Goal: Task Accomplishment & Management: Manage account settings

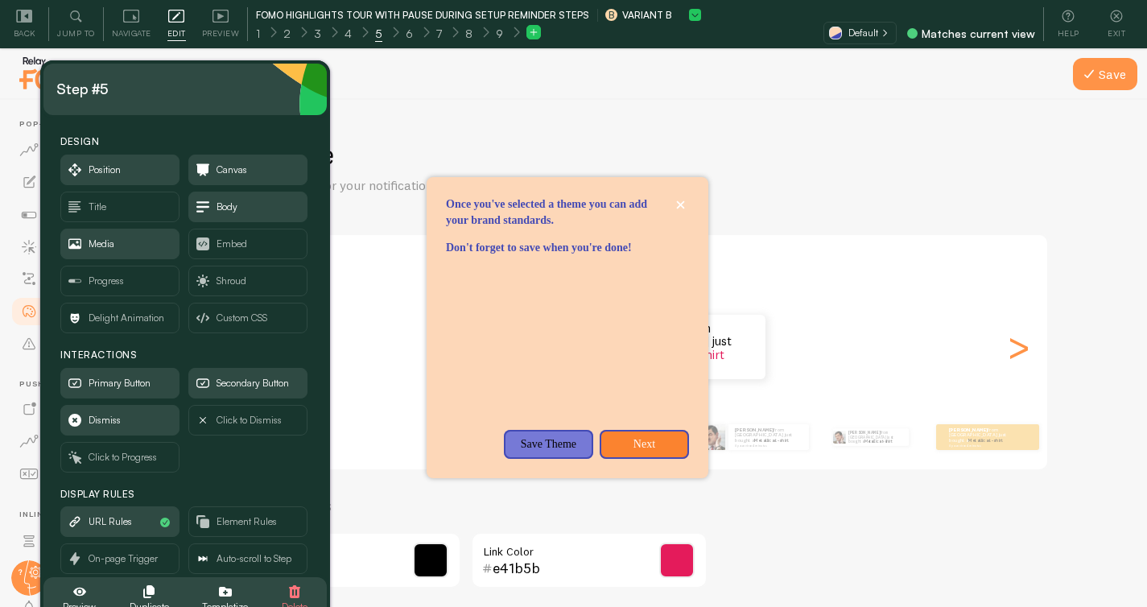
click at [824, 192] on div "Theme Choose a theme for your notifications" at bounding box center [667, 166] width 884 height 56
click at [668, 452] on p "Next" at bounding box center [644, 444] width 70 height 16
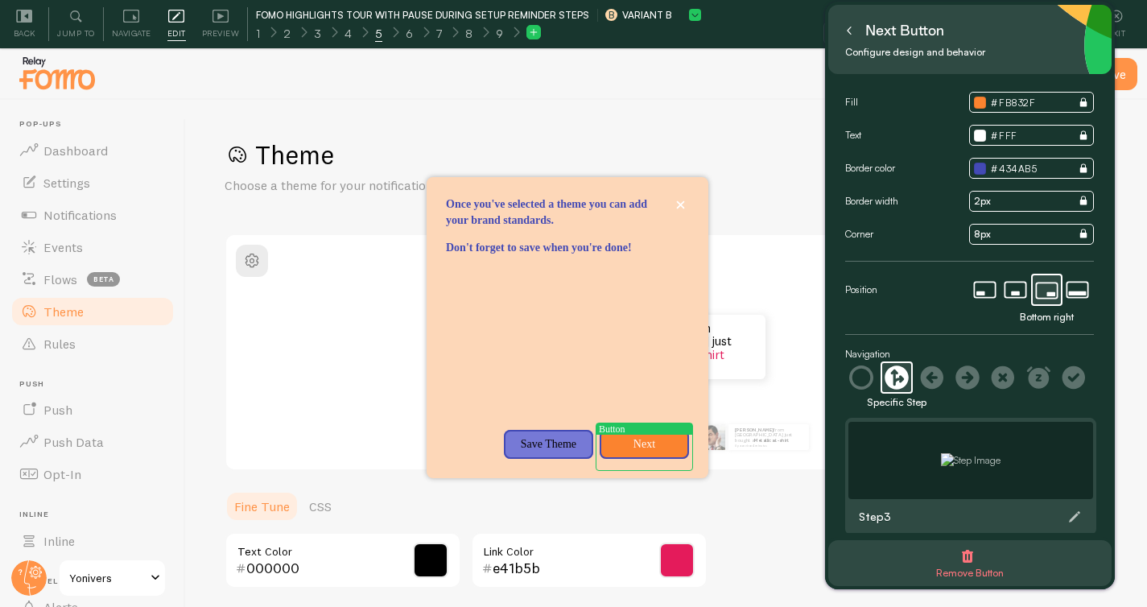
drag, startPoint x: 233, startPoint y: 105, endPoint x: 980, endPoint y: 41, distance: 749.6
click at [980, 41] on div "Next button" at bounding box center [970, 31] width 258 height 26
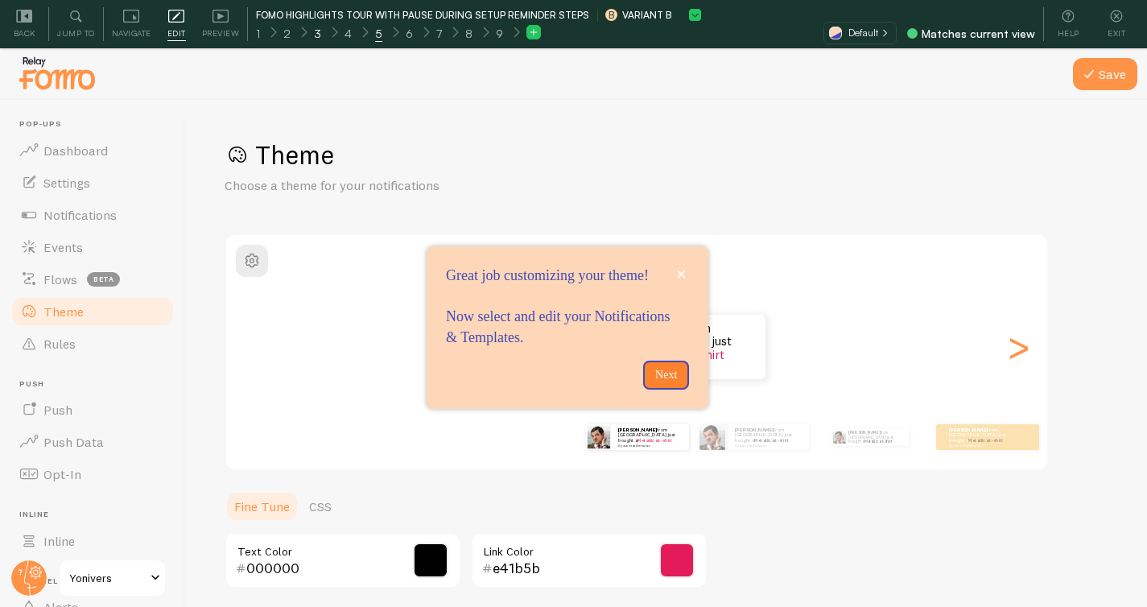
click at [314, 30] on span "3" at bounding box center [317, 34] width 7 height 16
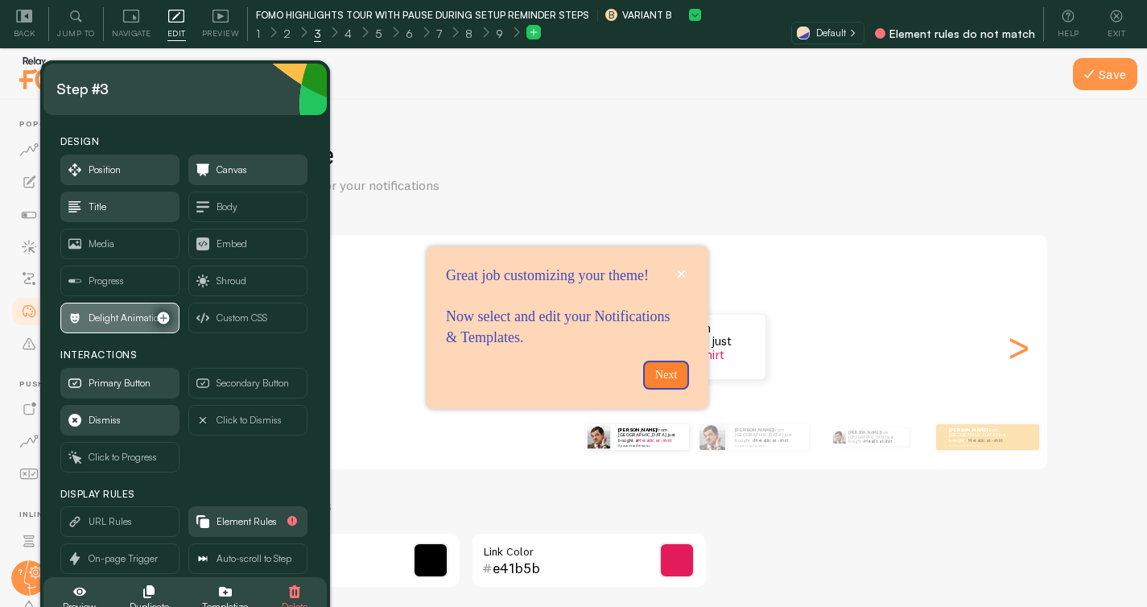
click at [113, 320] on span "Delight Animation" at bounding box center [127, 318] width 76 height 18
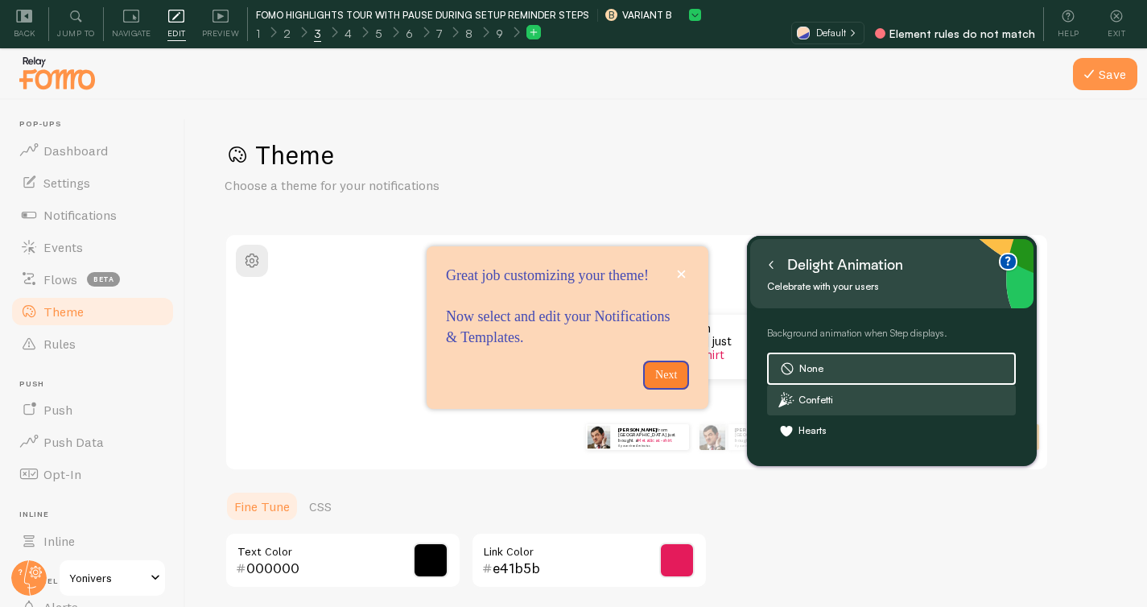
click at [823, 402] on label "Confetti" at bounding box center [891, 400] width 247 height 29
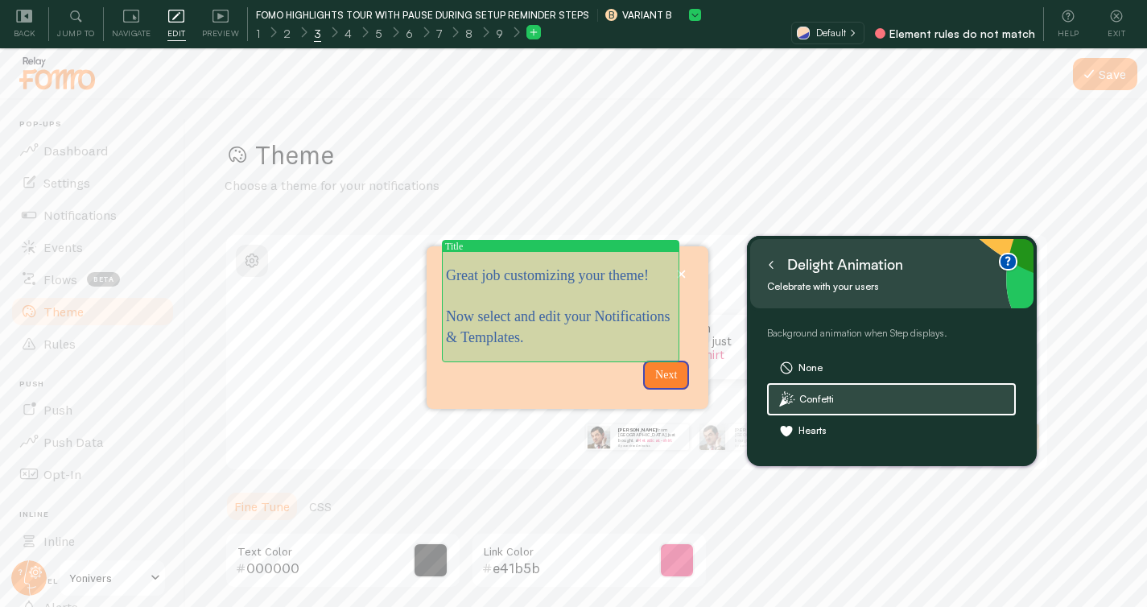
click at [500, 339] on p "Great job customizing your theme! Now select and edit your Notifications & Temp…" at bounding box center [560, 307] width 229 height 83
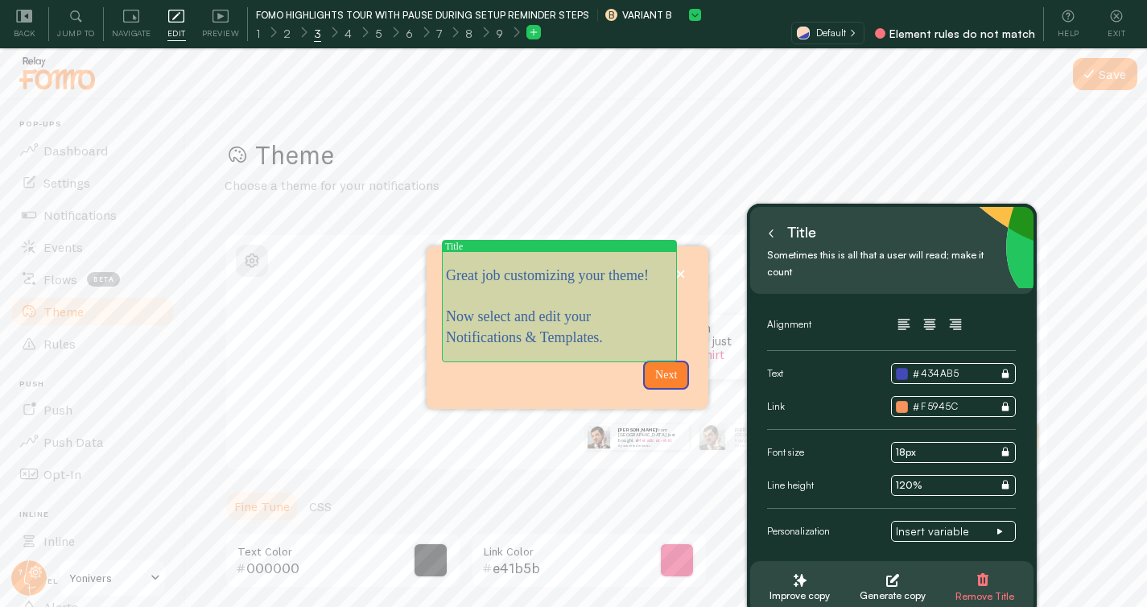
click at [600, 331] on p "Great job customizing your theme! Now select and edit your Notifications & Temp…" at bounding box center [559, 307] width 227 height 83
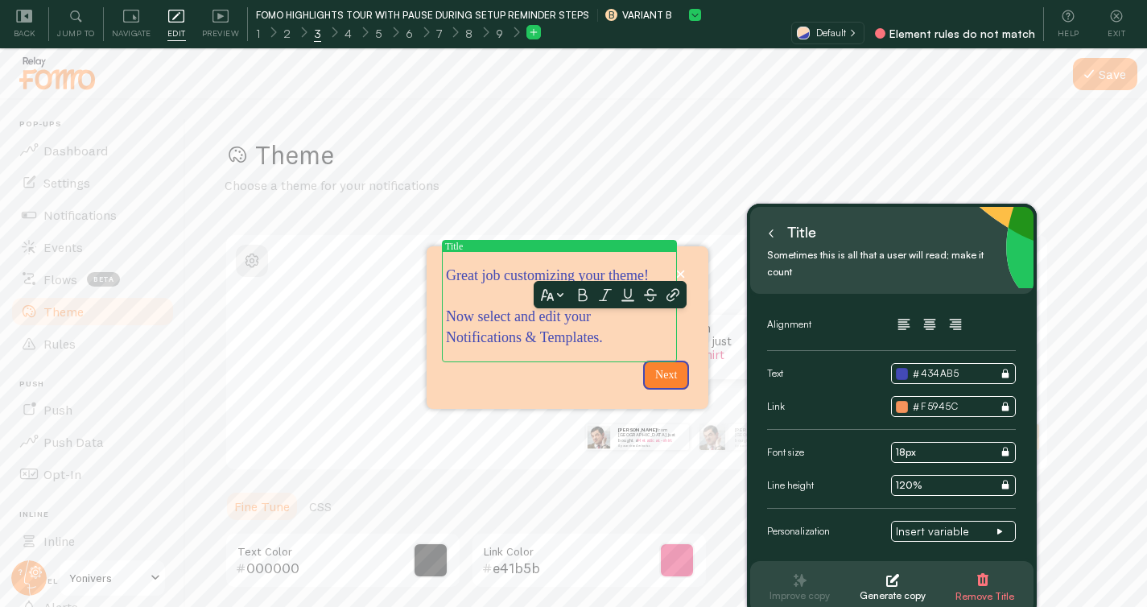
click at [587, 333] on p "Great job customizing your theme! Now select and edit your Notifications & Temp…" at bounding box center [559, 307] width 227 height 83
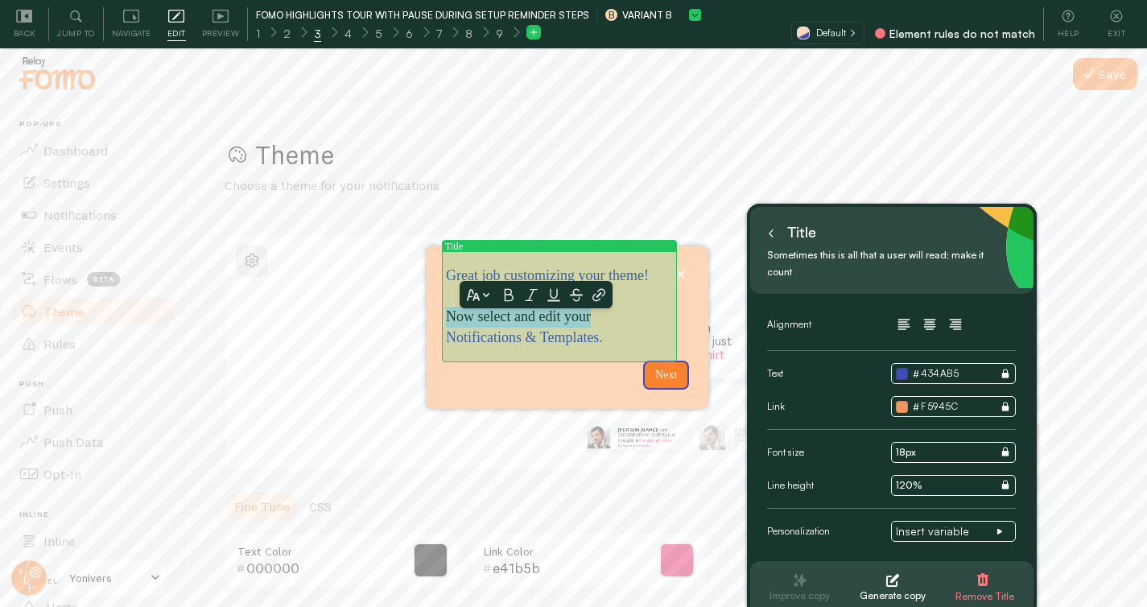
drag, startPoint x: 625, startPoint y: 325, endPoint x: 451, endPoint y: 325, distance: 174.6
click at [451, 325] on p "Great job customizing your theme! Now select and edit your Notifications & Temp…" at bounding box center [559, 307] width 227 height 83
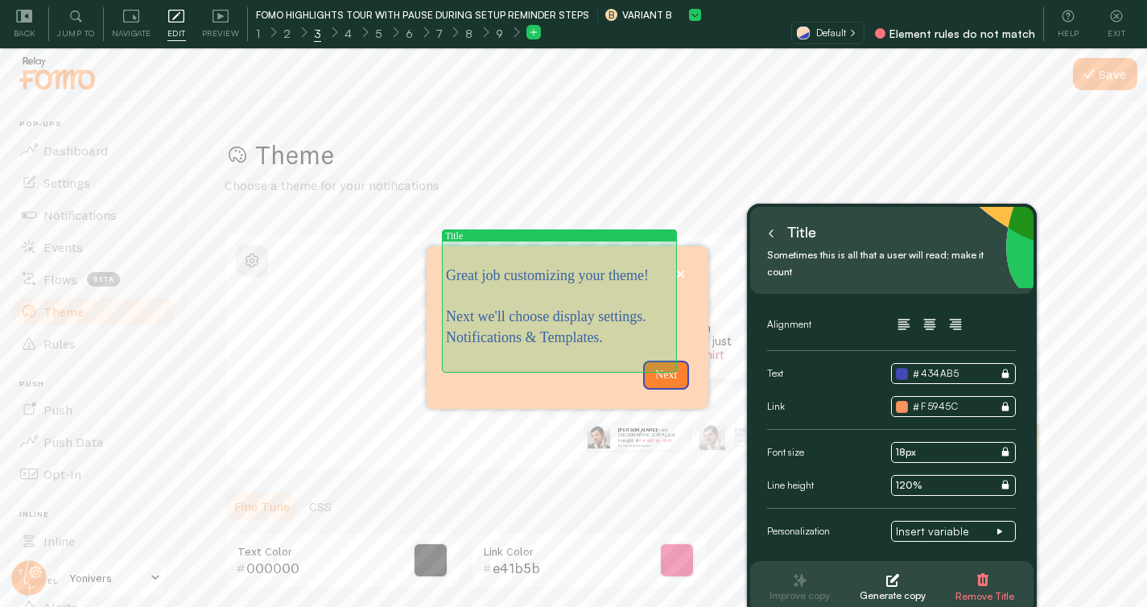
click at [546, 348] on p "Great job customizing your theme! Next we'll choose display settings. Notificat…" at bounding box center [559, 307] width 227 height 83
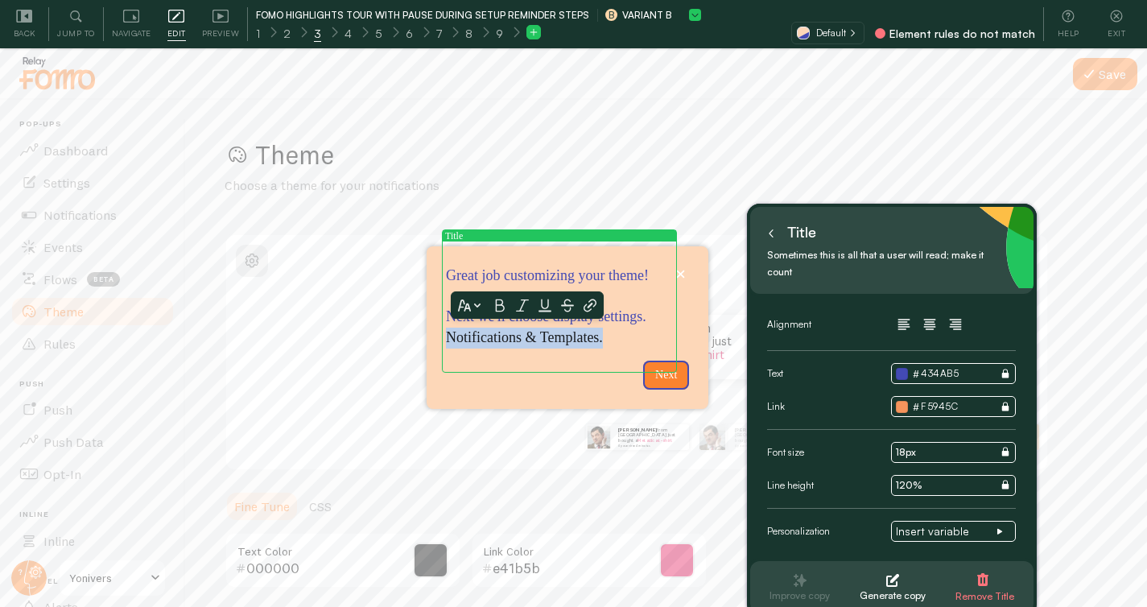
drag, startPoint x: 544, startPoint y: 359, endPoint x: 524, endPoint y: 341, distance: 26.8
click at [524, 341] on p "Great job customizing your theme! Next we'll choose display settings. Notificat…" at bounding box center [559, 307] width 227 height 83
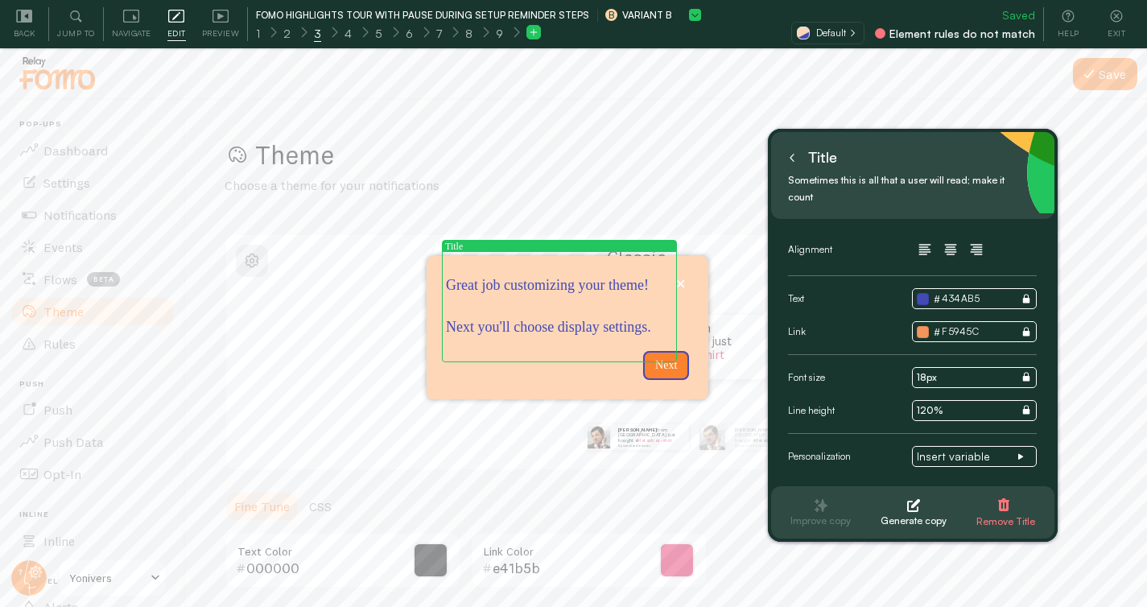
drag, startPoint x: 909, startPoint y: 233, endPoint x: 949, endPoint y: 93, distance: 146.3
click at [949, 145] on div "Title" at bounding box center [913, 158] width 258 height 26
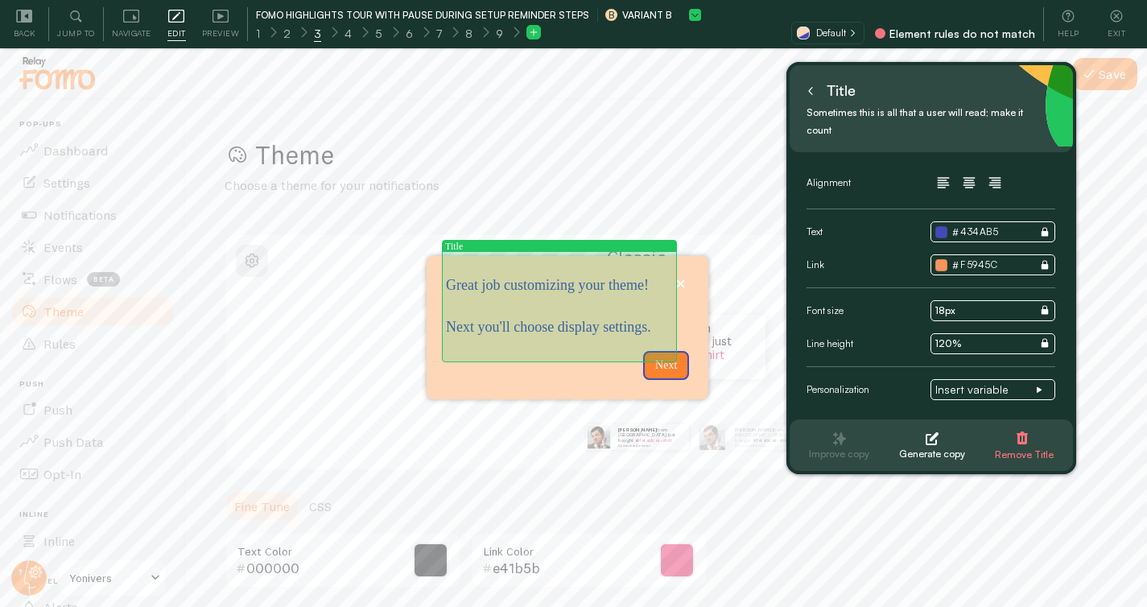
click at [553, 275] on p "Great job customizing your theme! Next you'll choose display settings." at bounding box center [559, 306] width 227 height 62
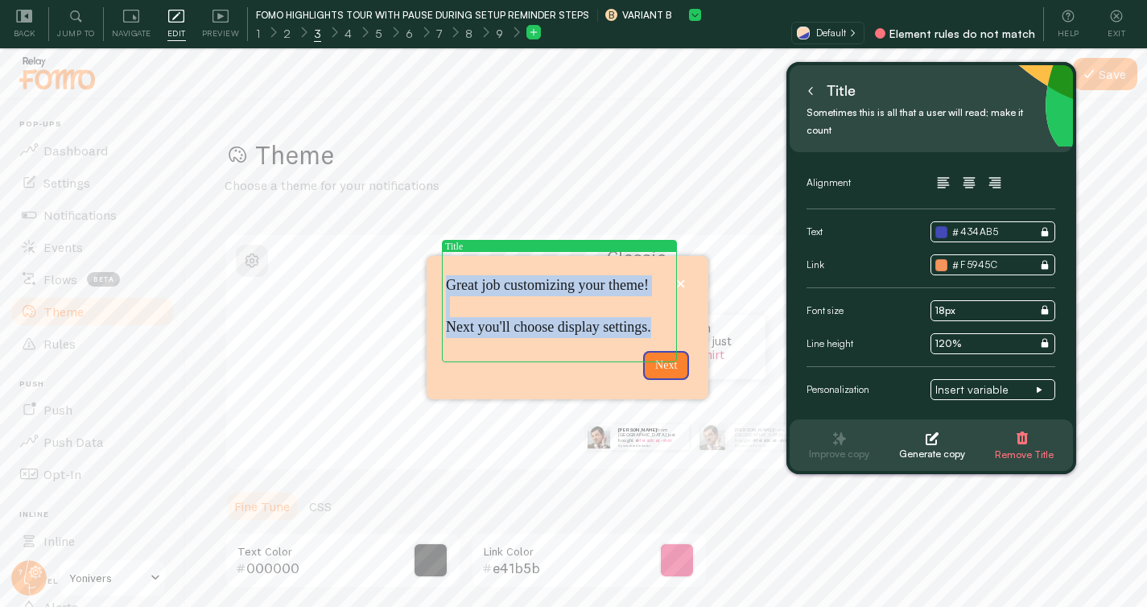
click at [553, 275] on p "Great job customizing your theme! Next you'll choose display settings." at bounding box center [559, 306] width 227 height 62
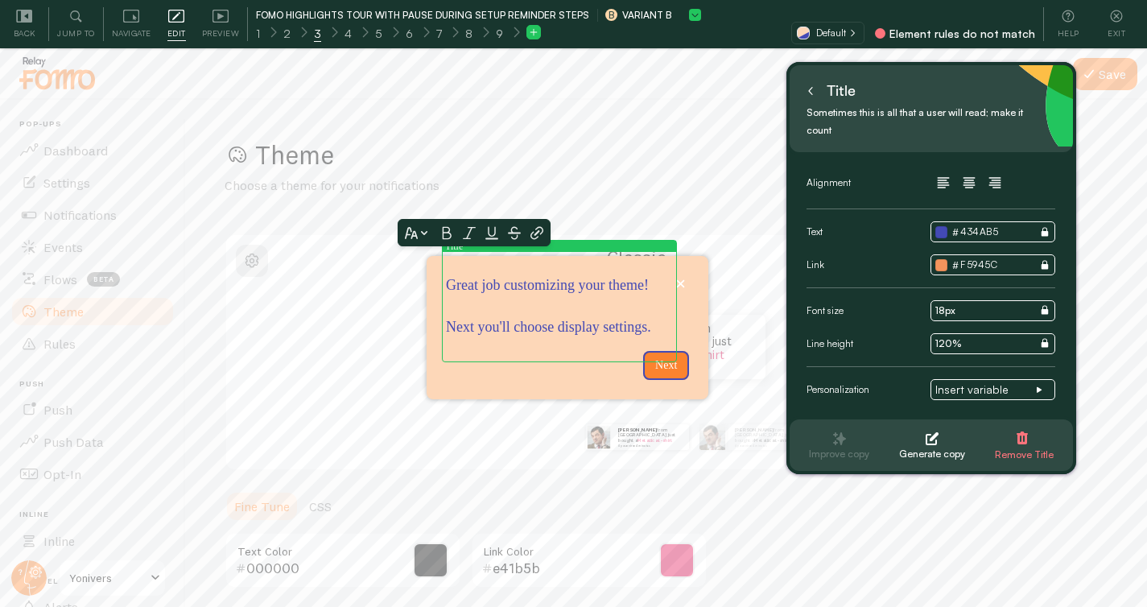
drag, startPoint x: 523, startPoint y: 287, endPoint x: 450, endPoint y: 267, distance: 76.0
click at [450, 275] on p "Great job customizing your theme! Next you'll choose display settings." at bounding box center [559, 306] width 227 height 62
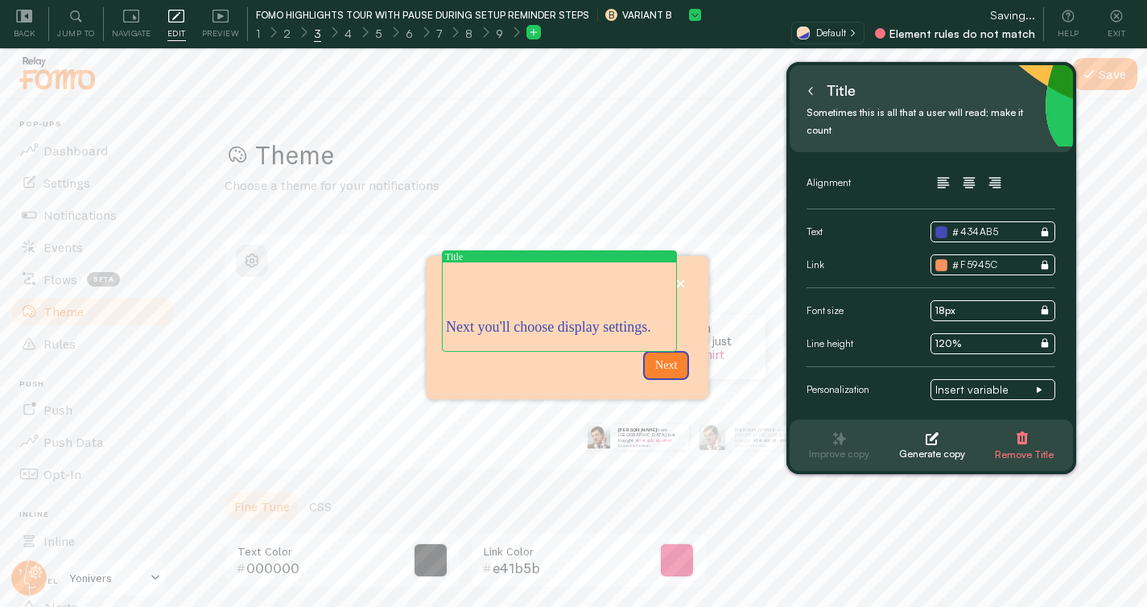
click at [814, 95] on button at bounding box center [810, 91] width 16 height 26
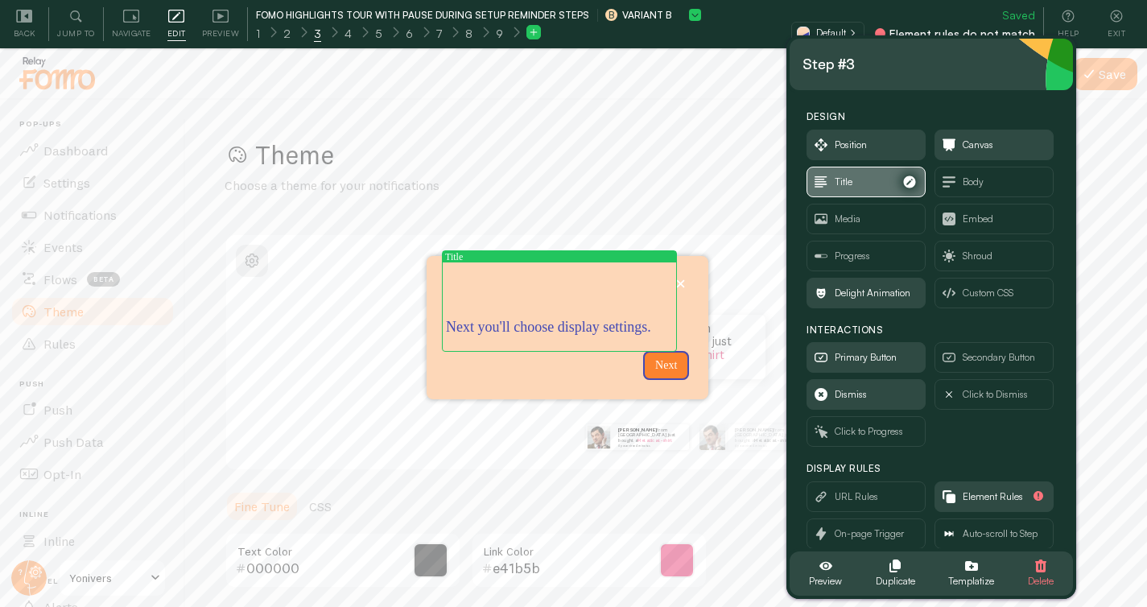
click at [855, 186] on span "Title" at bounding box center [866, 181] width 118 height 29
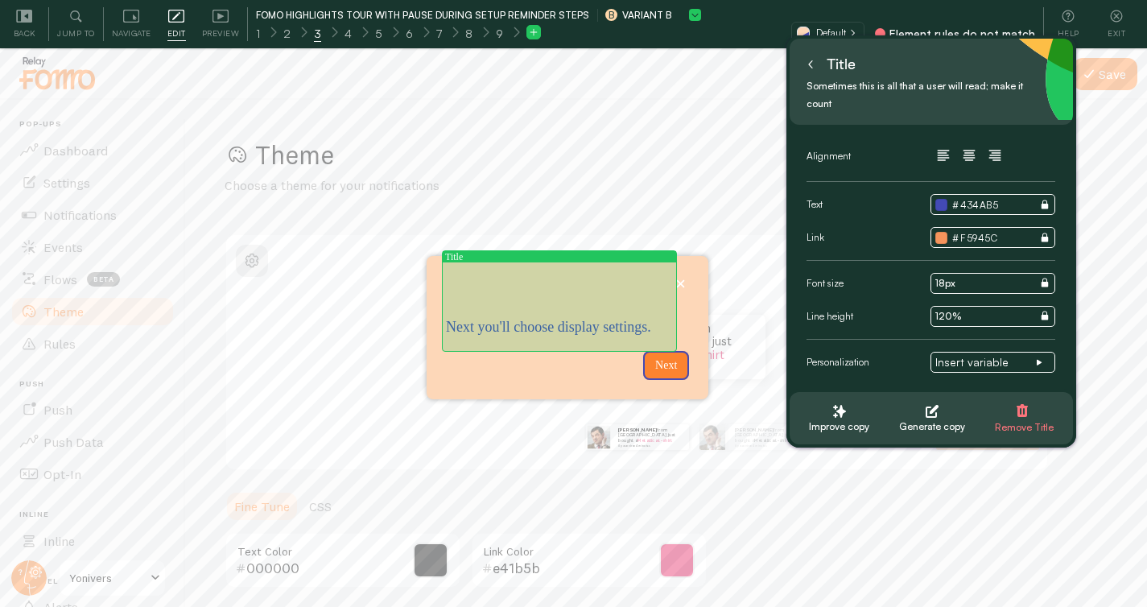
click at [612, 276] on p "Next you'll choose display settings." at bounding box center [559, 306] width 227 height 62
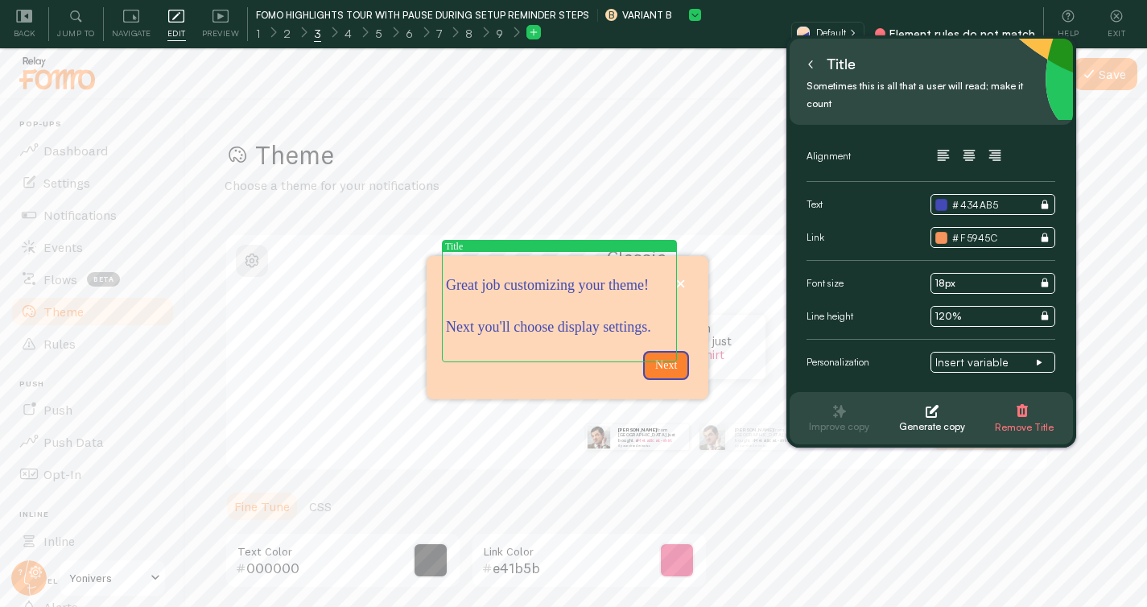
click at [547, 313] on p "Great job customizing your theme! Next you'll choose display settings." at bounding box center [559, 306] width 227 height 62
click at [523, 337] on p "Great job customizing your theme! Next you'll choose display settings." at bounding box center [559, 306] width 227 height 62
click at [480, 299] on p "Great job customizing your theme! Next you'll choose display settings." at bounding box center [559, 306] width 227 height 62
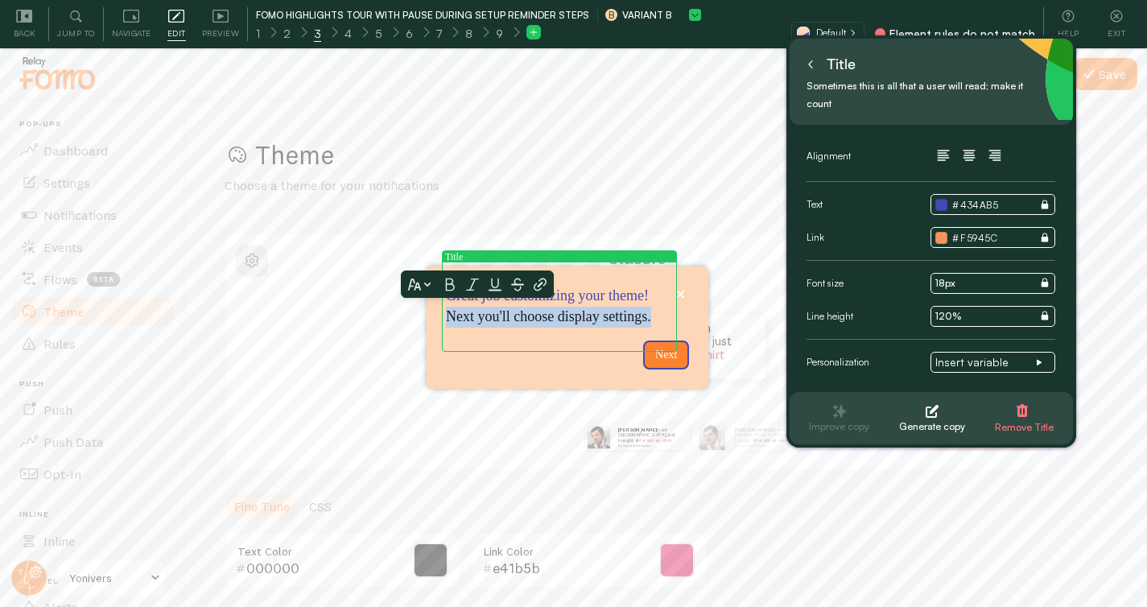
drag, startPoint x: 521, startPoint y: 337, endPoint x: 445, endPoint y: 322, distance: 77.2
click at [446, 322] on p "Great job customizing your theme! Next you'll choose display settings." at bounding box center [559, 306] width 227 height 41
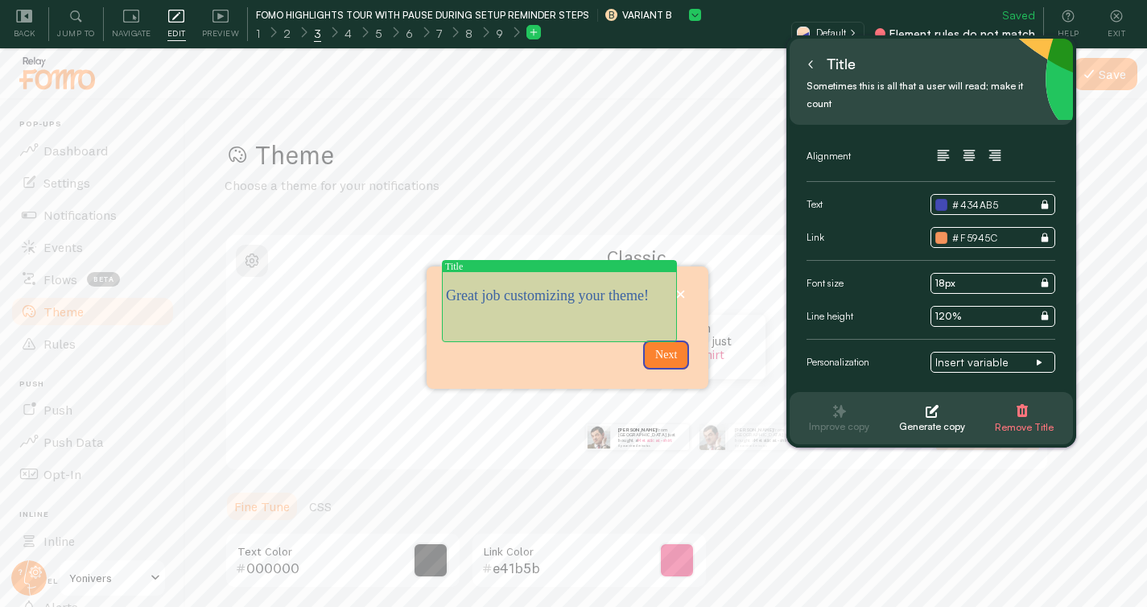
click at [479, 327] on p "Great job customizing your theme!" at bounding box center [559, 306] width 227 height 41
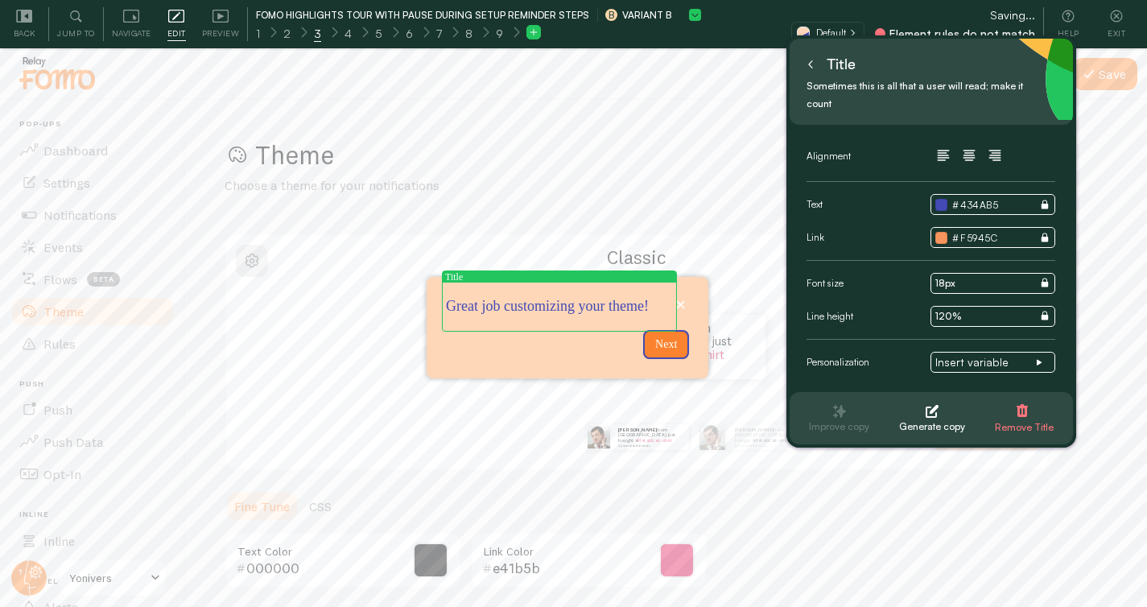
click at [814, 66] on button at bounding box center [810, 65] width 16 height 26
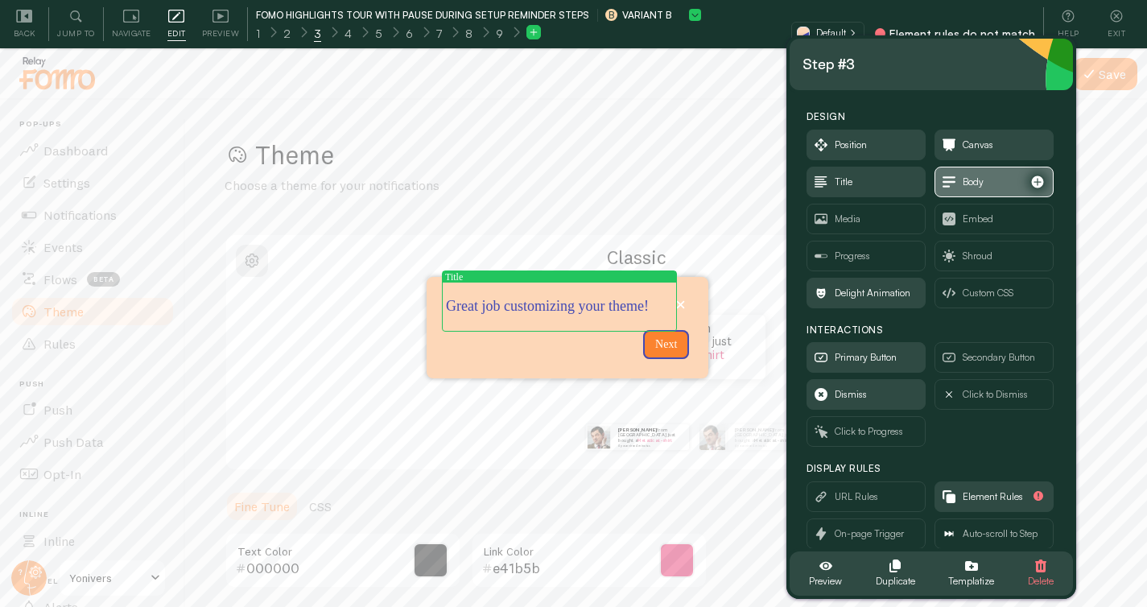
click at [970, 186] on span "Body" at bounding box center [973, 182] width 21 height 18
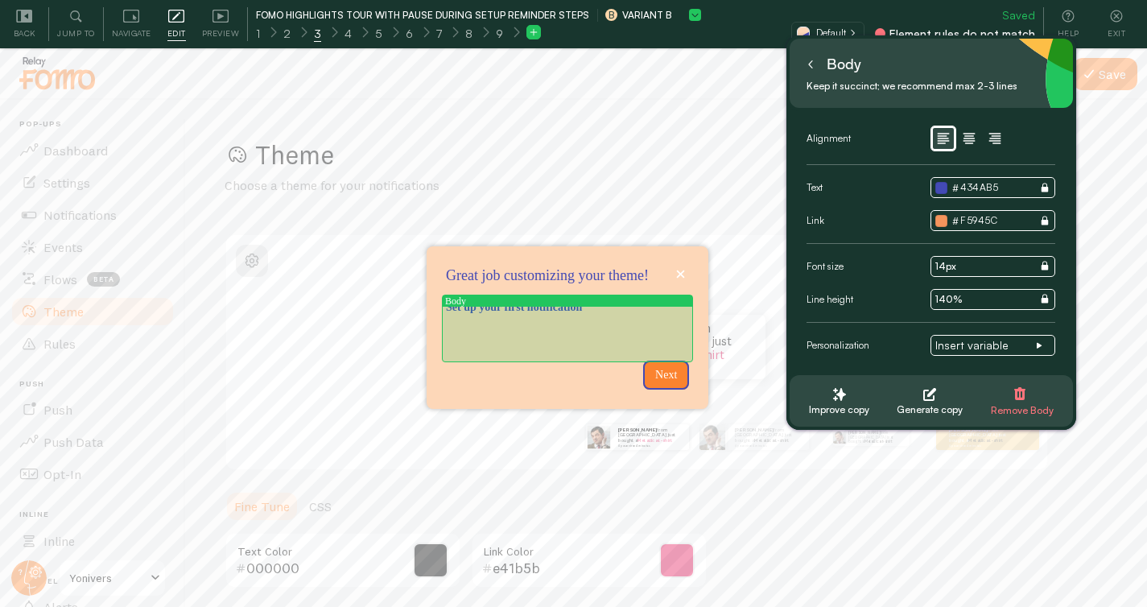
click at [592, 315] on p "Set up your first notification" at bounding box center [567, 307] width 243 height 16
click at [483, 315] on p "Next you'll choose display settings." at bounding box center [567, 307] width 243 height 16
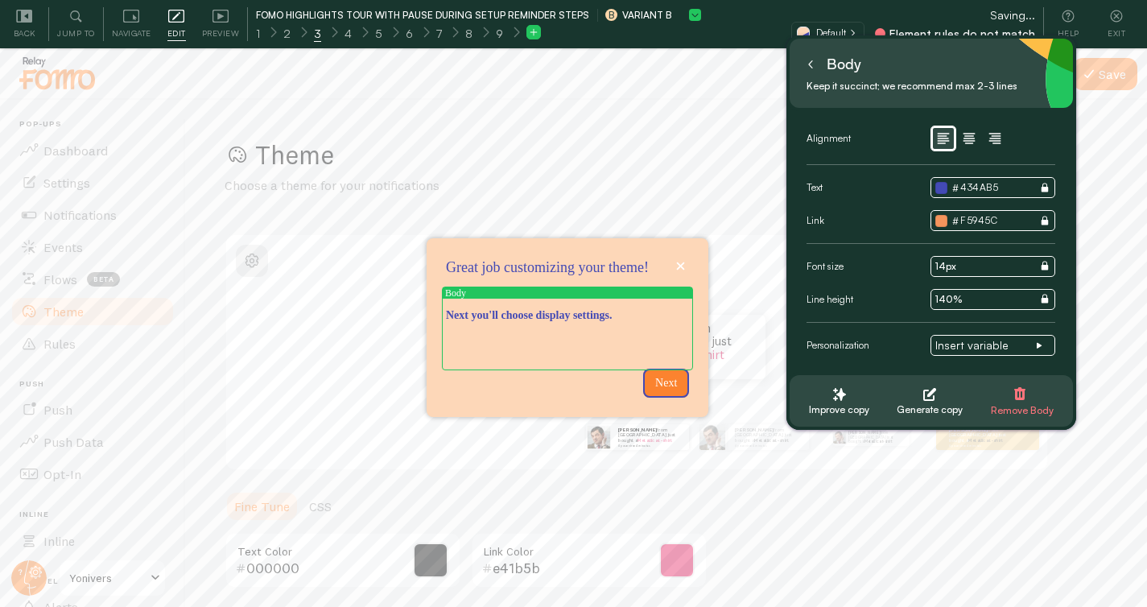
click at [810, 64] on icon at bounding box center [810, 64] width 8 height 8
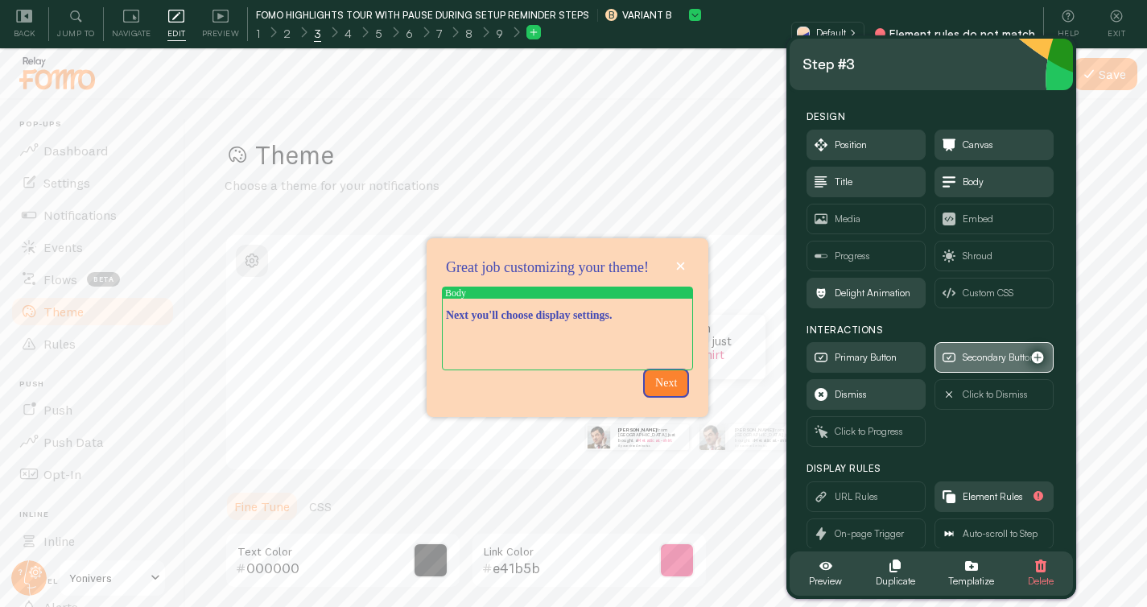
click at [963, 363] on span "Secondary Button" at bounding box center [999, 357] width 72 height 18
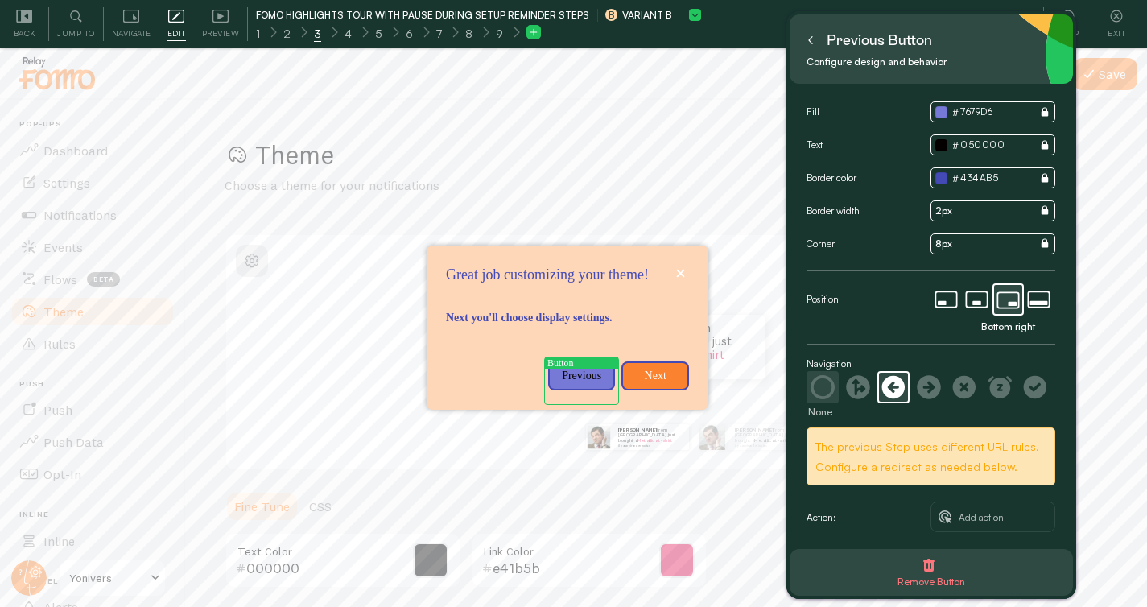
click at [814, 382] on icon at bounding box center [822, 387] width 24 height 24
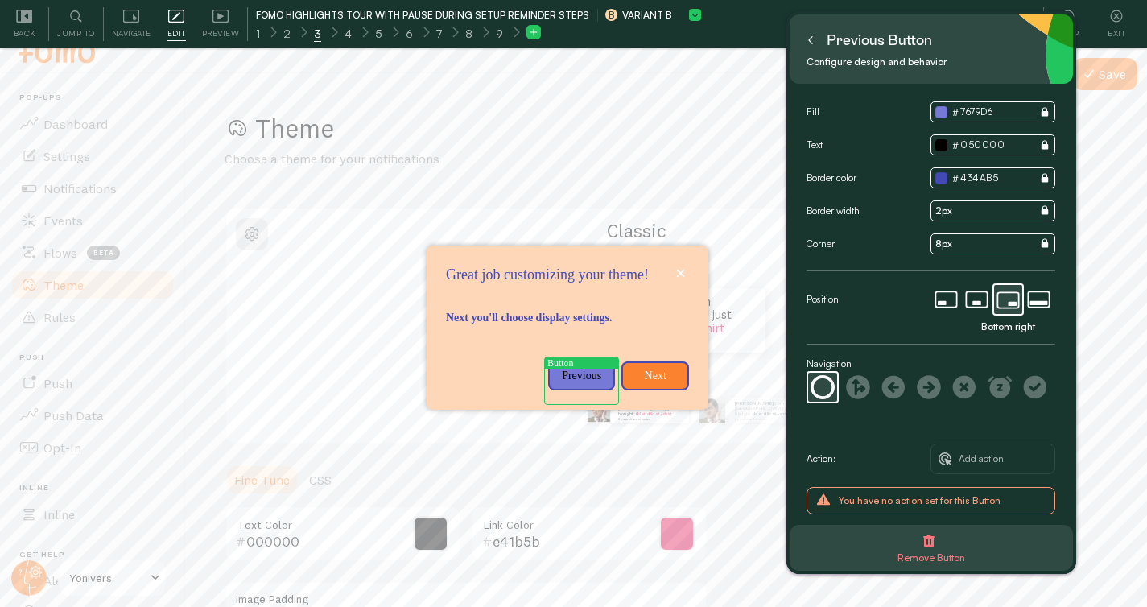
scroll to position [48, 0]
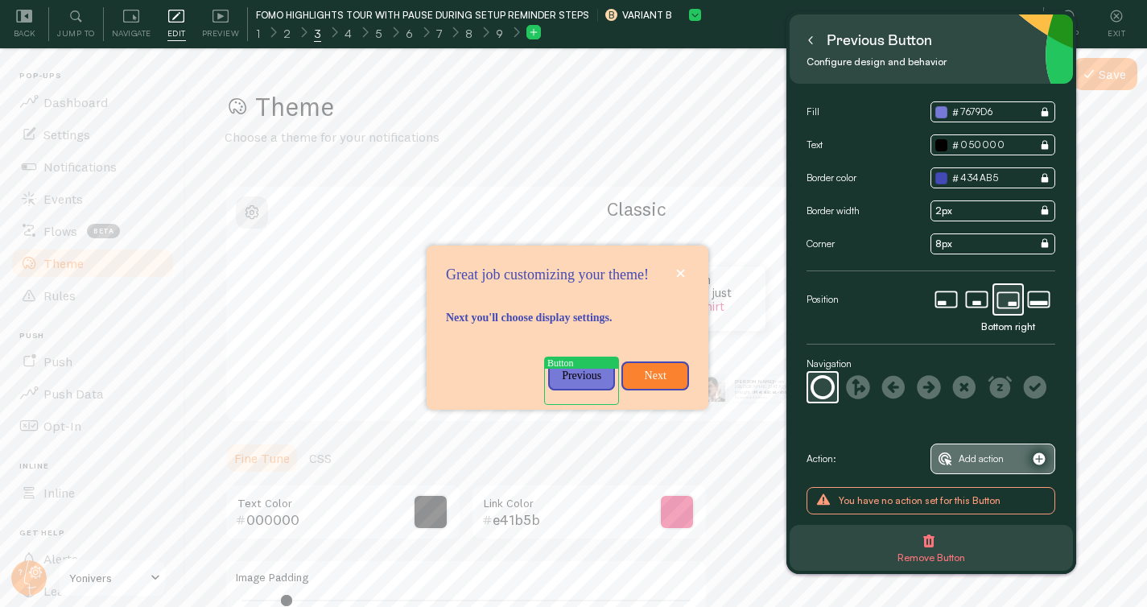
click at [1006, 455] on span "Add action" at bounding box center [992, 458] width 122 height 29
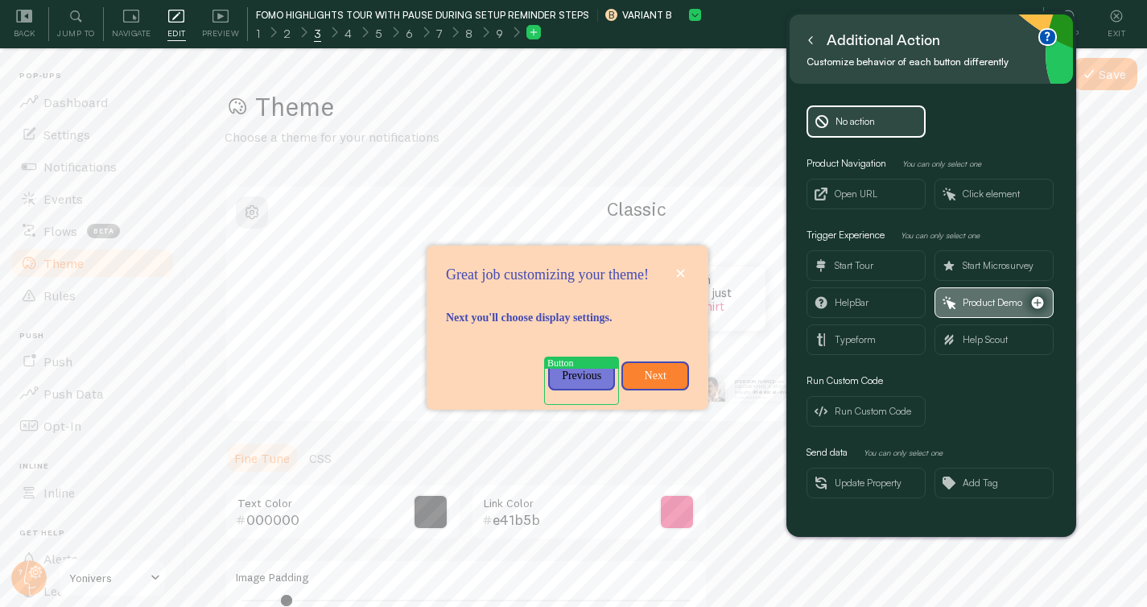
click at [1000, 303] on span "Product Demo" at bounding box center [993, 303] width 60 height 18
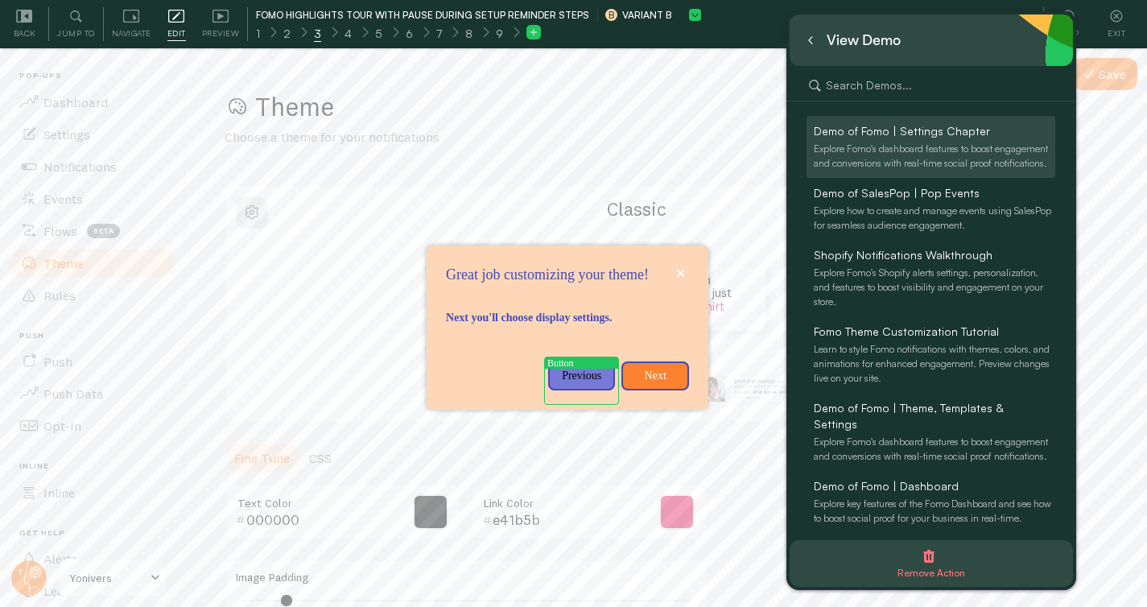
click at [908, 142] on div "Explore Fomo's dashboard features to boost engagement and conversions with real…" at bounding box center [934, 156] width 241 height 29
click at [881, 132] on span "Demo of Fomo | Settings Chapter" at bounding box center [902, 131] width 176 height 16
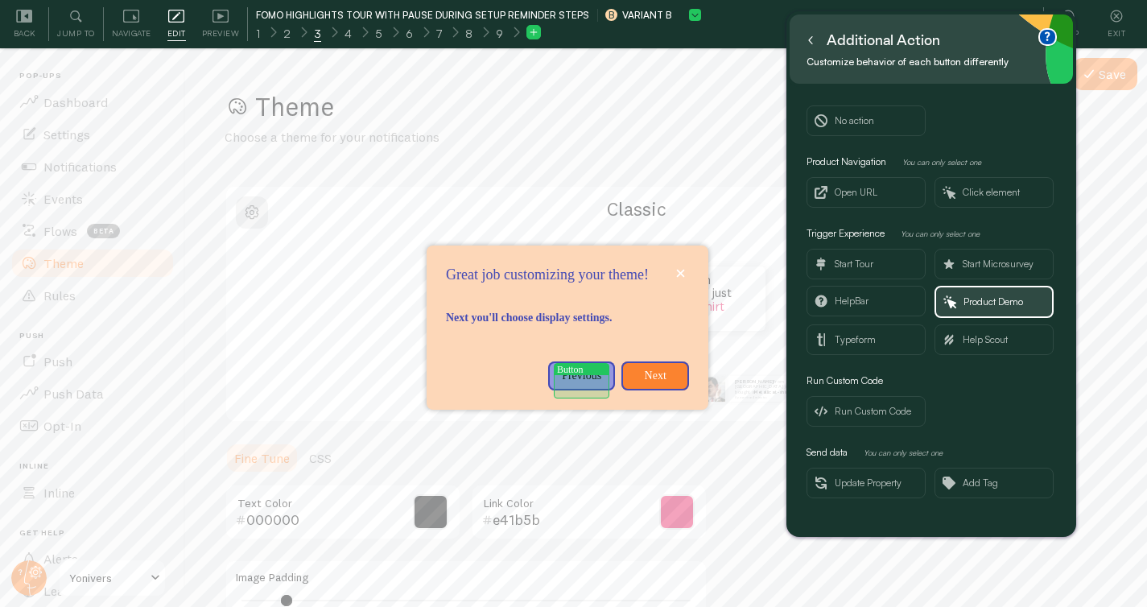
click at [584, 384] on p "Previous" at bounding box center [582, 376] width 48 height 16
click at [814, 39] on icon at bounding box center [810, 40] width 8 height 8
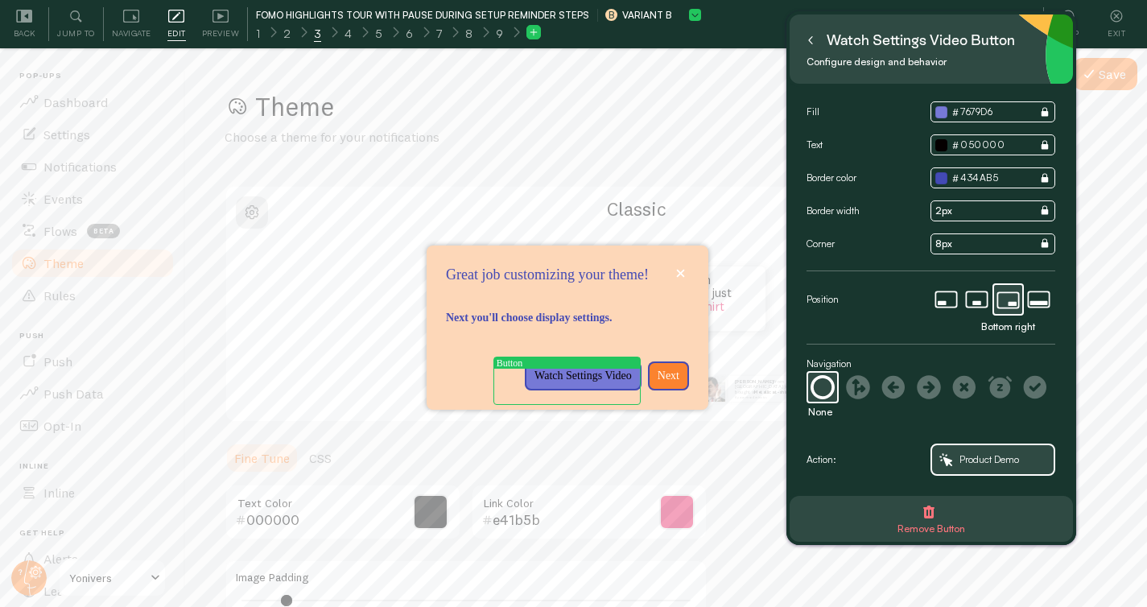
click at [807, 42] on icon at bounding box center [810, 40] width 8 height 8
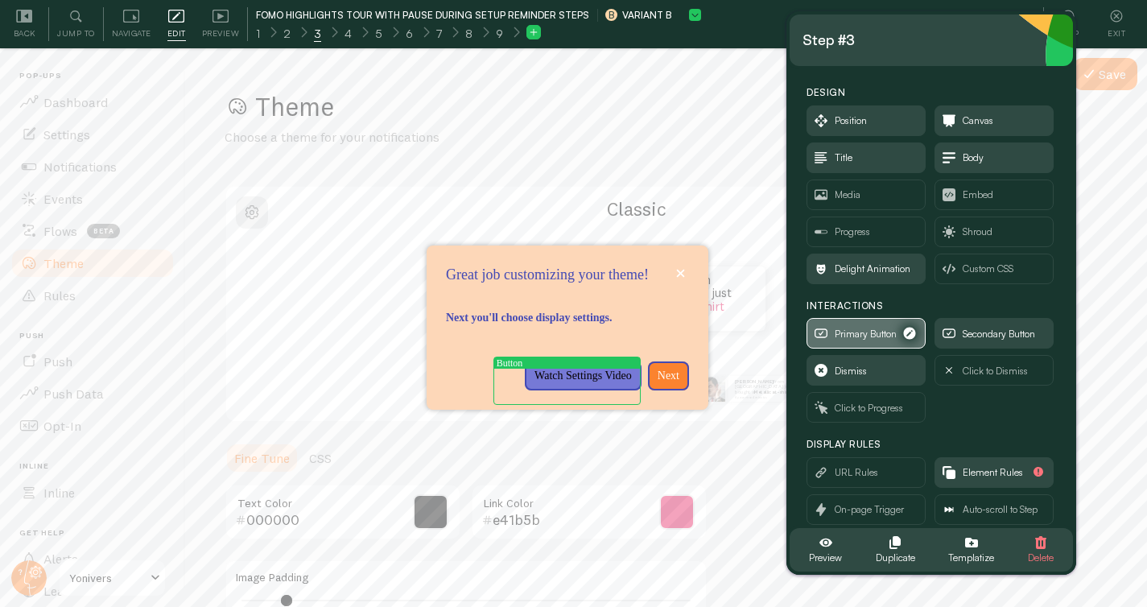
click at [820, 333] on icon "button" at bounding box center [820, 333] width 13 height 13
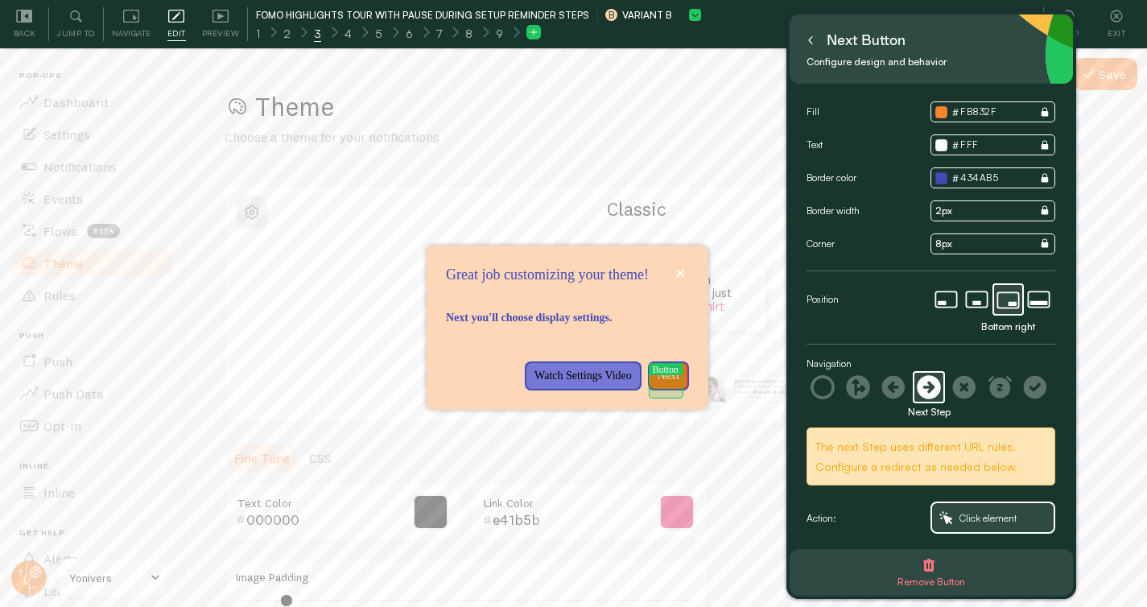
click at [677, 384] on p "Next" at bounding box center [669, 376] width 22 height 16
click at [867, 388] on icon at bounding box center [858, 387] width 24 height 24
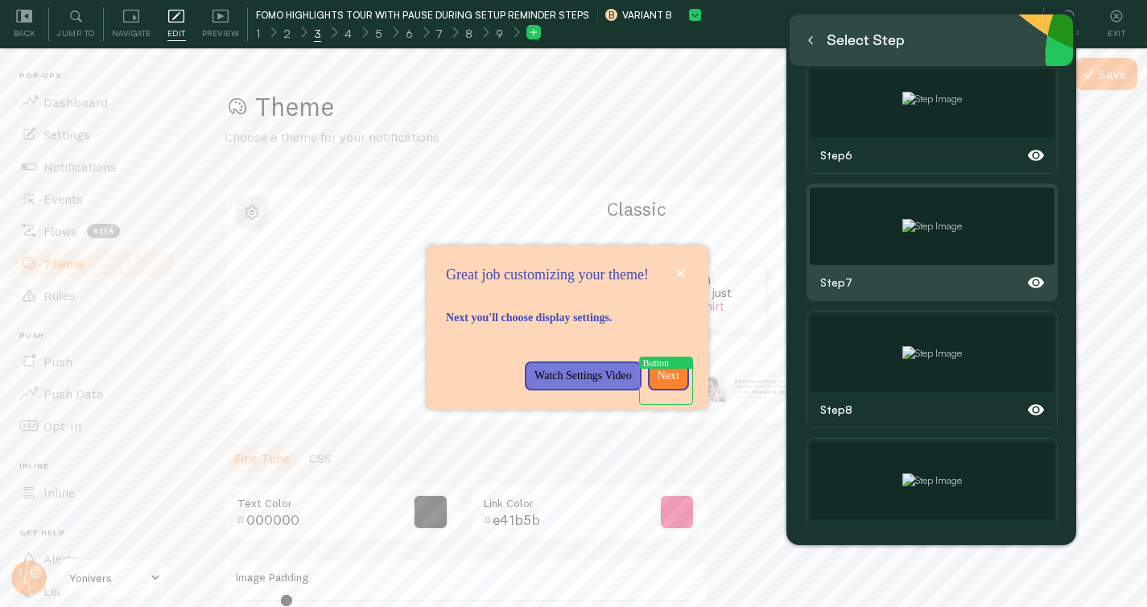
scroll to position [703, 0]
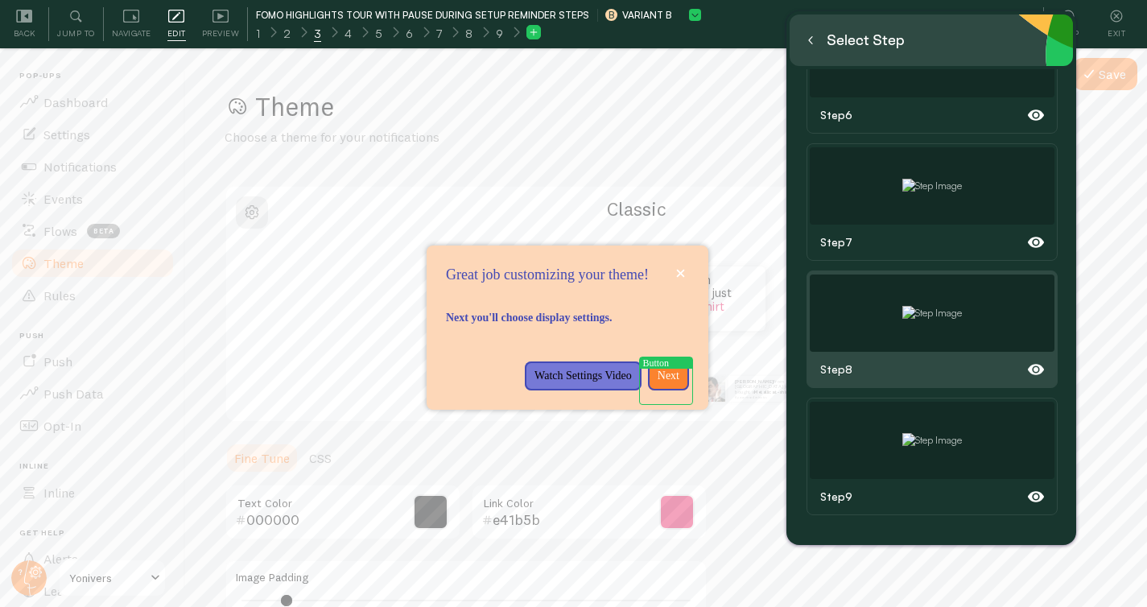
click at [914, 315] on img at bounding box center [932, 313] width 60 height 14
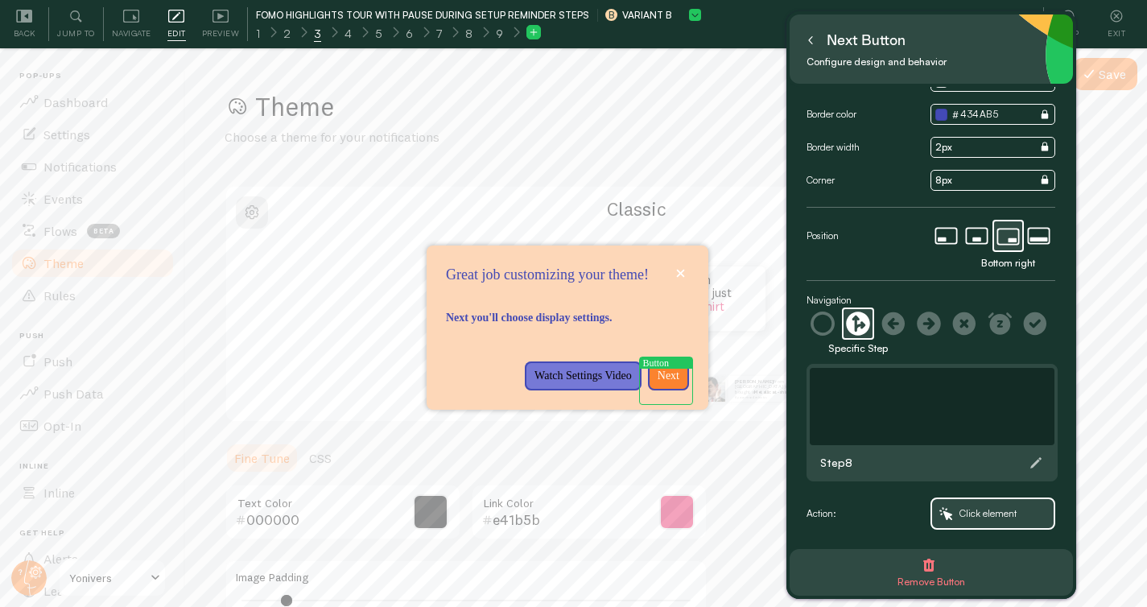
scroll to position [0, 0]
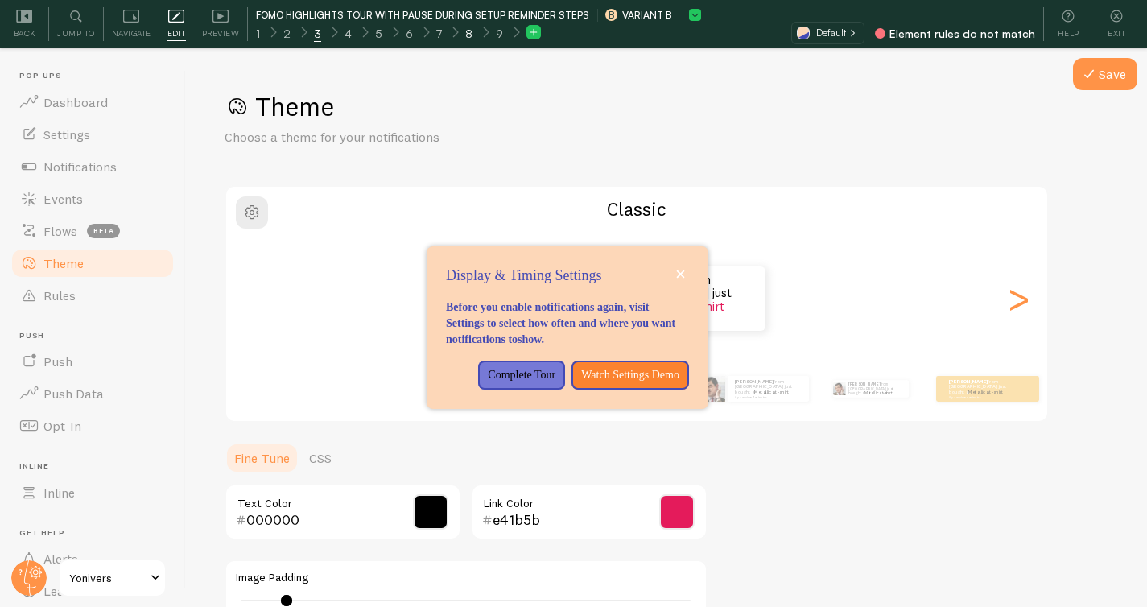
click at [465, 31] on span "8" at bounding box center [468, 34] width 7 height 16
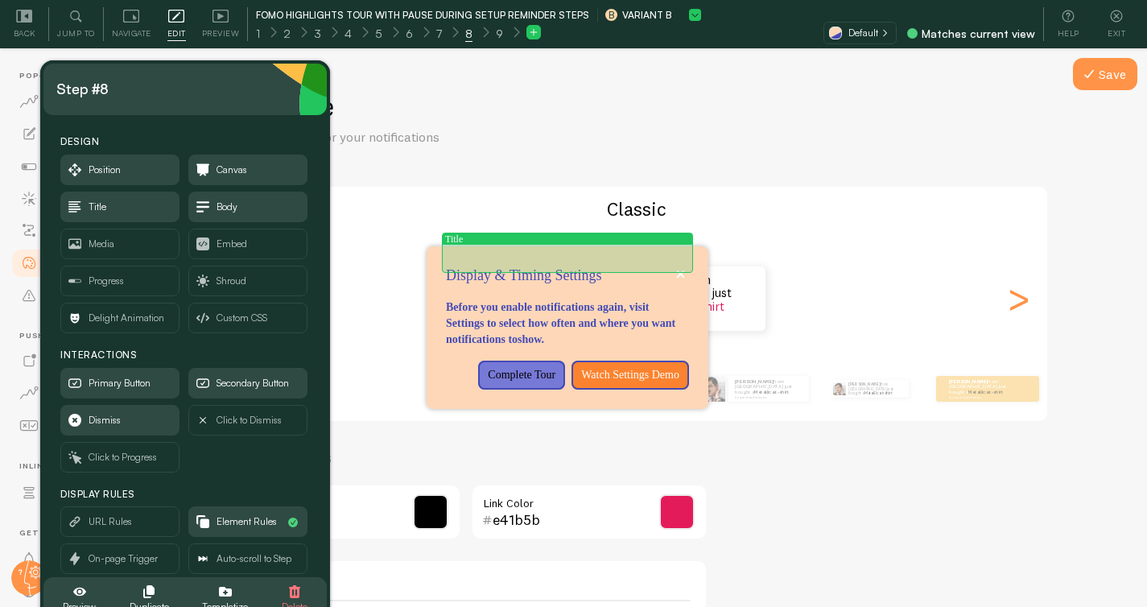
click at [590, 266] on p "Display & Timing Settings" at bounding box center [567, 276] width 243 height 21
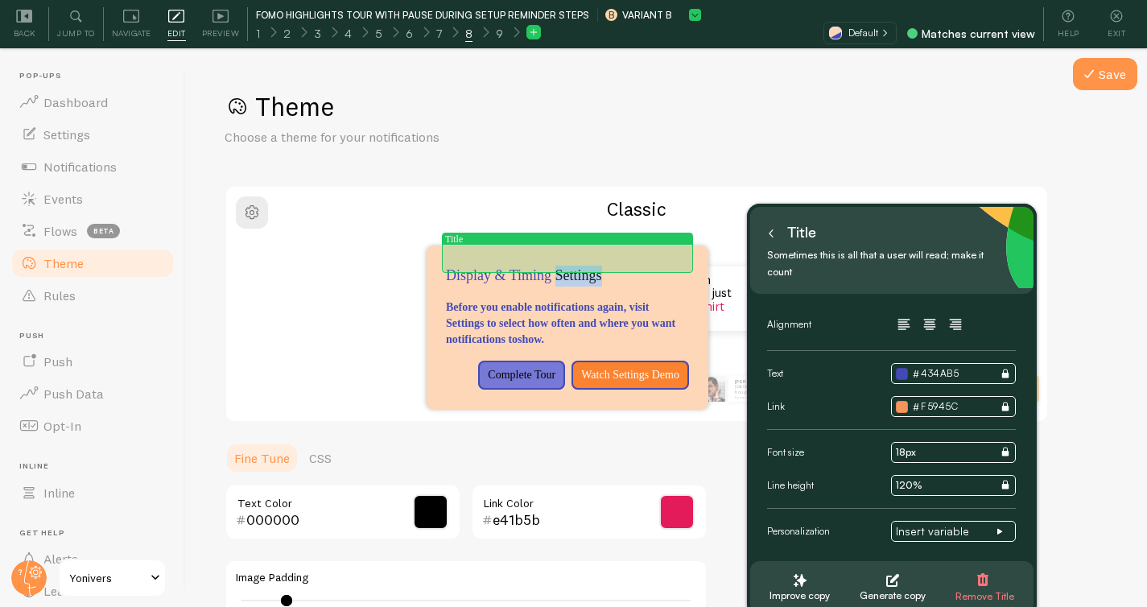
click at [590, 266] on p "Display & Timing Settings" at bounding box center [567, 276] width 243 height 21
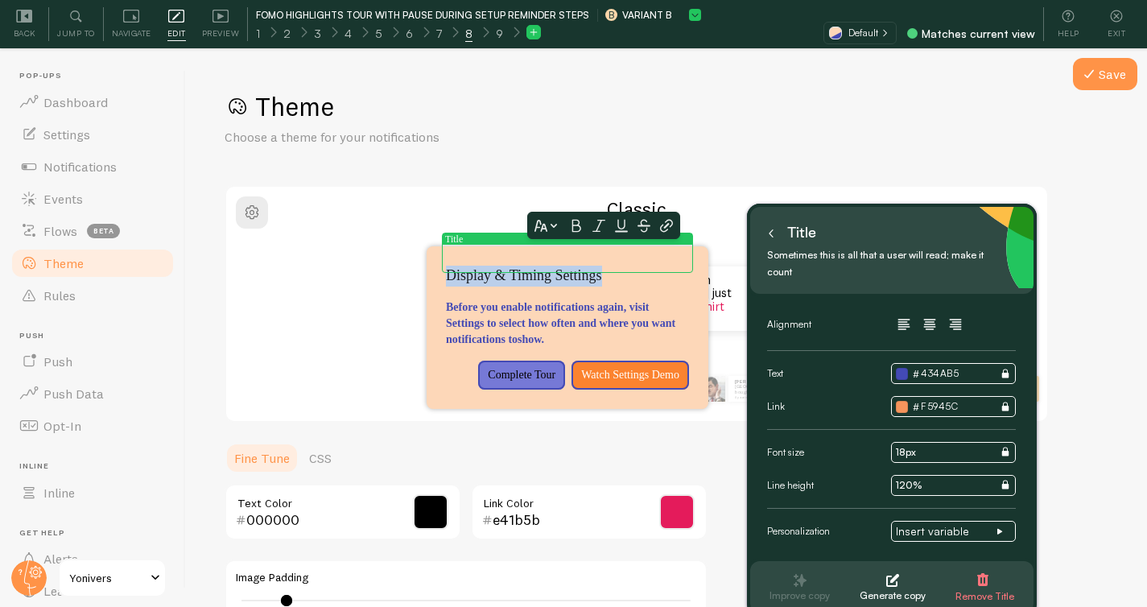
click at [590, 266] on p "Display & Timing Settings" at bounding box center [567, 276] width 243 height 21
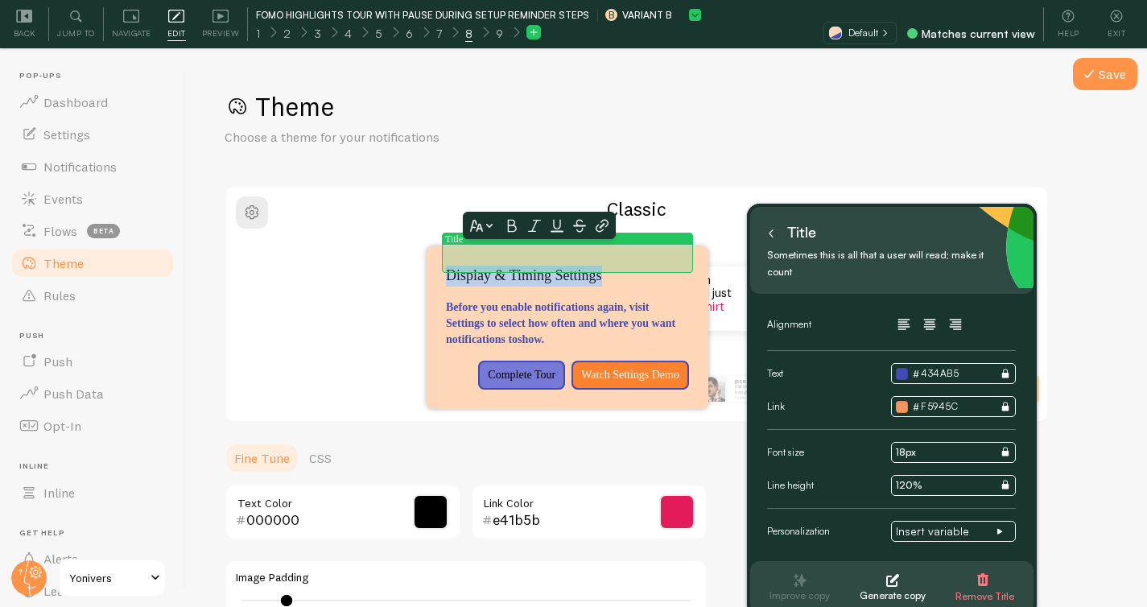
click at [586, 266] on p "Display & Timing Settings" at bounding box center [567, 276] width 243 height 21
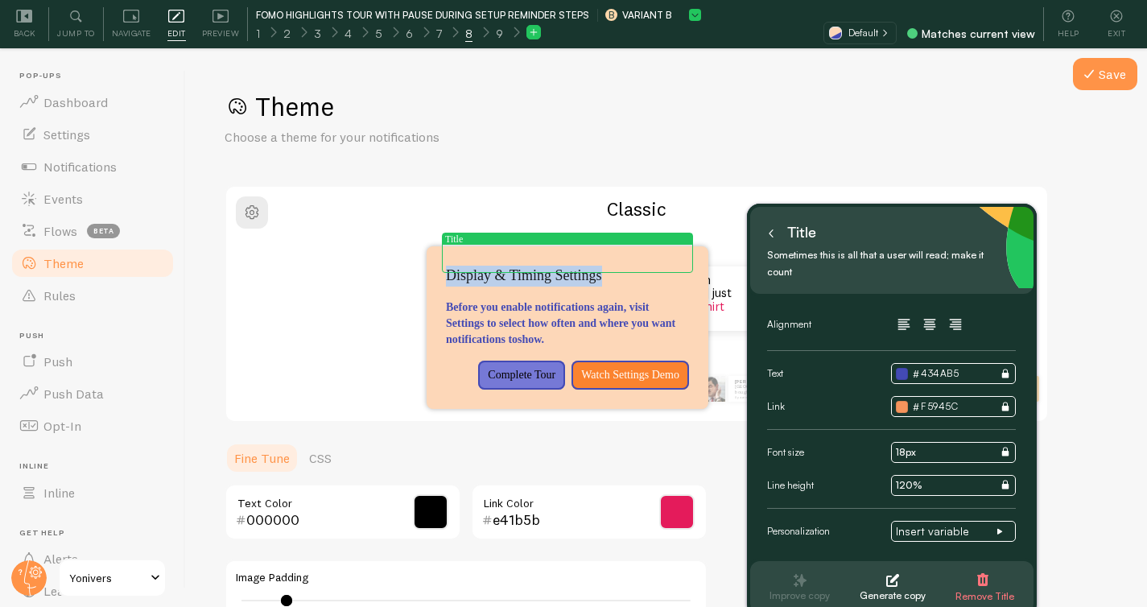
click at [586, 266] on p "Display & Timing Settings" at bounding box center [567, 276] width 243 height 21
click at [929, 315] on icon "button" at bounding box center [929, 324] width 19 height 19
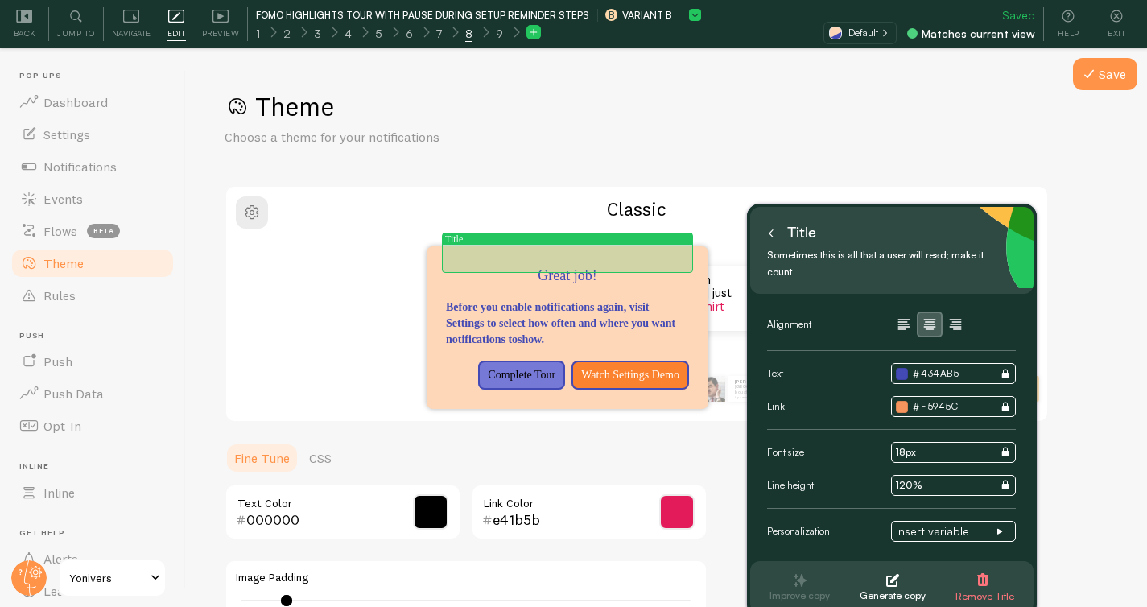
click at [534, 266] on p "Great job!" at bounding box center [567, 276] width 243 height 21
click at [991, 573] on span "Remove Title" at bounding box center [984, 589] width 59 height 32
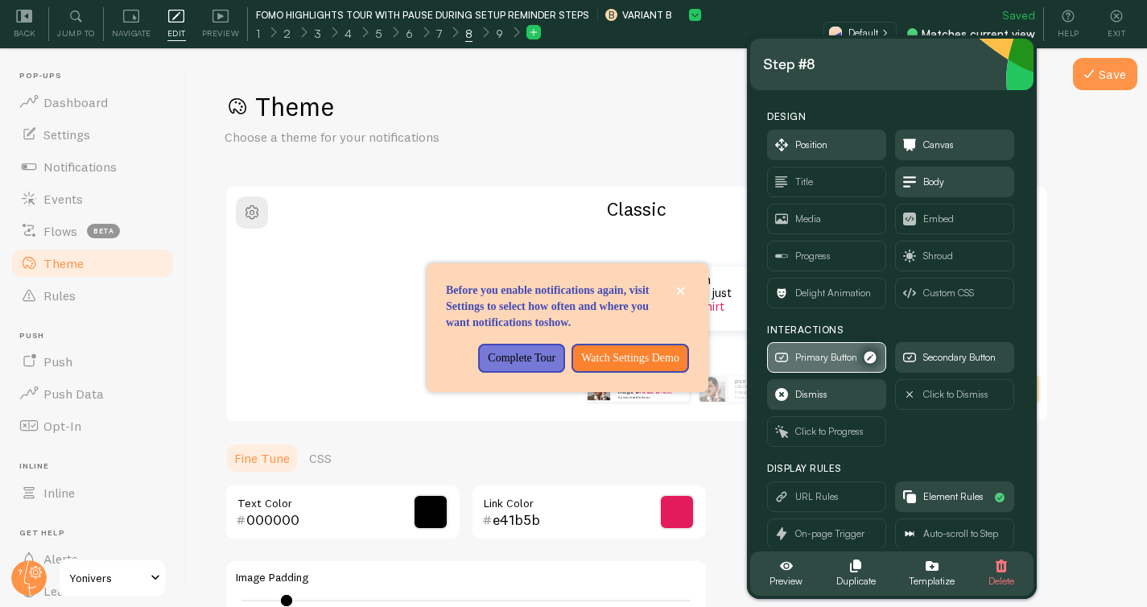
click at [824, 362] on span "Primary Button" at bounding box center [826, 357] width 62 height 18
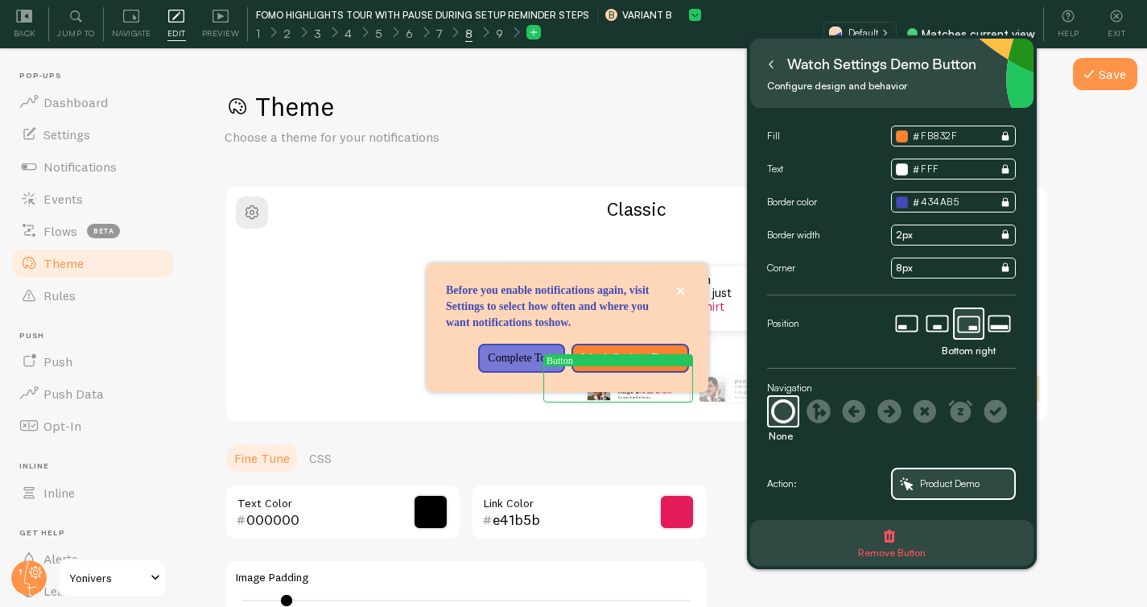
click at [892, 538] on icon "button" at bounding box center [889, 536] width 11 height 13
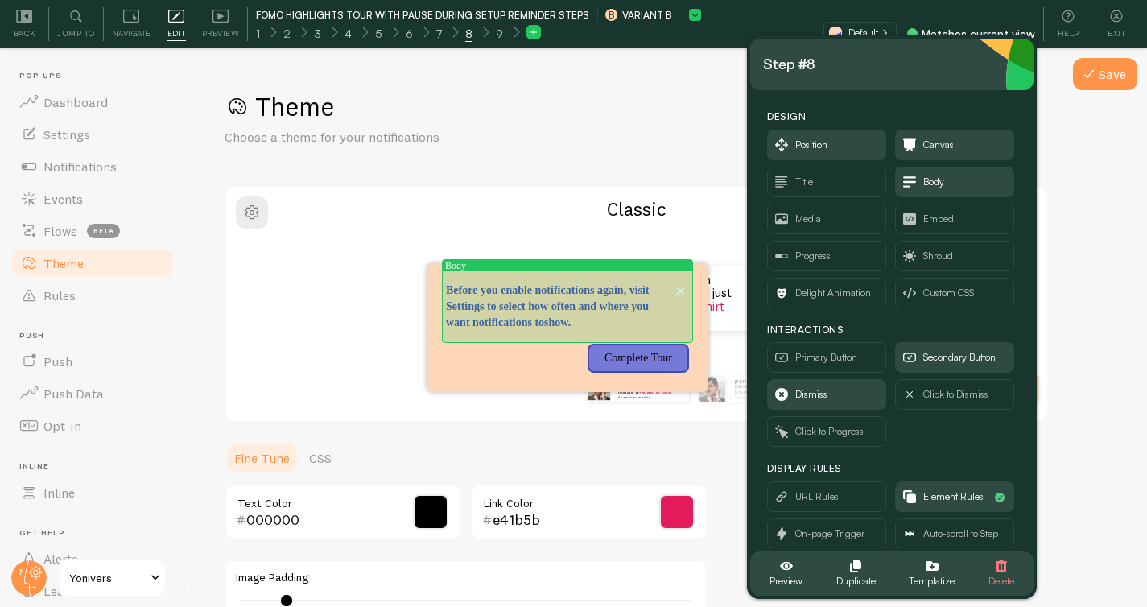
click at [525, 311] on p "Before you enable notifications again, visit Settings to select how often and w…" at bounding box center [567, 306] width 243 height 48
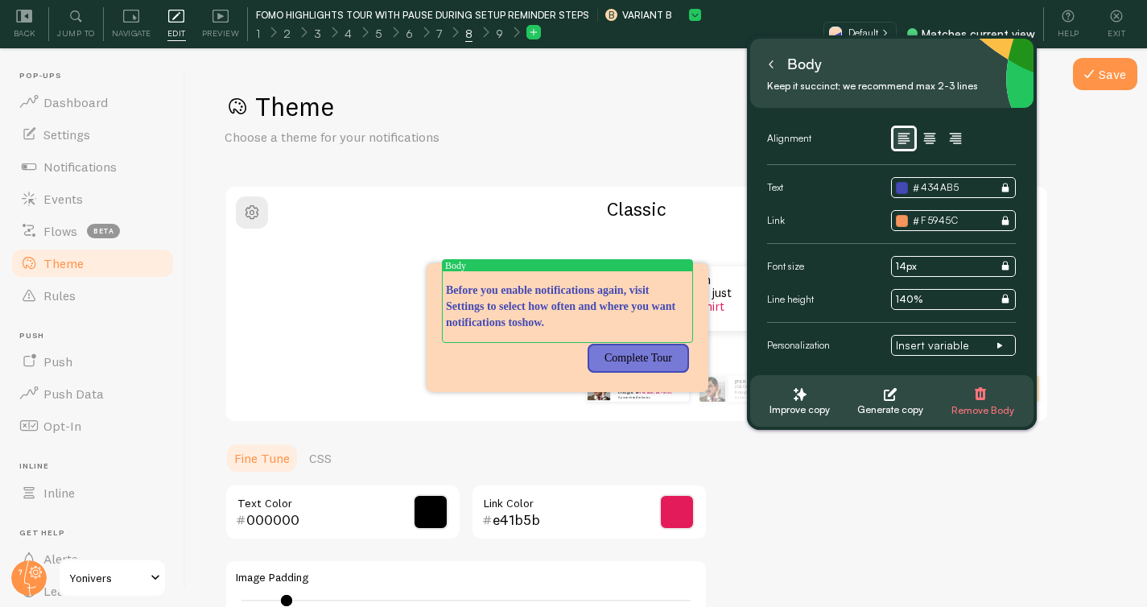
click at [769, 68] on icon at bounding box center [771, 64] width 8 height 8
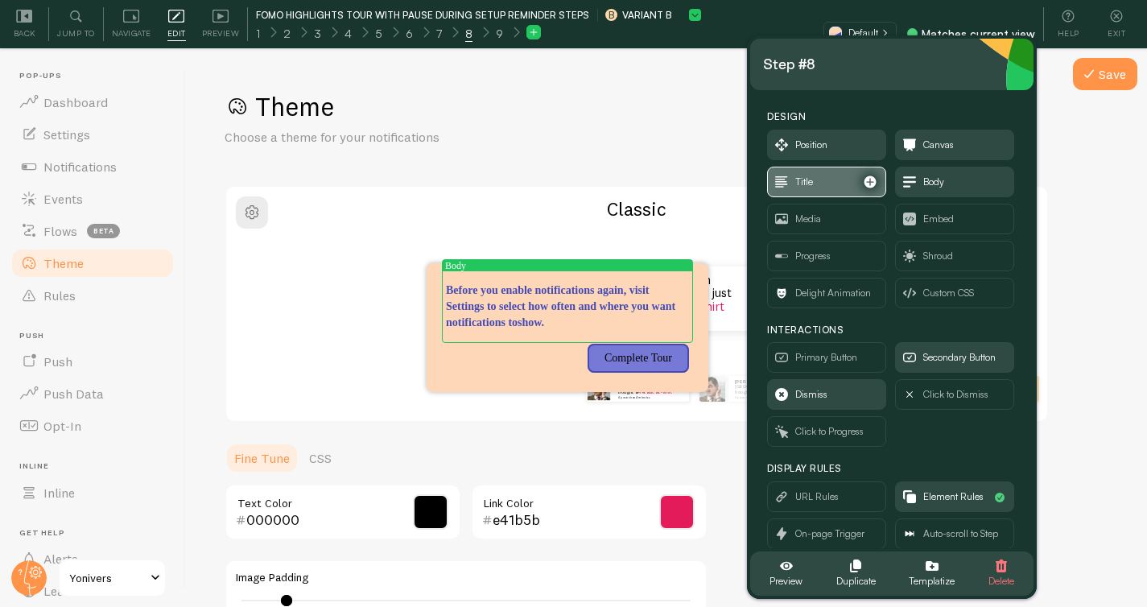
click at [813, 178] on span "Title" at bounding box center [827, 181] width 118 height 29
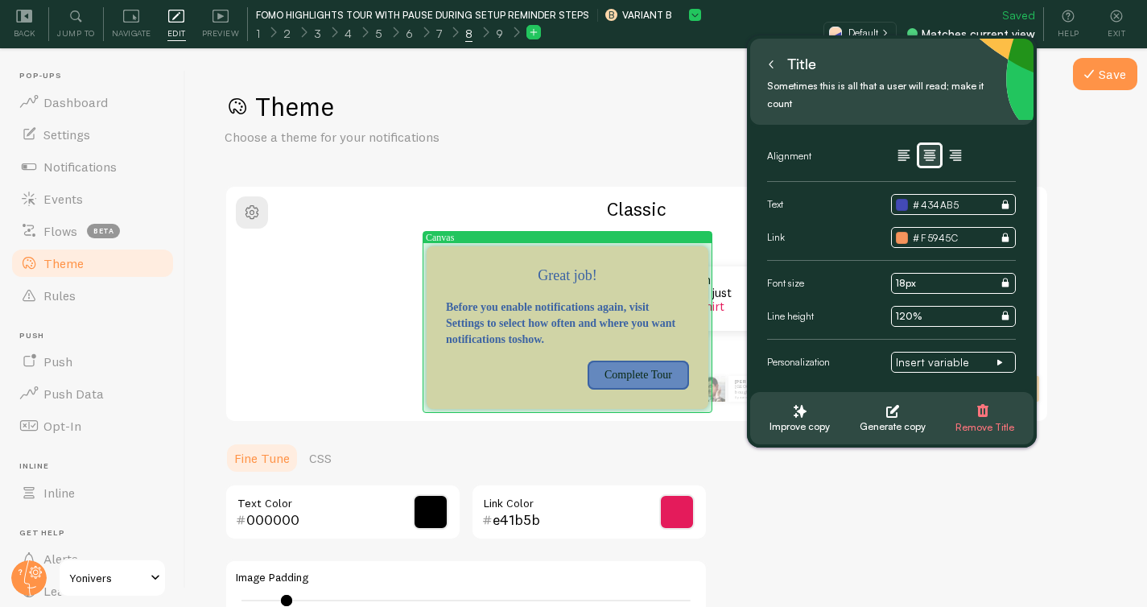
click at [551, 374] on div "Complete Tour" at bounding box center [614, 375] width 149 height 29
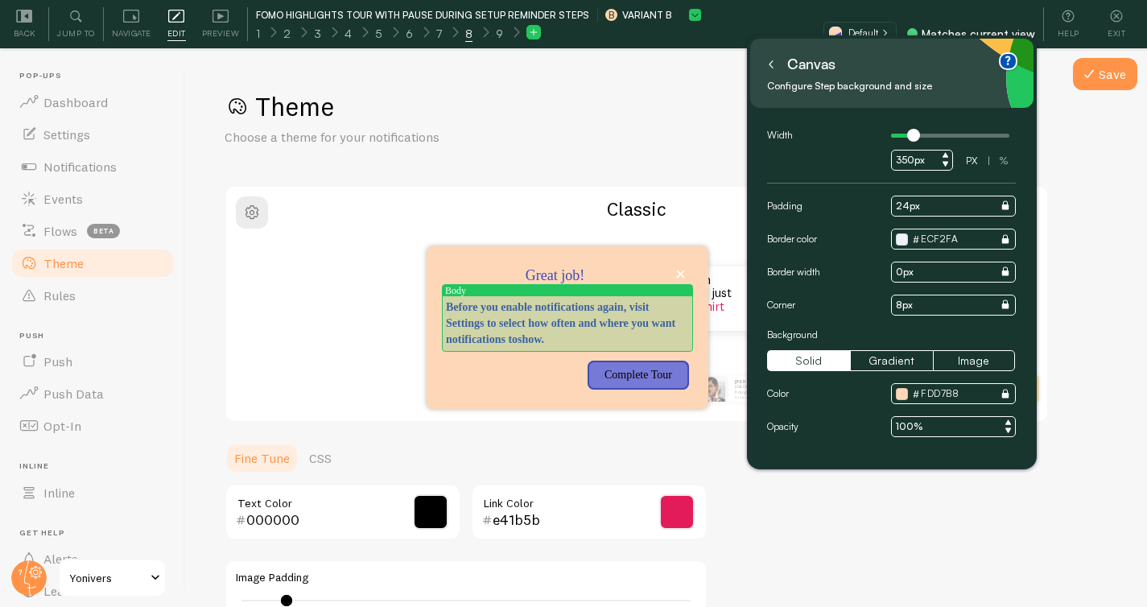
click at [610, 323] on p "Before you enable notifications again, visit Settings to select how often and w…" at bounding box center [567, 323] width 243 height 48
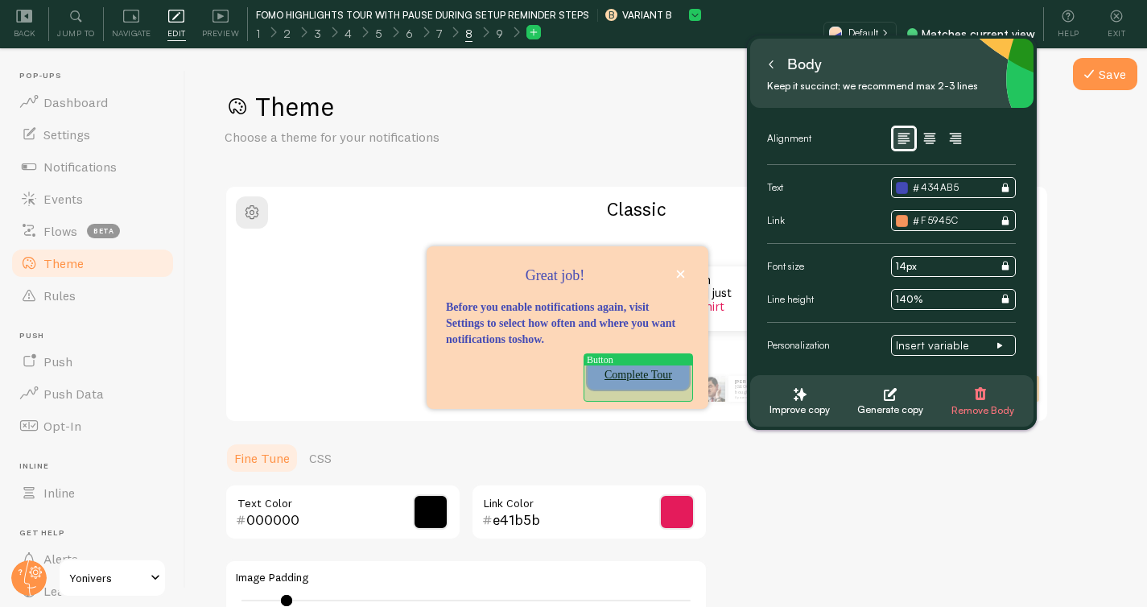
click at [622, 383] on p "Complete Tour" at bounding box center [638, 375] width 82 height 16
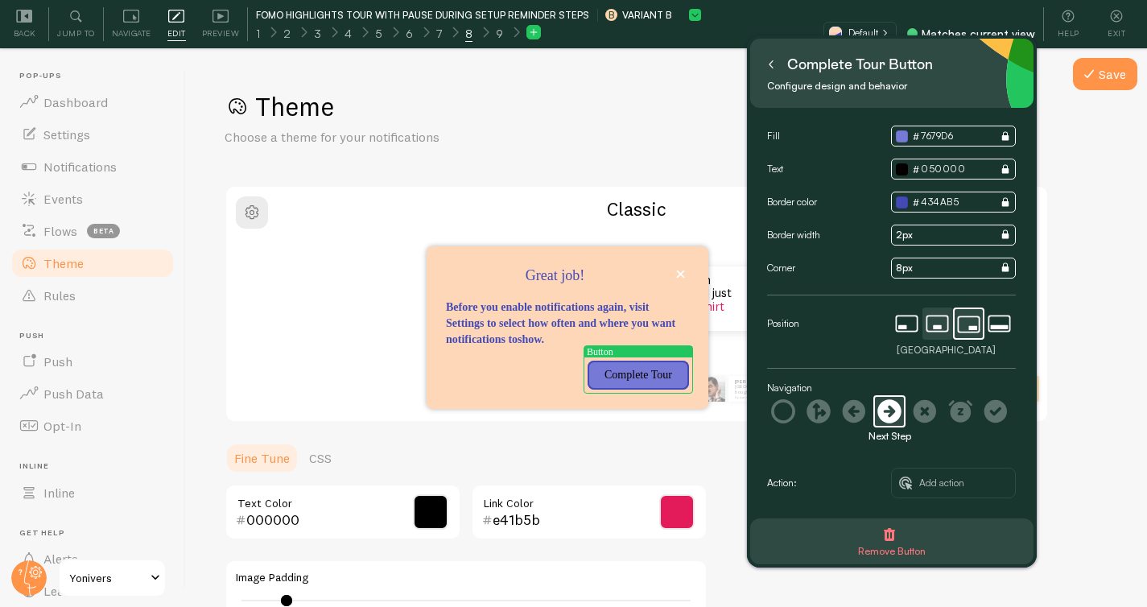
click at [937, 328] on icon at bounding box center [937, 326] width 9 height 4
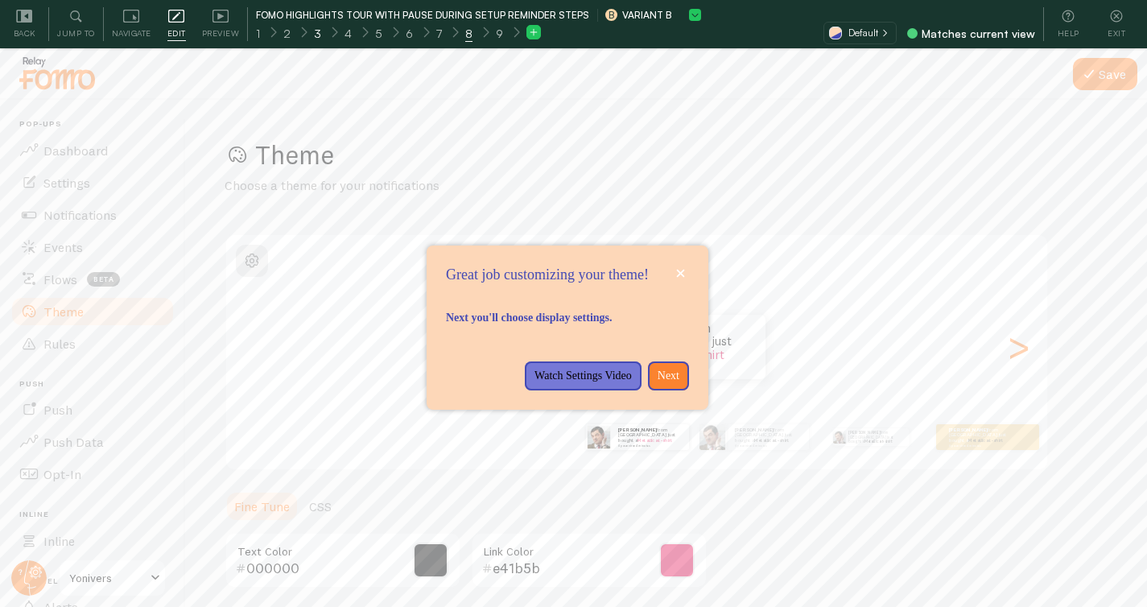
click at [323, 32] on div "3" at bounding box center [317, 32] width 31 height 19
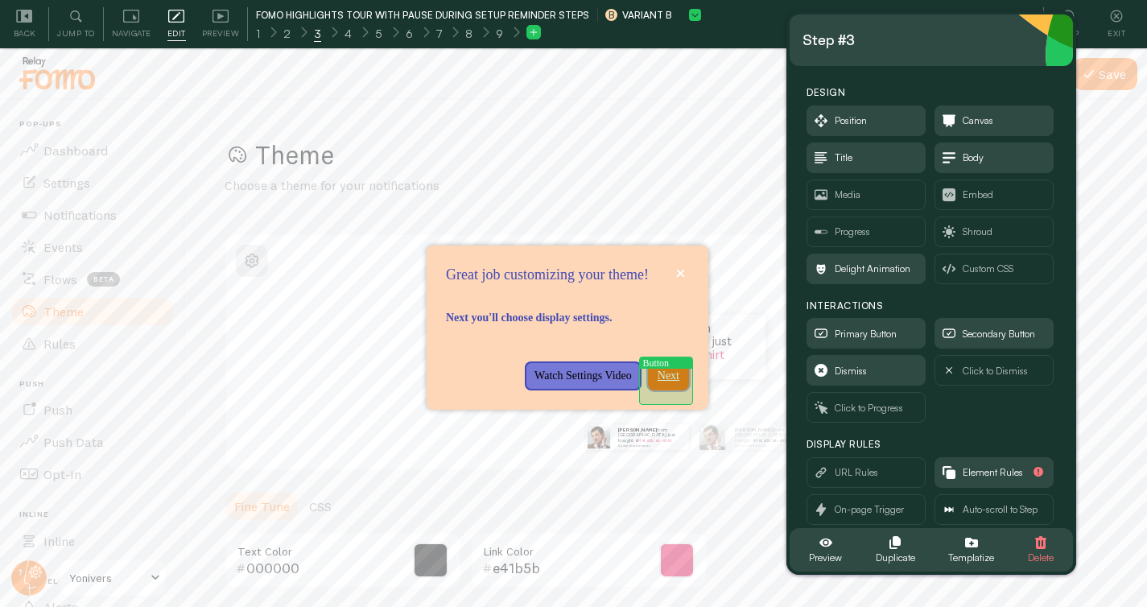
click at [674, 384] on p "Next" at bounding box center [669, 376] width 22 height 16
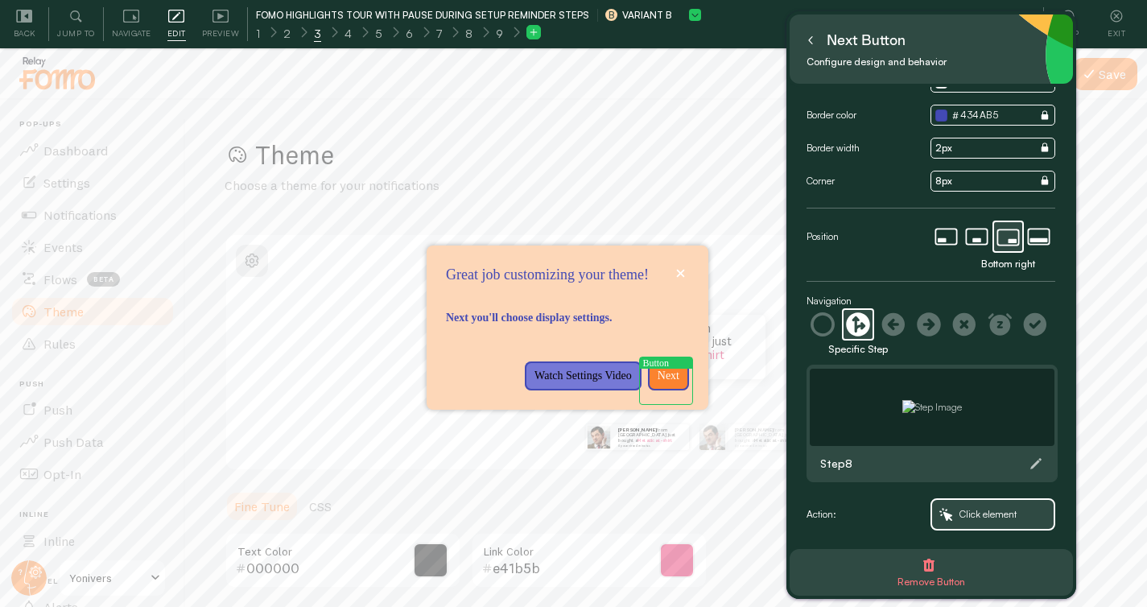
scroll to position [64, 0]
click at [980, 516] on span "Click element" at bounding box center [987, 514] width 57 height 18
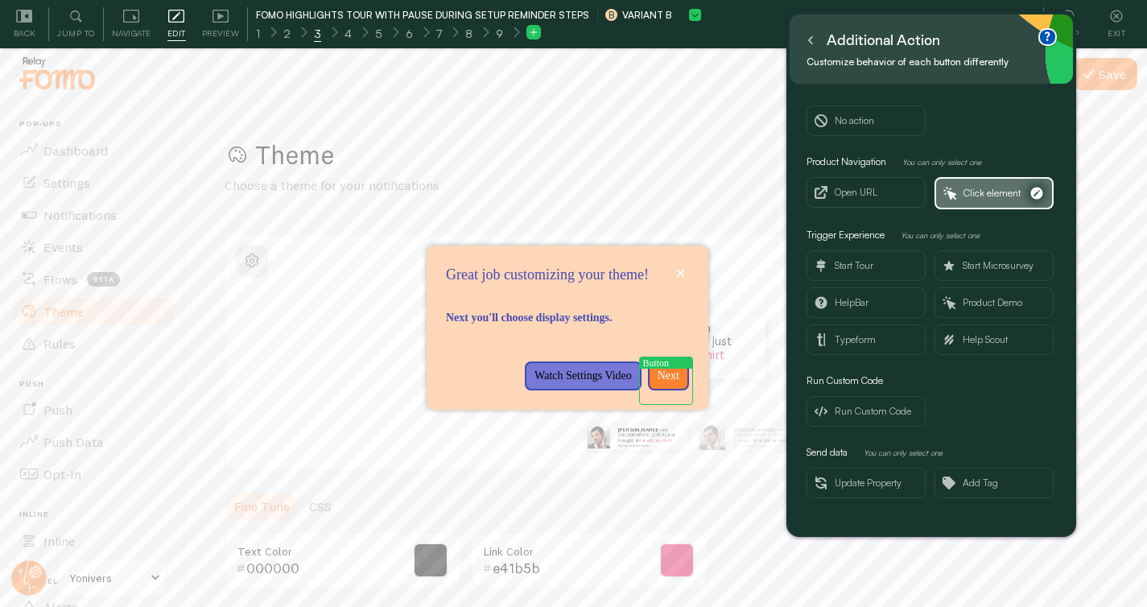
click at [995, 200] on span "Click element" at bounding box center [991, 193] width 57 height 18
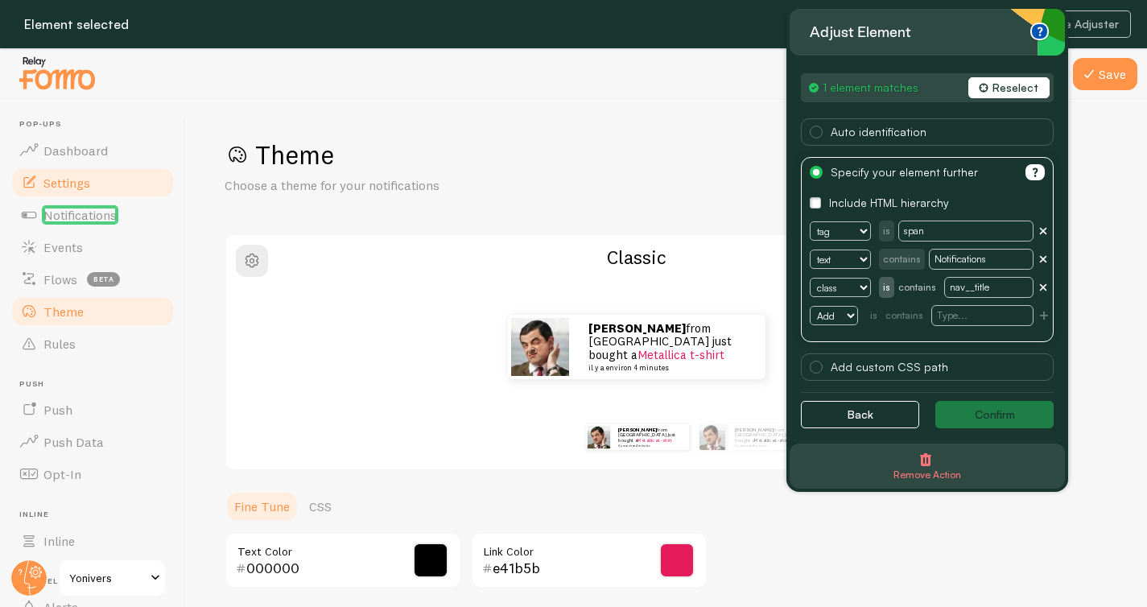
click at [76, 184] on span "Settings" at bounding box center [66, 183] width 47 height 16
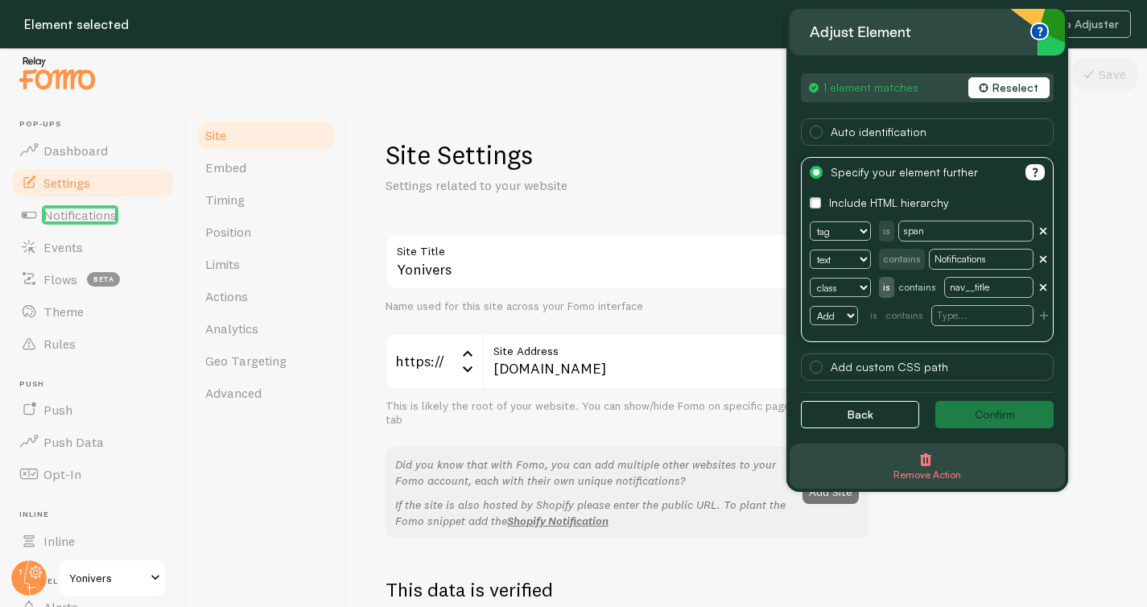
click at [995, 90] on button "Reselect" at bounding box center [1008, 87] width 81 height 21
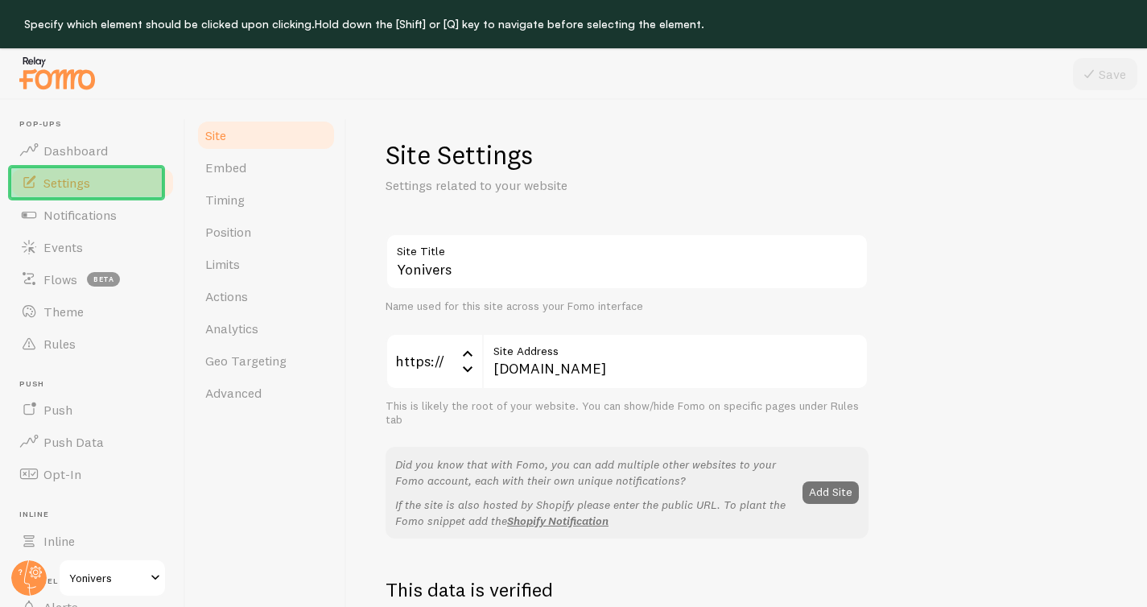
click at [123, 193] on link "Settings" at bounding box center [93, 183] width 166 height 32
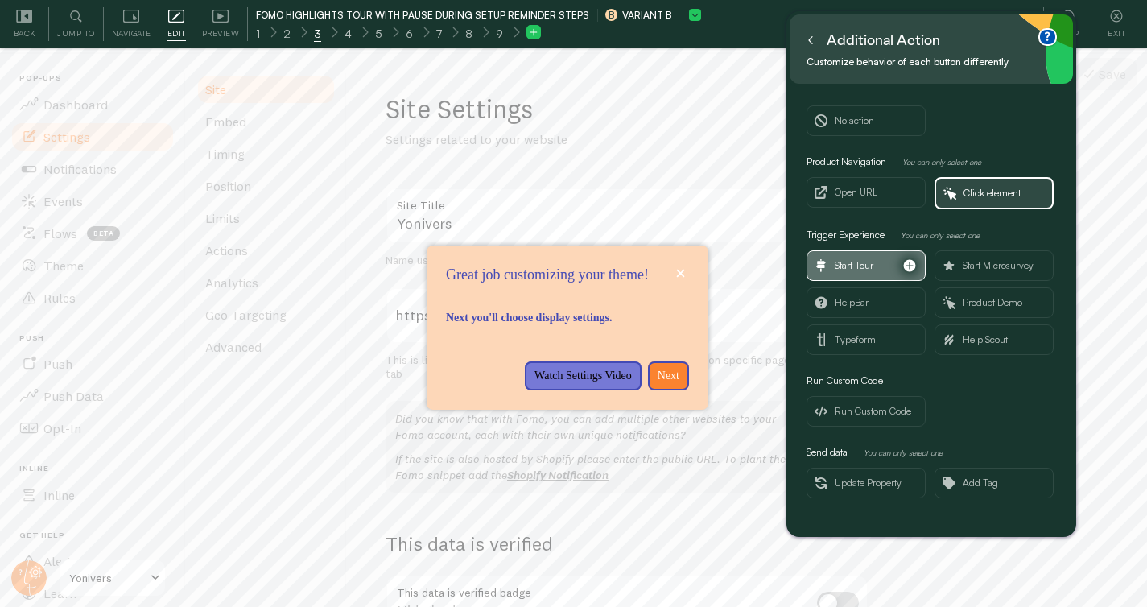
scroll to position [48, 0]
click at [813, 44] on button at bounding box center [810, 40] width 16 height 26
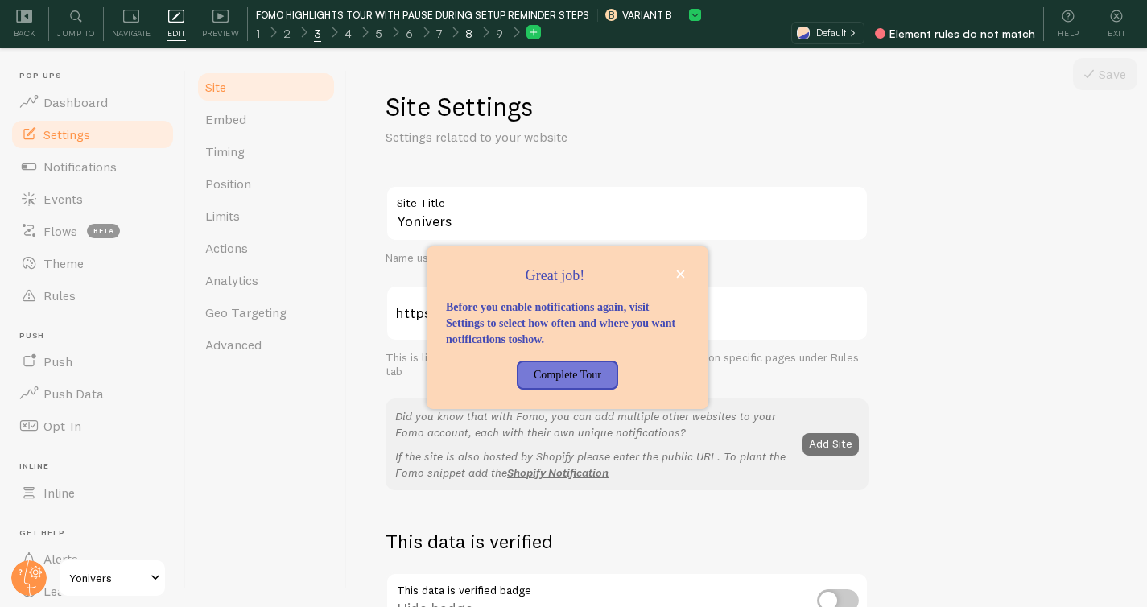
click at [465, 34] on span "8" at bounding box center [468, 34] width 7 height 16
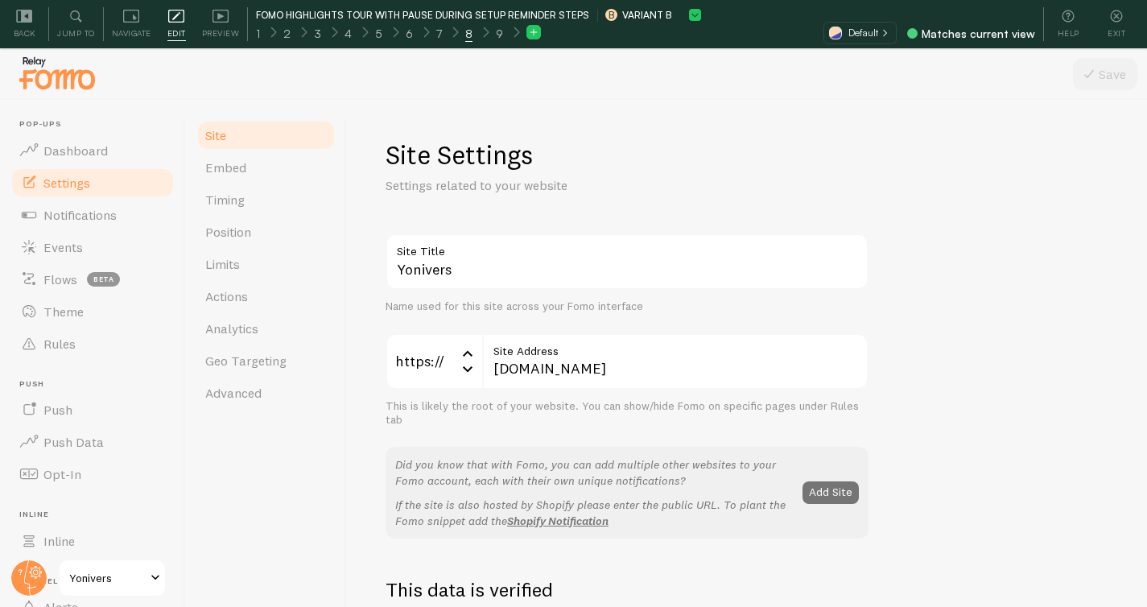
scroll to position [56, 0]
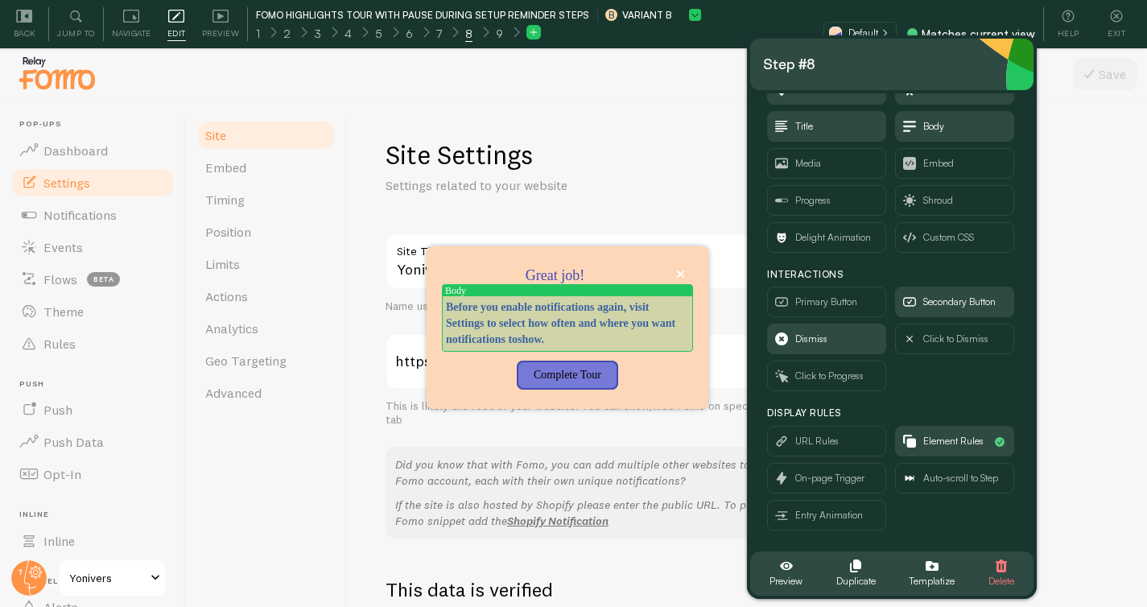
click at [563, 314] on p "Before you enable notifications again, visit Settings to select how often and w…" at bounding box center [567, 323] width 243 height 48
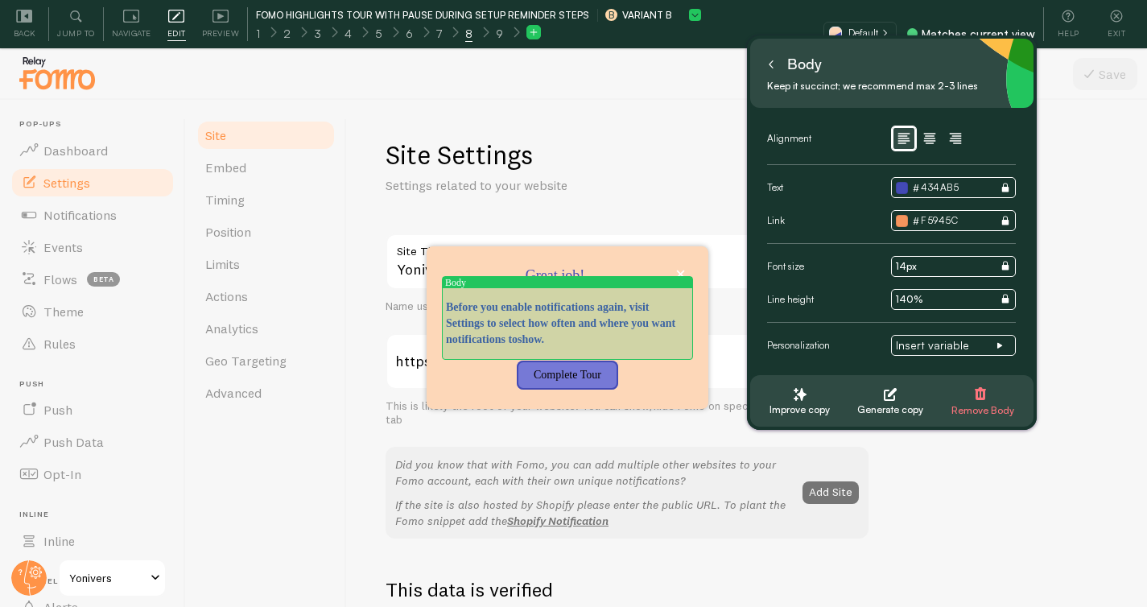
click at [563, 314] on p "Before you enable notifications again, visit Settings to select how often and w…" at bounding box center [567, 323] width 243 height 48
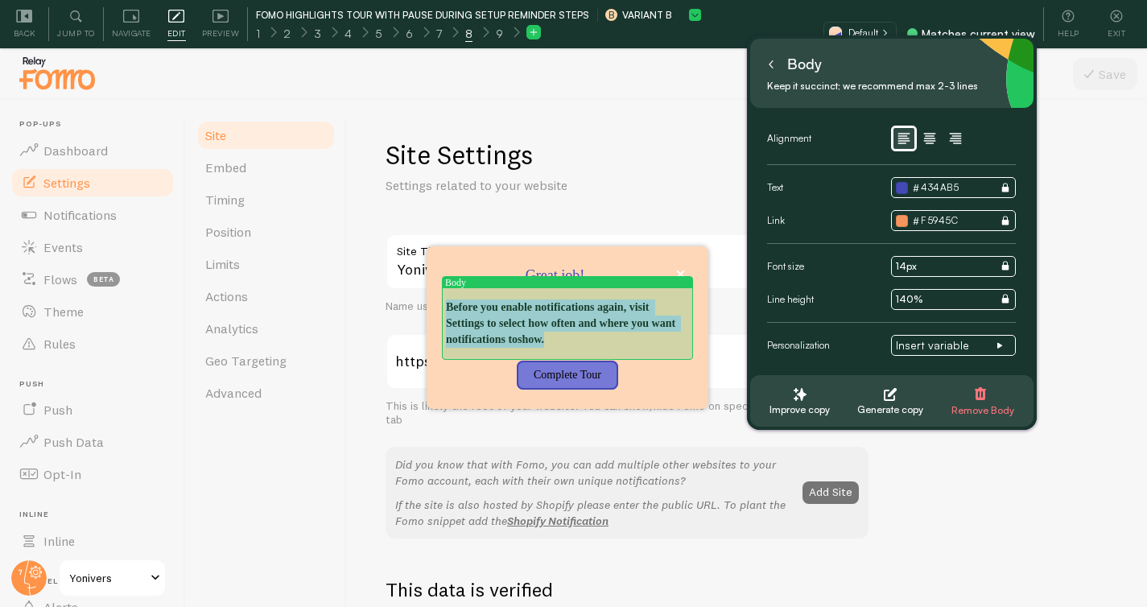
click at [563, 314] on p "Before you enable notifications again, visit Settings to select how often and w…" at bounding box center [567, 323] width 243 height 48
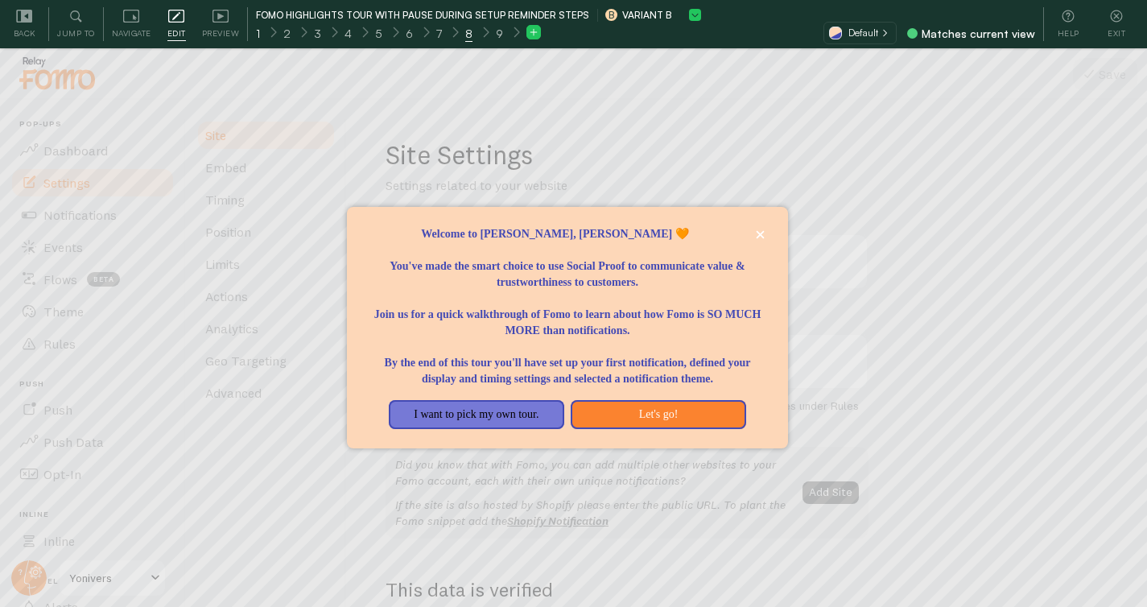
click at [260, 36] on div "1" at bounding box center [258, 32] width 28 height 19
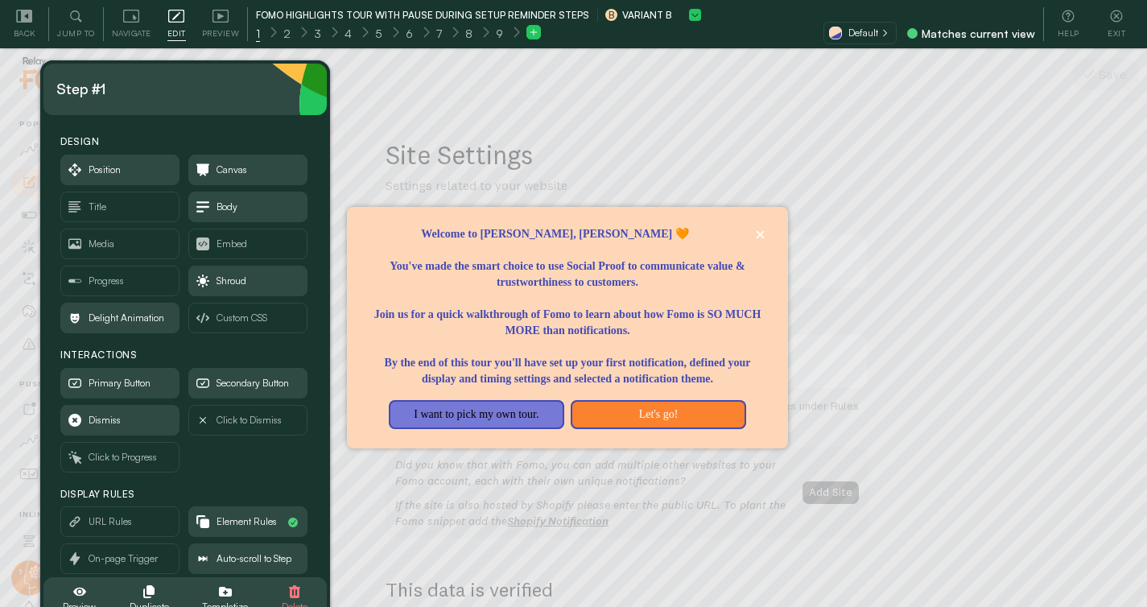
click at [580, 372] on p "By the end of this tour you'll have set up your first notification, defined you…" at bounding box center [567, 363] width 402 height 48
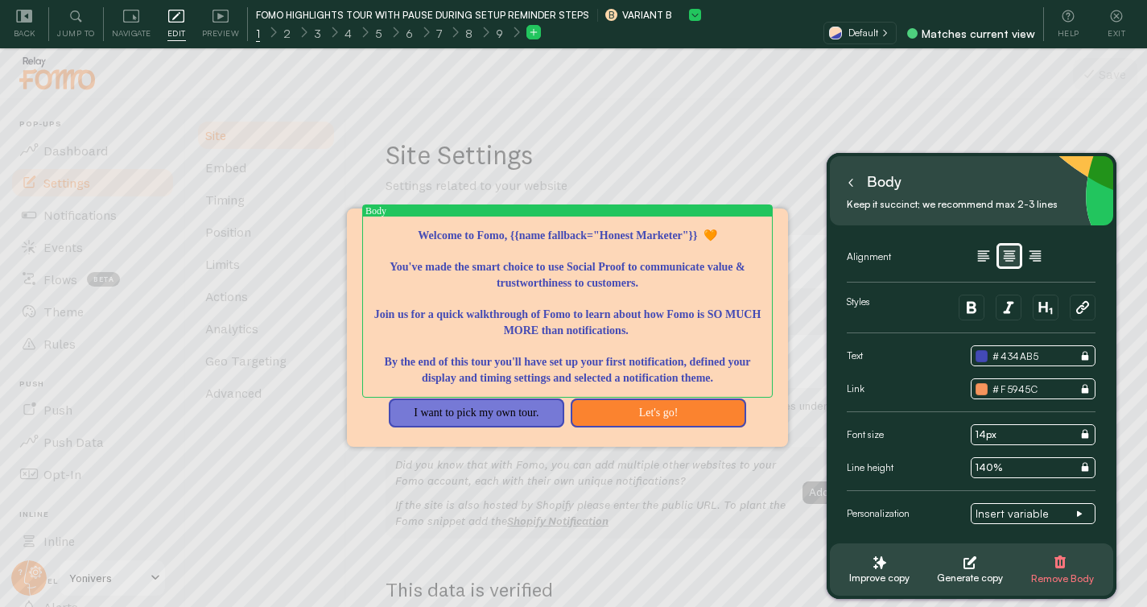
drag, startPoint x: 664, startPoint y: 387, endPoint x: 370, endPoint y: 347, distance: 296.5
click at [368, 348] on textarea "Welcome to Fomo, {{name fallback="Honest Marketer"}} 🧡 You've made the smart ch…" at bounding box center [567, 307] width 402 height 158
click at [541, 356] on textarea "Welcome to Fomo, {{name fallback="Honest Marketer"}} 🧡 You've made the smart ch…" at bounding box center [567, 307] width 402 height 158
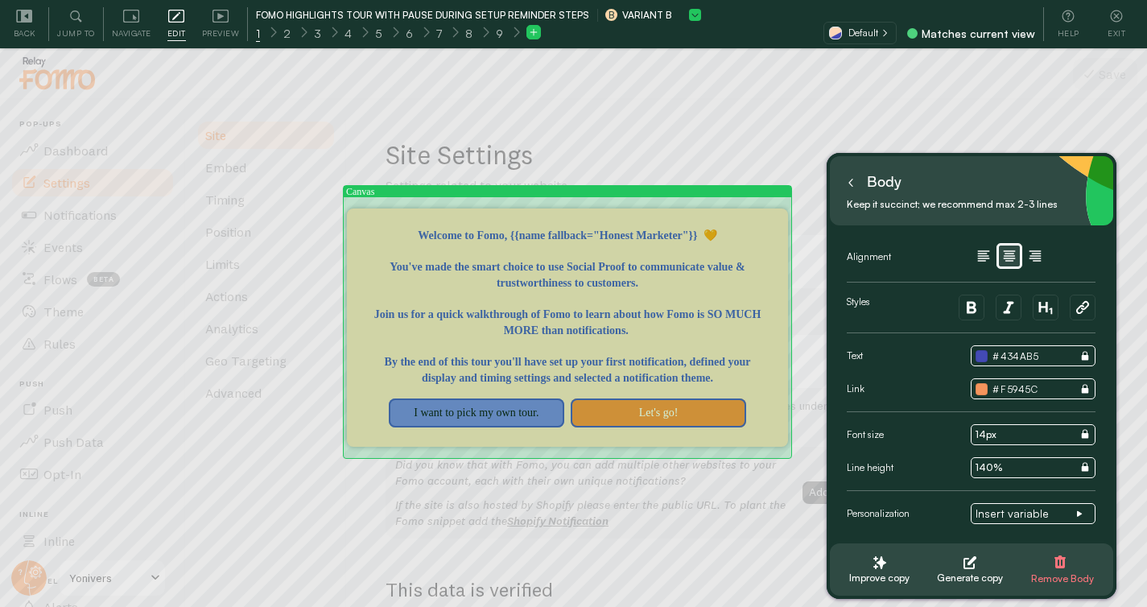
drag, startPoint x: 638, startPoint y: 383, endPoint x: 365, endPoint y: 350, distance: 275.6
click at [364, 350] on div "Canvas Welcome to Fomo, {{name fallback="Honest Marketer"}} 🧡 You've made the s…" at bounding box center [567, 327] width 441 height 238
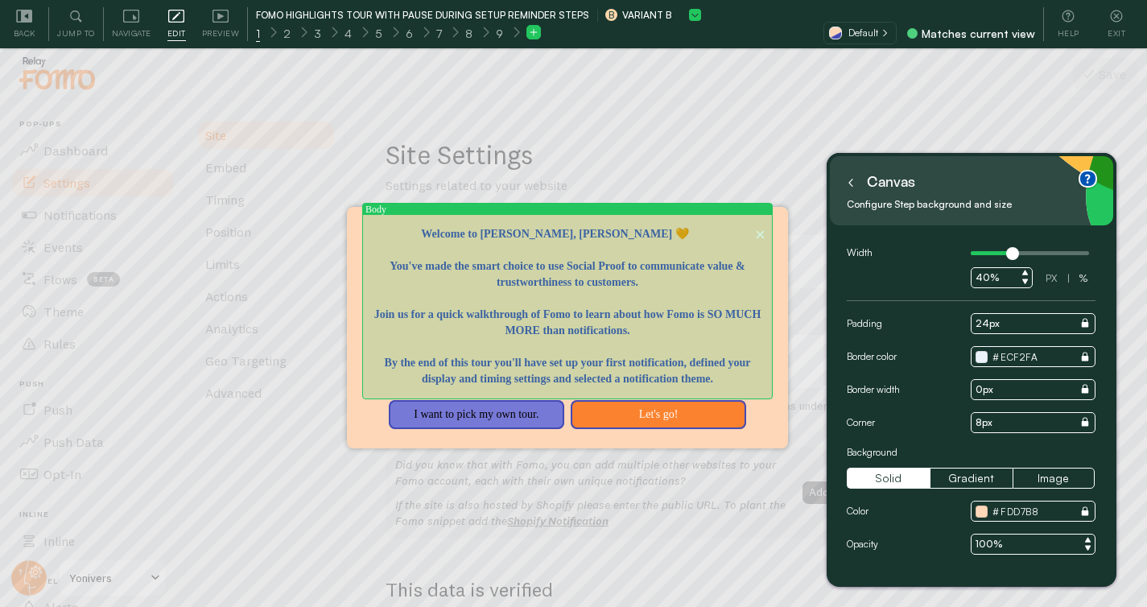
click at [479, 359] on p "By the end of this tour you'll have set up your first notification, defined you…" at bounding box center [567, 363] width 402 height 48
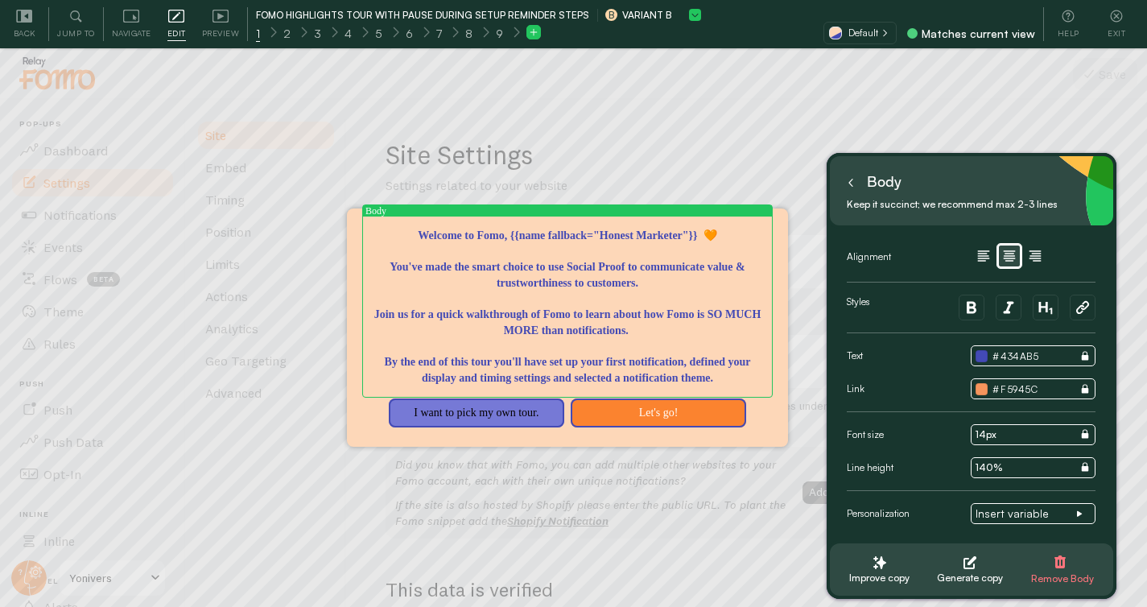
drag, startPoint x: 636, startPoint y: 386, endPoint x: 365, endPoint y: 361, distance: 271.6
click at [366, 361] on textarea "Welcome to Fomo, {{name fallback="Honest Marketer"}} 🧡 You've made the smart ch…" at bounding box center [567, 307] width 402 height 158
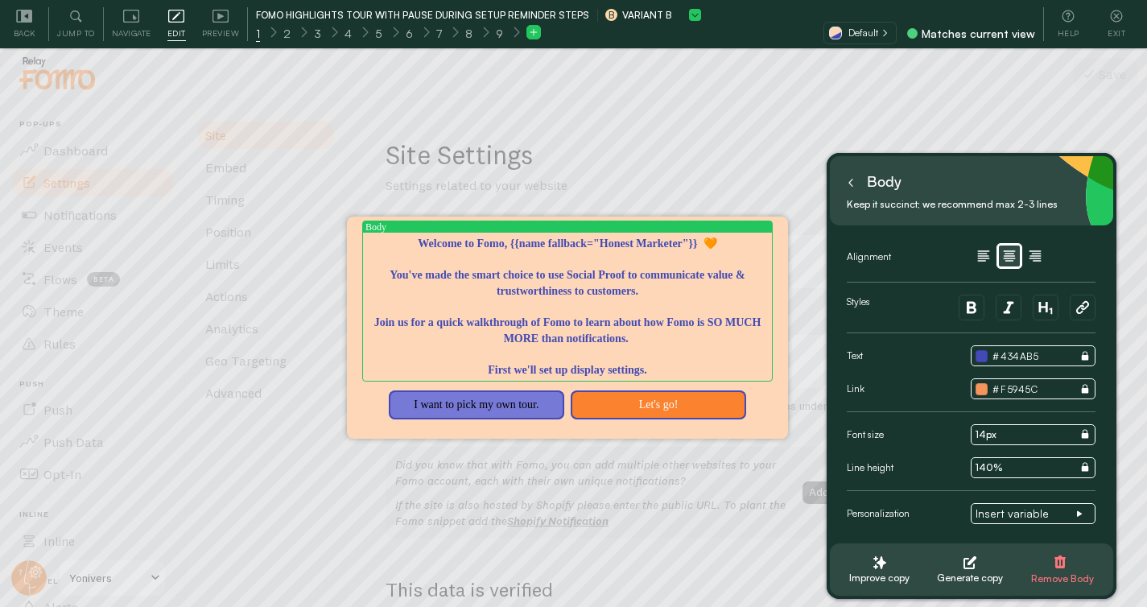
drag, startPoint x: 683, startPoint y: 368, endPoint x: 587, endPoint y: 365, distance: 95.8
click at [587, 365] on textarea "Welcome to Fomo, {{name fallback="Honest Marketer"}} 🧡 You've made the smart ch…" at bounding box center [567, 307] width 402 height 142
click at [544, 368] on textarea "Welcome to Fomo, {{name fallback="Honest Marketer"}} 🧡 You've made the smart ch…" at bounding box center [567, 307] width 402 height 142
drag, startPoint x: 568, startPoint y: 368, endPoint x: 533, endPoint y: 365, distance: 35.5
click at [533, 365] on textarea "Welcome to Fomo, {{name fallback="Honest Marketer"}} 🧡 You've made the smart ch…" at bounding box center [567, 307] width 402 height 142
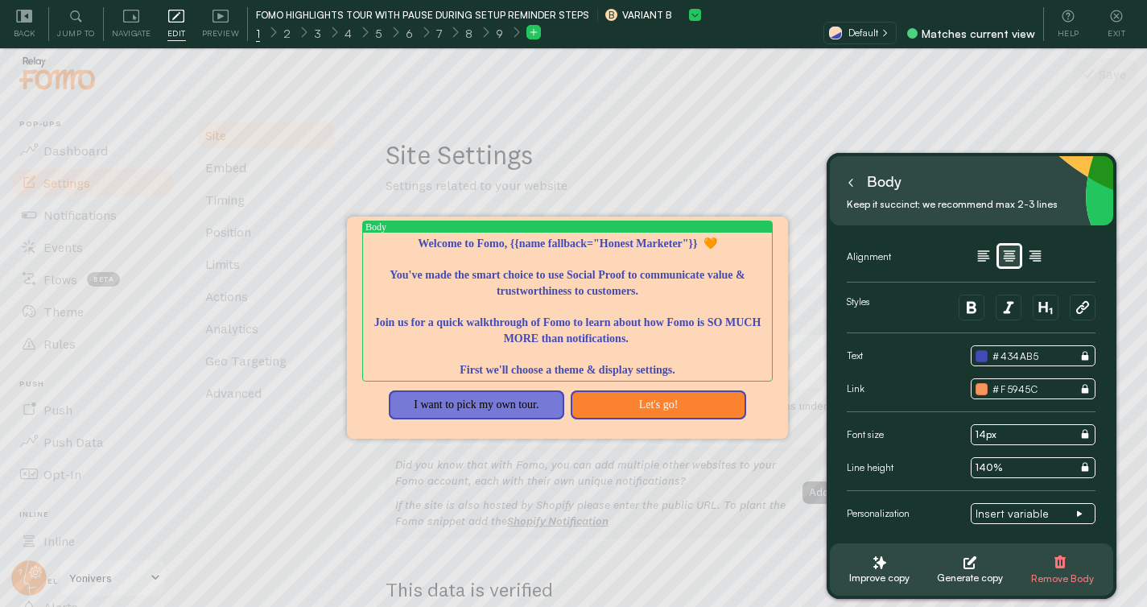
click at [482, 367] on textarea "Welcome to Fomo, {{name fallback="Honest Marketer"}} 🧡 You've made the smart ch…" at bounding box center [567, 307] width 402 height 142
type textarea "Welcome to Fomo, {{name fallback="Honest Marketer"}} 🧡 You've made the smart ch…"
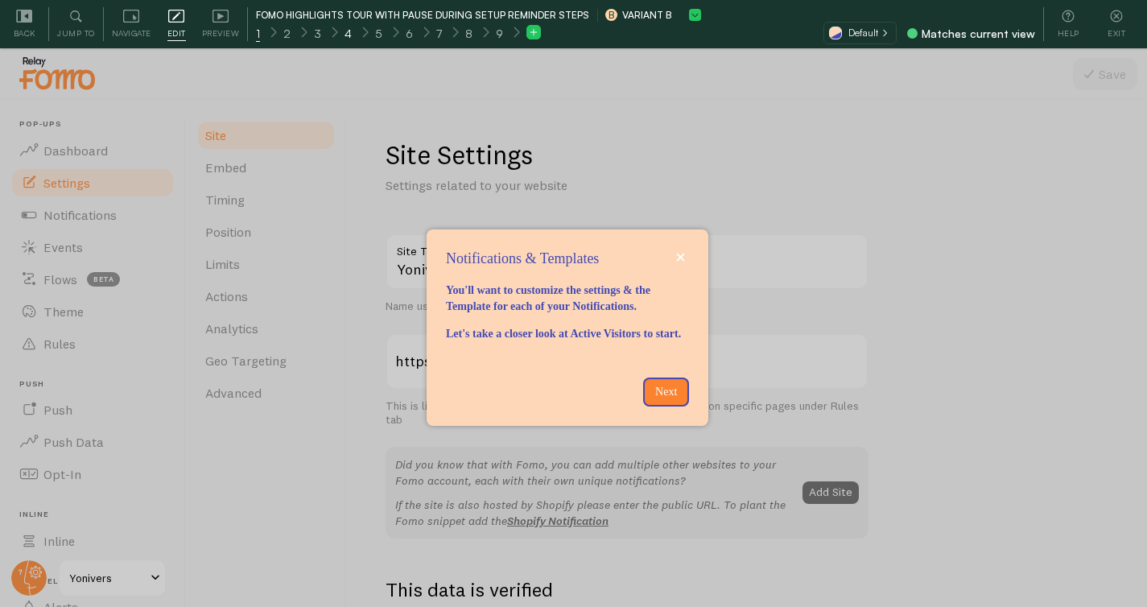
click at [344, 33] on span "4" at bounding box center [347, 34] width 7 height 16
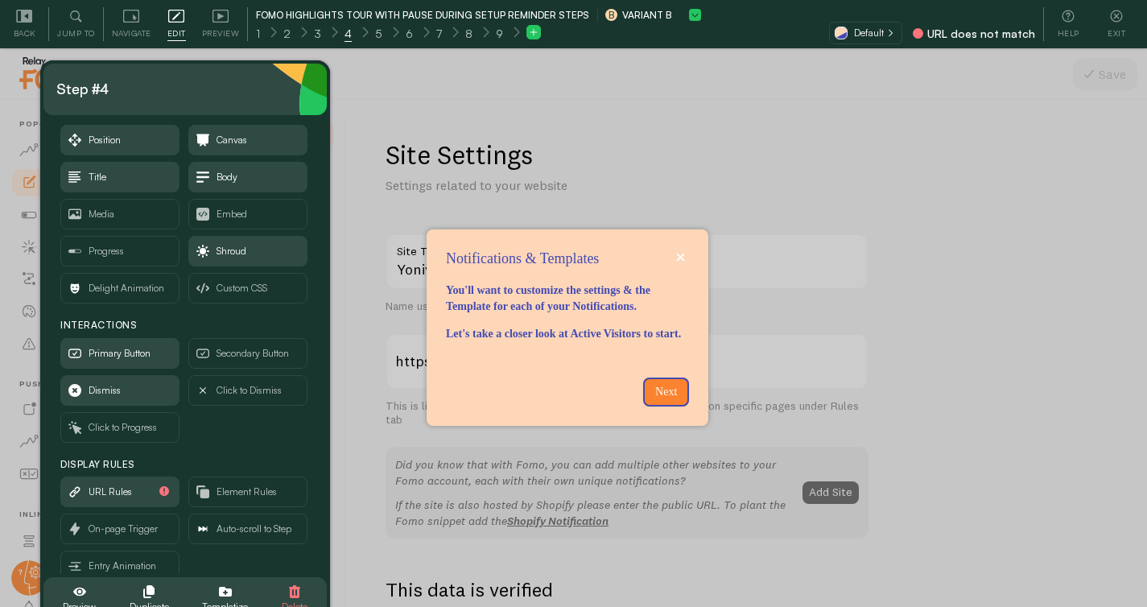
scroll to position [56, 0]
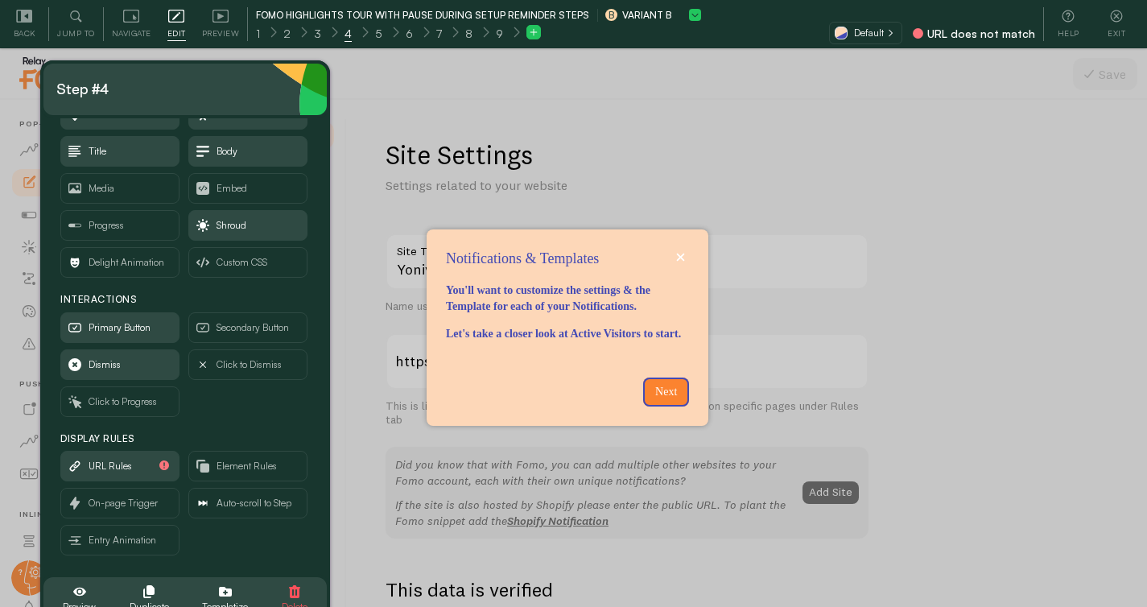
click at [296, 592] on icon "button" at bounding box center [294, 591] width 11 height 13
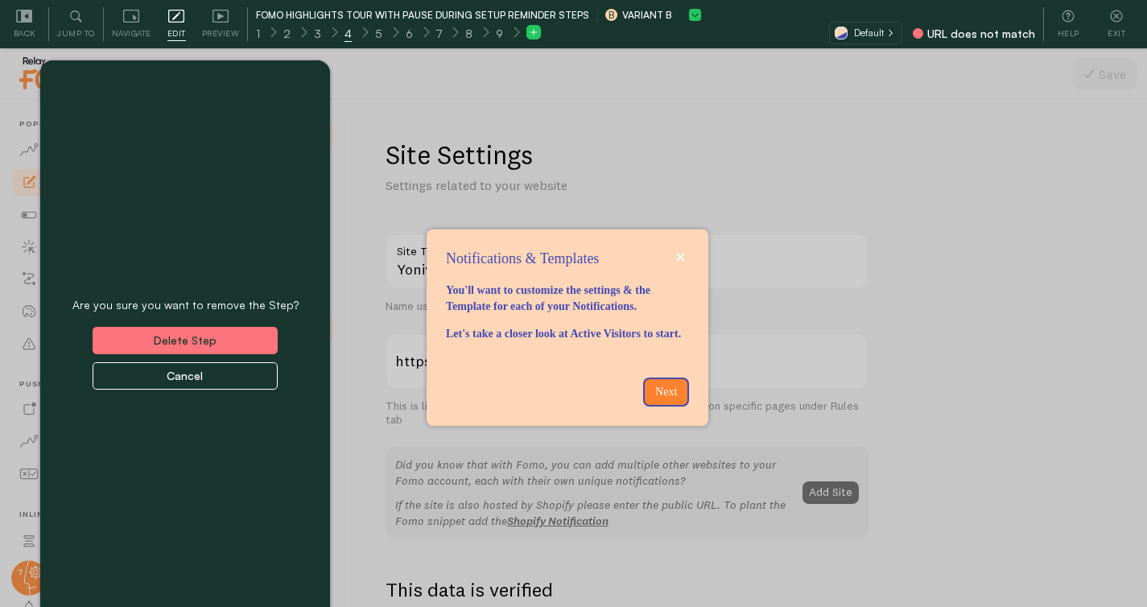
click at [226, 335] on button "Delete Step" at bounding box center [185, 340] width 185 height 27
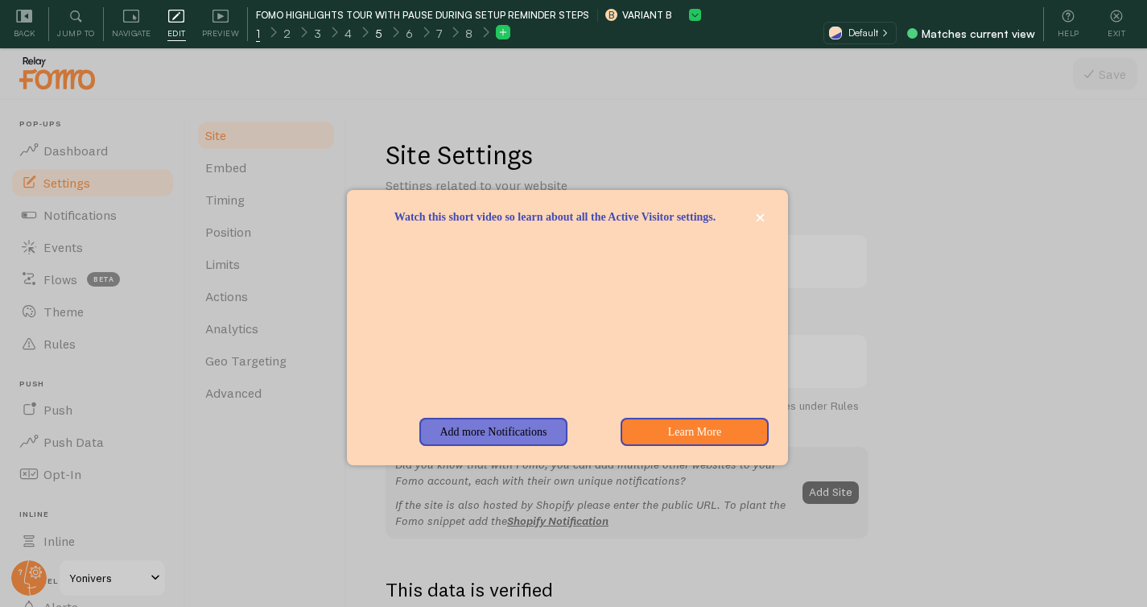
click at [375, 36] on span "5" at bounding box center [378, 34] width 7 height 16
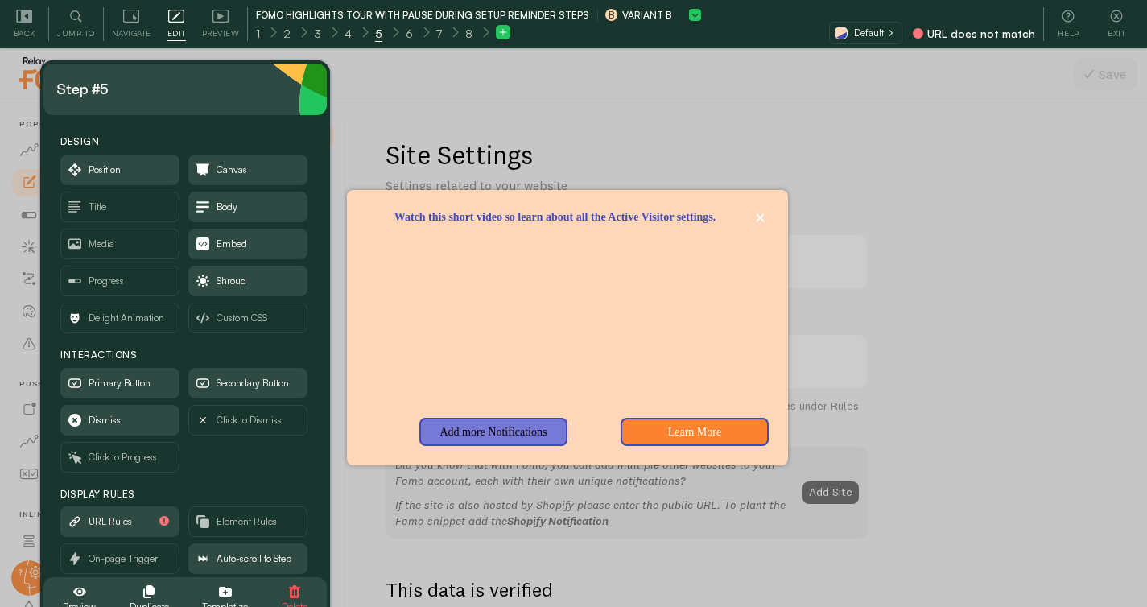
click at [295, 592] on icon "button" at bounding box center [294, 591] width 13 height 13
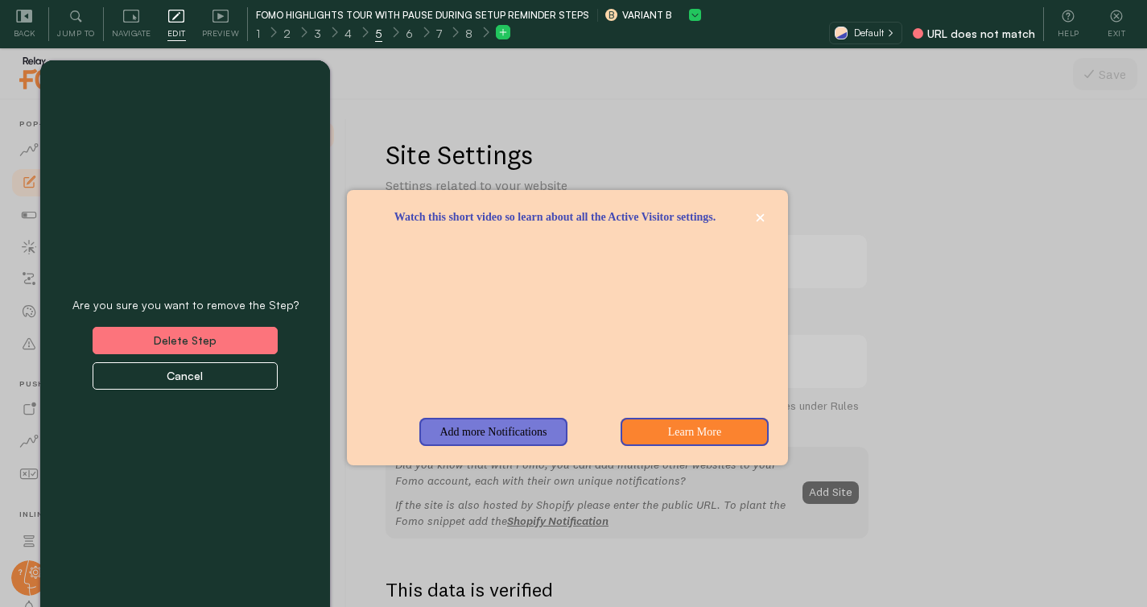
click at [212, 340] on button "Delete Step" at bounding box center [185, 340] width 185 height 27
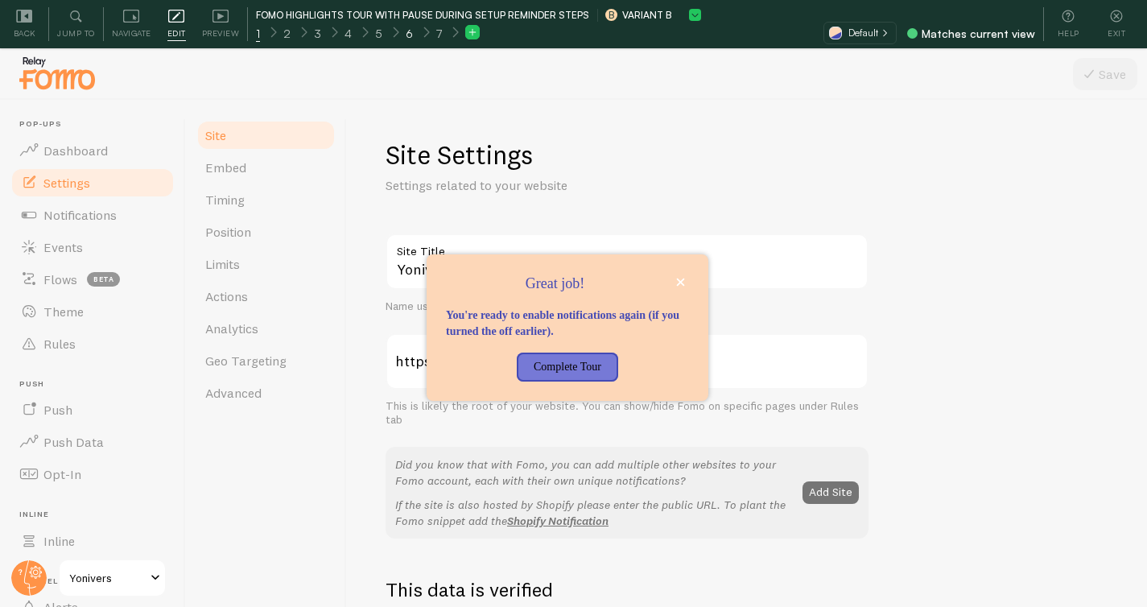
click at [406, 35] on span "6" at bounding box center [409, 34] width 7 height 16
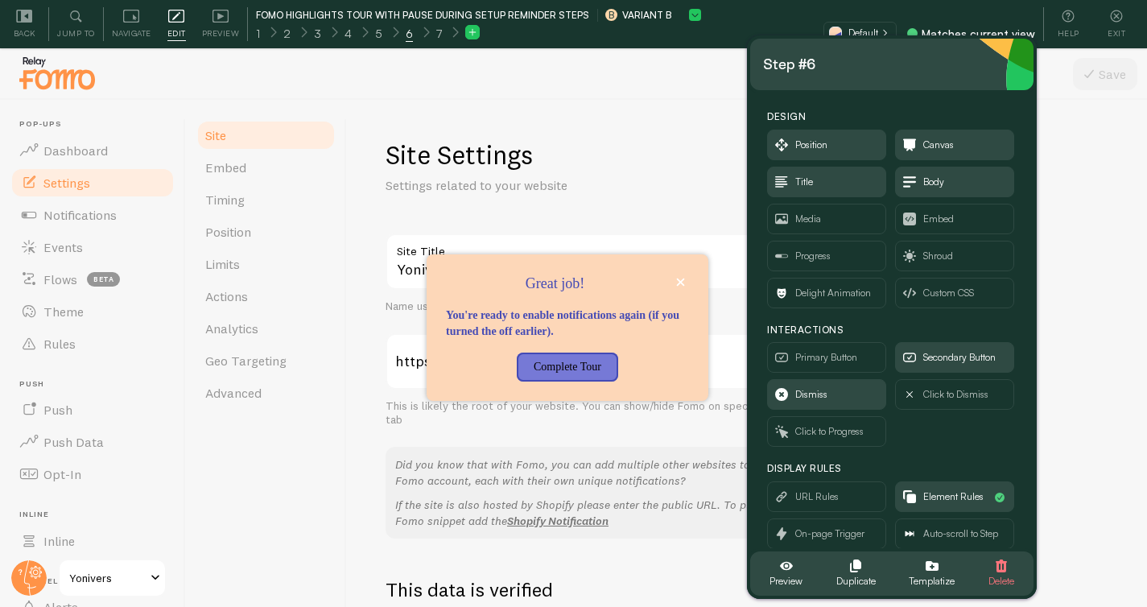
click at [1000, 563] on icon "button" at bounding box center [1001, 565] width 11 height 13
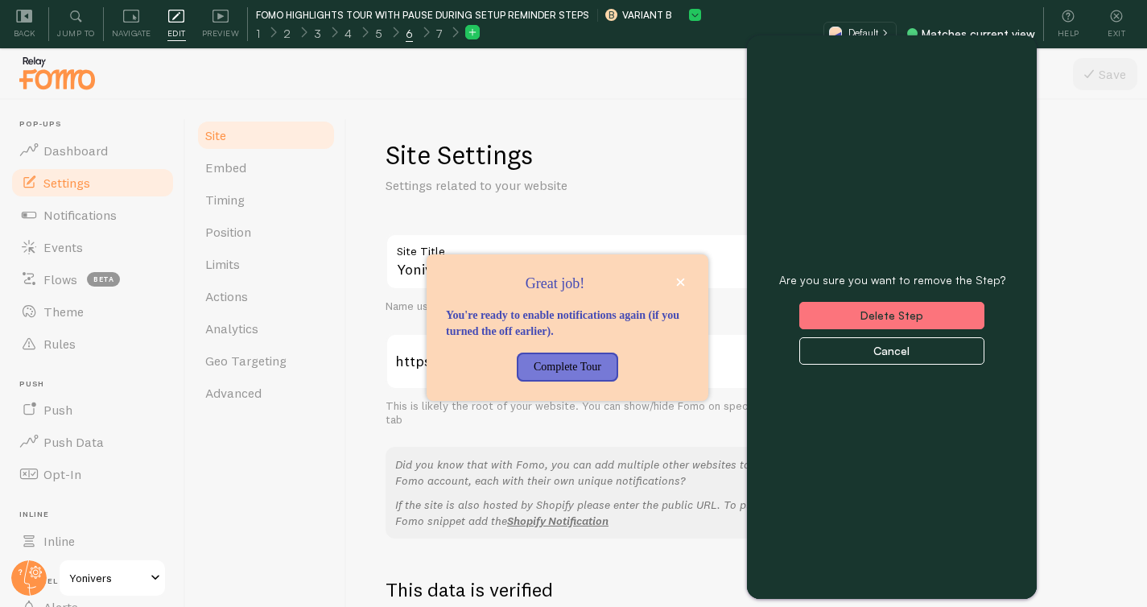
click at [915, 317] on button "Delete Step" at bounding box center [891, 315] width 185 height 27
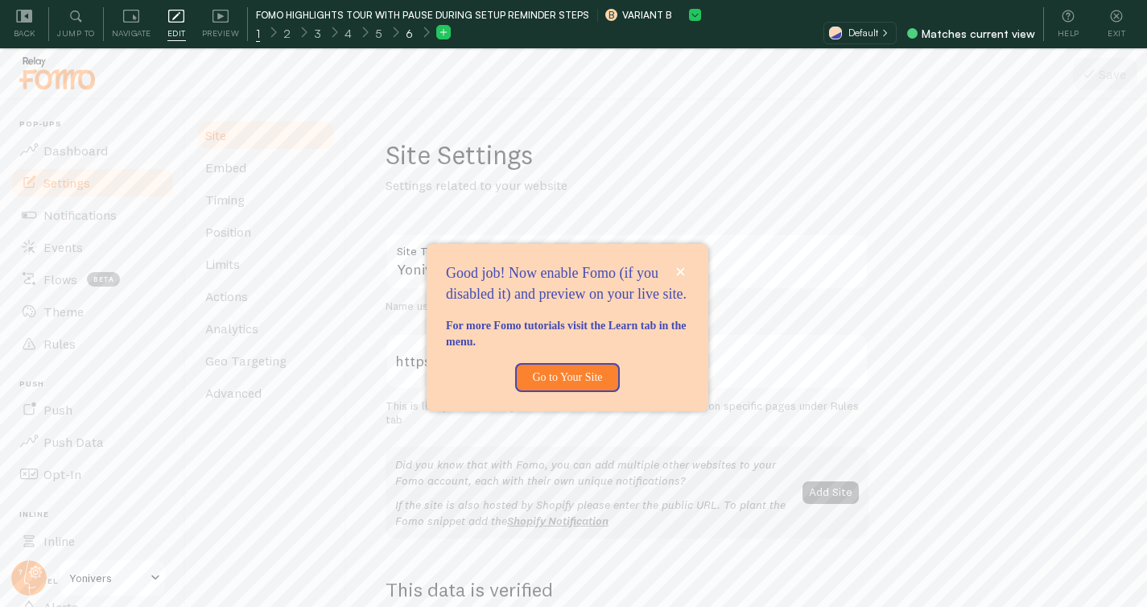
click at [409, 35] on span "6" at bounding box center [409, 34] width 7 height 16
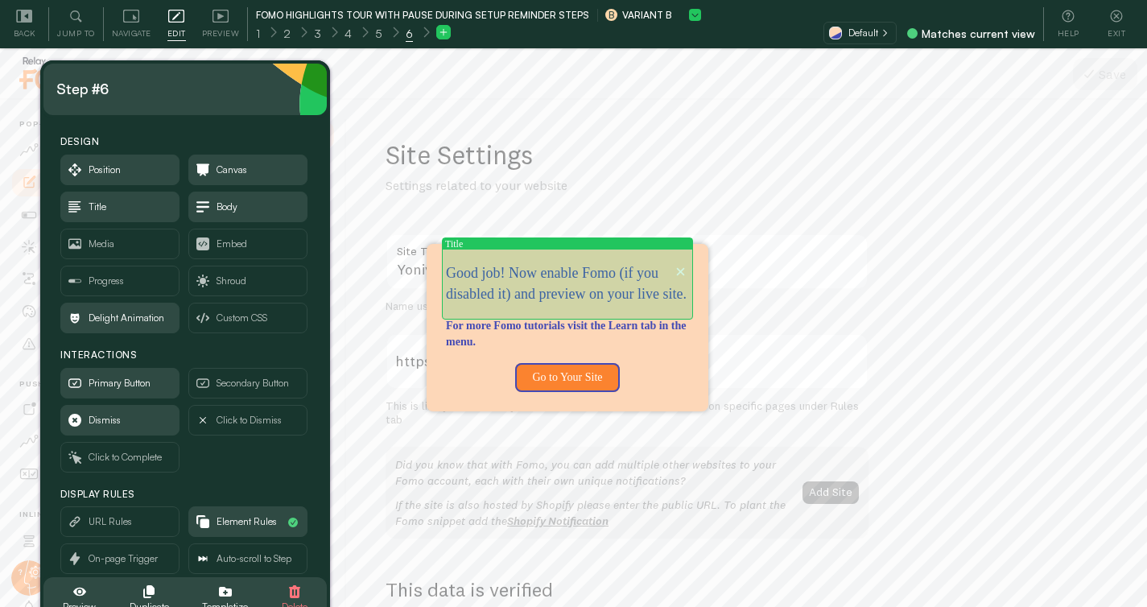
click at [604, 304] on p "Good job! Now enable Fomo (if you disabled it) and preview on your live site." at bounding box center [567, 283] width 243 height 41
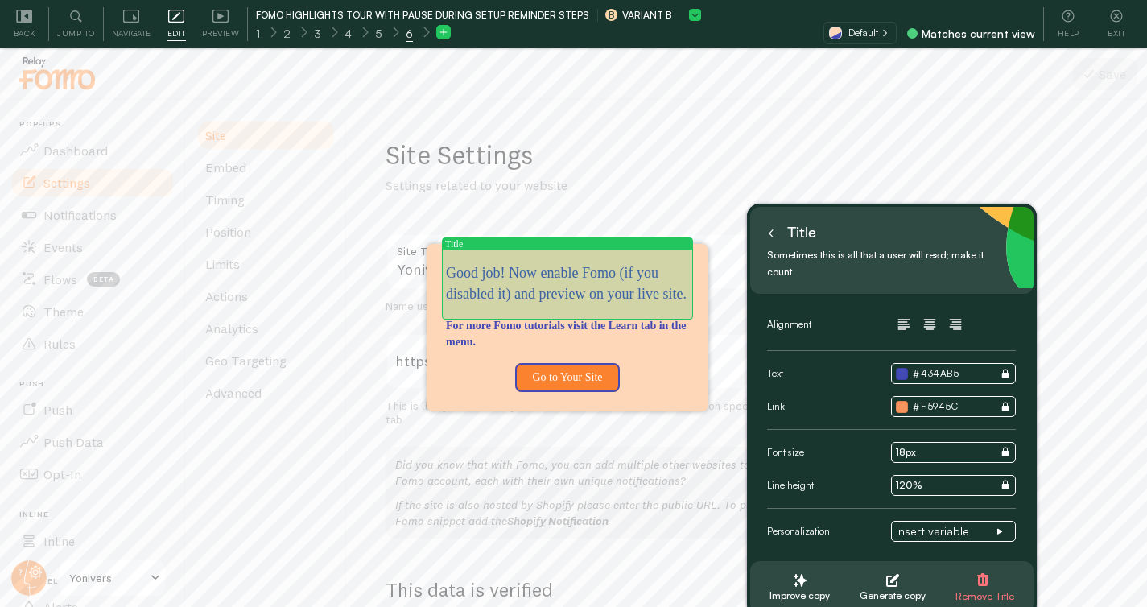
click at [588, 304] on p "Good job! Now enable Fomo (if you disabled it) and preview on your live site." at bounding box center [567, 283] width 243 height 41
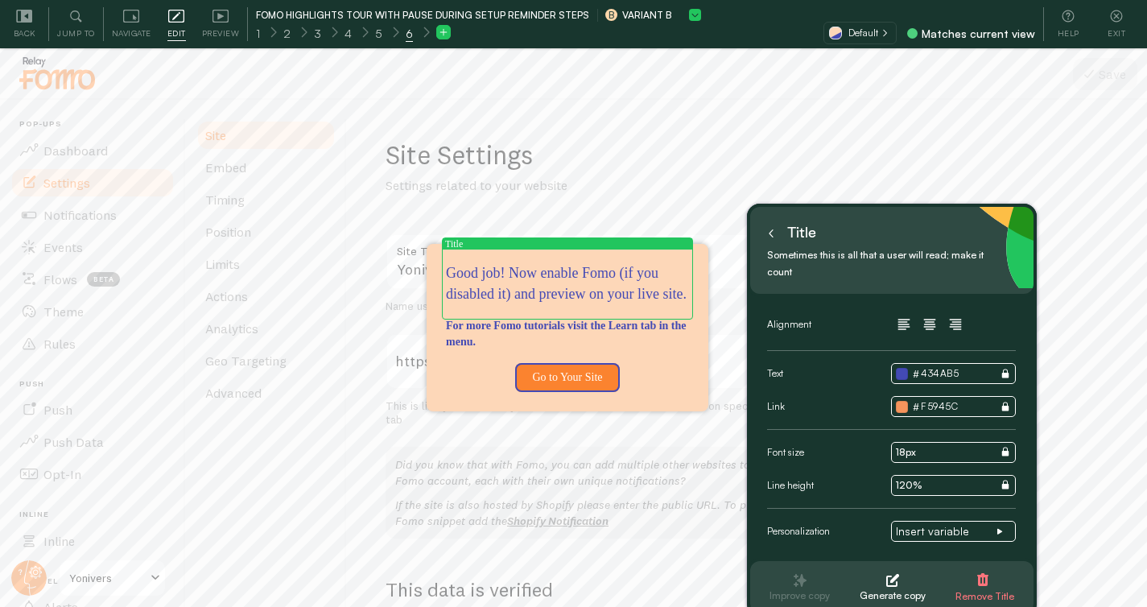
click at [767, 231] on icon at bounding box center [771, 233] width 8 height 8
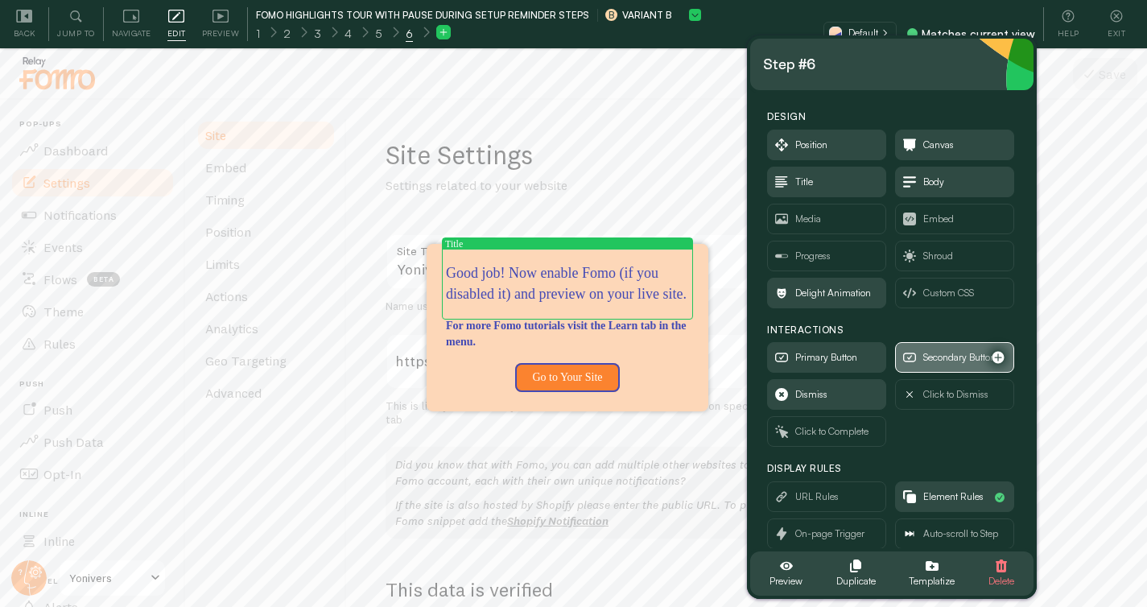
click at [926, 365] on span "Secondary Button" at bounding box center [959, 357] width 72 height 18
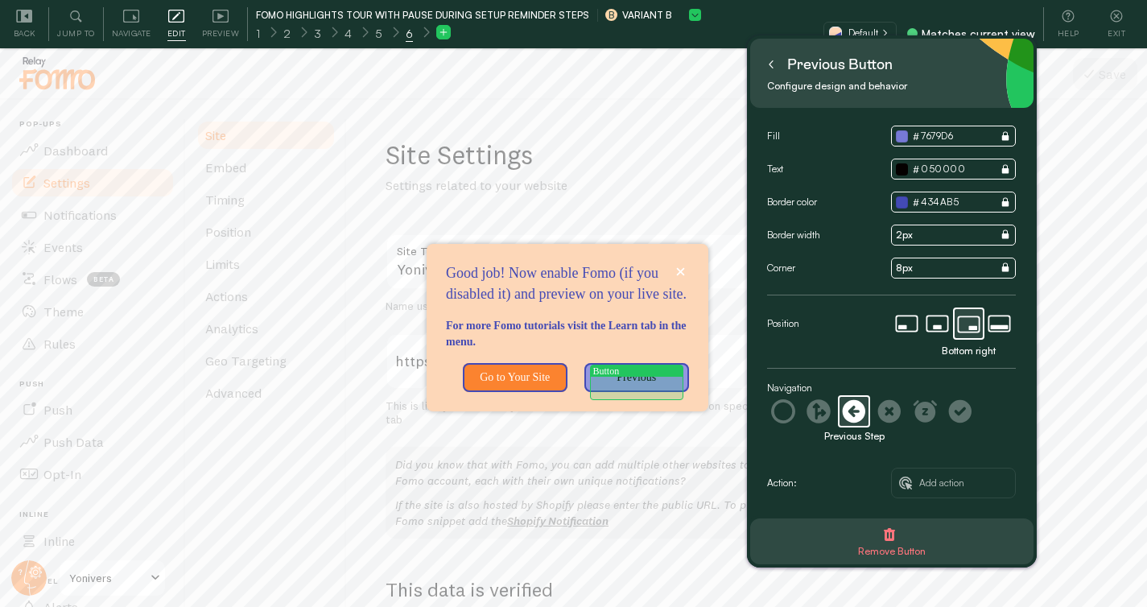
click at [635, 386] on p "Previous" at bounding box center [636, 377] width 85 height 16
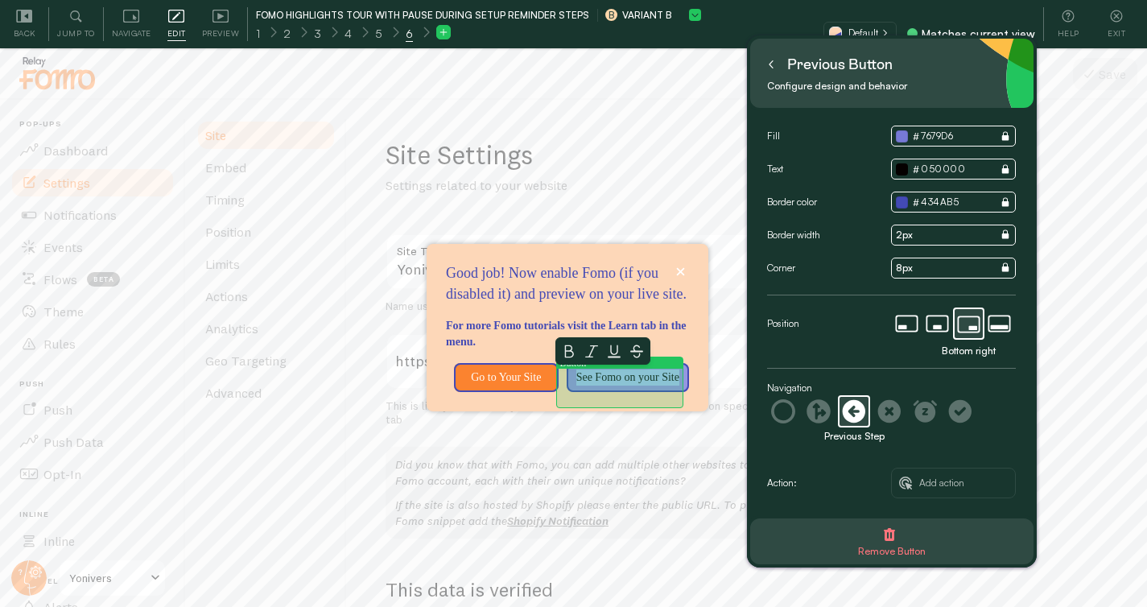
drag, startPoint x: 632, startPoint y: 389, endPoint x: 568, endPoint y: 381, distance: 64.1
click at [576, 381] on p "See Fomo on your Site" at bounding box center [627, 377] width 103 height 16
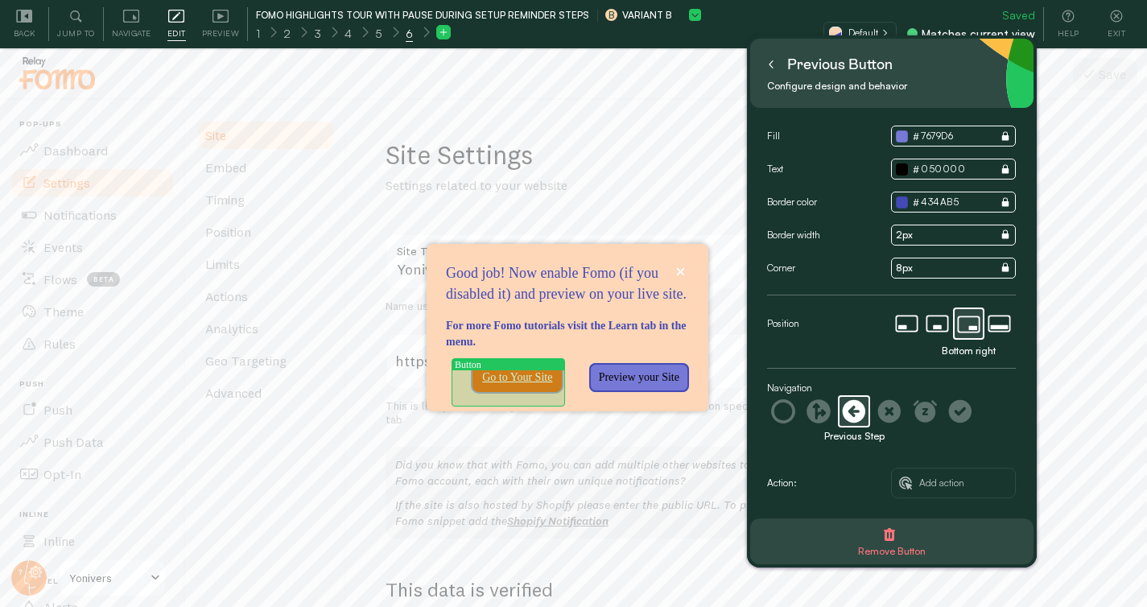
click at [510, 386] on p "Go to Your Site" at bounding box center [517, 377] width 70 height 16
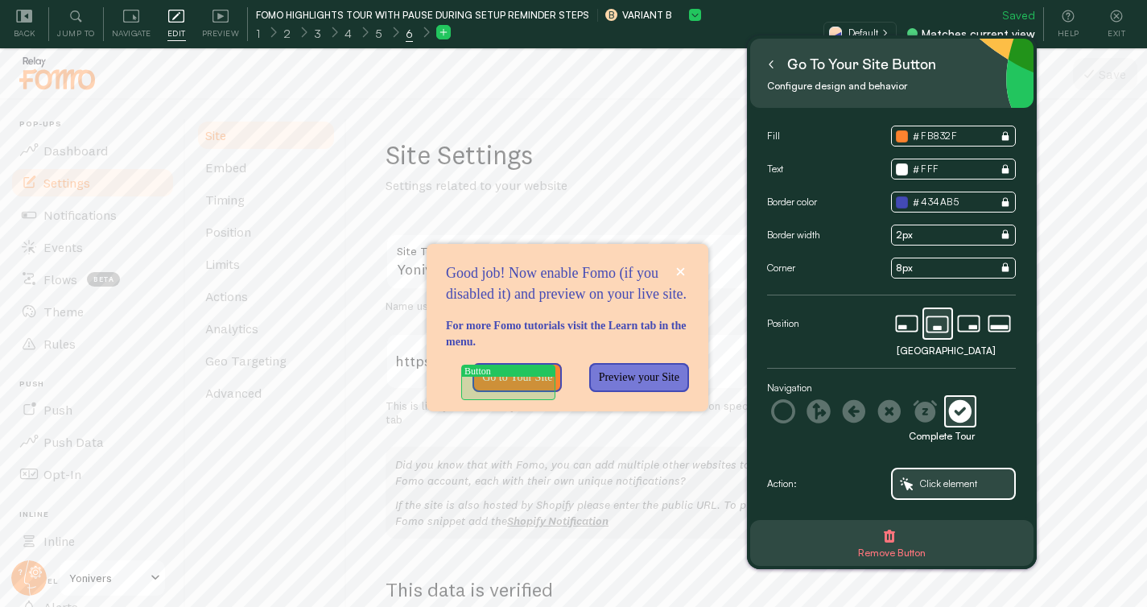
click at [510, 386] on p "Go to Your Site" at bounding box center [517, 377] width 70 height 16
click at [511, 386] on p "Go to Your Site" at bounding box center [517, 377] width 70 height 16
click at [772, 66] on icon at bounding box center [771, 64] width 8 height 8
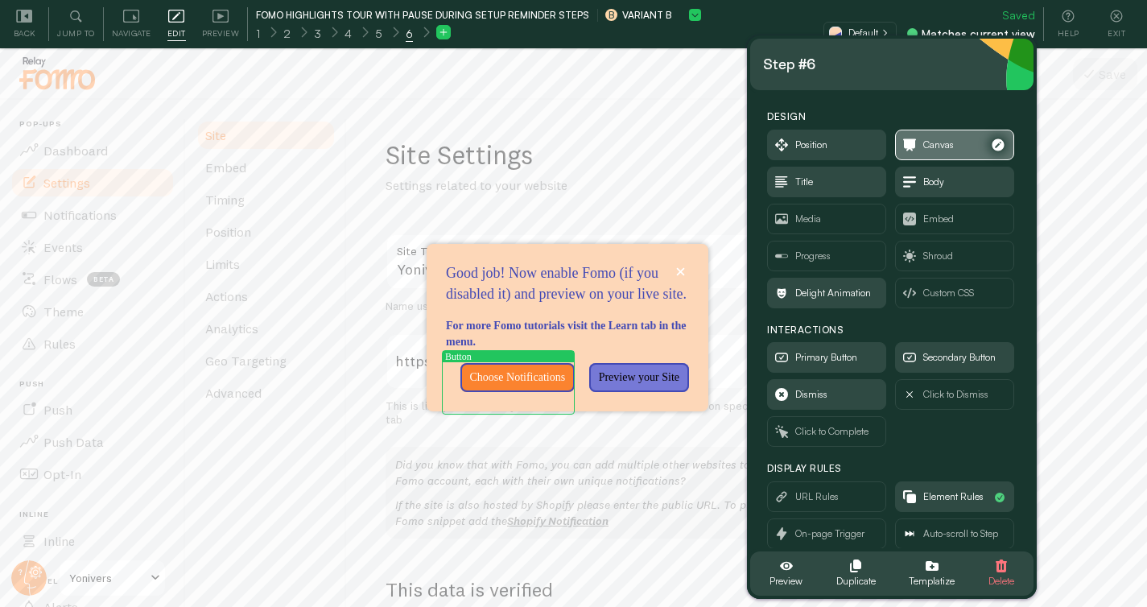
click at [935, 150] on span "Canvas" at bounding box center [938, 145] width 31 height 18
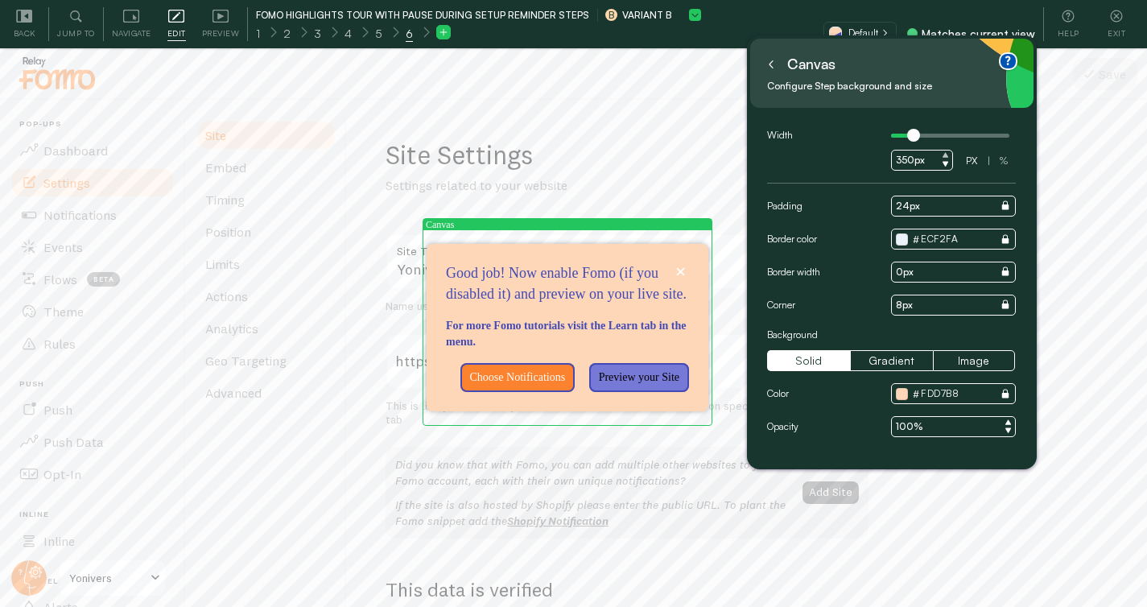
click at [946, 155] on icon at bounding box center [945, 154] width 6 height 5
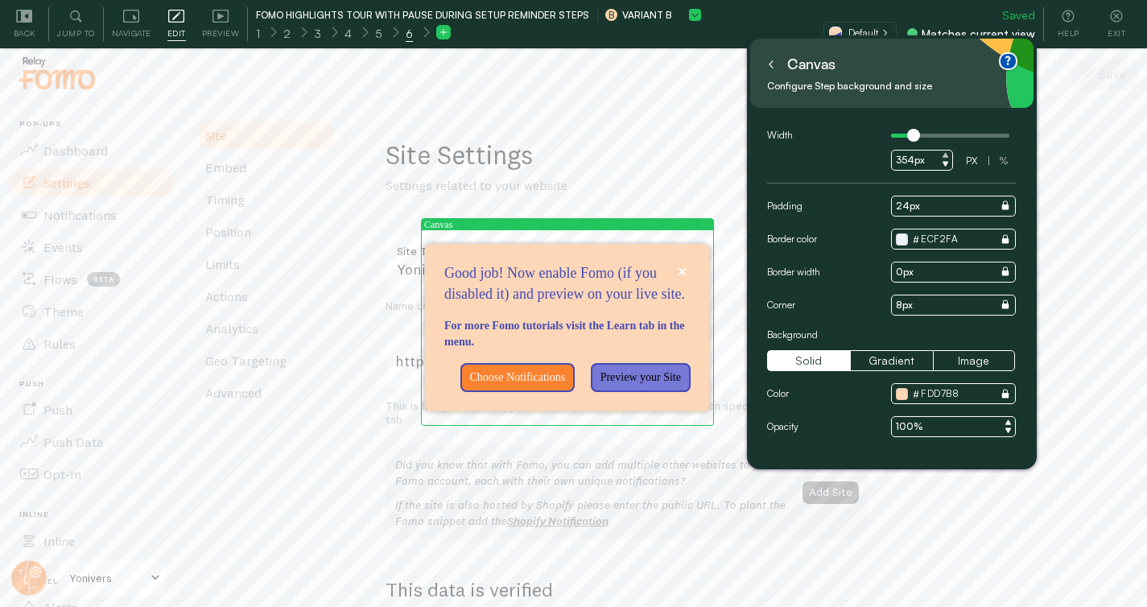
click at [946, 155] on icon at bounding box center [945, 154] width 6 height 5
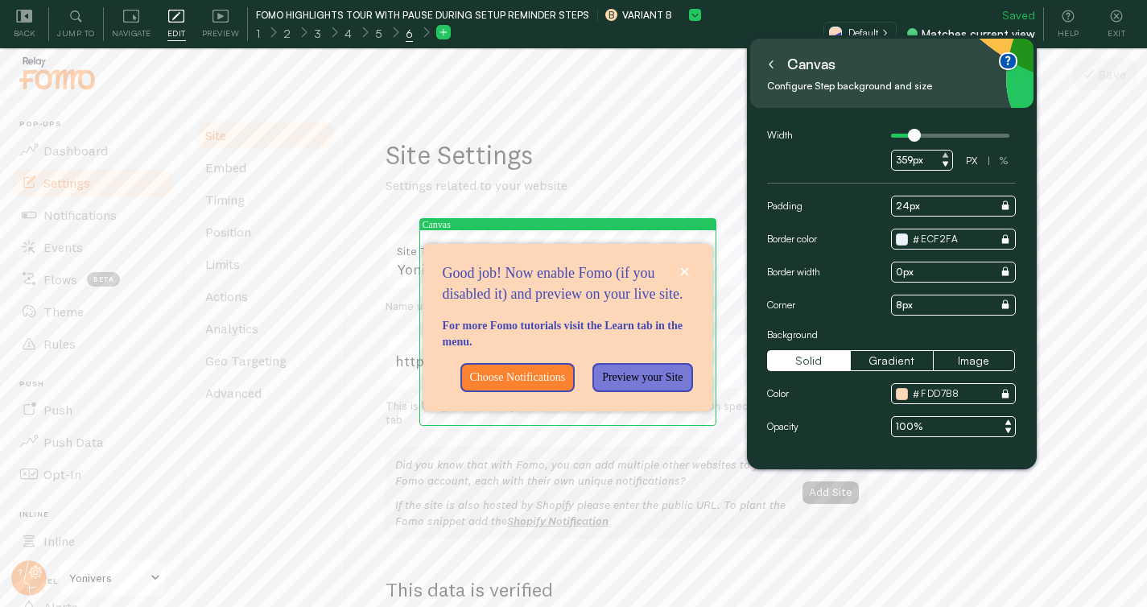
click at [946, 155] on icon at bounding box center [945, 154] width 6 height 5
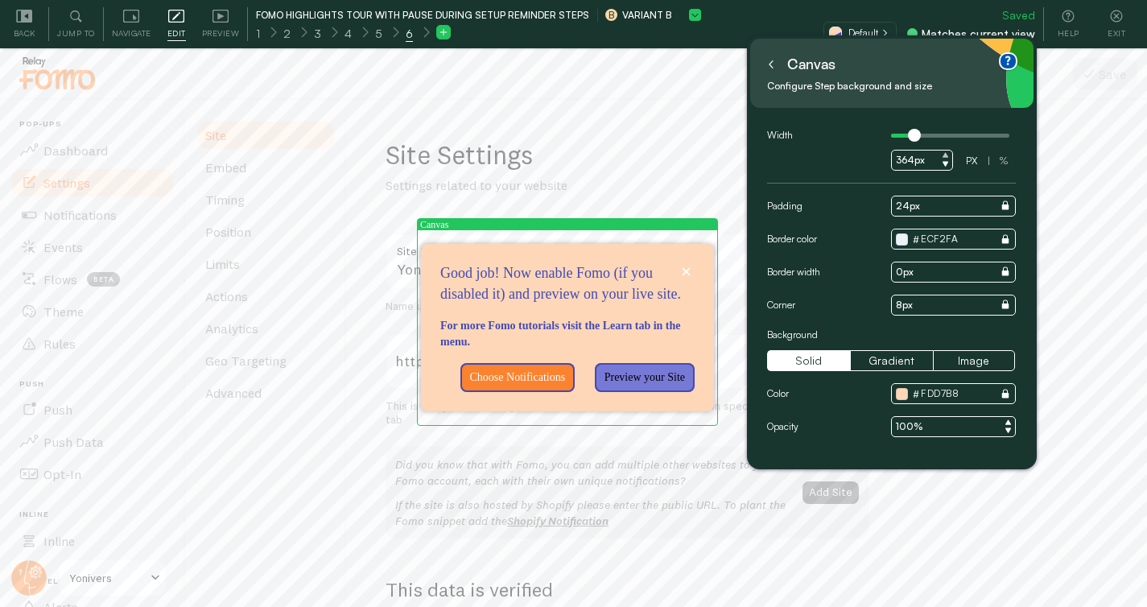
click at [946, 155] on icon at bounding box center [945, 154] width 6 height 5
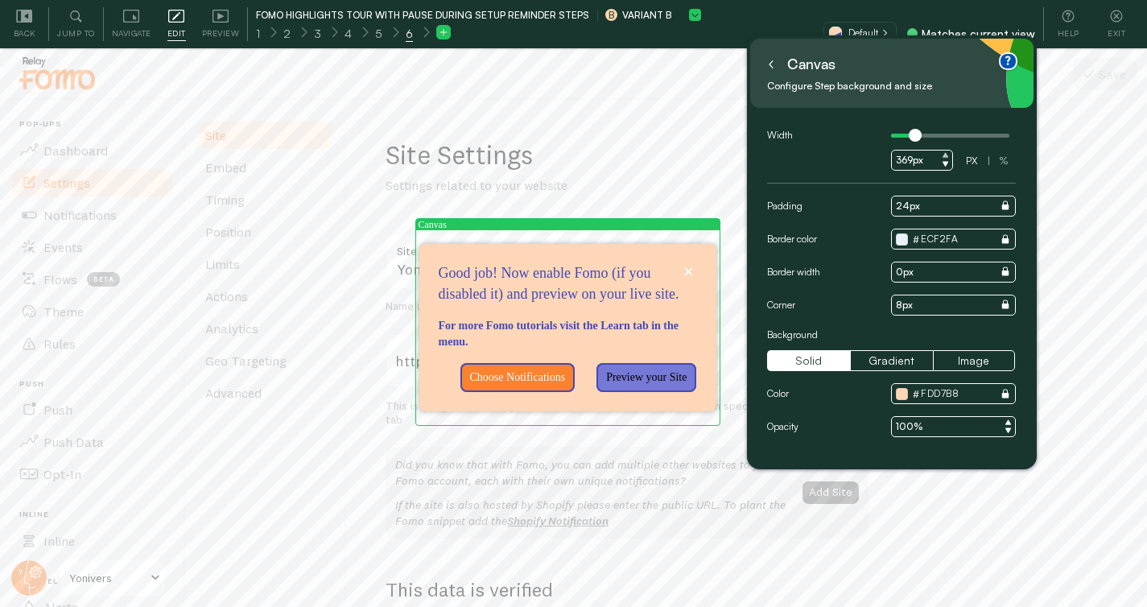
click at [946, 155] on icon at bounding box center [945, 154] width 6 height 5
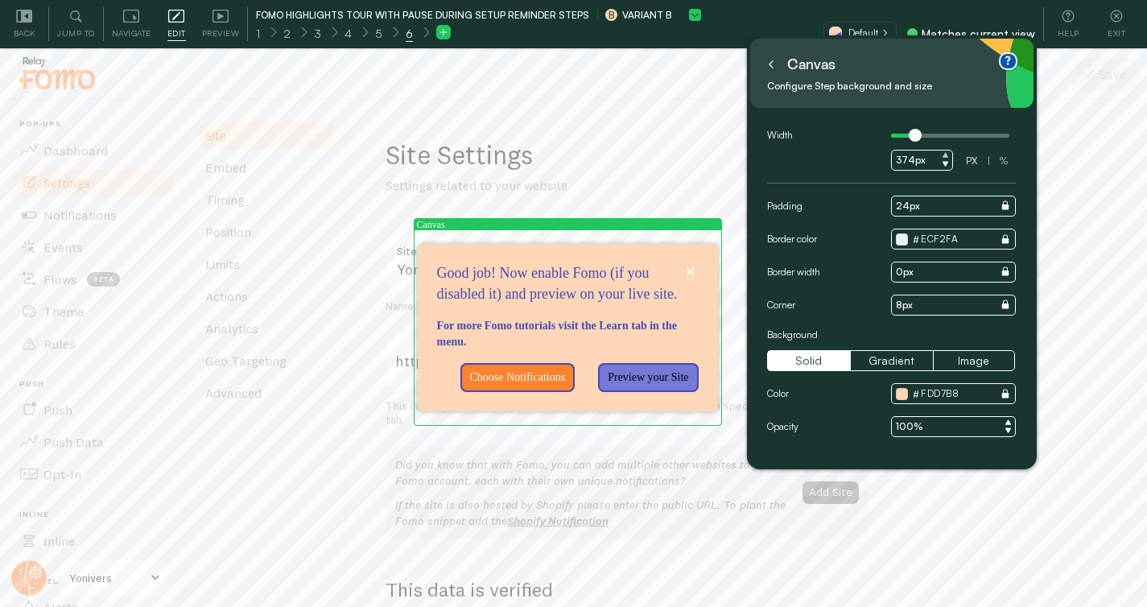
click at [946, 155] on icon at bounding box center [945, 154] width 6 height 5
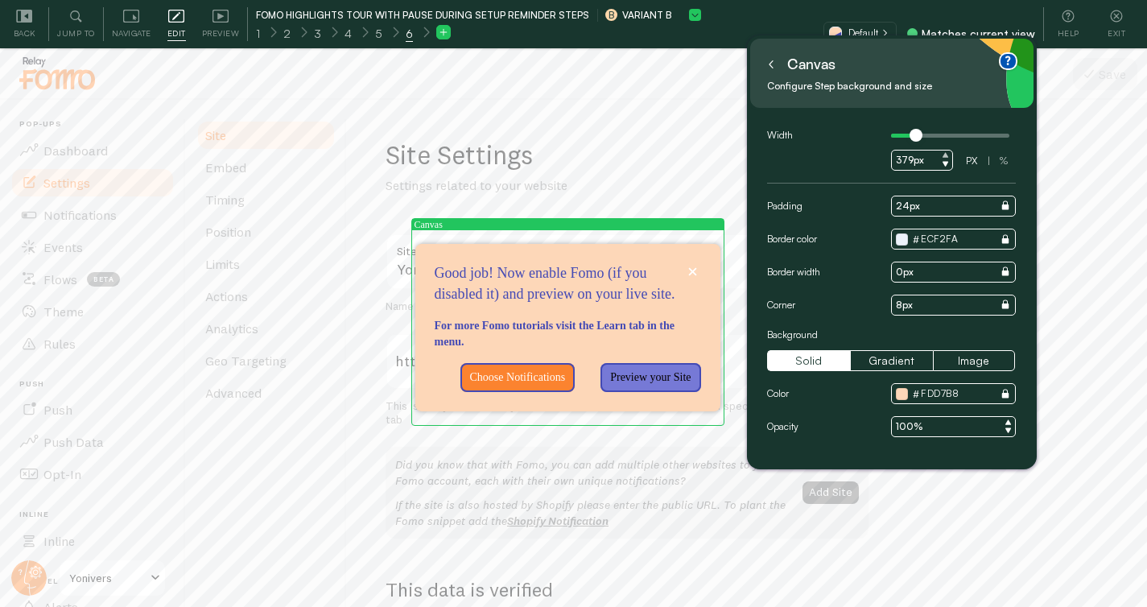
click at [946, 155] on icon at bounding box center [945, 154] width 6 height 5
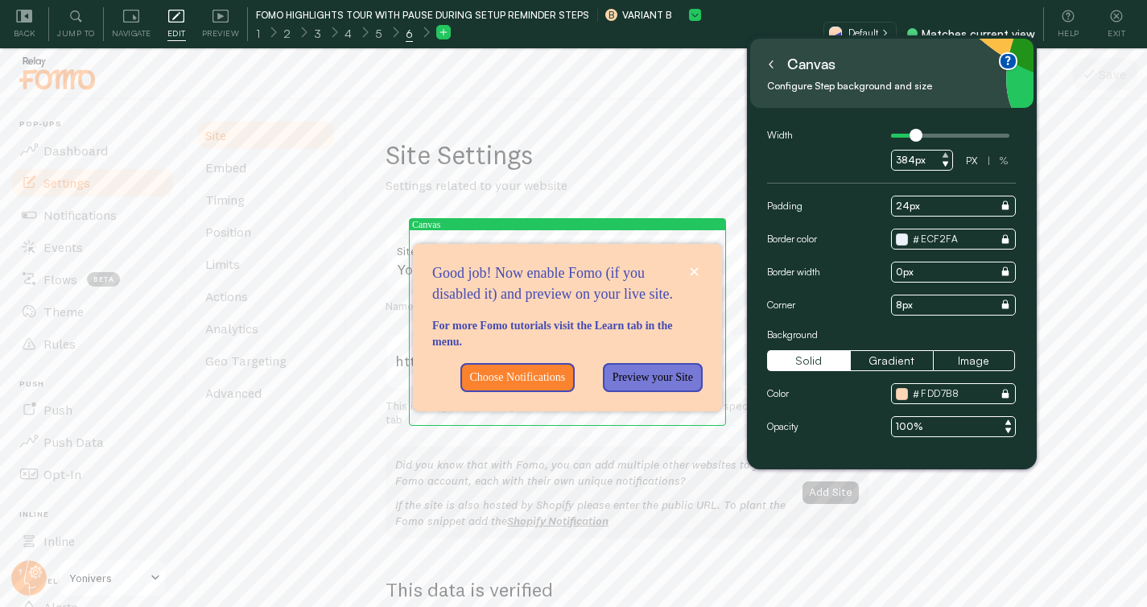
click at [946, 155] on icon at bounding box center [945, 154] width 6 height 5
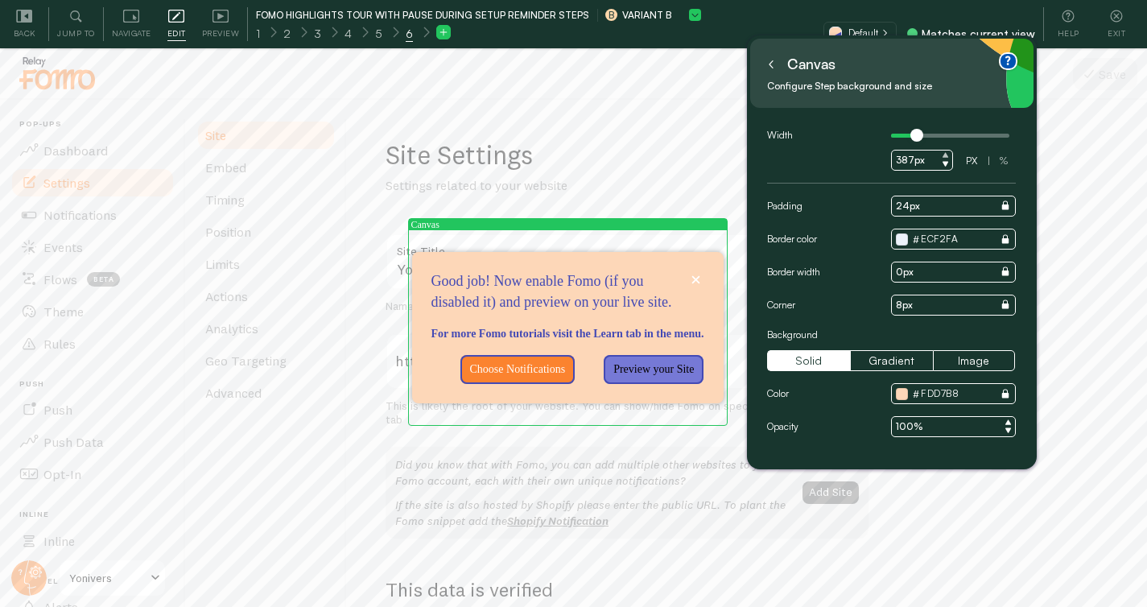
click at [946, 155] on icon at bounding box center [945, 154] width 6 height 5
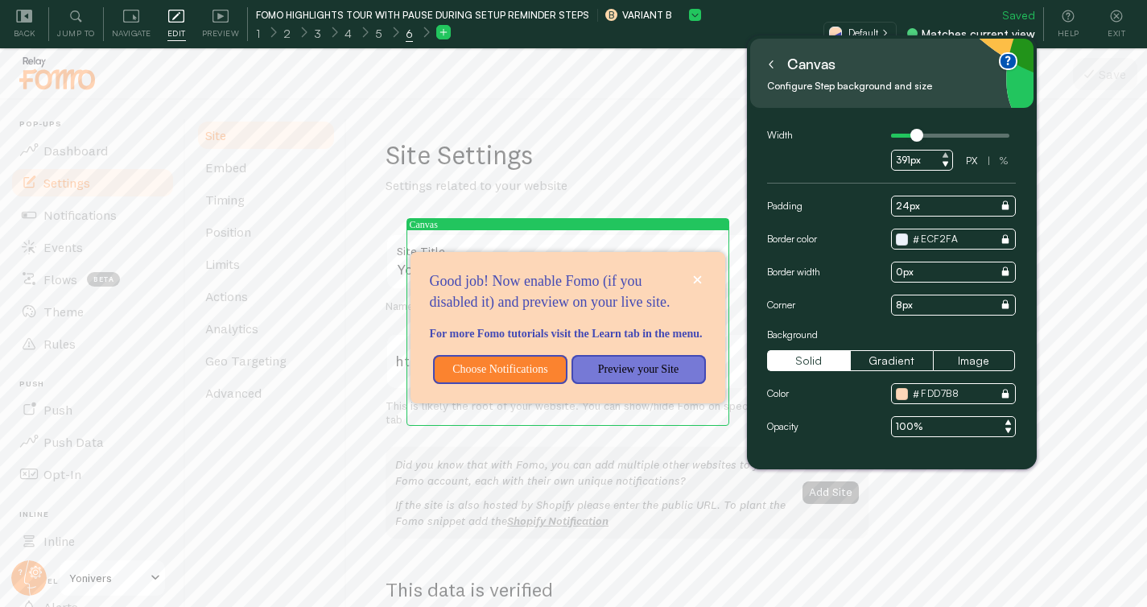
click at [946, 155] on icon at bounding box center [945, 154] width 6 height 5
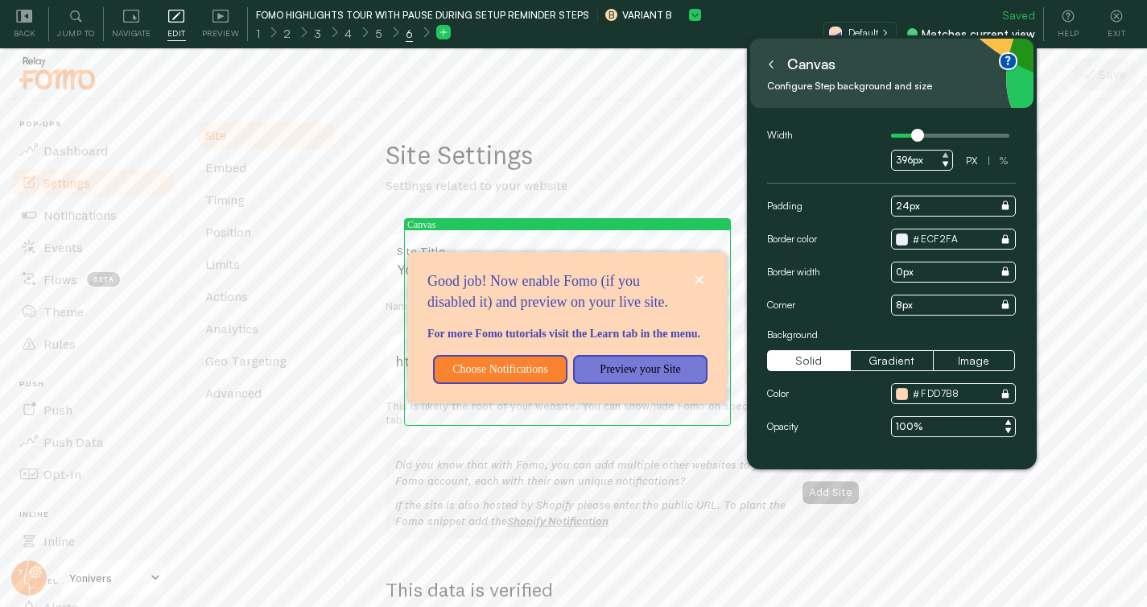
click at [946, 155] on icon at bounding box center [945, 154] width 6 height 5
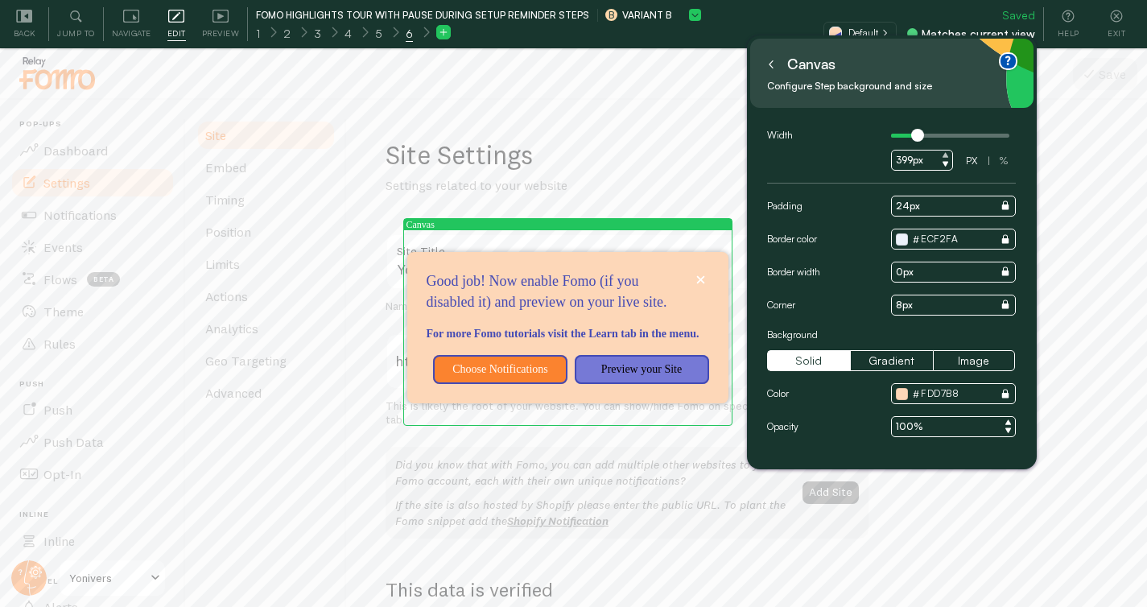
type input "400px"
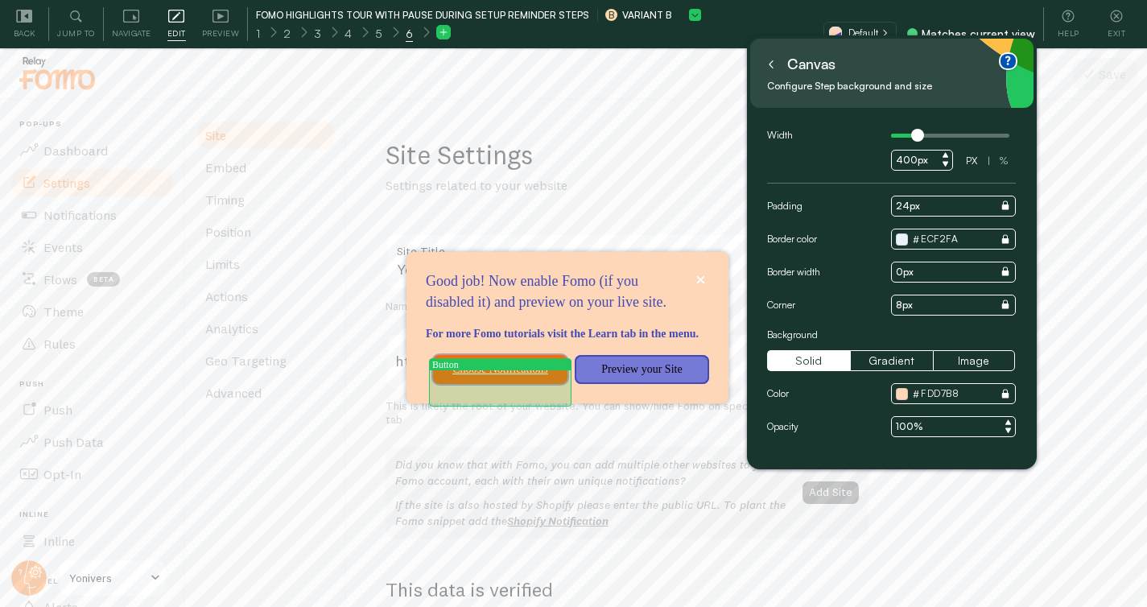
click at [482, 377] on p "Choose Notifications" at bounding box center [500, 369] width 115 height 16
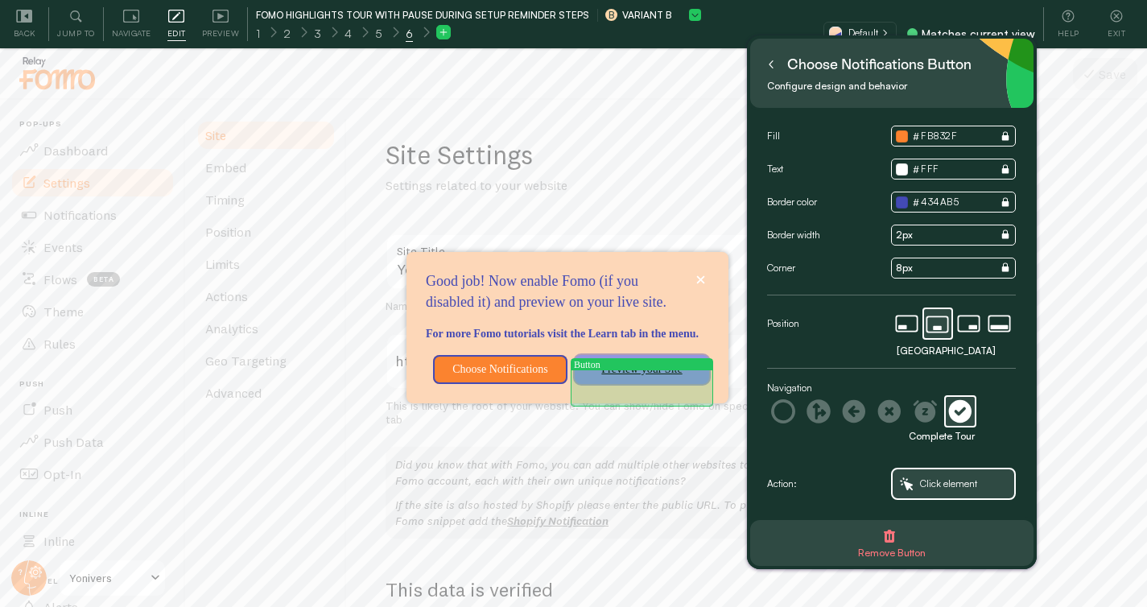
click at [666, 377] on p "Preview your Site" at bounding box center [641, 369] width 115 height 16
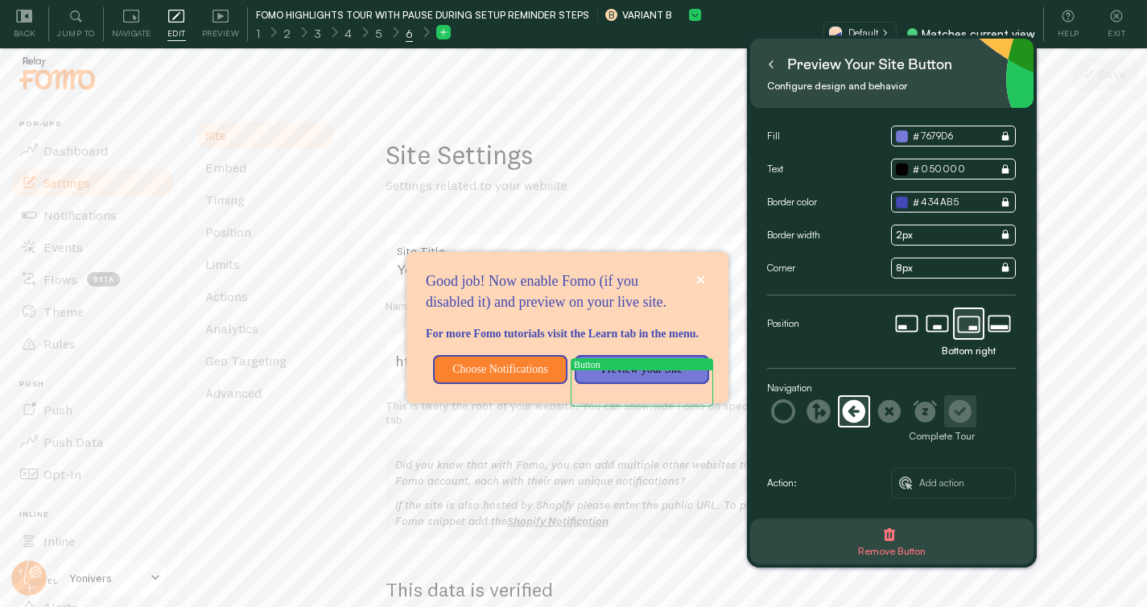
click at [961, 411] on icon at bounding box center [960, 411] width 24 height 24
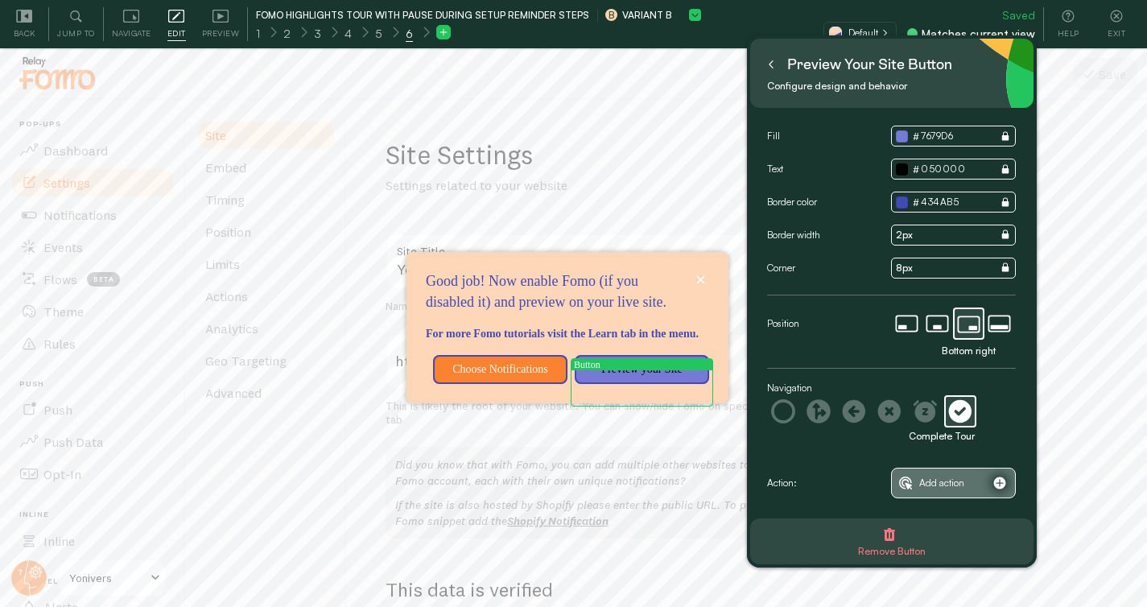
click at [948, 481] on span "Add action" at bounding box center [941, 483] width 45 height 18
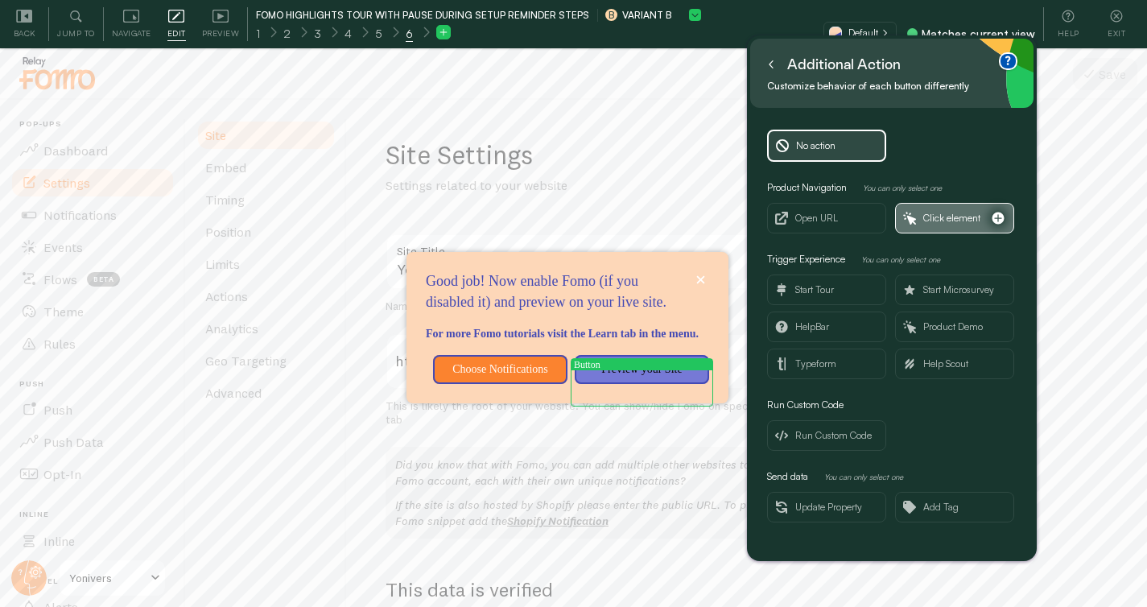
click at [967, 222] on span "Click element" at bounding box center [951, 218] width 57 height 18
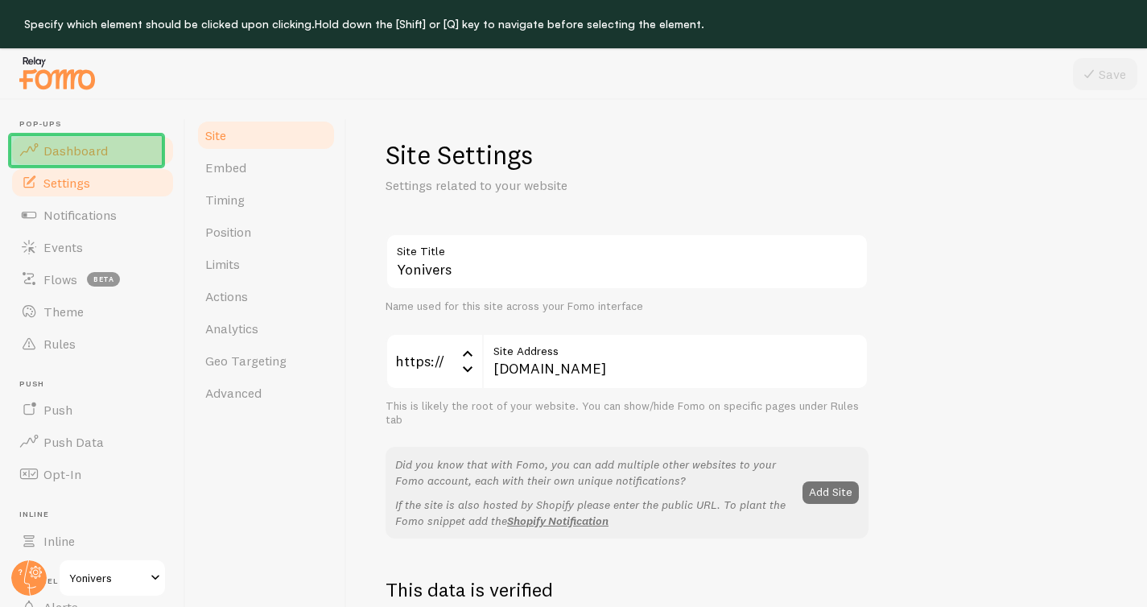
click at [92, 141] on link "Dashboard" at bounding box center [93, 150] width 166 height 32
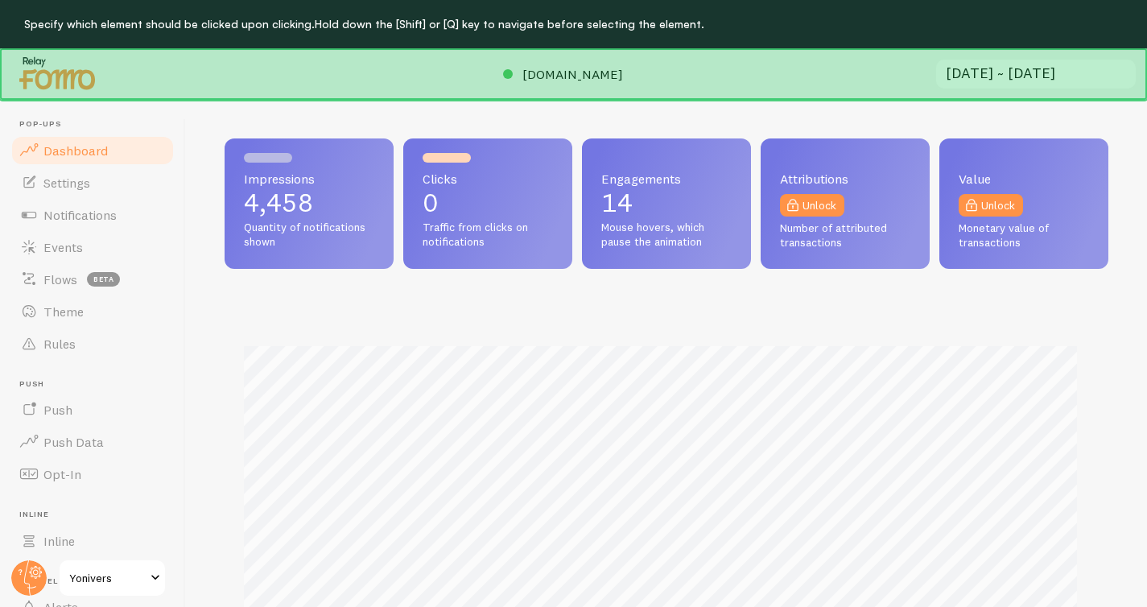
scroll to position [423, 872]
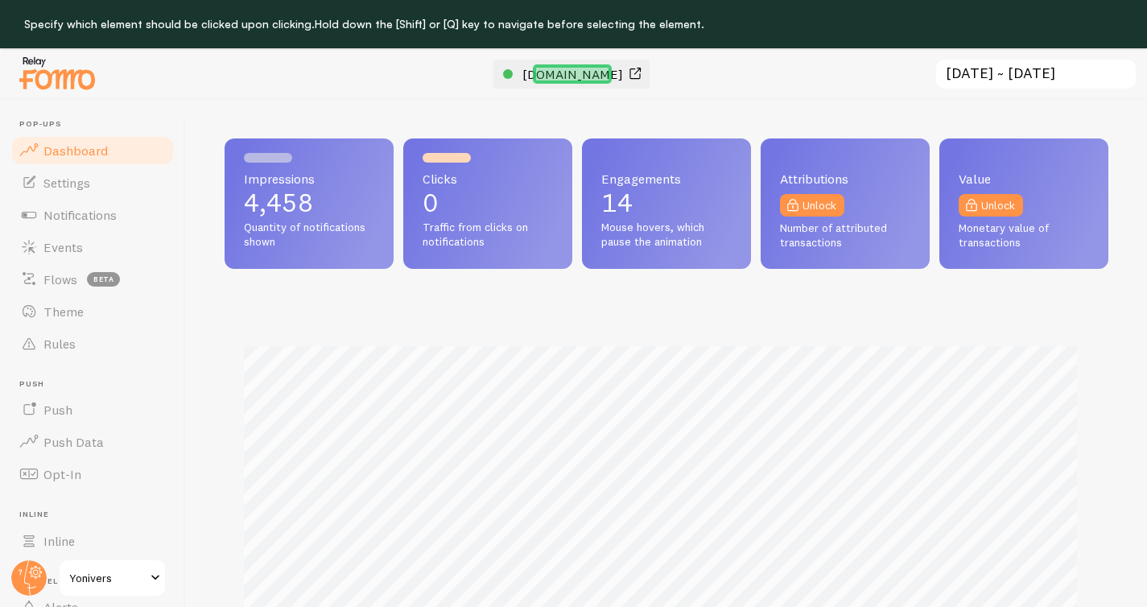
click at [608, 80] on span "yonivers.com" at bounding box center [572, 74] width 101 height 16
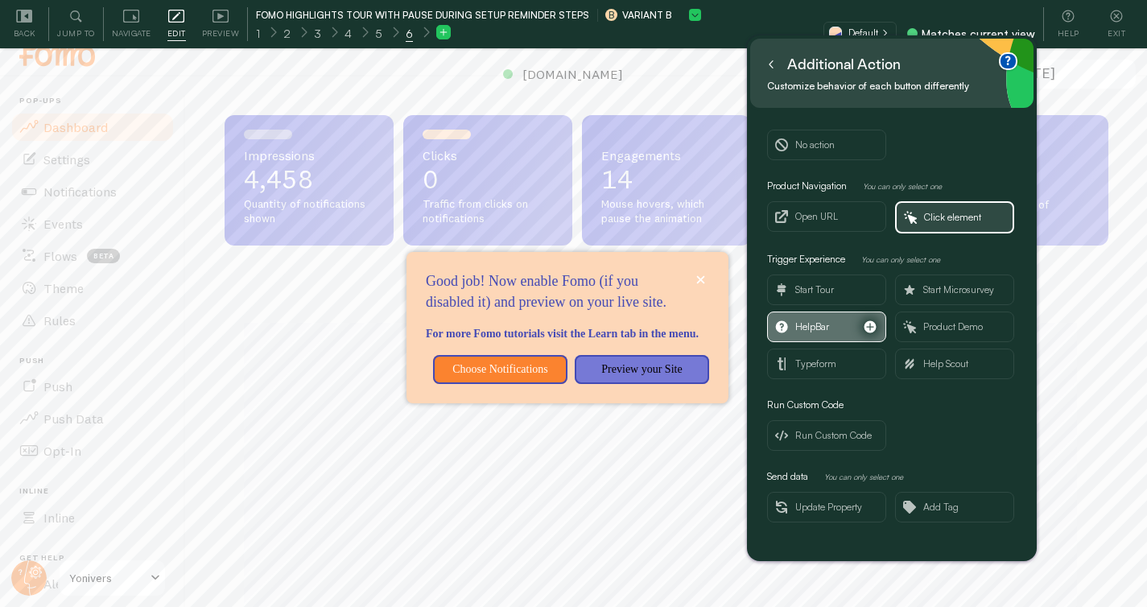
scroll to position [48, 0]
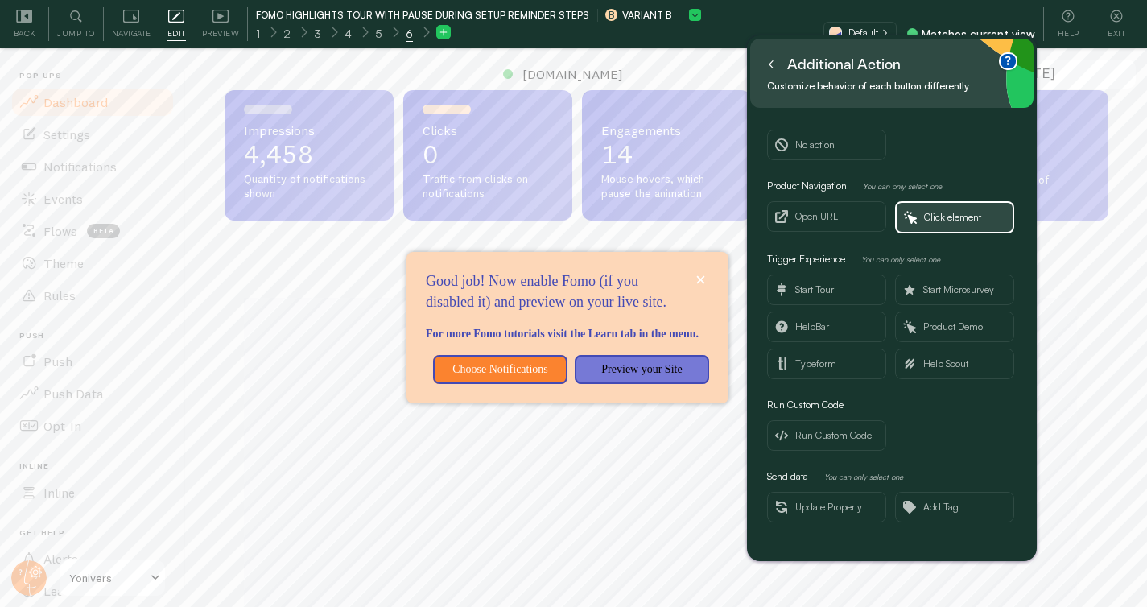
click at [775, 61] on button at bounding box center [771, 65] width 16 height 26
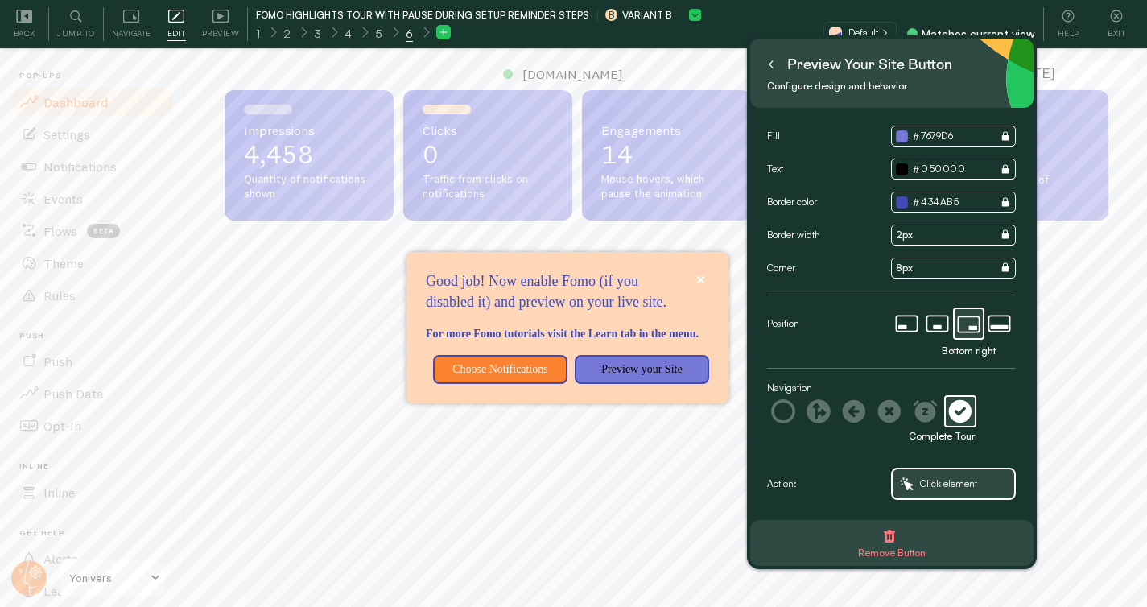
click at [773, 69] on button at bounding box center [771, 65] width 16 height 26
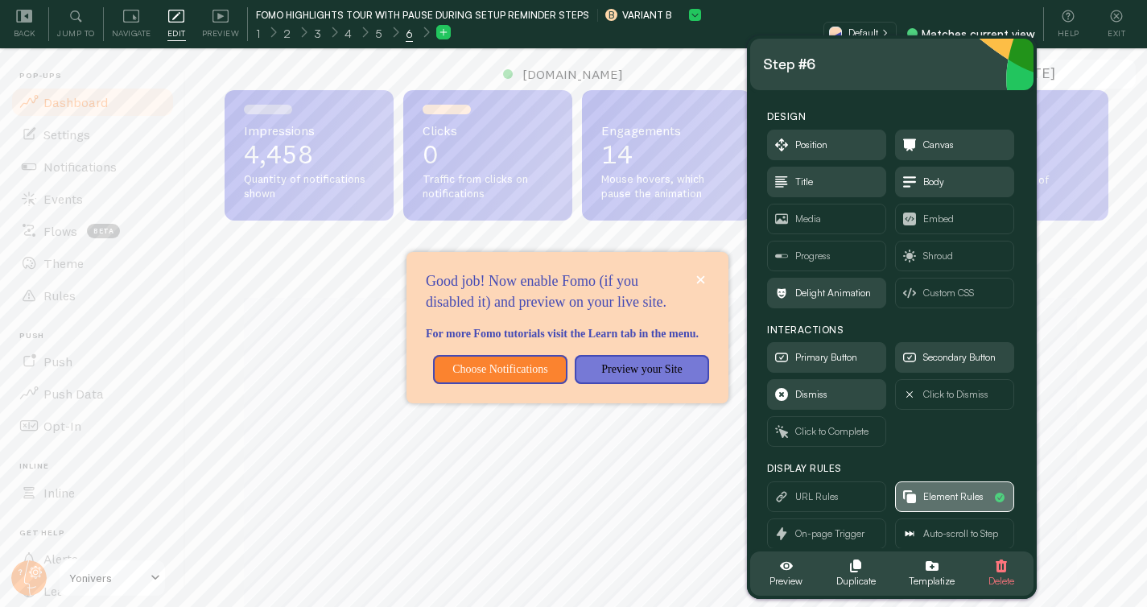
click at [945, 496] on span "Element Rules" at bounding box center [953, 497] width 60 height 18
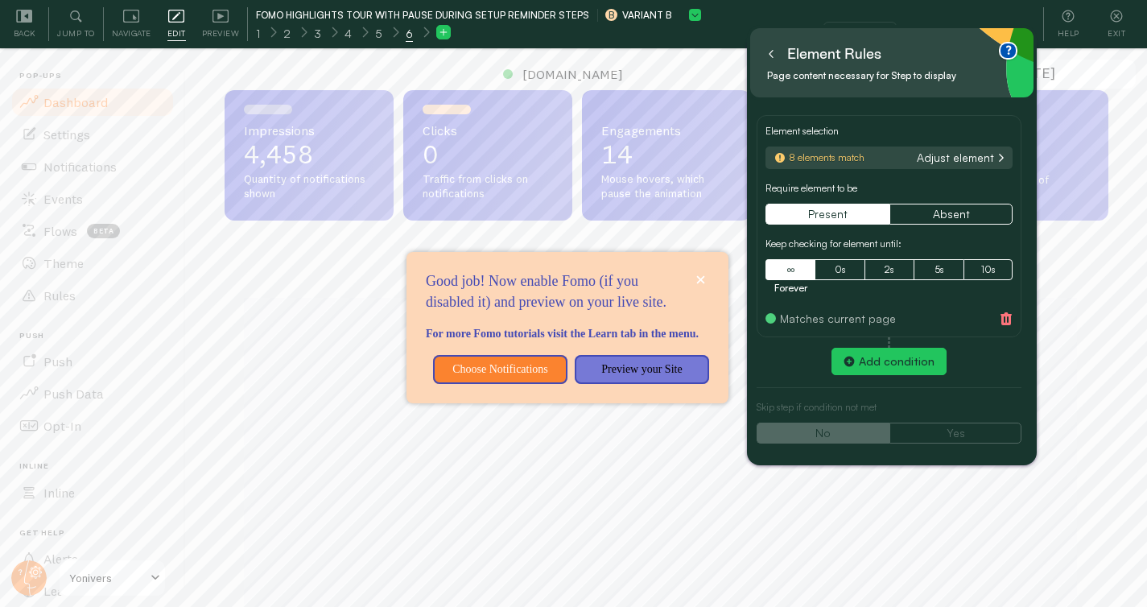
click at [944, 161] on button "Adjust element" at bounding box center [961, 158] width 96 height 14
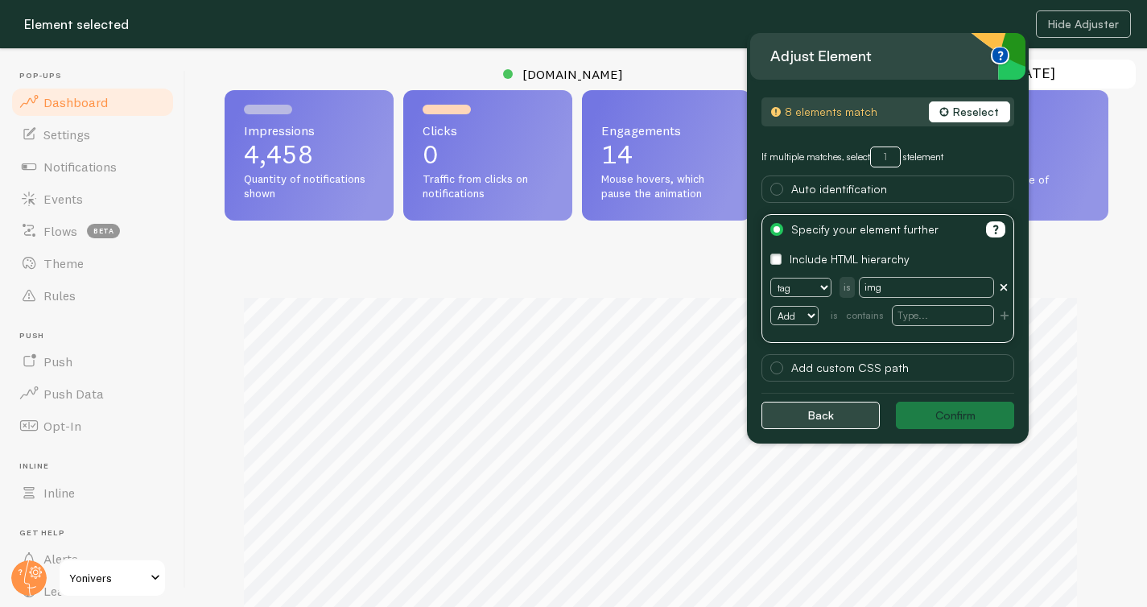
click at [819, 412] on button "Back" at bounding box center [820, 415] width 118 height 27
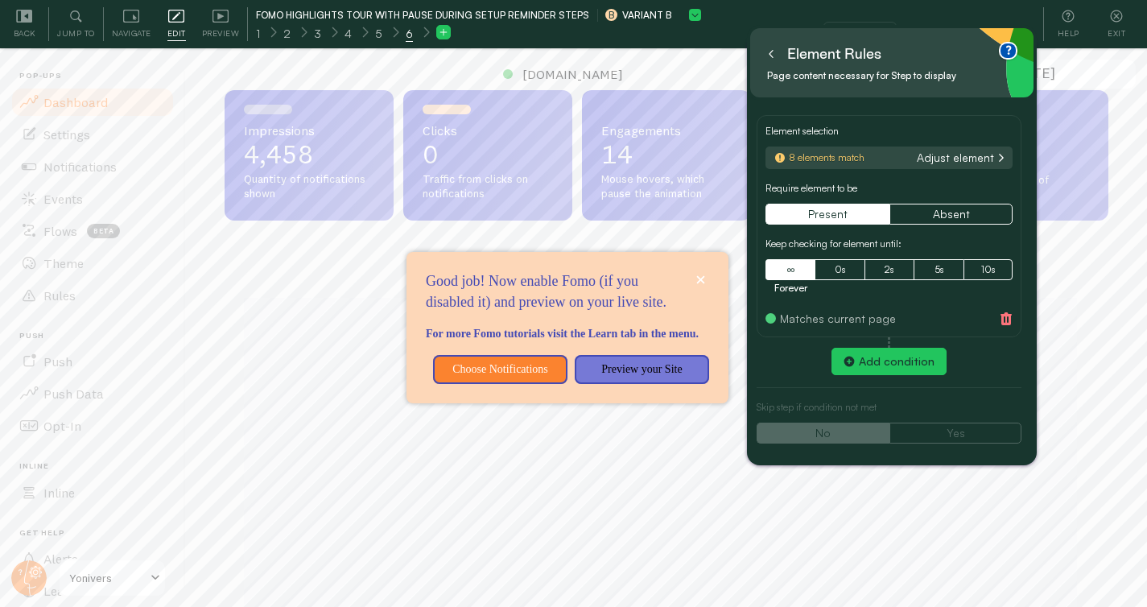
click at [773, 55] on icon at bounding box center [771, 54] width 8 height 8
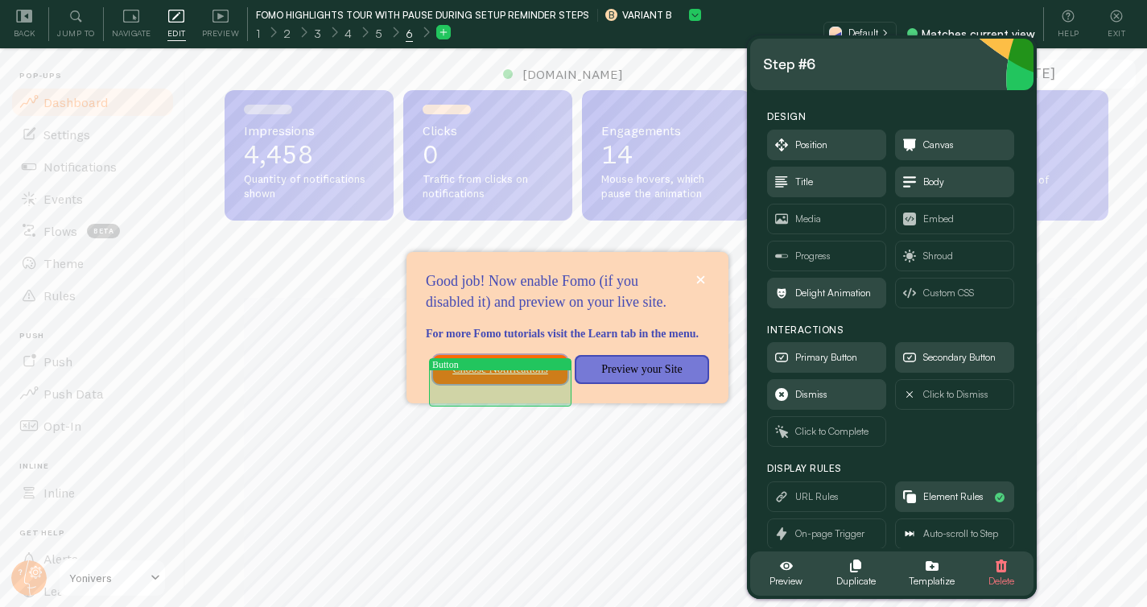
click at [529, 377] on p "Choose Notifications" at bounding box center [500, 369] width 115 height 16
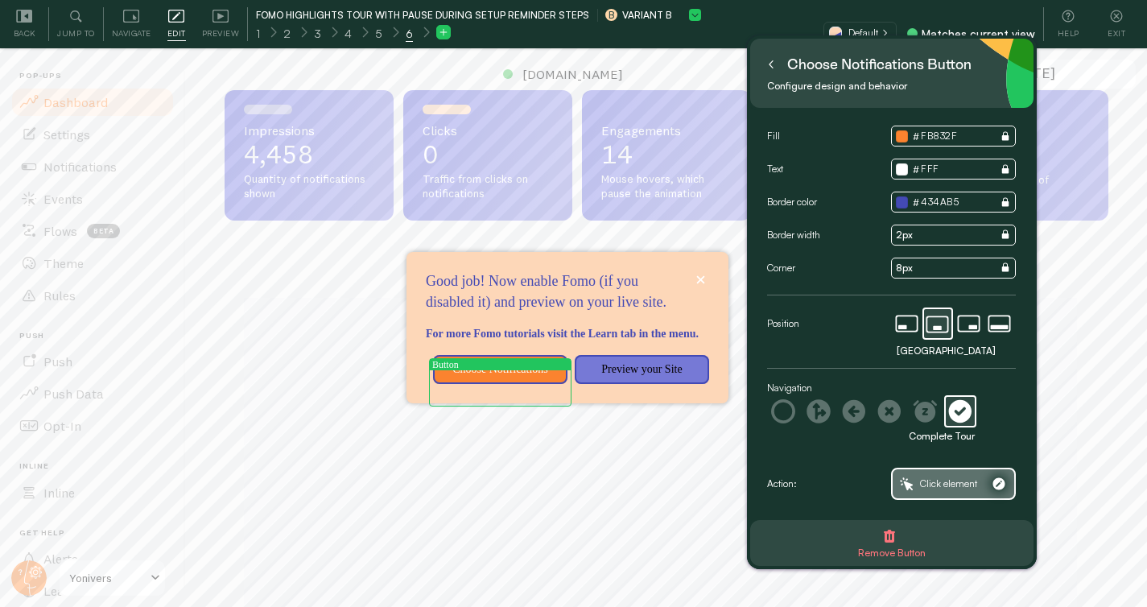
click at [974, 493] on span "Click element" at bounding box center [953, 483] width 121 height 29
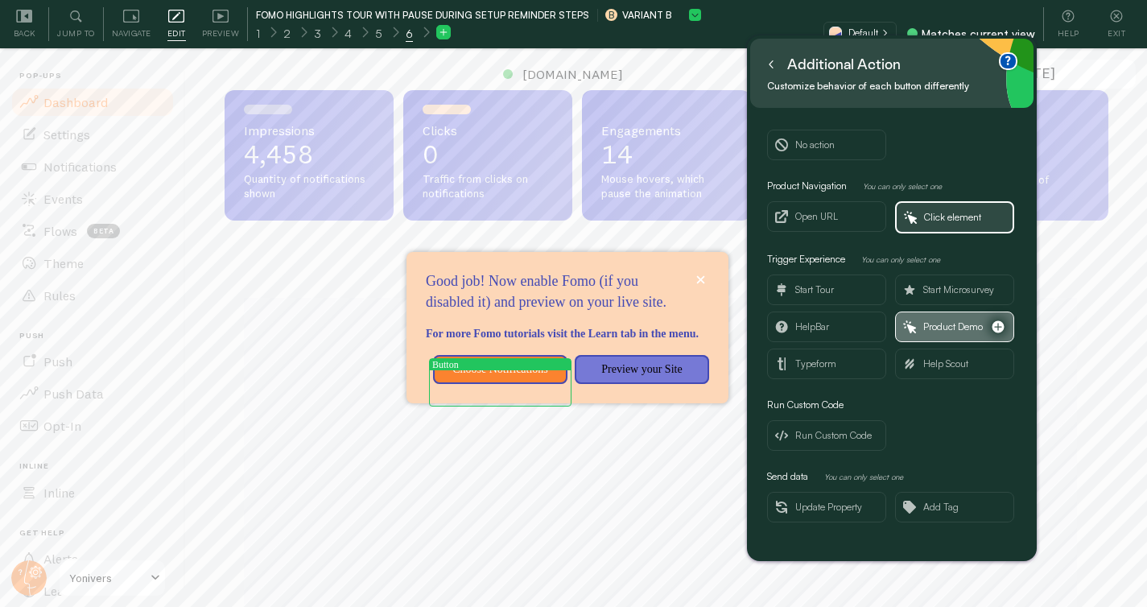
click at [946, 328] on span "Product Demo" at bounding box center [953, 327] width 60 height 18
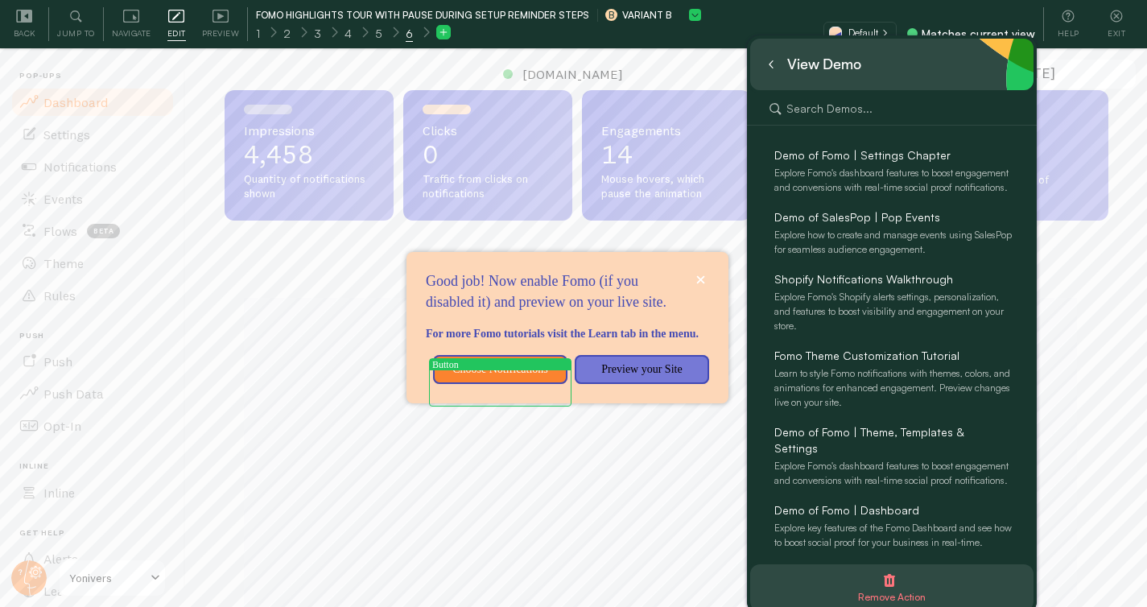
click at [772, 64] on icon at bounding box center [771, 64] width 8 height 8
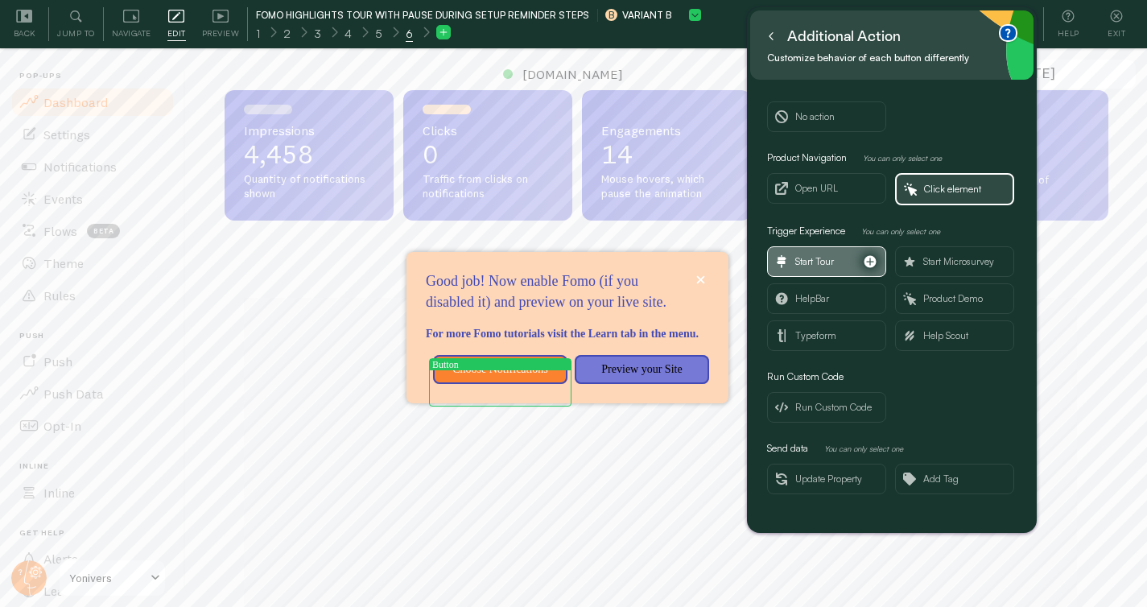
click at [807, 260] on span "Start Tour" at bounding box center [814, 262] width 39 height 18
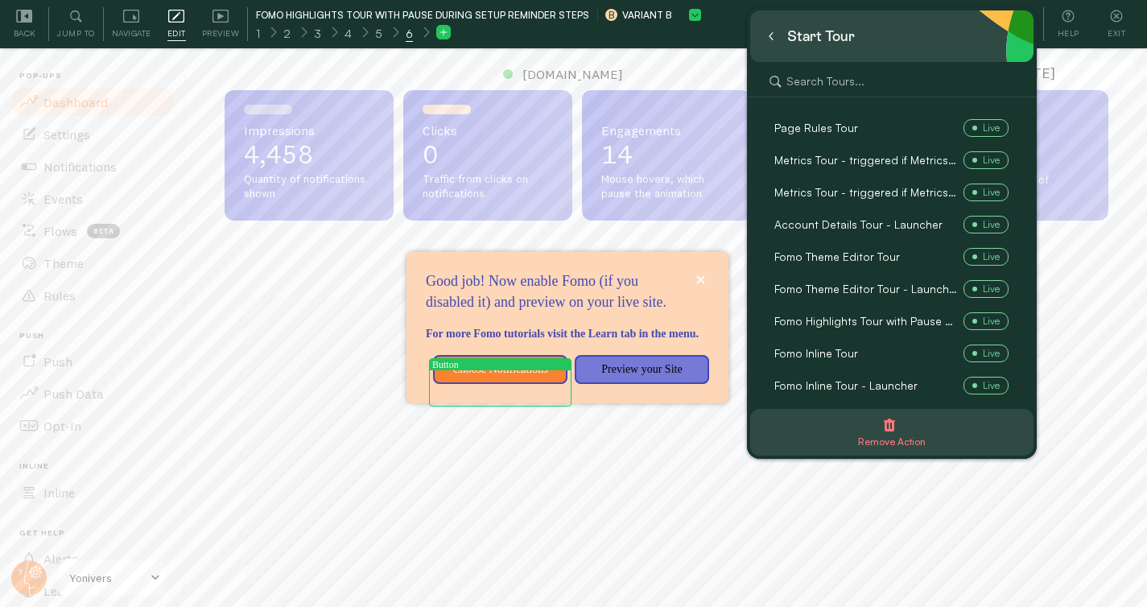
click at [771, 39] on icon at bounding box center [770, 36] width 3 height 7
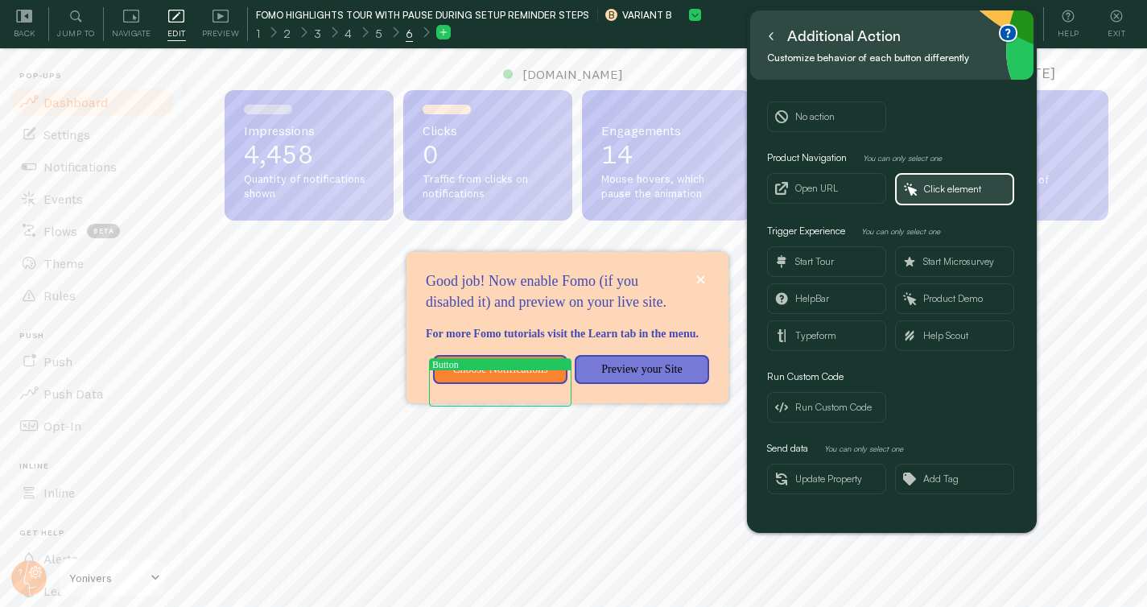
click at [767, 38] on icon at bounding box center [771, 36] width 8 height 8
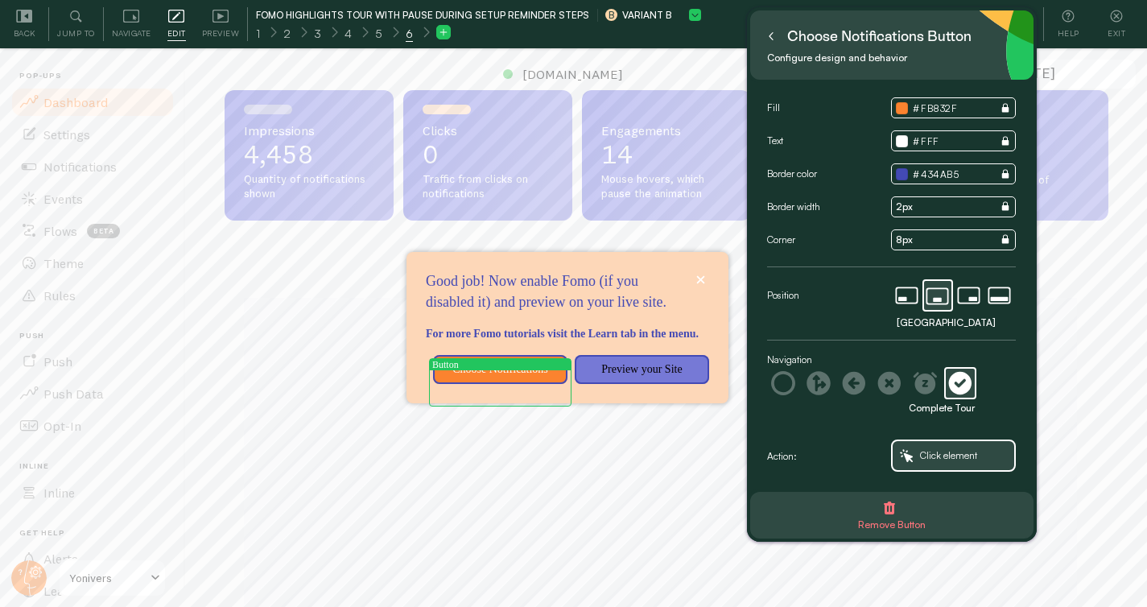
click at [776, 35] on button at bounding box center [771, 36] width 16 height 26
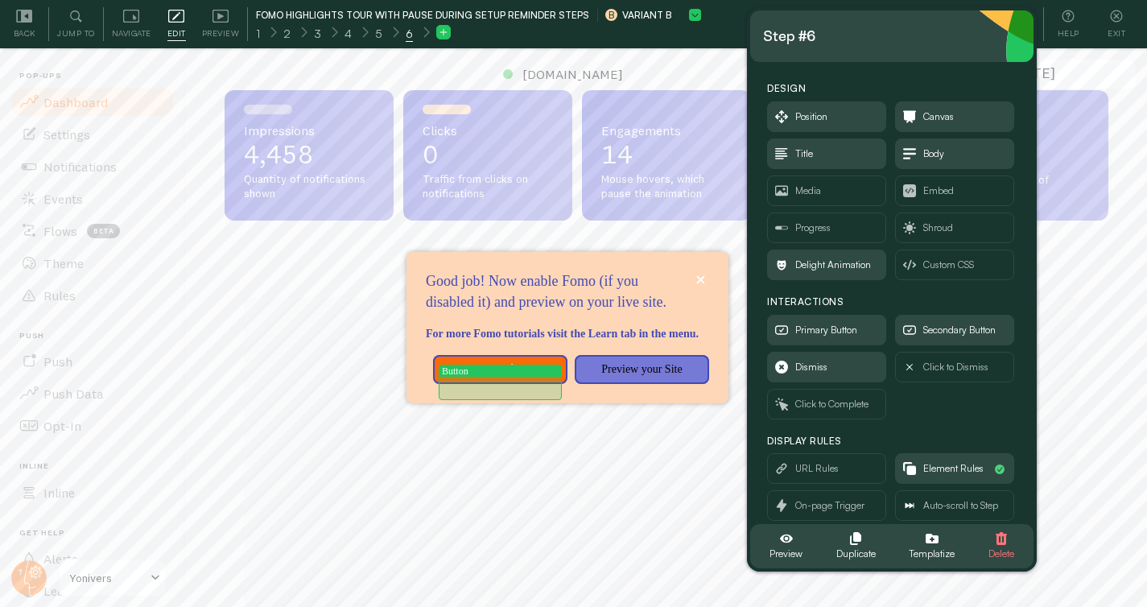
click at [531, 377] on p "Choose Notifications" at bounding box center [500, 369] width 115 height 16
click at [562, 384] on div "Choose Notifications" at bounding box center [500, 369] width 134 height 29
click at [553, 375] on div "Choose Notifications" at bounding box center [500, 369] width 134 height 29
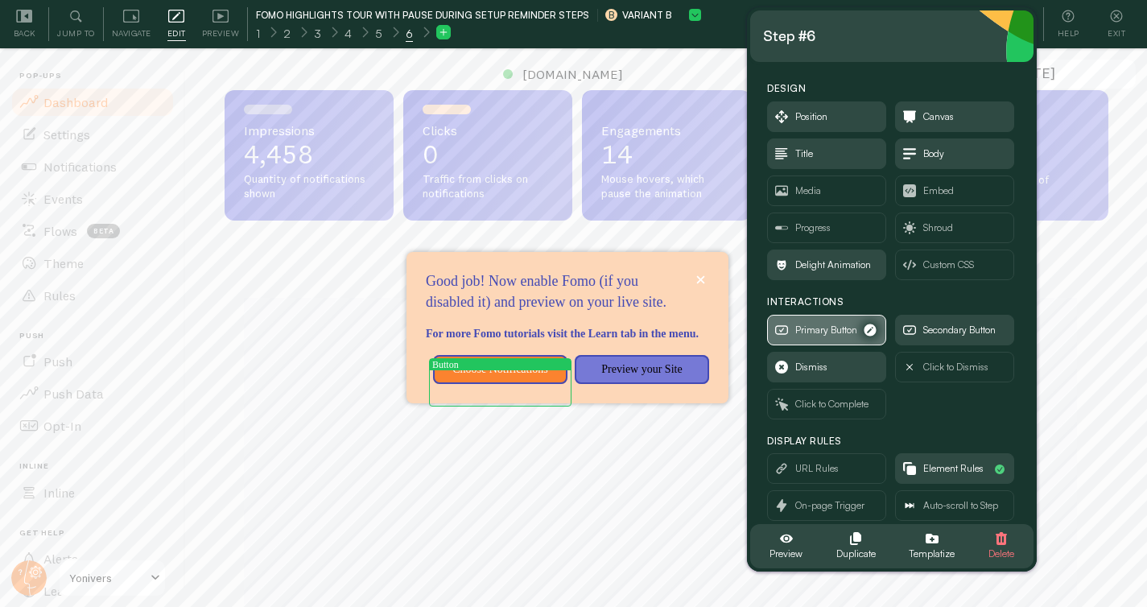
click at [843, 333] on span "Primary Button" at bounding box center [826, 330] width 62 height 18
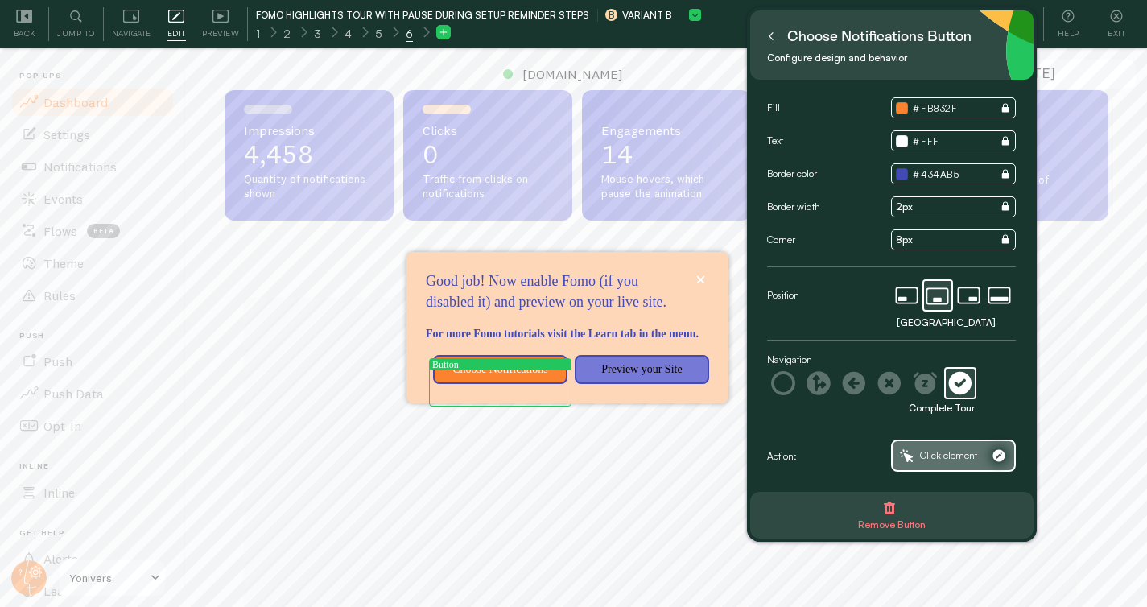
click at [954, 452] on span "Click element" at bounding box center [948, 456] width 57 height 18
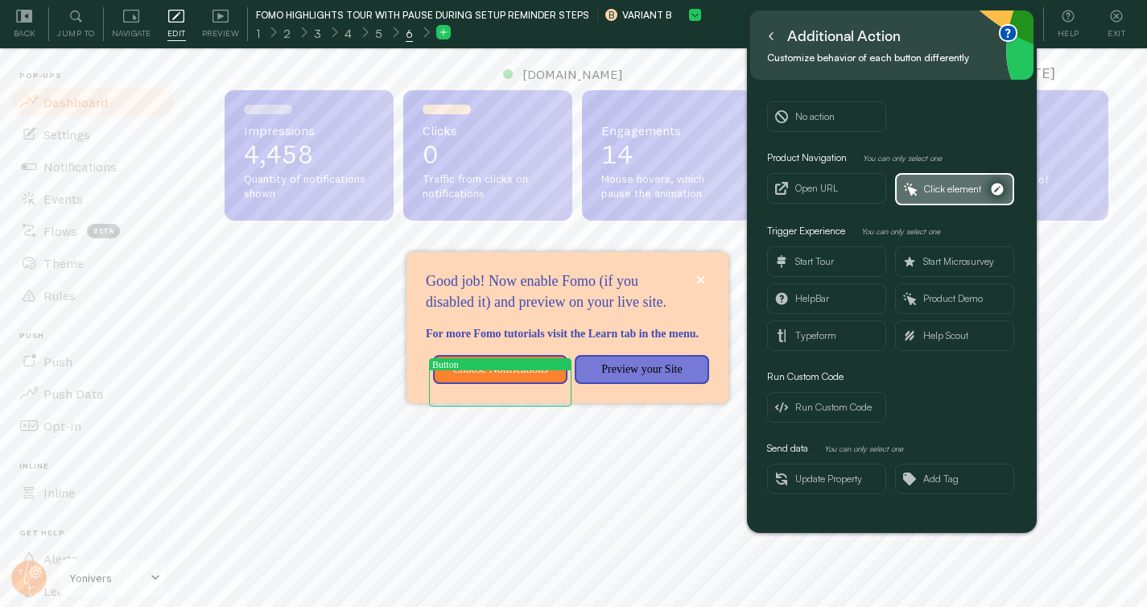
click at [942, 187] on span "Click element" at bounding box center [952, 189] width 57 height 18
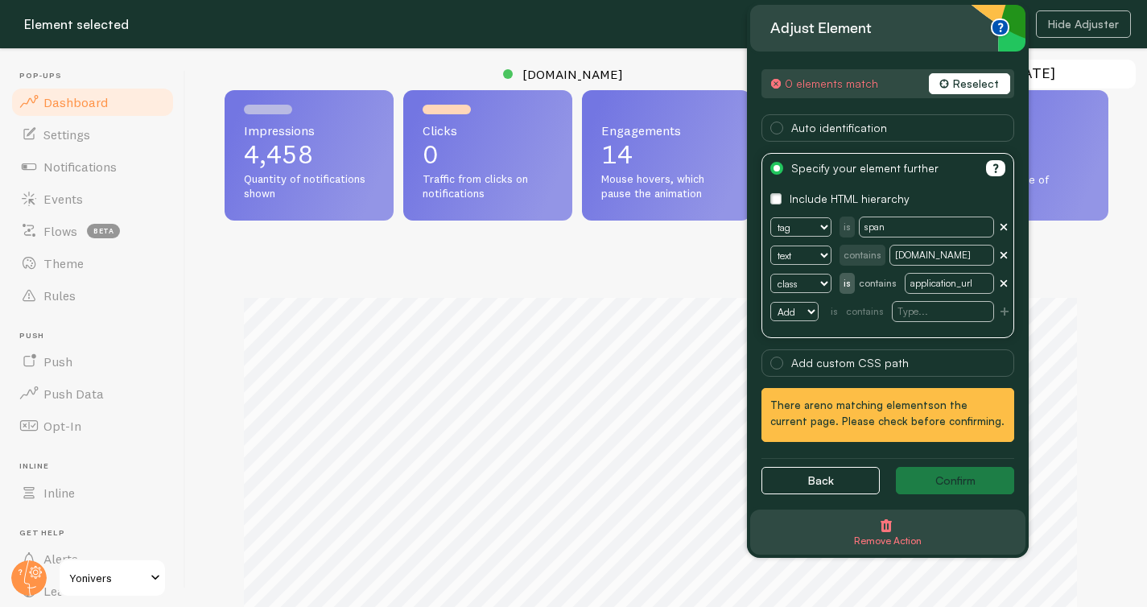
click at [960, 85] on button "Reselect" at bounding box center [969, 83] width 81 height 21
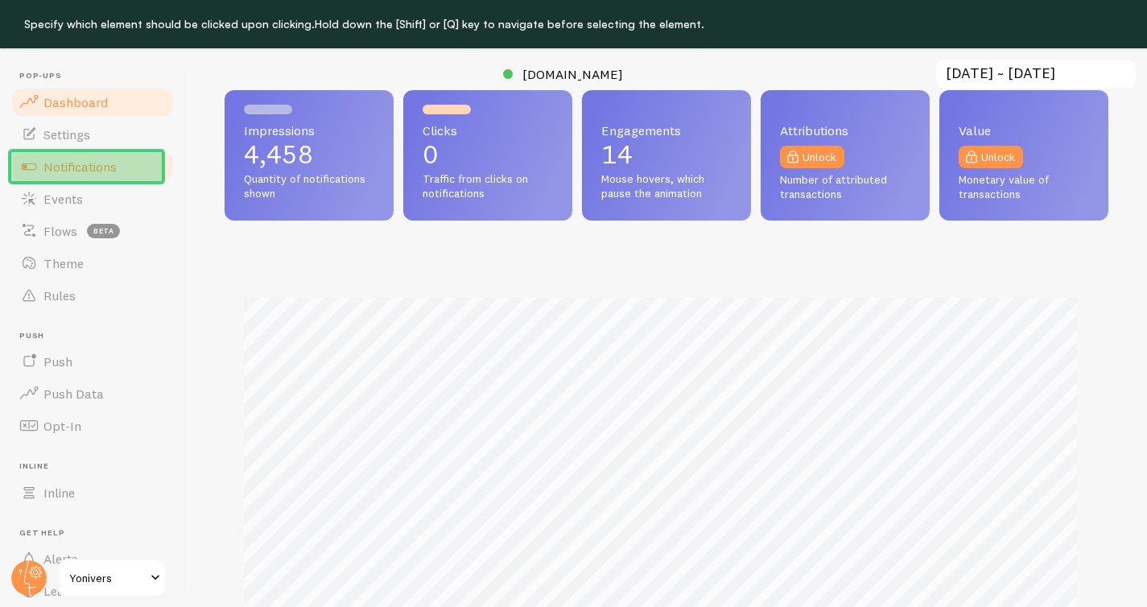
click at [134, 172] on link "Notifications" at bounding box center [93, 167] width 166 height 32
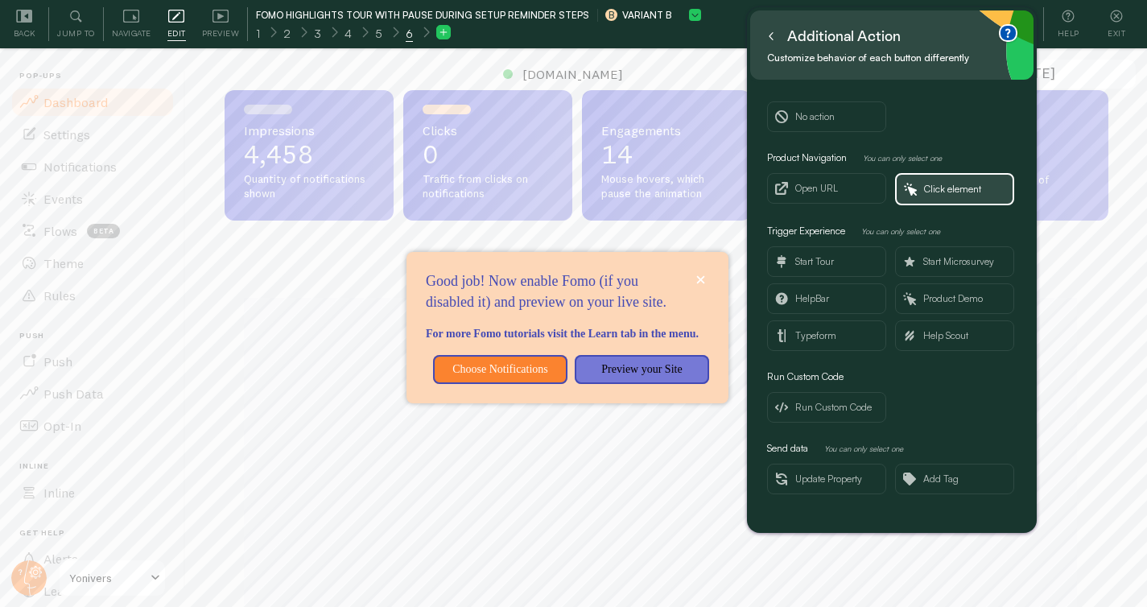
click at [316, 286] on div "Impressions Clicks" at bounding box center [667, 470] width 884 height 423
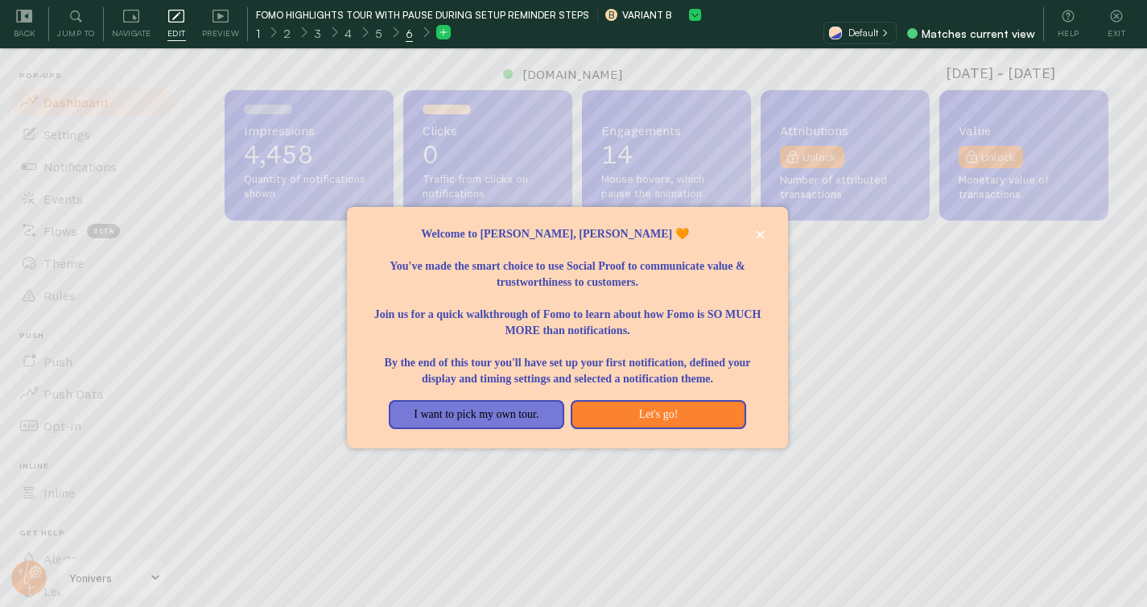
click at [263, 37] on div "1" at bounding box center [258, 32] width 28 height 19
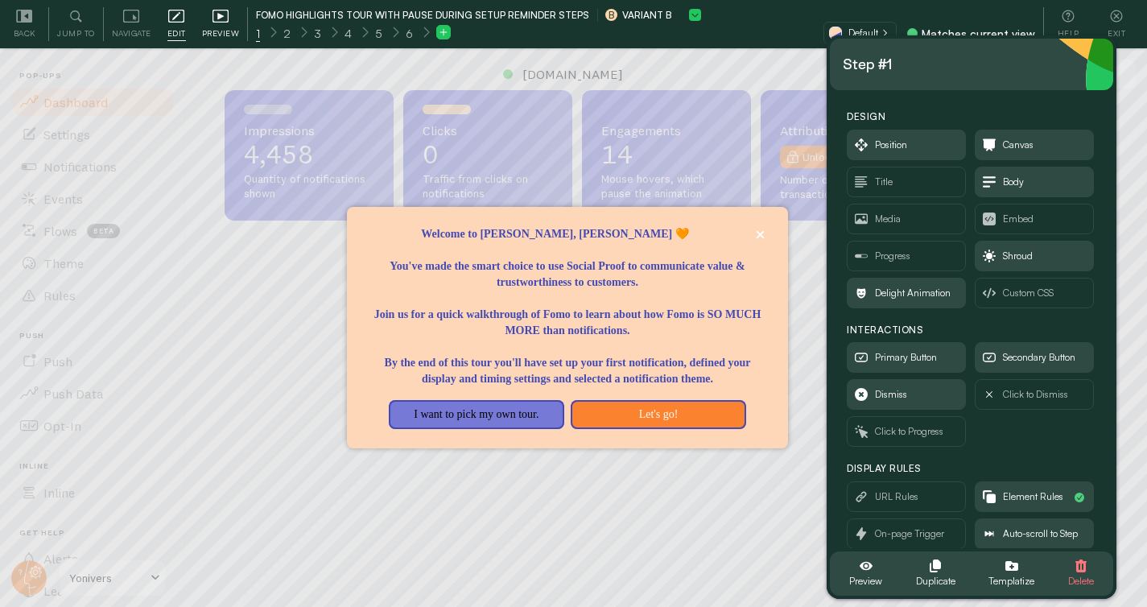
click at [225, 23] on icon at bounding box center [220, 16] width 16 height 16
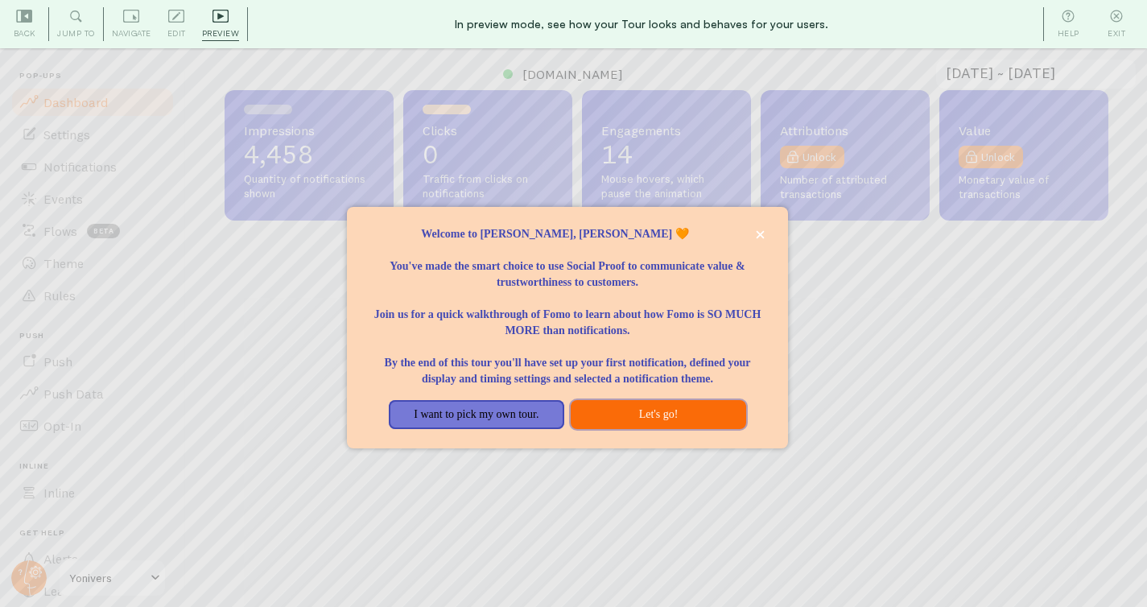
click at [643, 419] on button "Let's go!" at bounding box center [658, 414] width 175 height 29
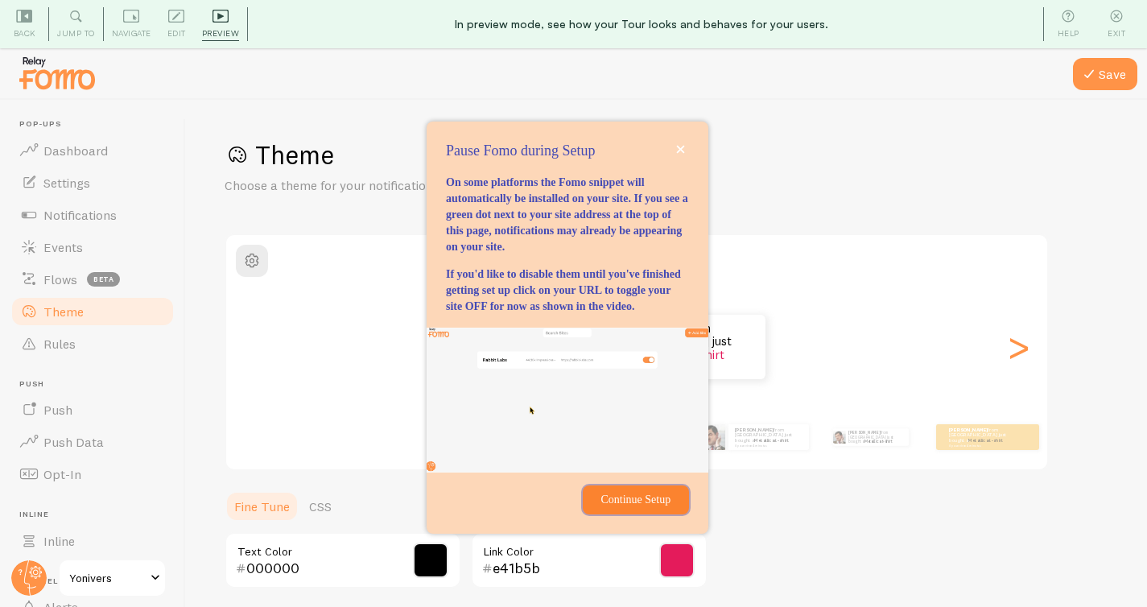
click at [632, 514] on button "Continue Setup" at bounding box center [636, 499] width 106 height 29
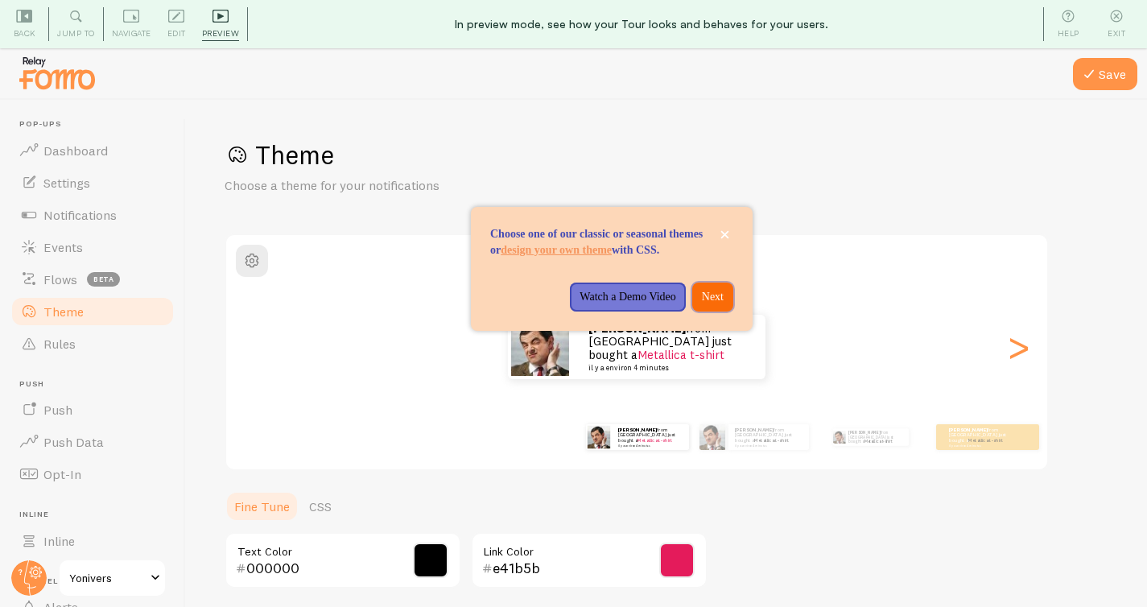
click at [714, 305] on p "Next" at bounding box center [713, 297] width 22 height 16
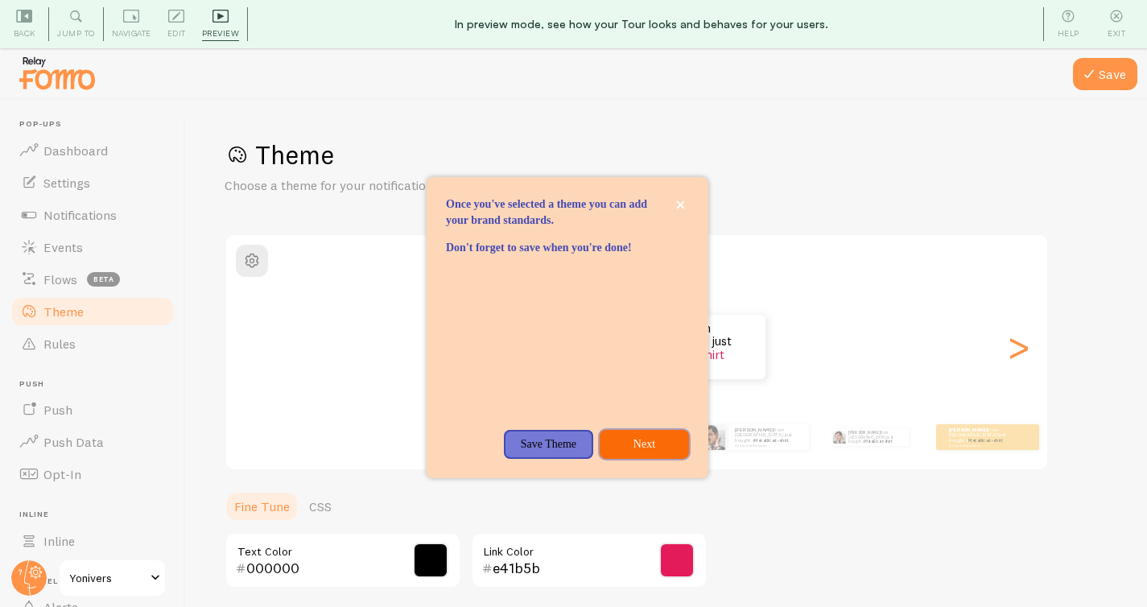
click at [656, 452] on p "Next" at bounding box center [644, 444] width 70 height 16
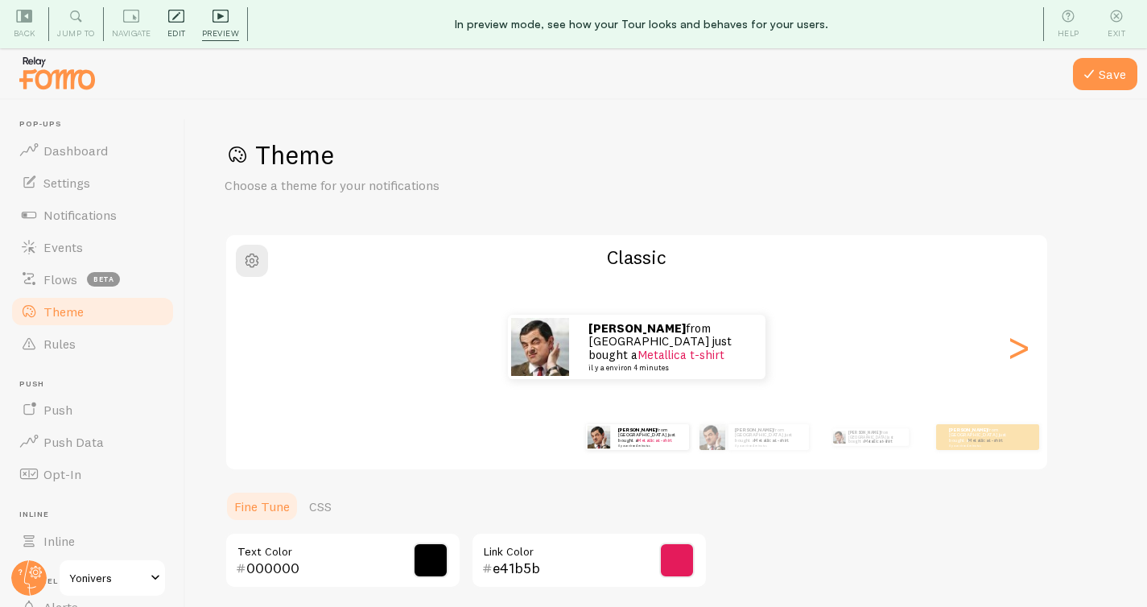
click at [177, 21] on icon at bounding box center [176, 16] width 16 height 13
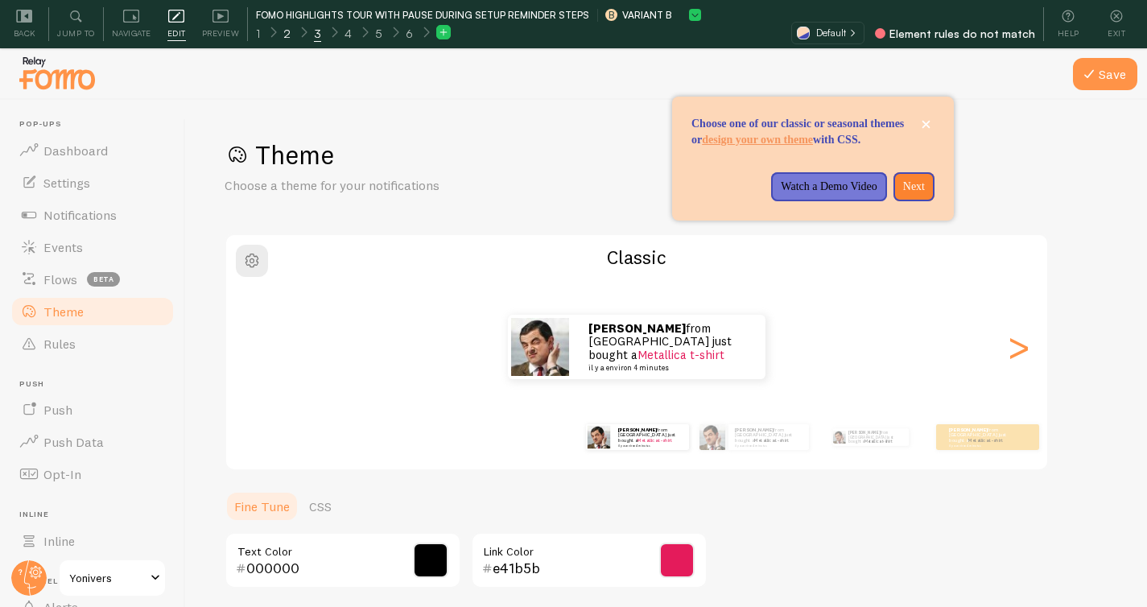
click at [286, 33] on span "2" at bounding box center [286, 34] width 7 height 16
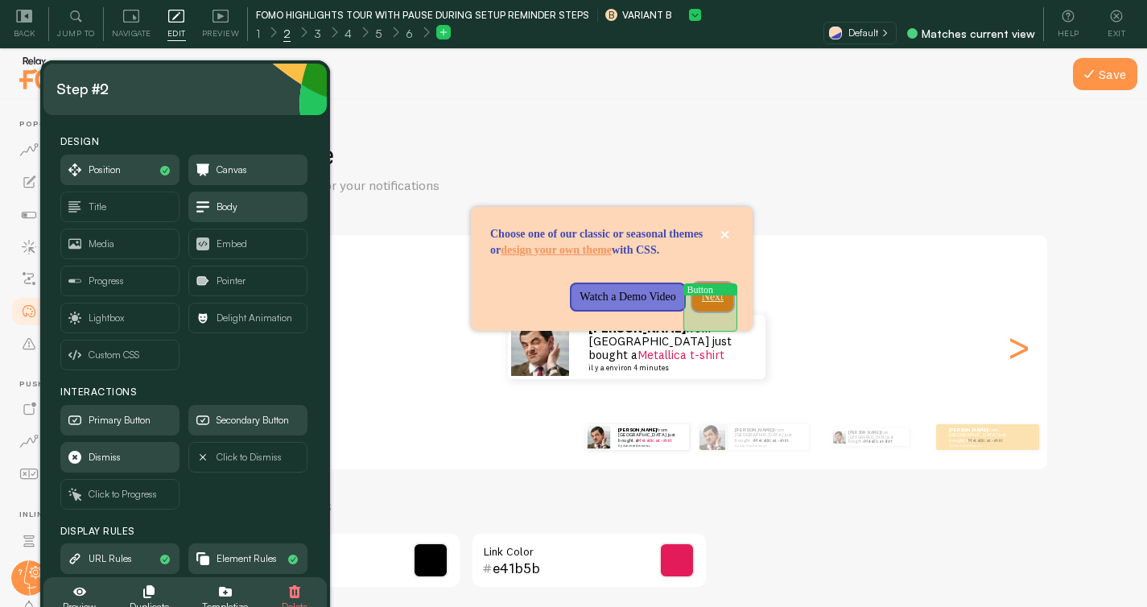
click at [714, 305] on p "Next" at bounding box center [713, 297] width 22 height 16
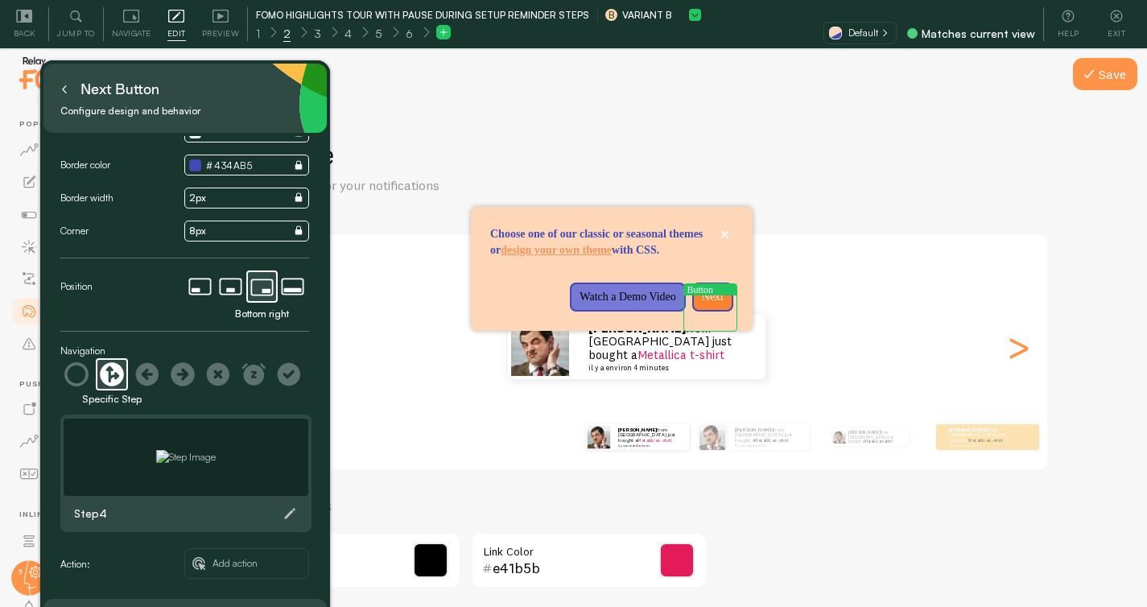
scroll to position [48, 0]
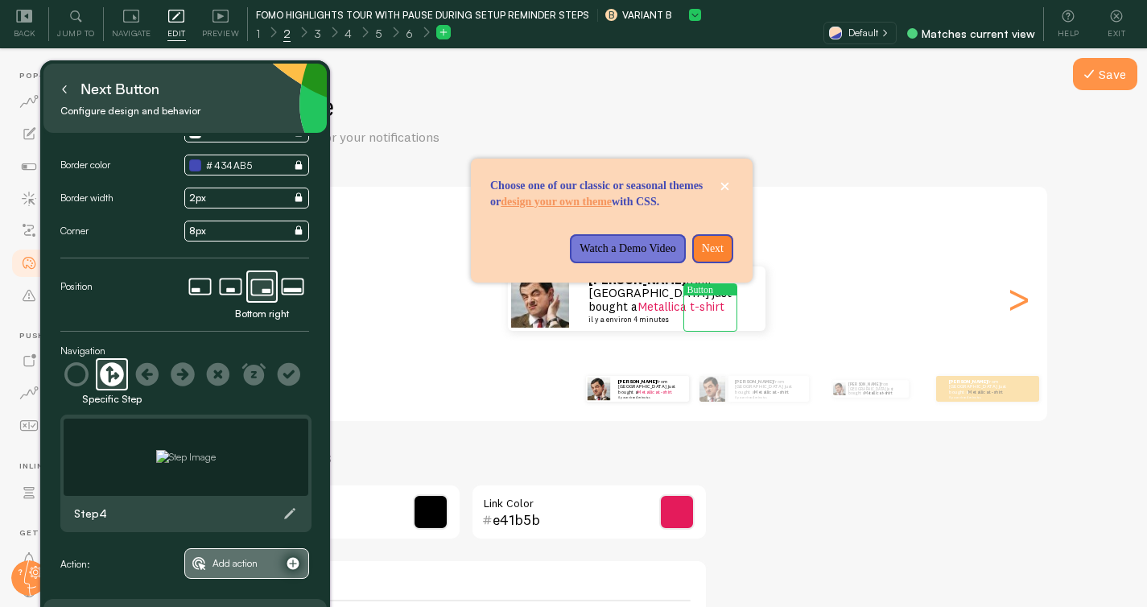
click at [229, 567] on span "Add action" at bounding box center [234, 564] width 45 height 18
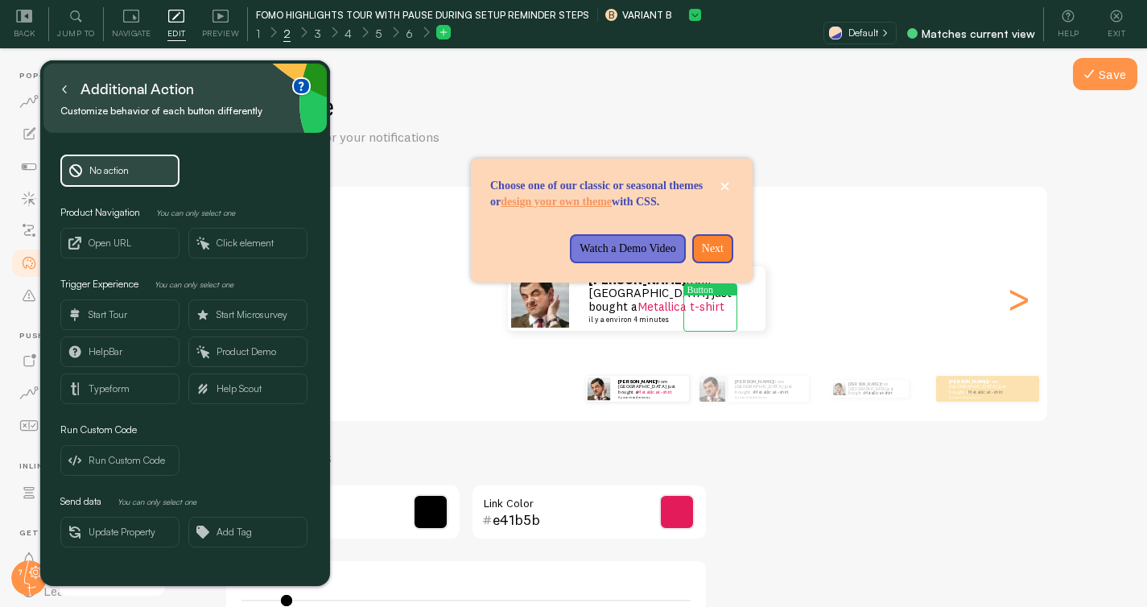
scroll to position [0, 0]
click at [65, 89] on icon at bounding box center [64, 89] width 8 height 8
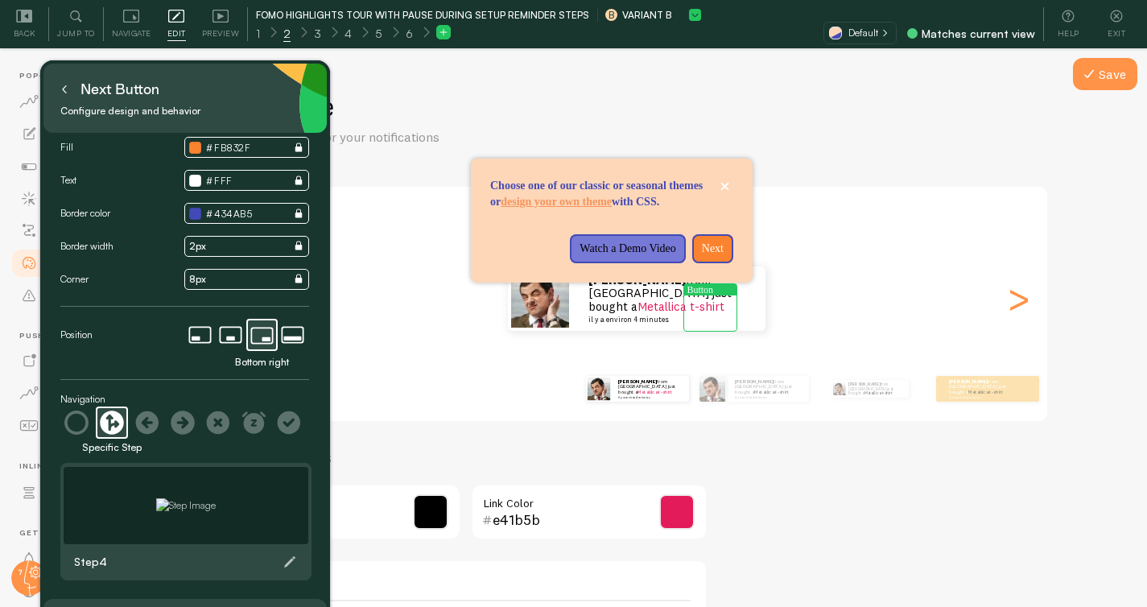
scroll to position [35, 0]
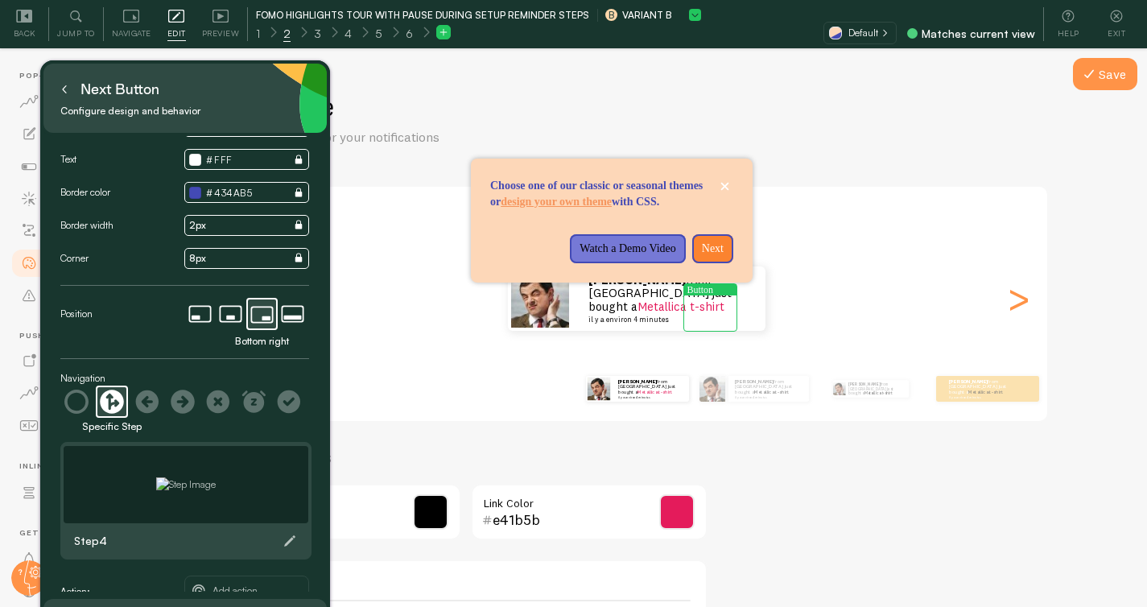
click at [66, 87] on icon at bounding box center [64, 89] width 8 height 8
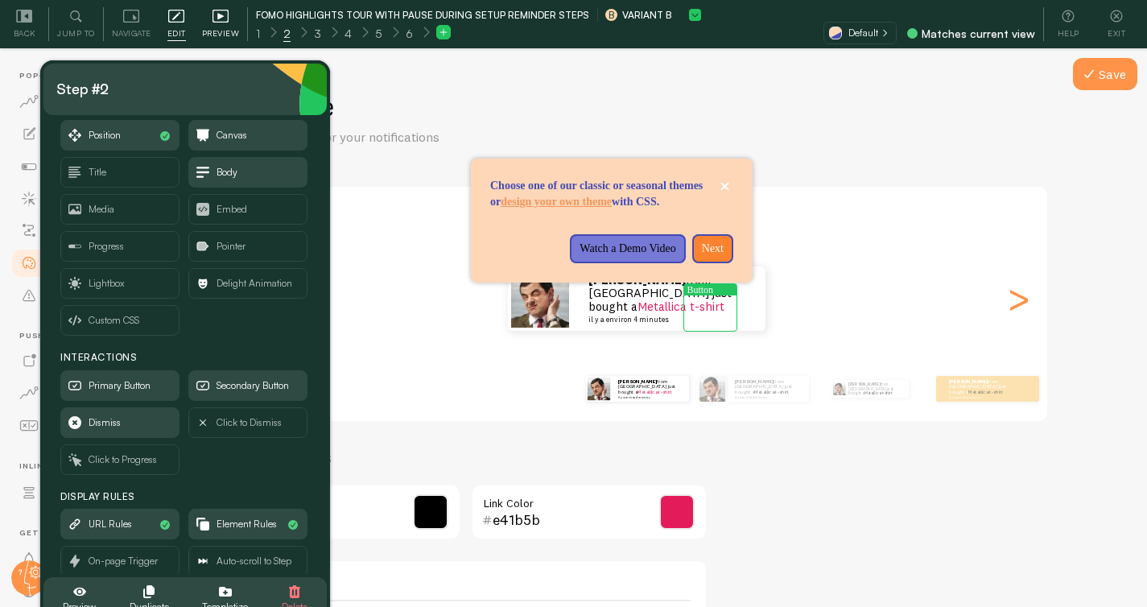
click at [217, 23] on icon at bounding box center [220, 16] width 16 height 16
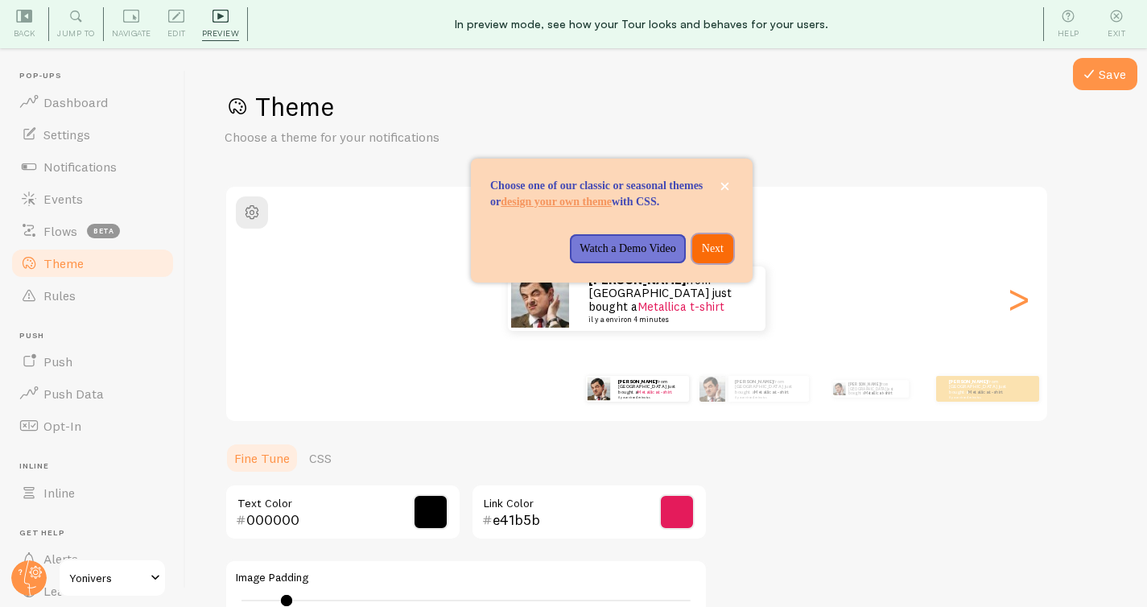
click at [705, 257] on p "Next" at bounding box center [713, 249] width 22 height 16
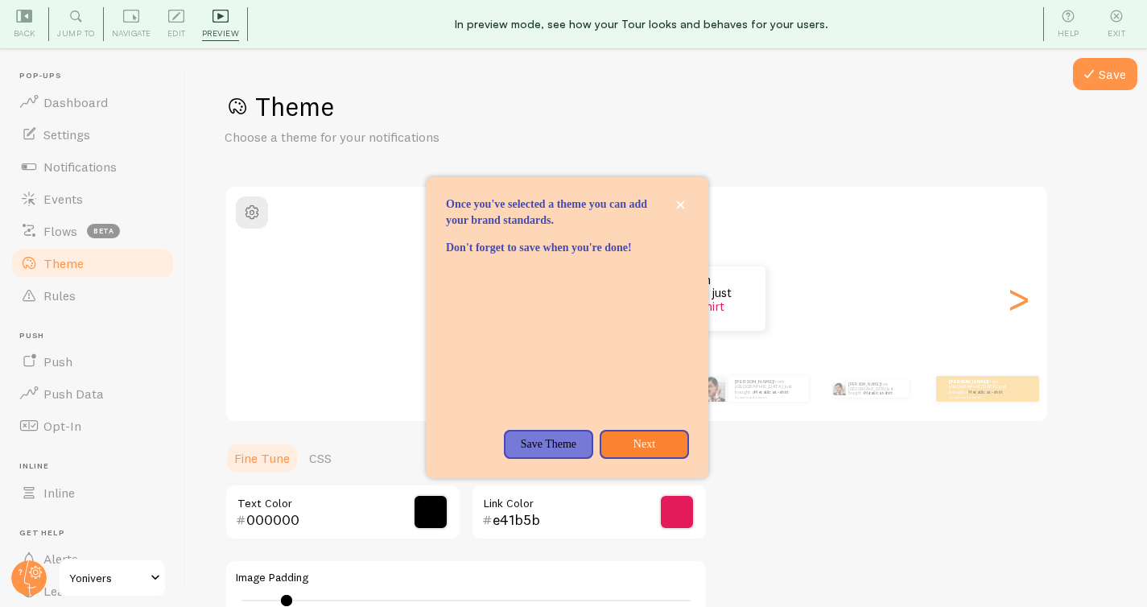
scroll to position [0, 0]
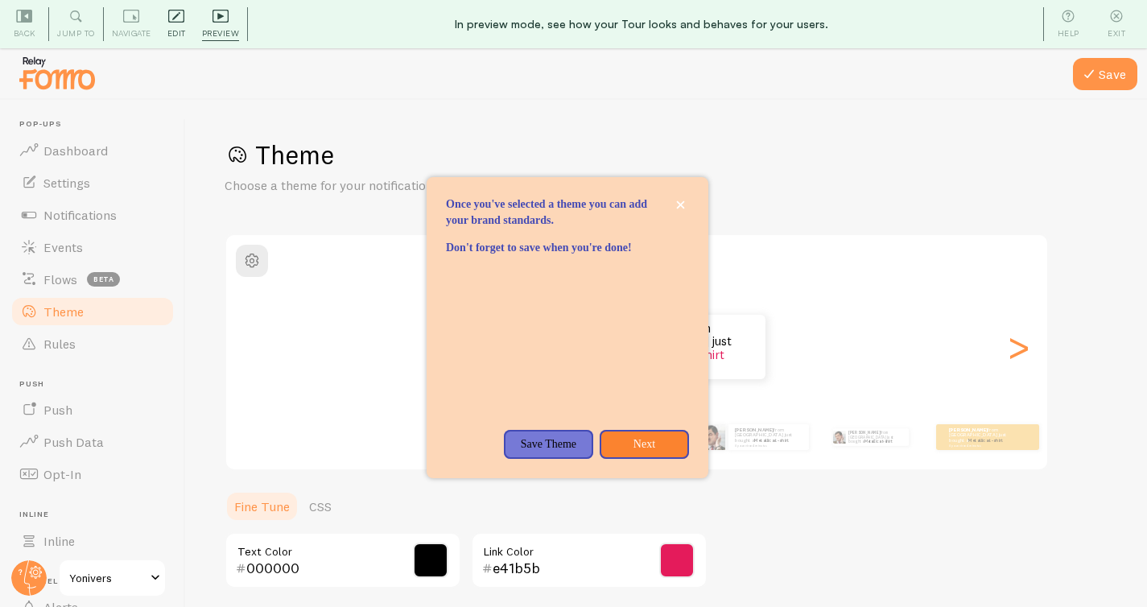
click at [171, 27] on span "Edit" at bounding box center [176, 33] width 19 height 15
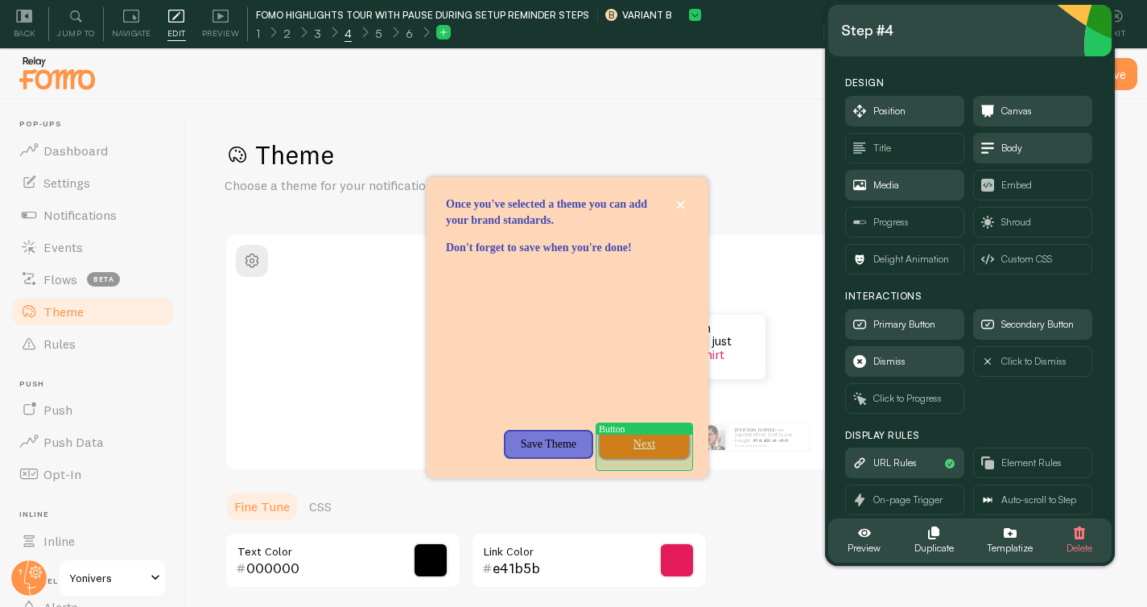
click at [675, 452] on p "Next" at bounding box center [644, 444] width 70 height 16
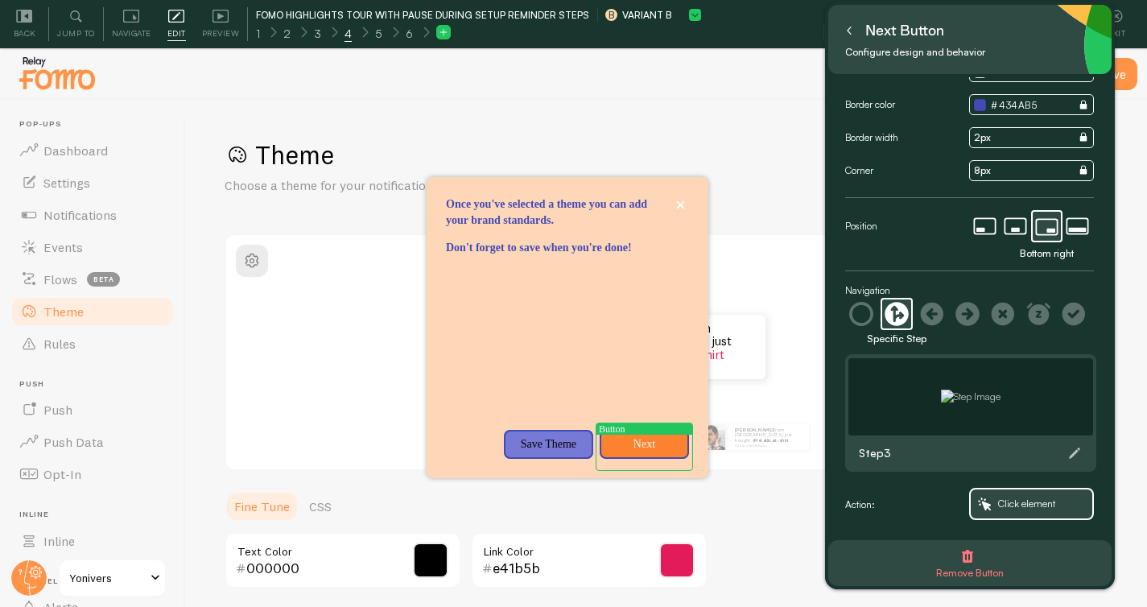
scroll to position [3, 0]
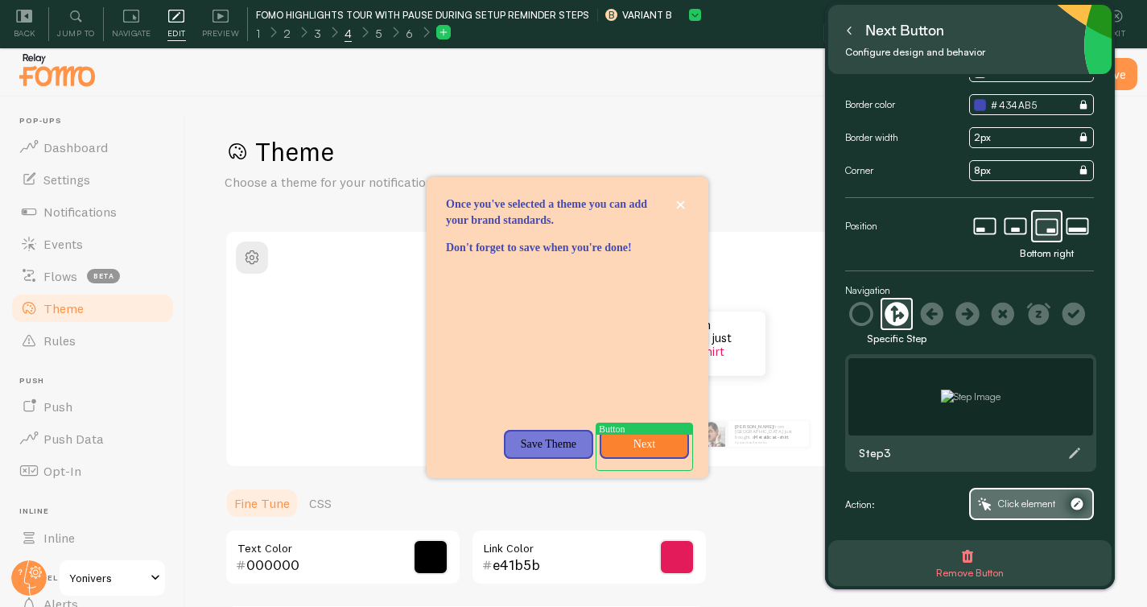
click at [1018, 509] on span "Click element" at bounding box center [1026, 504] width 57 height 18
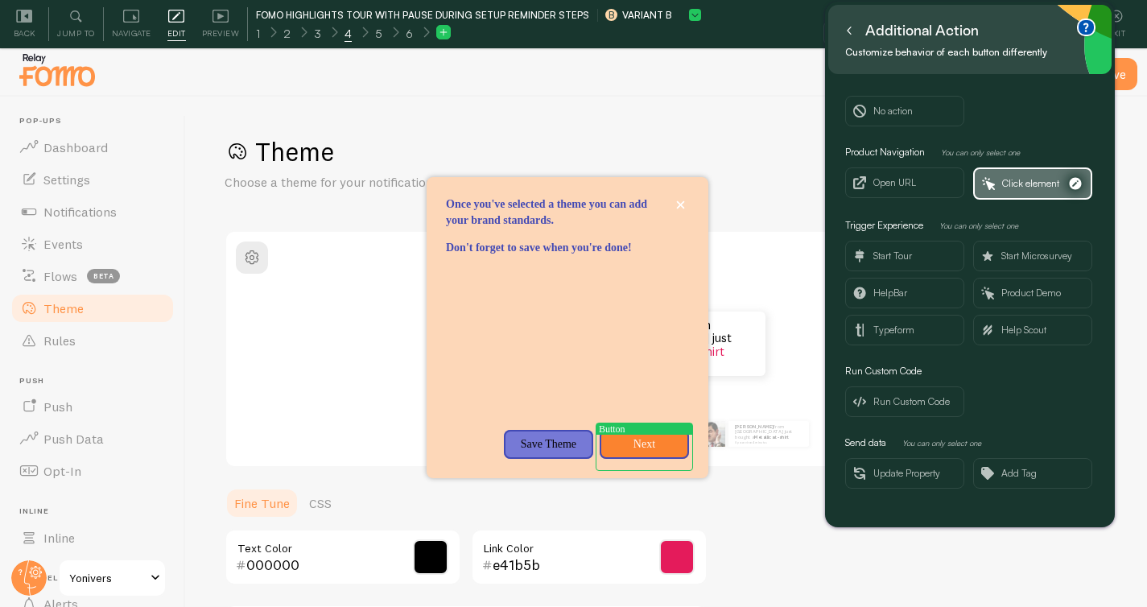
click at [1015, 177] on span "Click element" at bounding box center [1030, 184] width 57 height 18
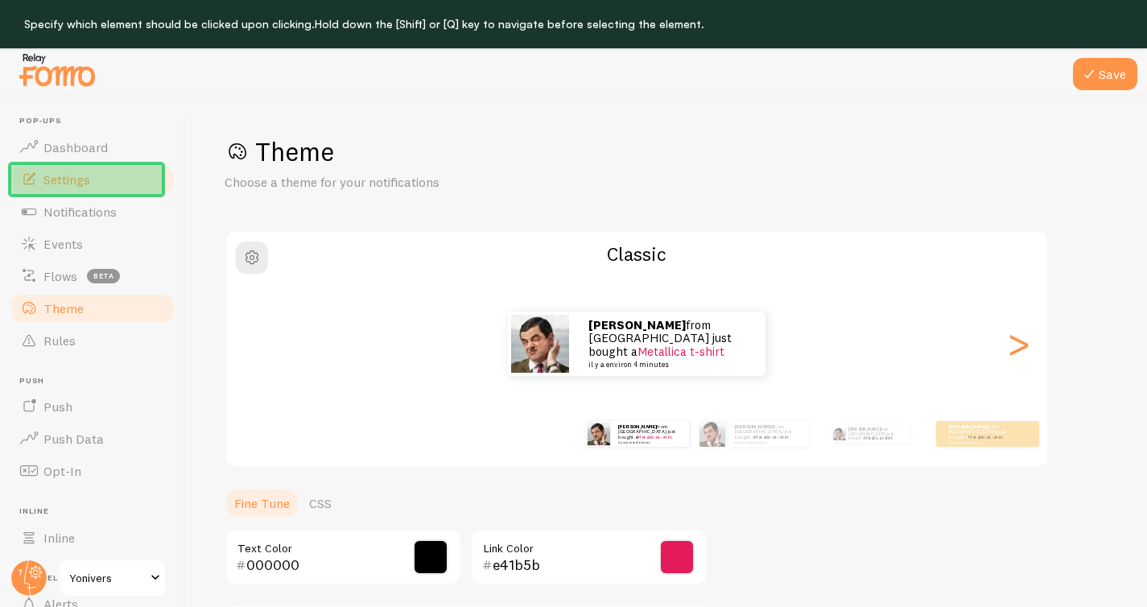
click at [161, 189] on link "Settings" at bounding box center [93, 179] width 166 height 32
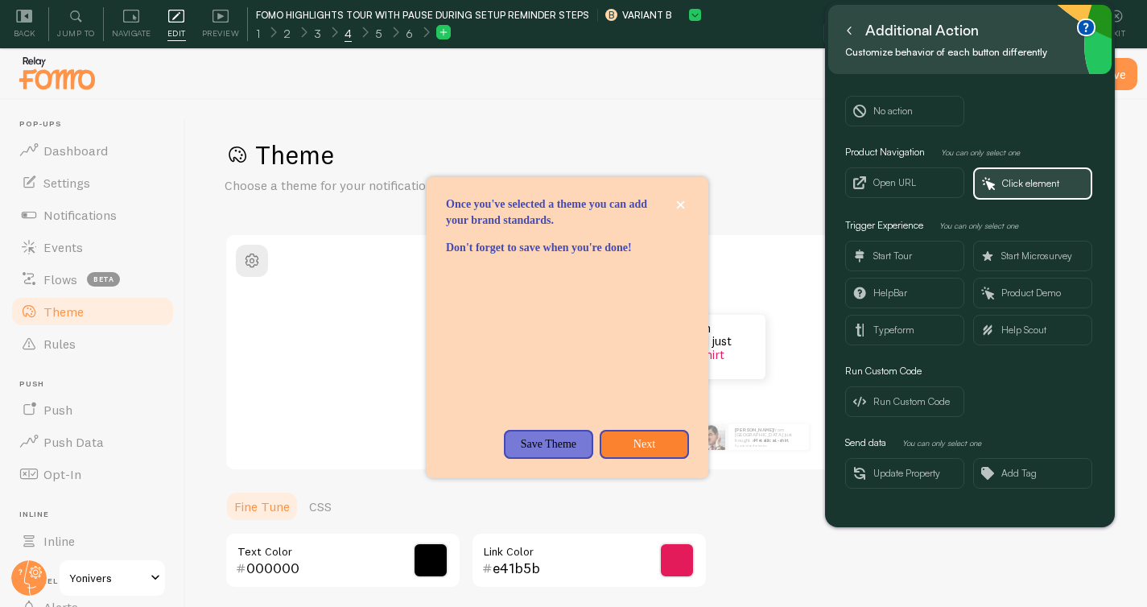
click at [849, 31] on icon at bounding box center [849, 31] width 8 height 8
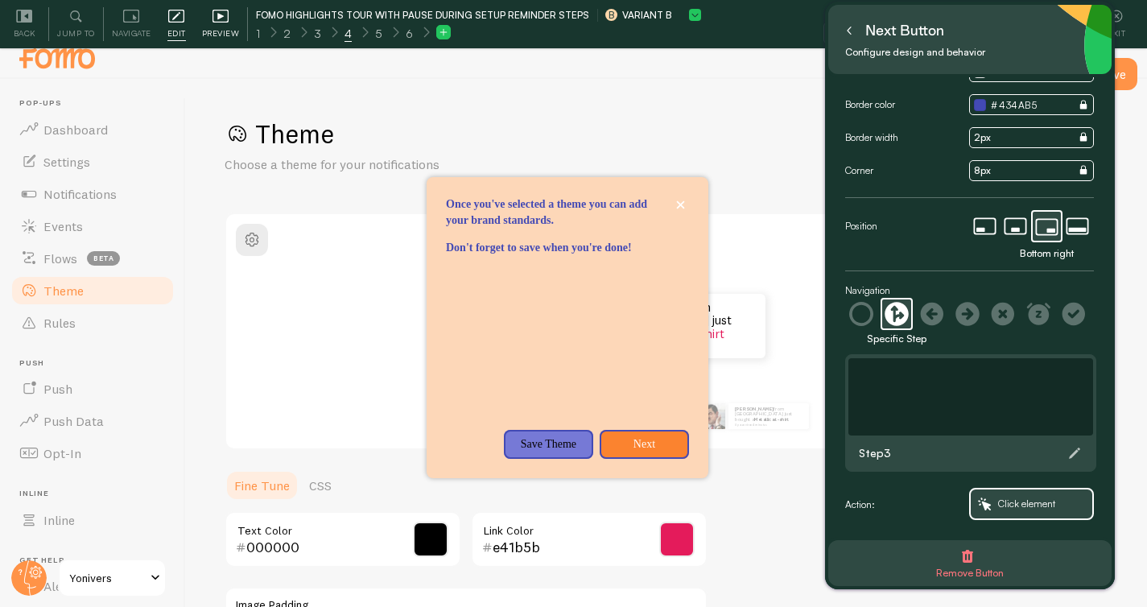
scroll to position [64, 0]
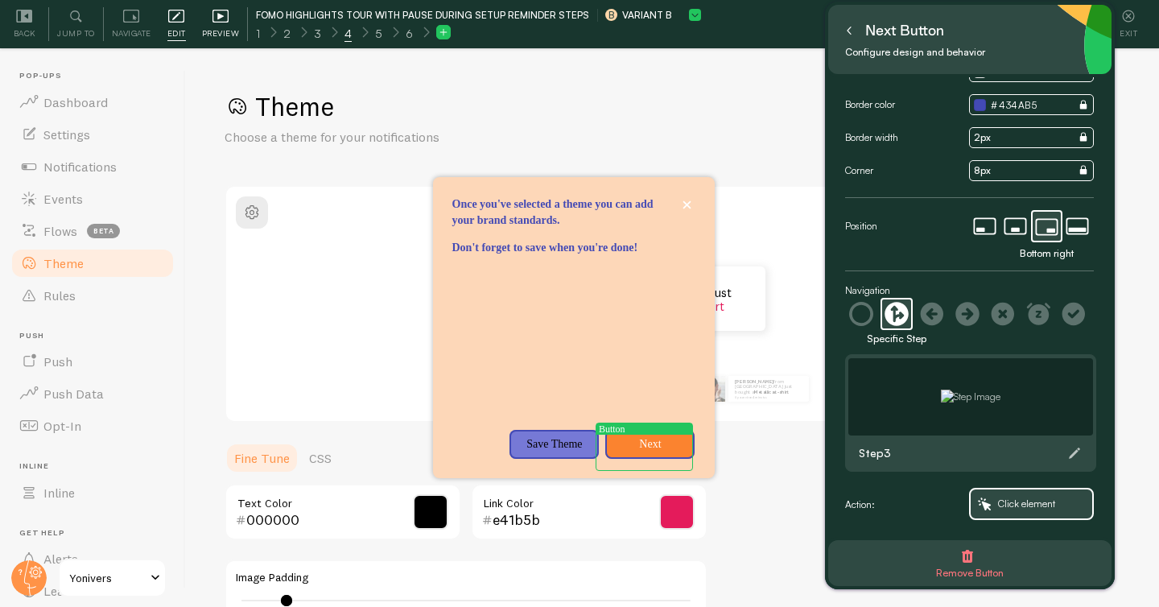
click at [230, 23] on div "Preview" at bounding box center [221, 24] width 54 height 34
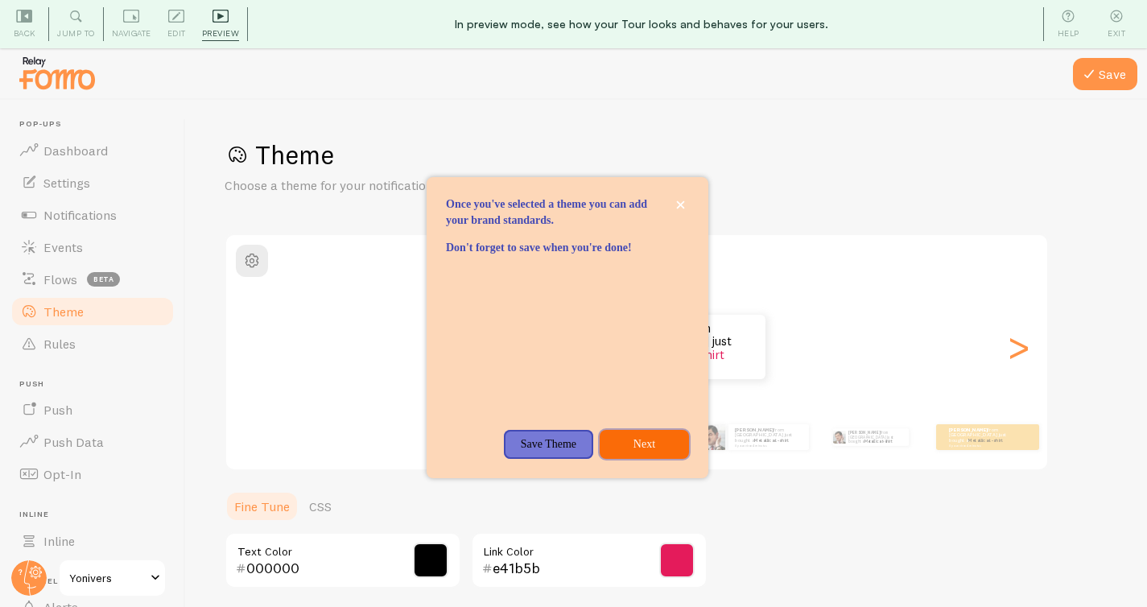
click at [635, 443] on button "Next" at bounding box center [644, 444] width 89 height 29
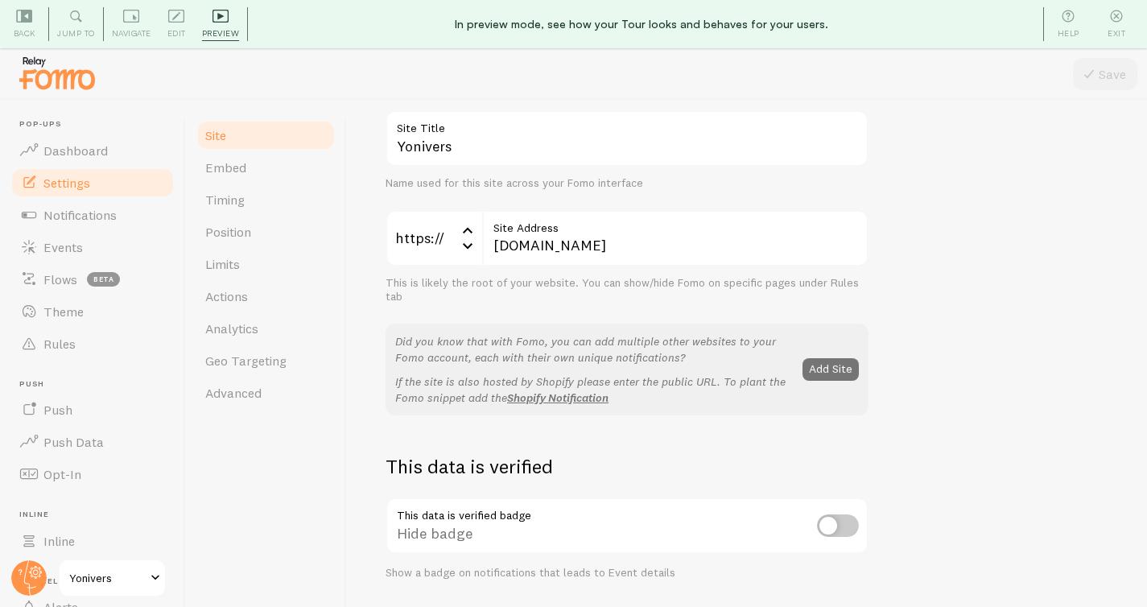
scroll to position [133, 0]
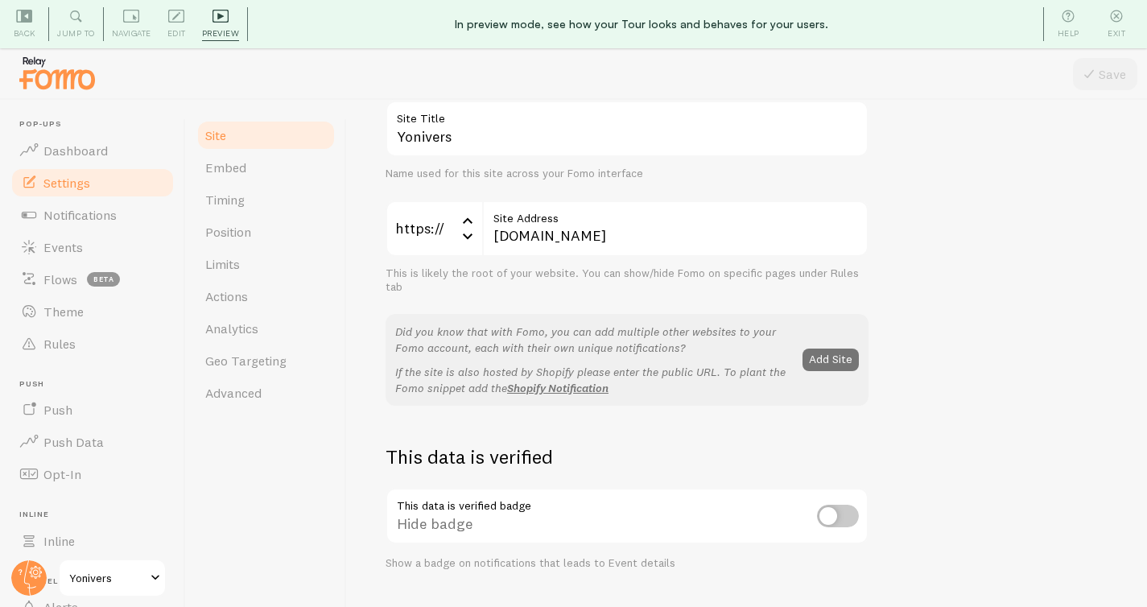
click at [210, 32] on span "Preview" at bounding box center [221, 33] width 38 height 15
click at [179, 26] on span "Edit" at bounding box center [176, 33] width 19 height 15
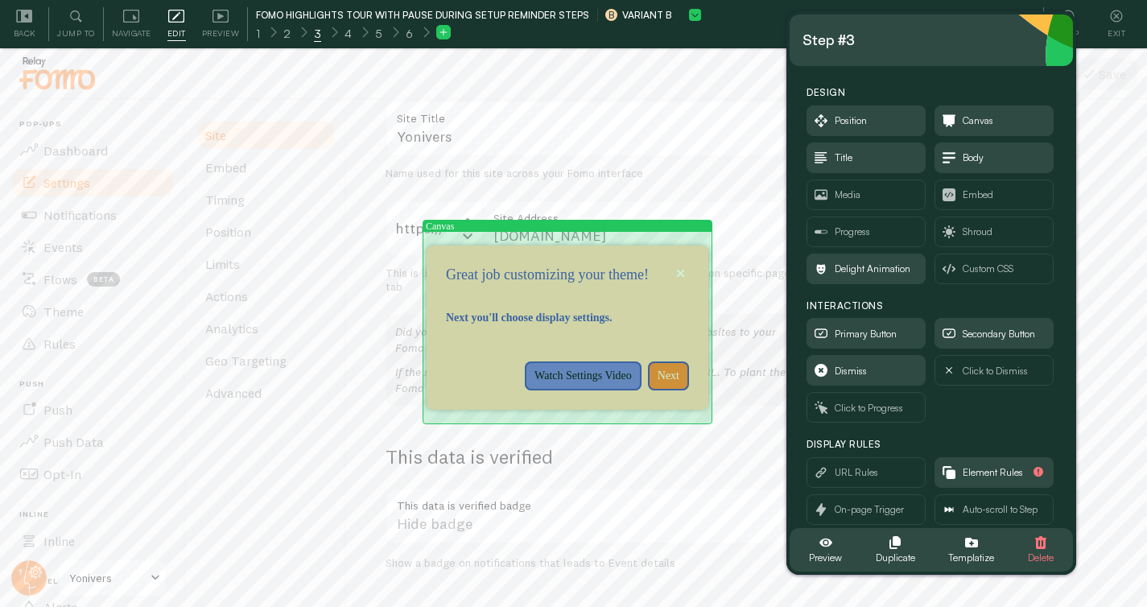
click at [596, 248] on div "Great job customizing your theme!" at bounding box center [568, 254] width 282 height 19
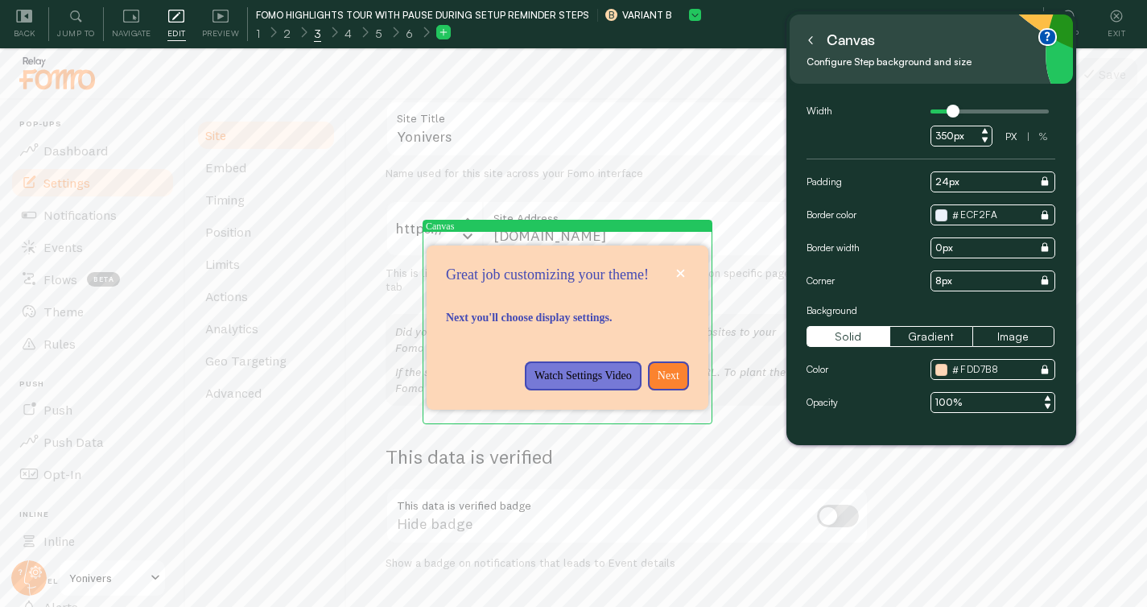
click at [812, 40] on icon at bounding box center [810, 40] width 8 height 8
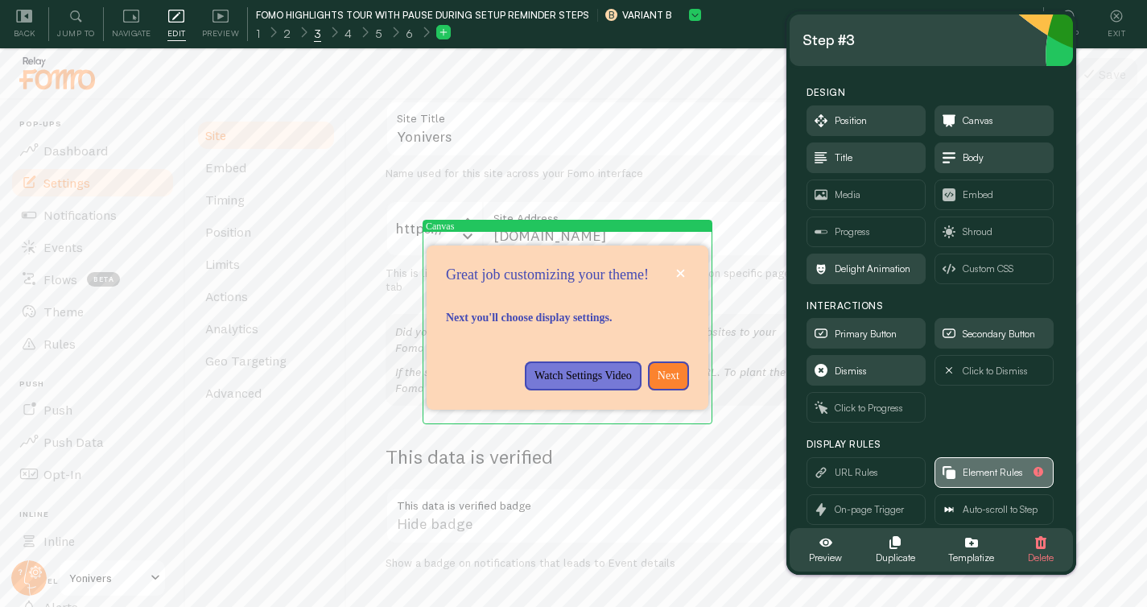
click at [983, 469] on span "Element Rules" at bounding box center [993, 473] width 60 height 18
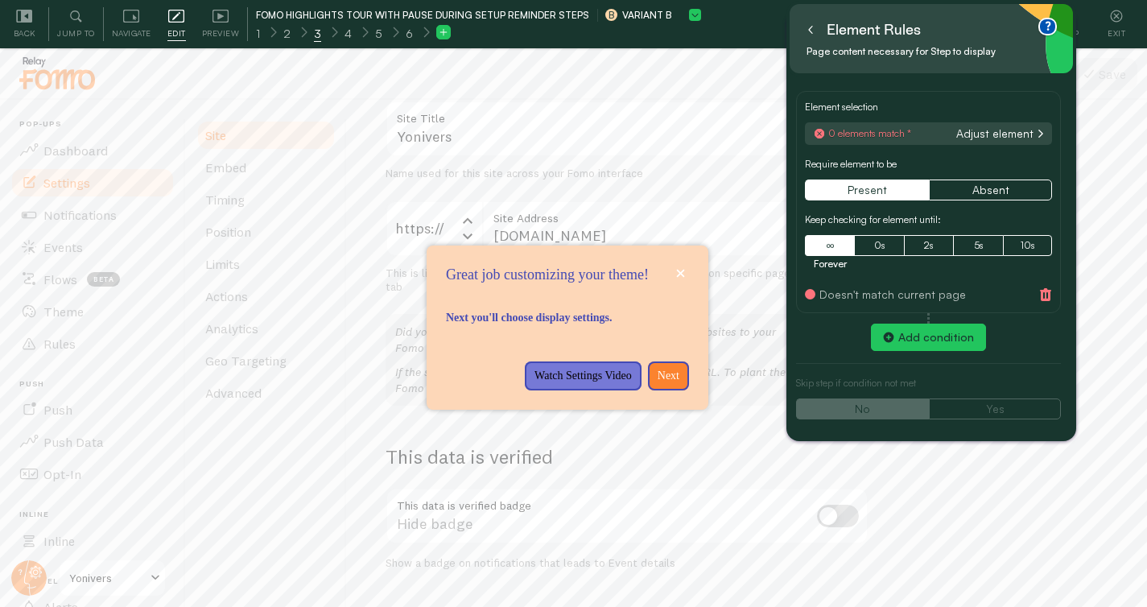
click at [979, 137] on button "Adjust element" at bounding box center [1000, 133] width 96 height 14
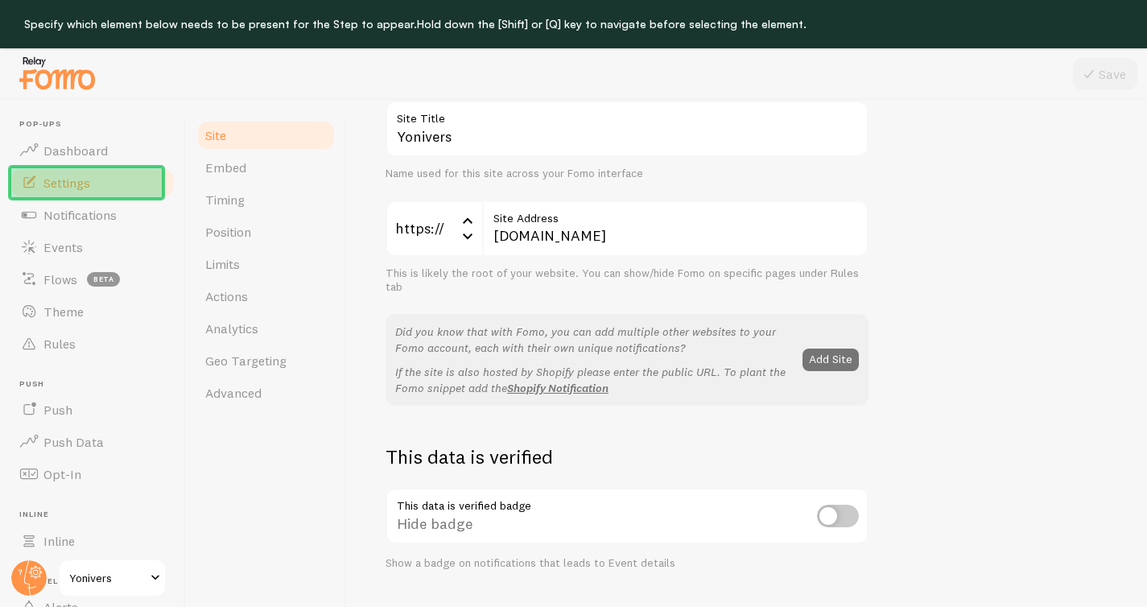
click at [163, 196] on link "Settings" at bounding box center [93, 183] width 166 height 32
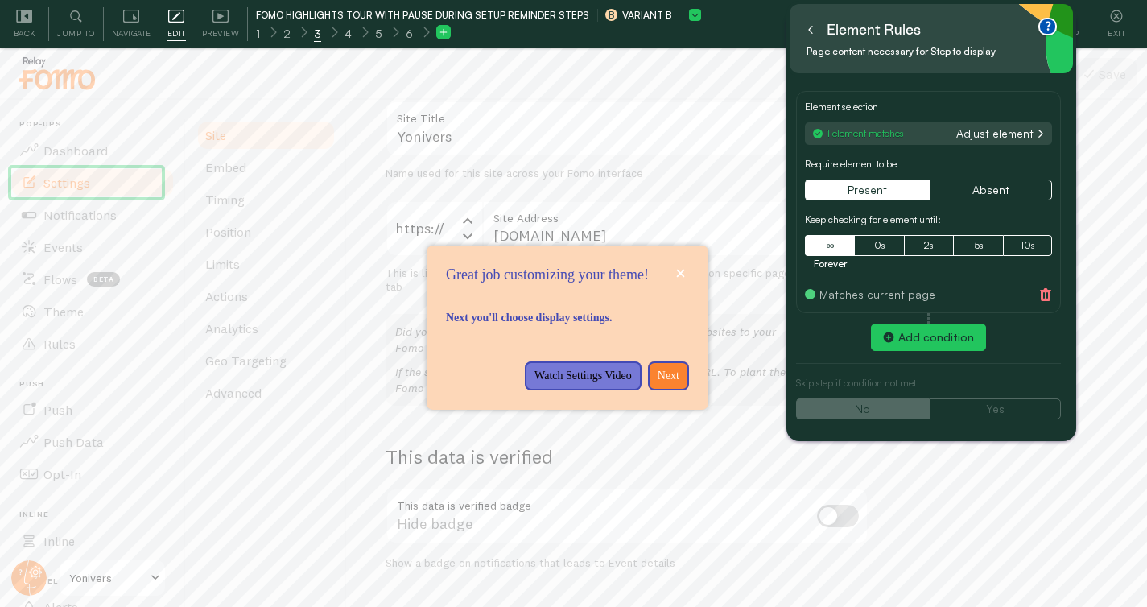
click at [814, 33] on button at bounding box center [810, 30] width 16 height 26
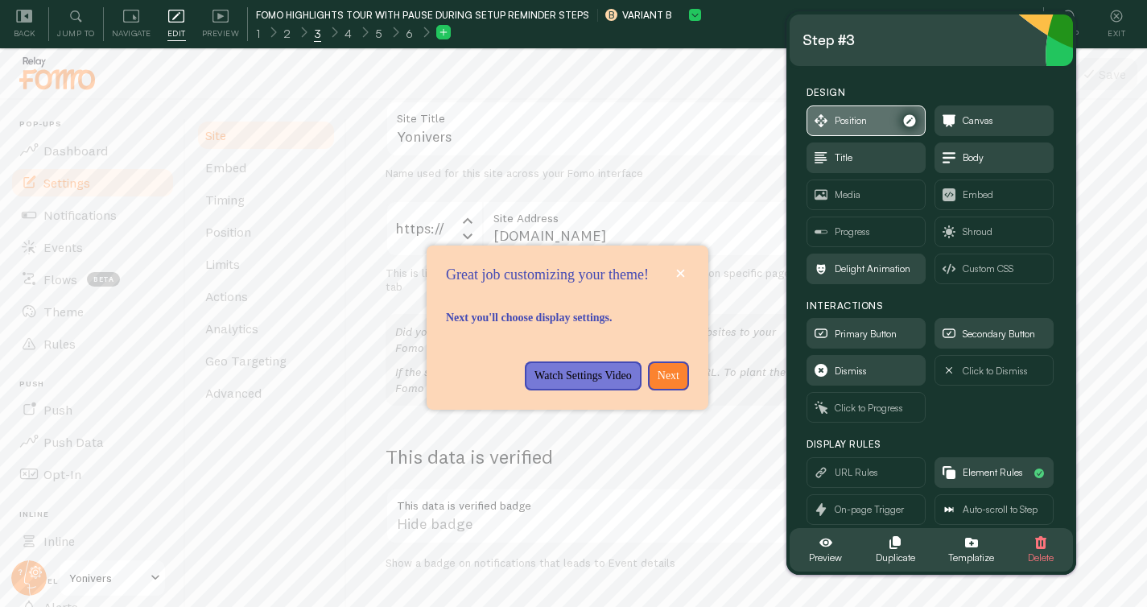
click at [847, 114] on span "Position" at bounding box center [851, 121] width 32 height 18
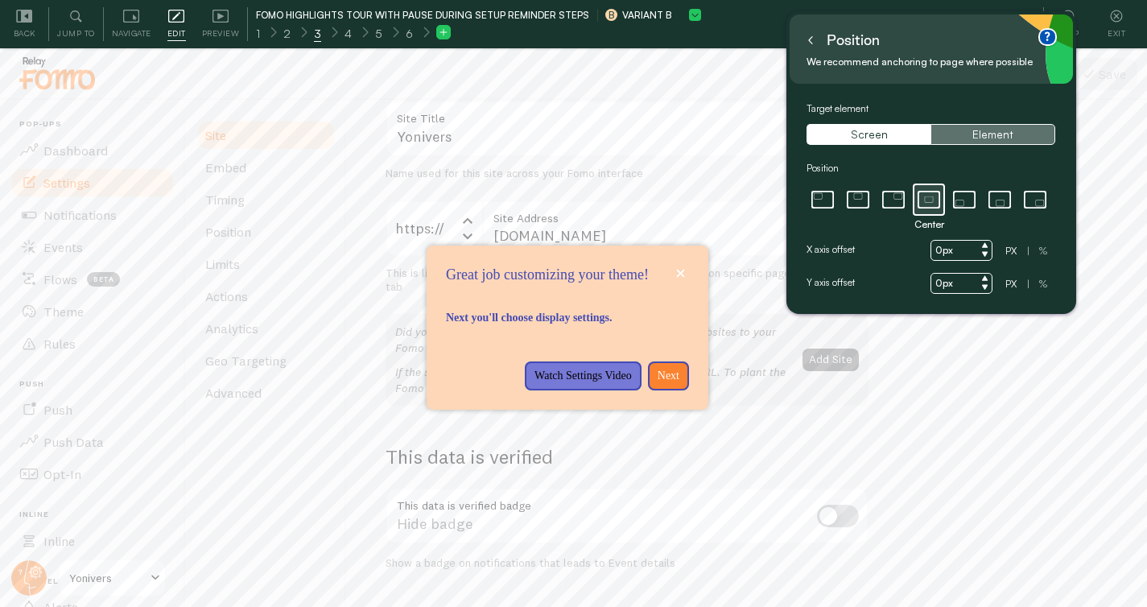
click at [1015, 125] on button "Element" at bounding box center [992, 134] width 124 height 21
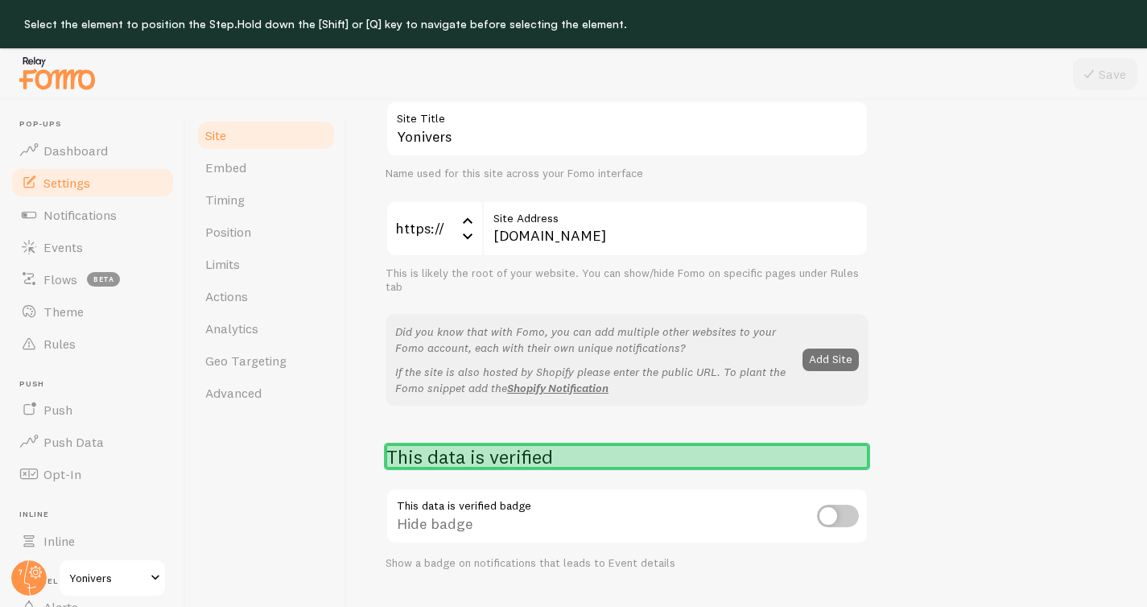
click at [584, 462] on h2 "This data is verified" at bounding box center [627, 456] width 483 height 25
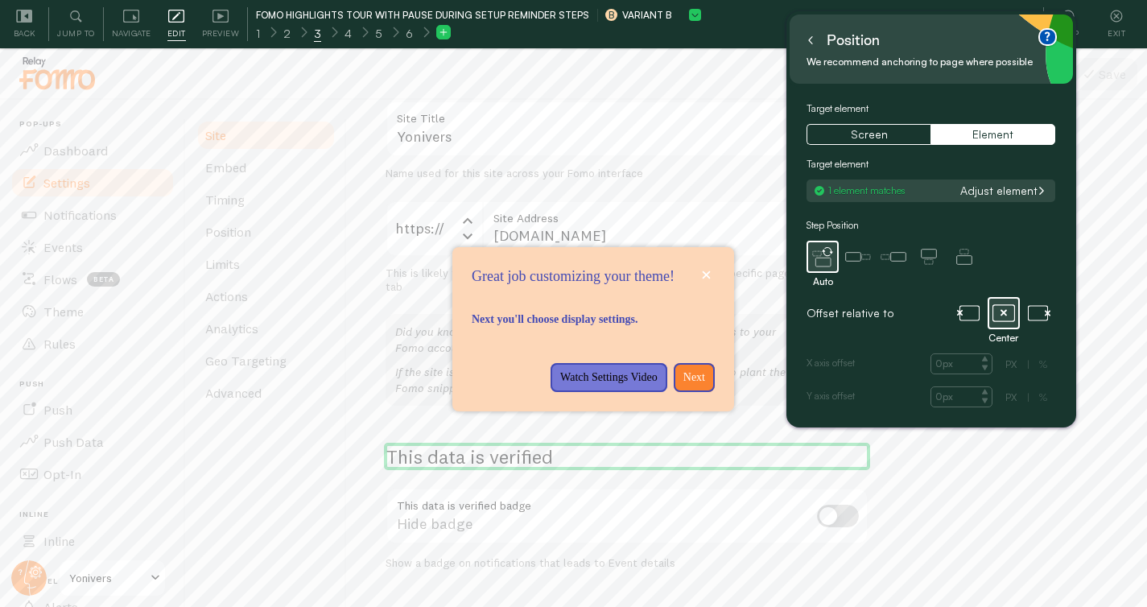
click at [813, 39] on icon at bounding box center [810, 40] width 8 height 8
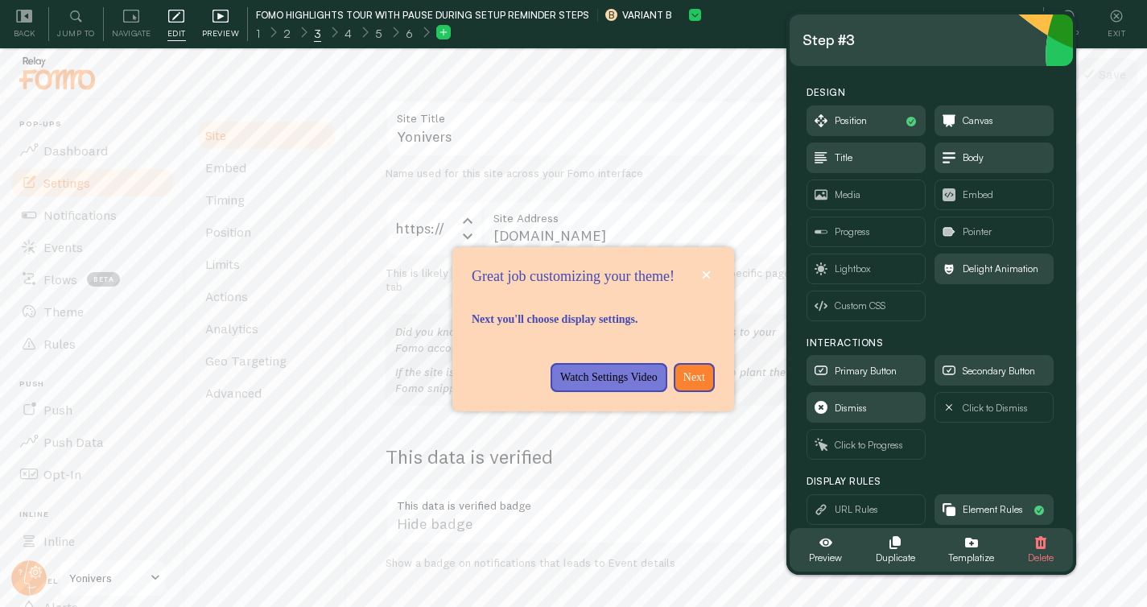
click at [226, 19] on icon at bounding box center [220, 16] width 16 height 16
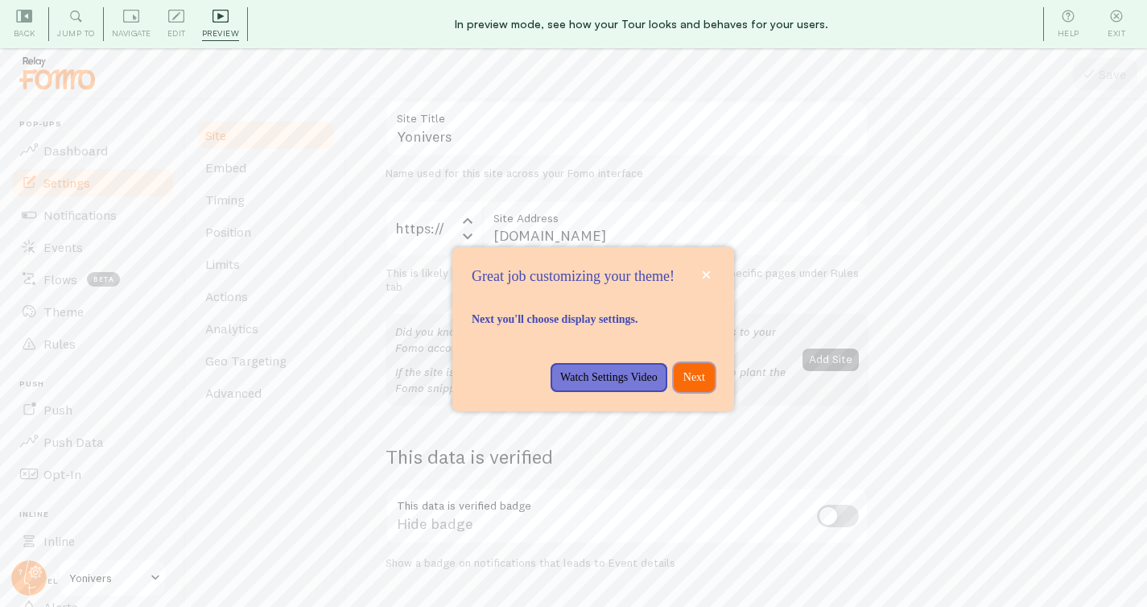
click at [695, 392] on button "Next" at bounding box center [694, 377] width 41 height 29
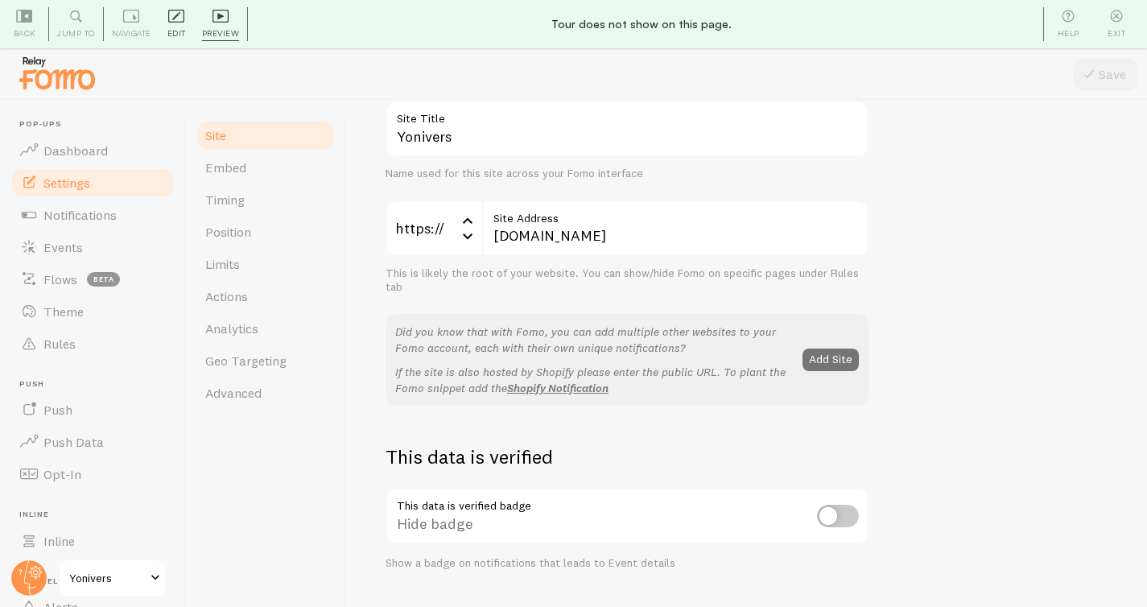
click at [170, 28] on span "Edit" at bounding box center [176, 33] width 19 height 15
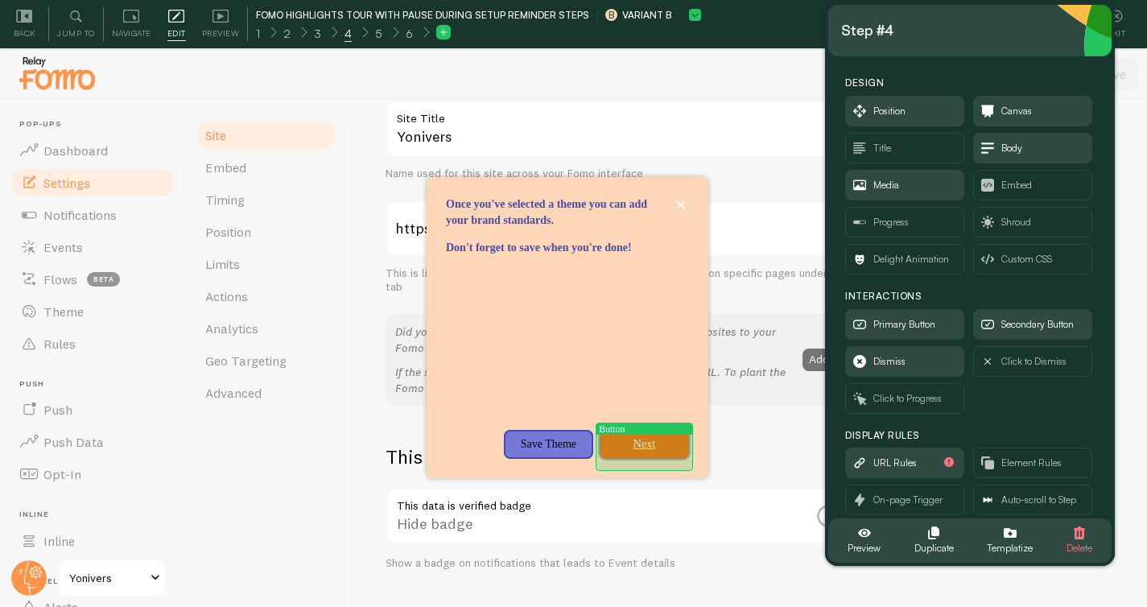
click at [660, 452] on p "Next" at bounding box center [644, 444] width 70 height 16
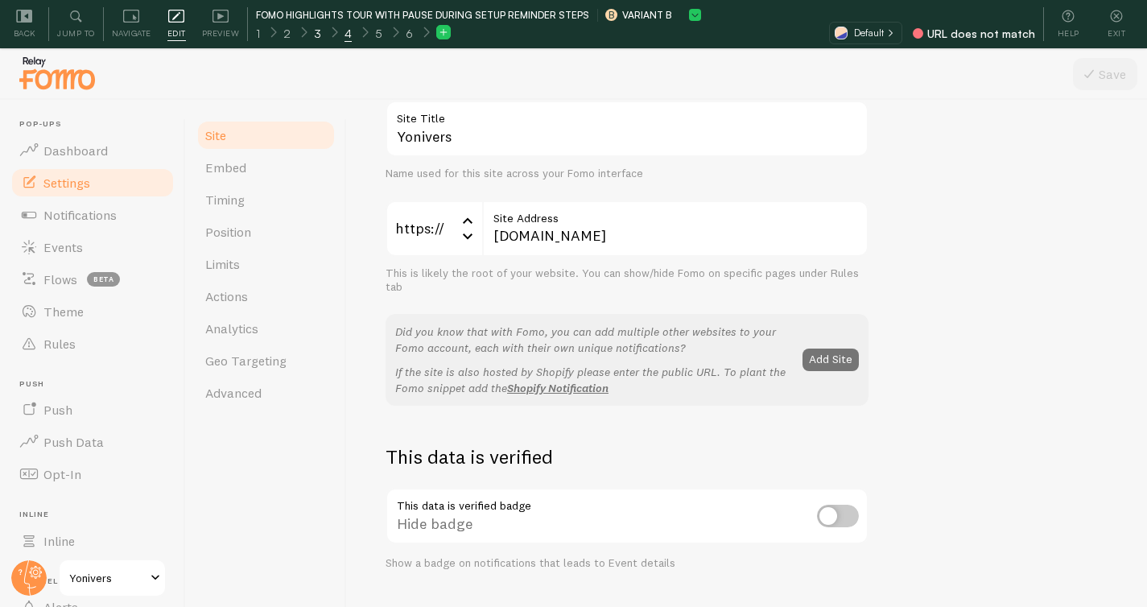
scroll to position [0, 0]
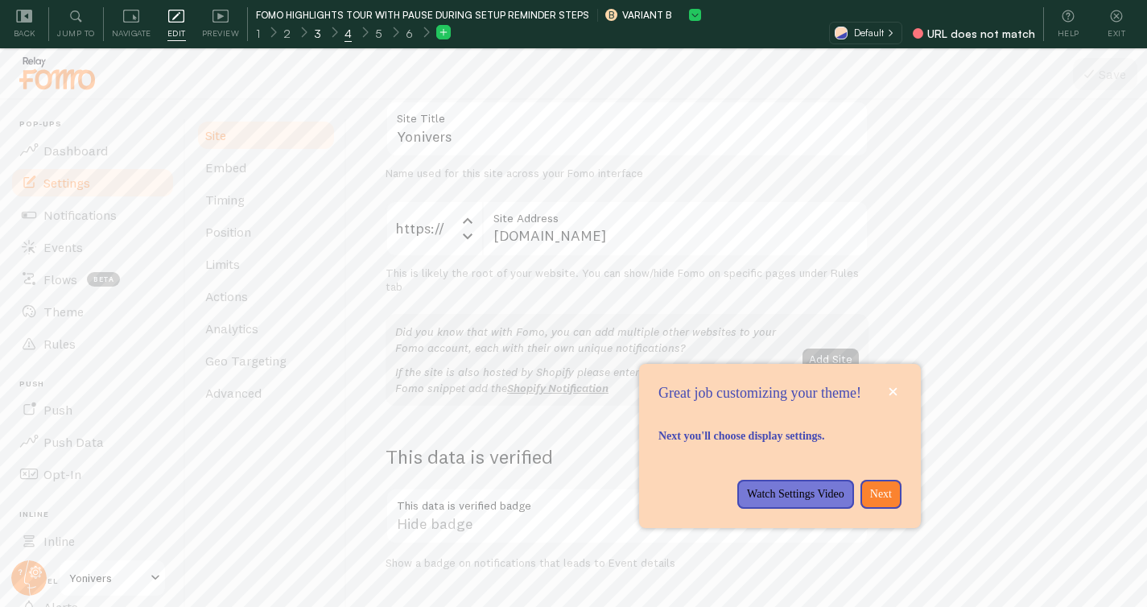
click at [322, 32] on div "3" at bounding box center [317, 32] width 31 height 19
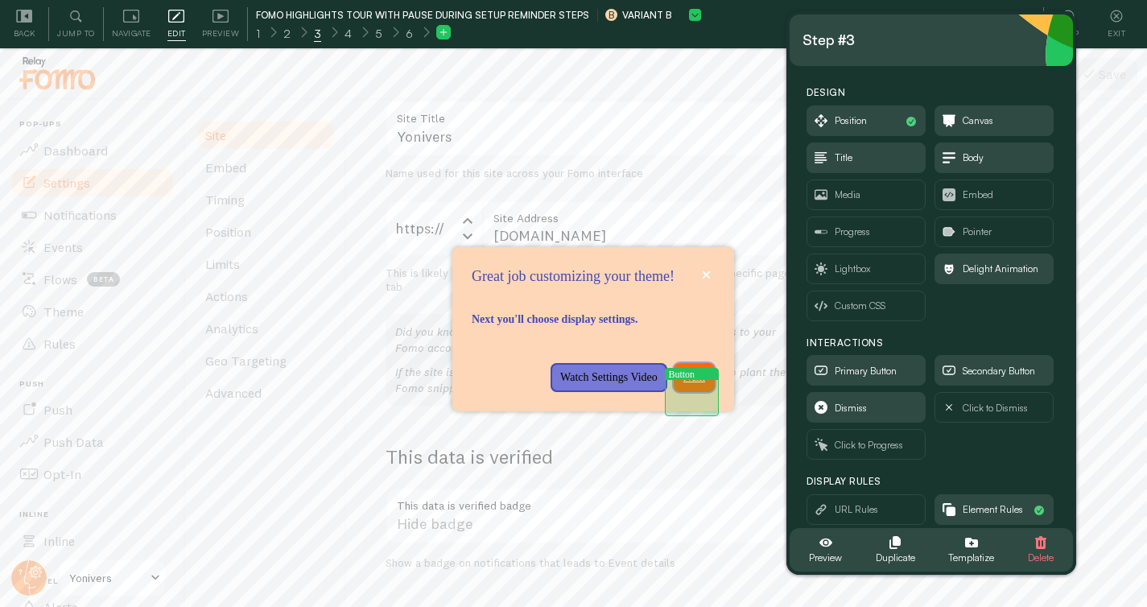
click at [695, 392] on button "Next" at bounding box center [694, 377] width 41 height 29
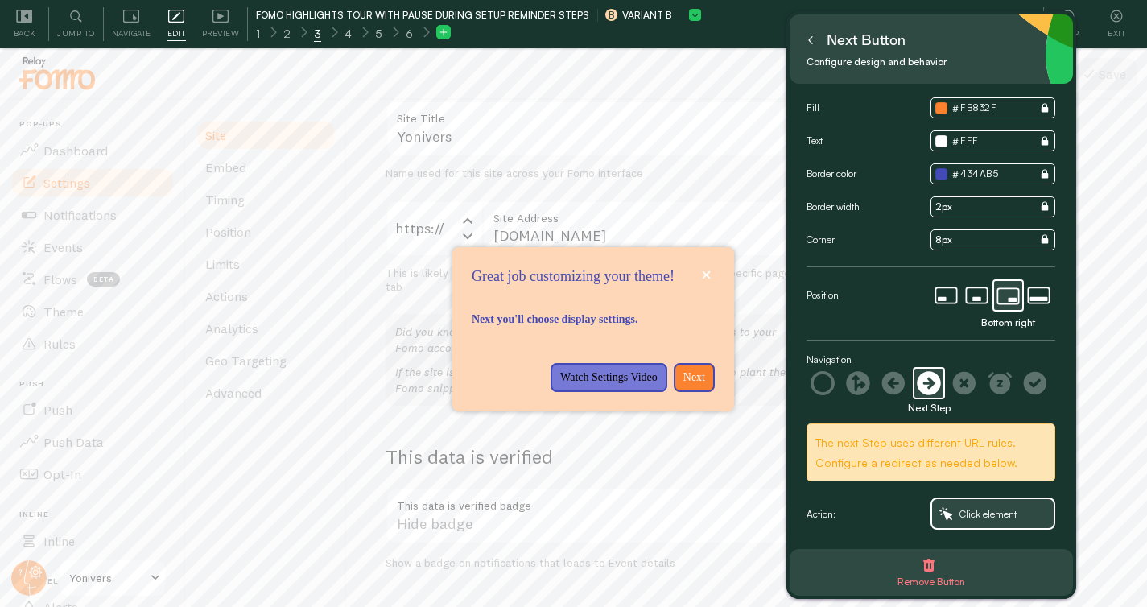
scroll to position [4, 0]
click at [321, 35] on div "3" at bounding box center [317, 32] width 31 height 19
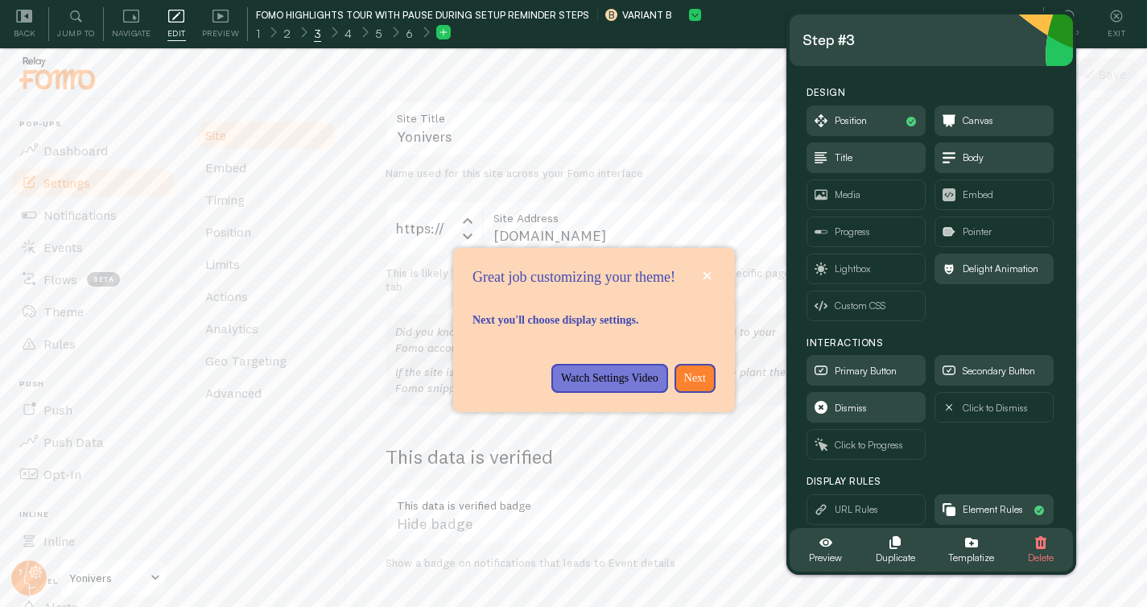
click at [315, 35] on span "3" at bounding box center [317, 34] width 7 height 16
click at [696, 386] on p "Next" at bounding box center [694, 377] width 22 height 16
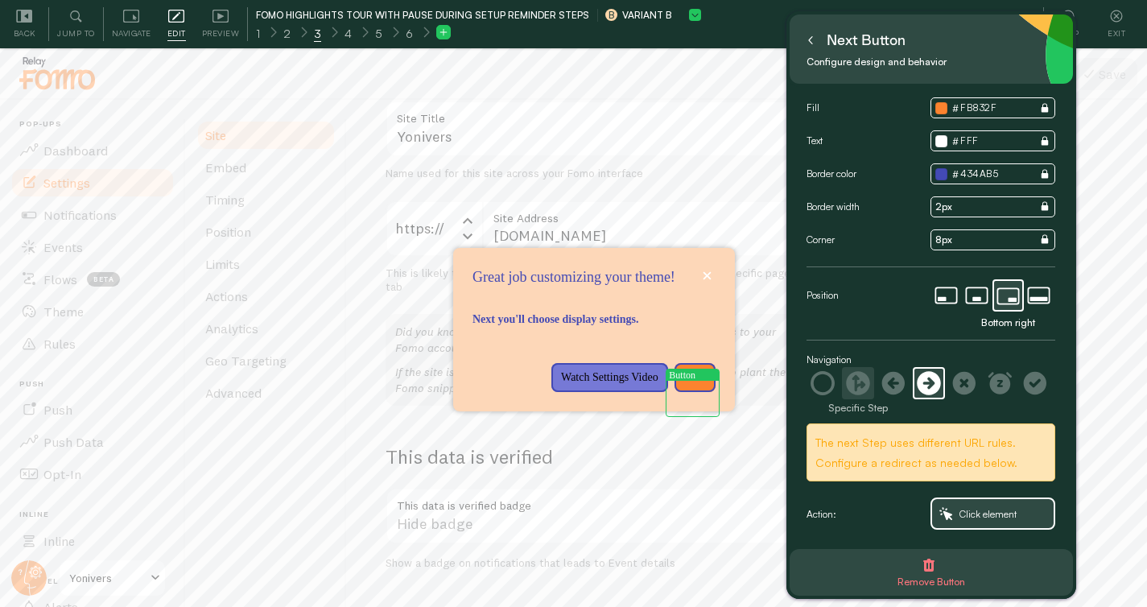
click at [859, 385] on icon at bounding box center [858, 383] width 24 height 24
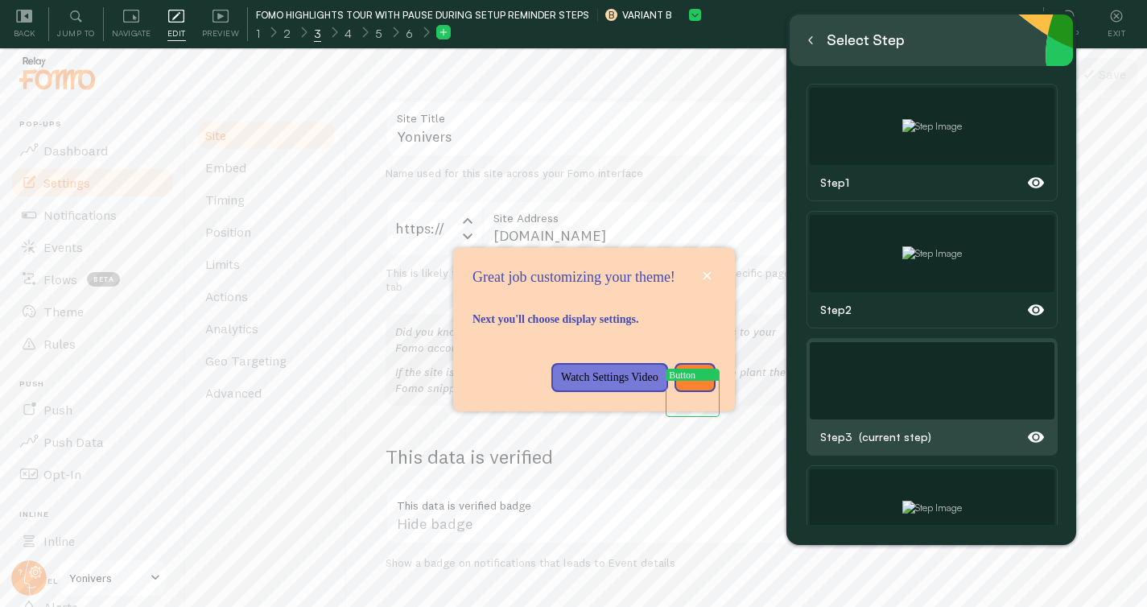
scroll to position [322, 0]
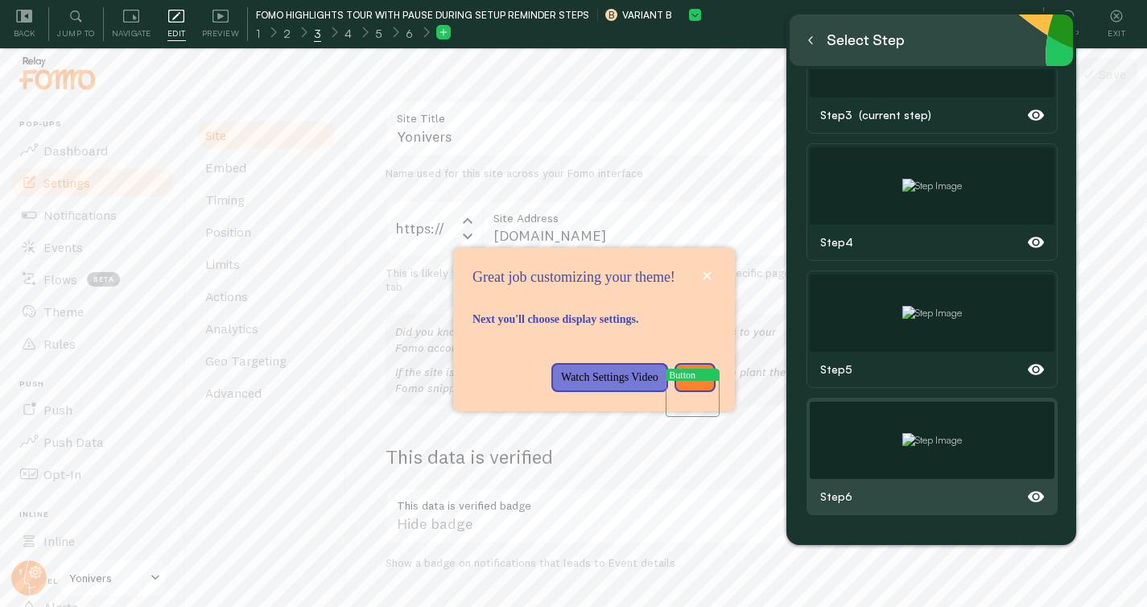
click at [931, 433] on img at bounding box center [932, 440] width 60 height 14
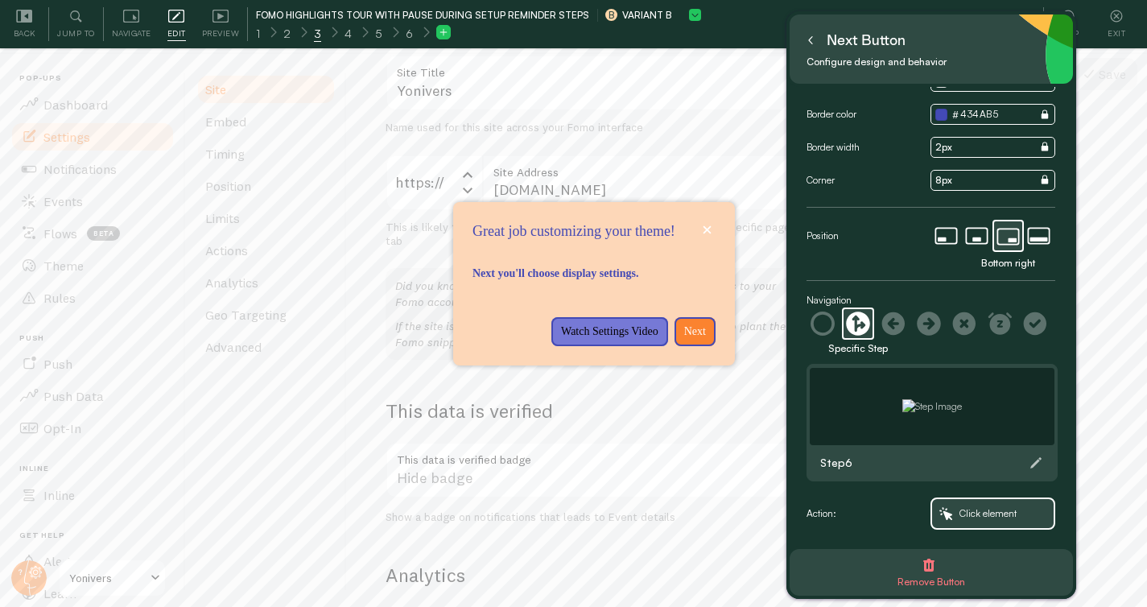
scroll to position [48, 0]
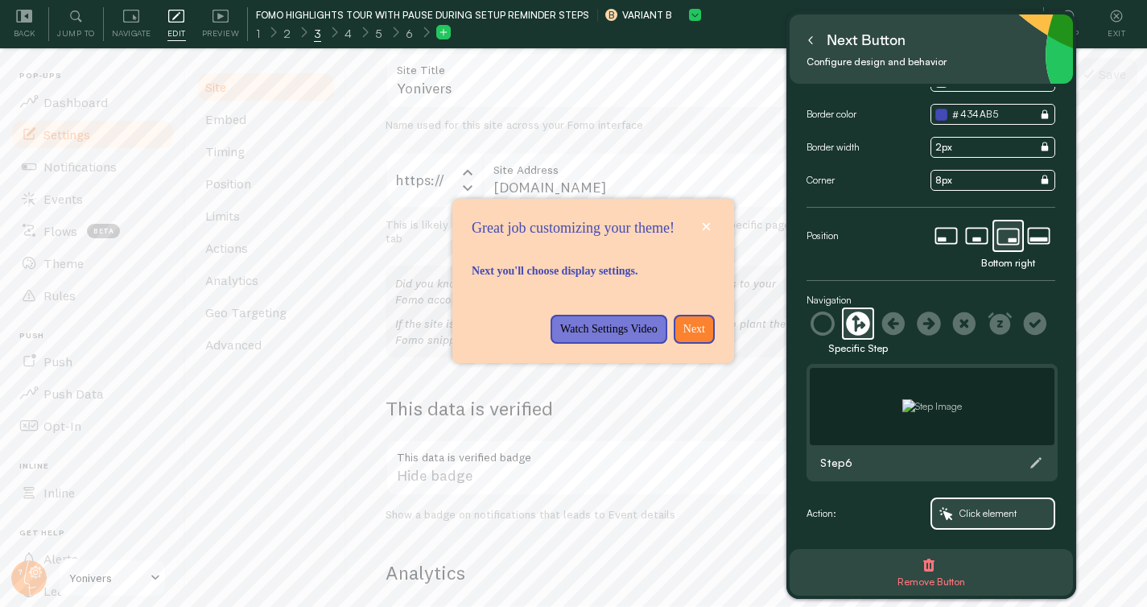
click at [814, 36] on icon at bounding box center [810, 40] width 8 height 8
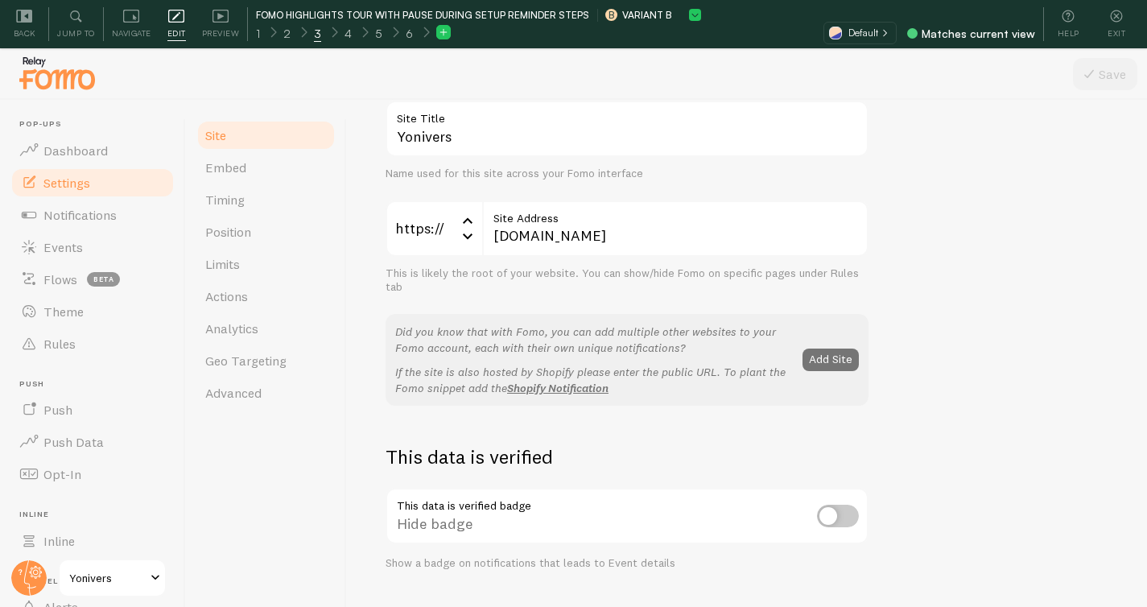
scroll to position [93, 0]
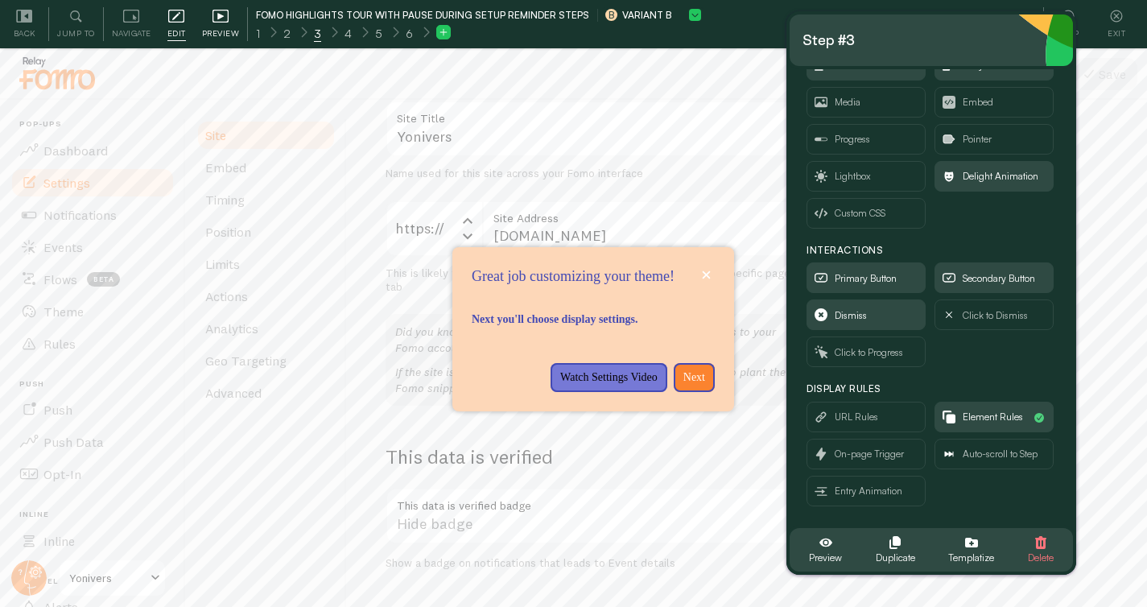
click at [230, 31] on span "Preview" at bounding box center [221, 33] width 38 height 15
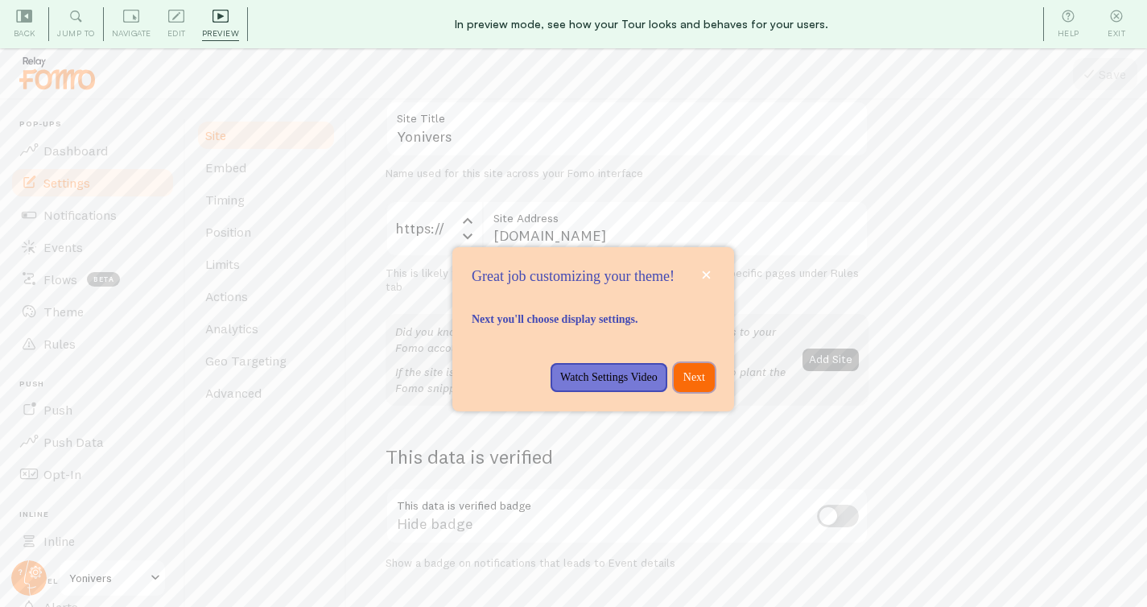
click at [701, 386] on p "Next" at bounding box center [694, 377] width 22 height 16
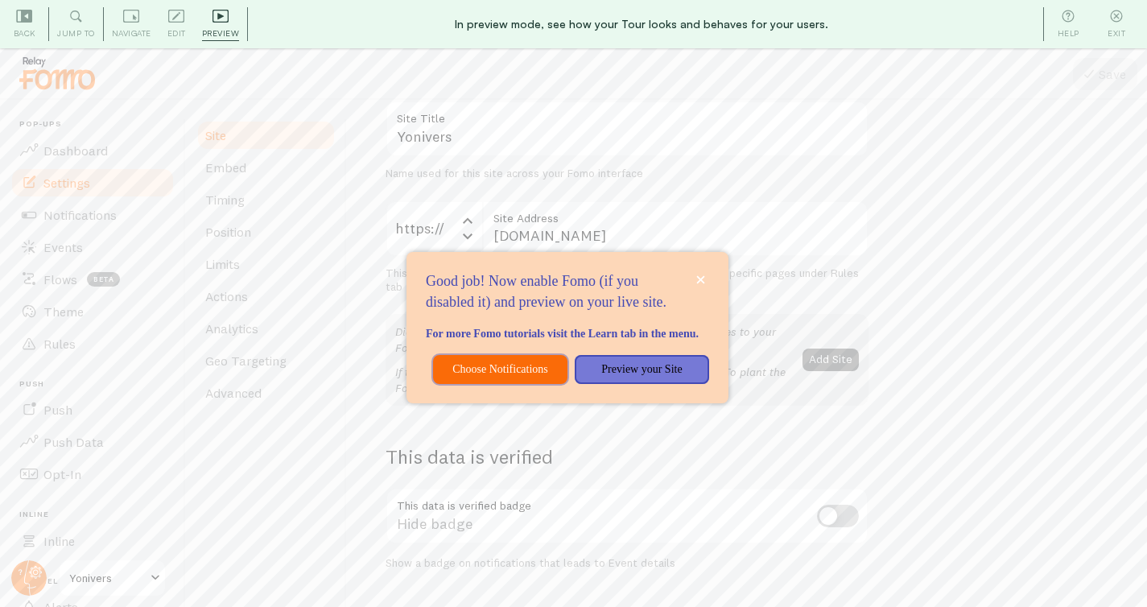
click at [489, 377] on p "Choose Notifications" at bounding box center [500, 369] width 115 height 16
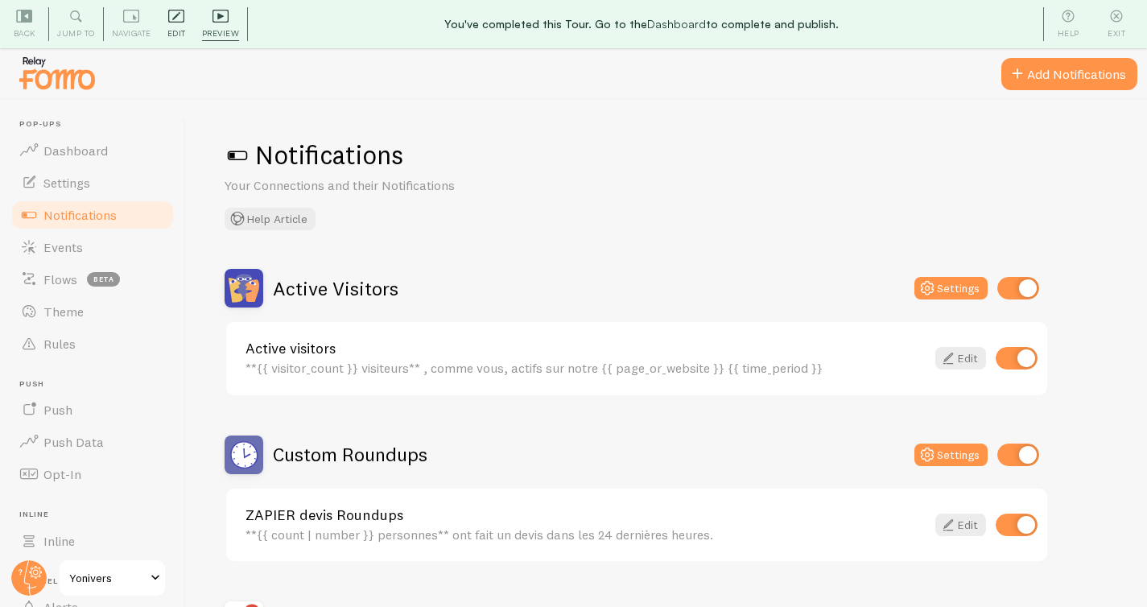
click at [175, 23] on icon at bounding box center [176, 16] width 16 height 16
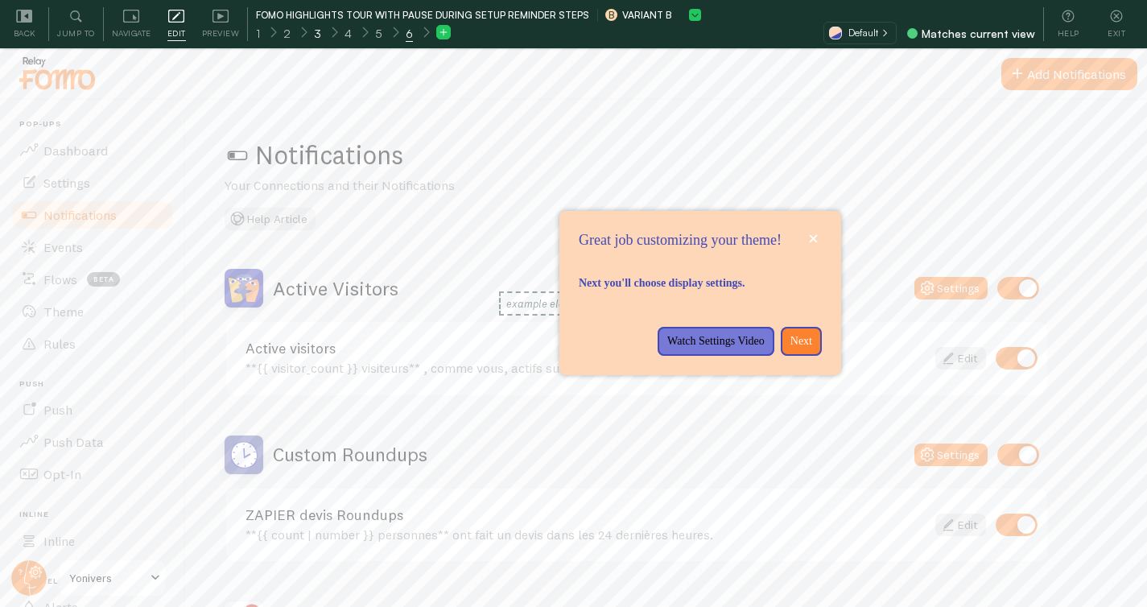
click at [320, 33] on div "3" at bounding box center [317, 32] width 31 height 19
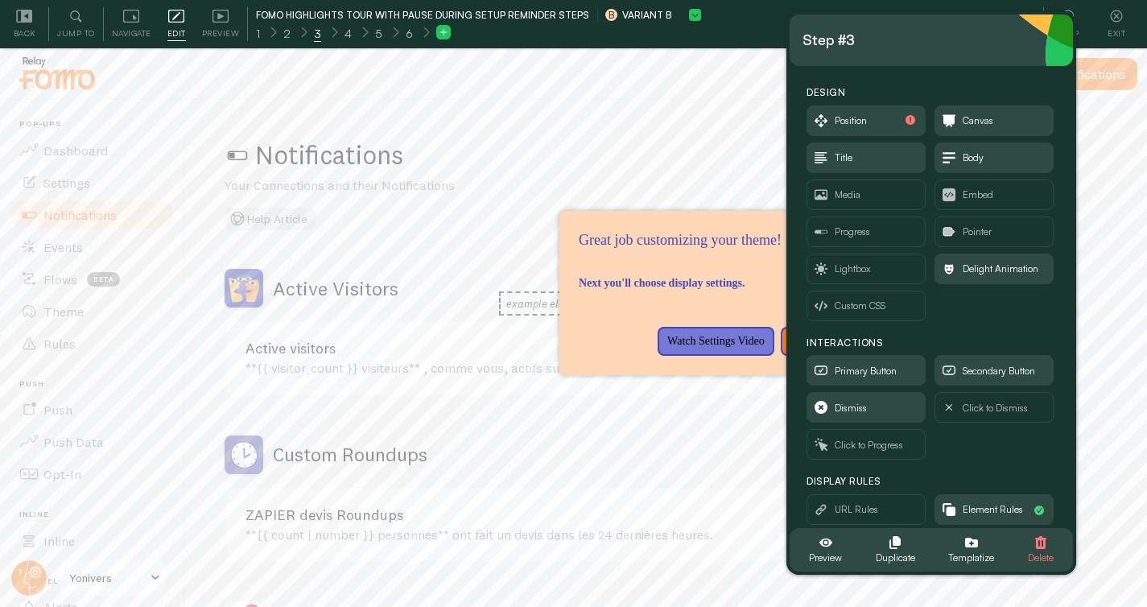
click at [320, 35] on div "3" at bounding box center [317, 32] width 31 height 19
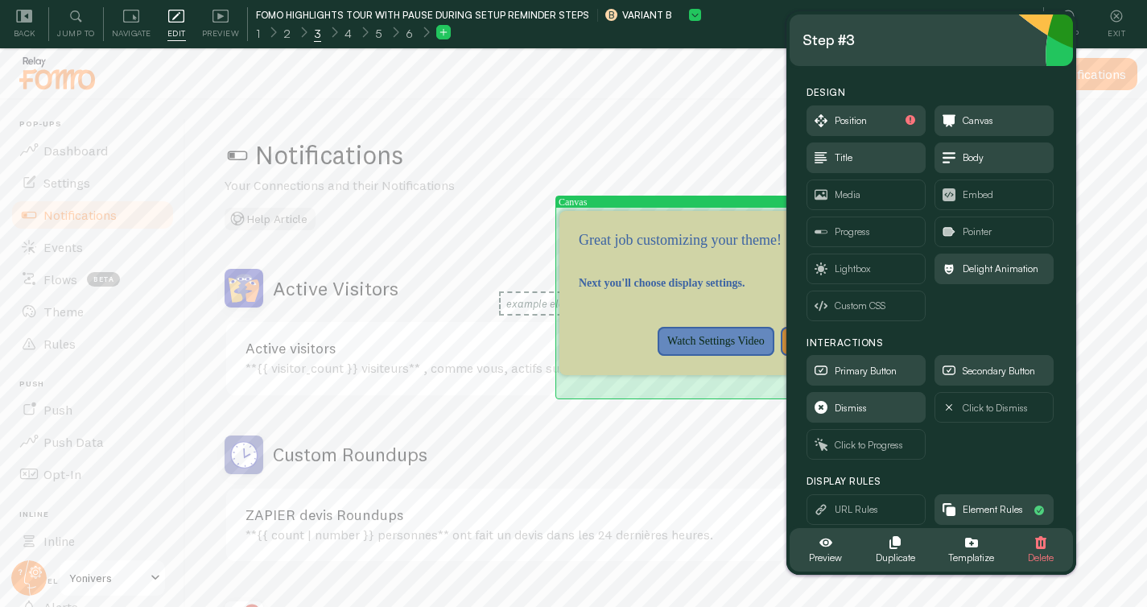
click at [697, 264] on div "Great job customizing your theme!" at bounding box center [700, 257] width 282 height 13
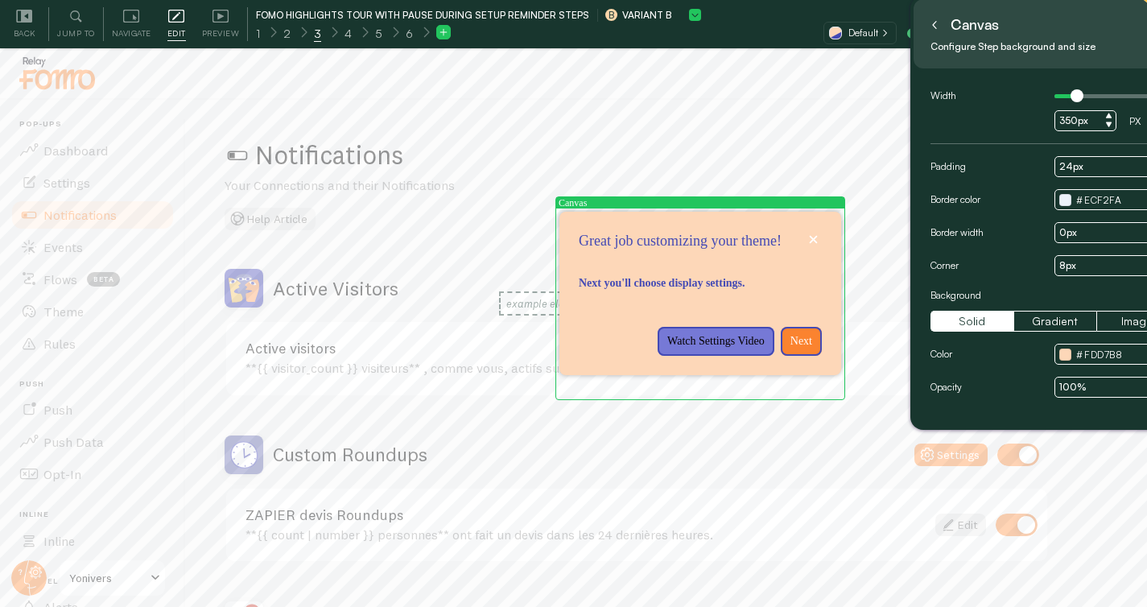
drag, startPoint x: 925, startPoint y: 47, endPoint x: 1058, endPoint y: 28, distance: 134.1
click at [1058, 28] on div "Canvas" at bounding box center [1055, 25] width 258 height 26
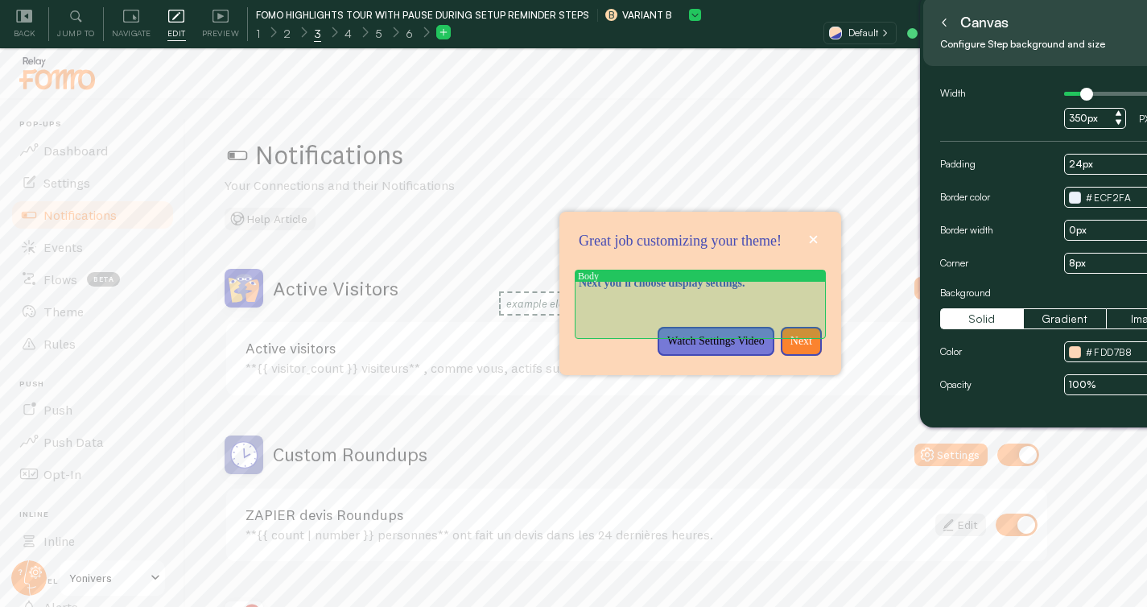
click at [800, 291] on p "Next you'll choose display settings." at bounding box center [700, 283] width 243 height 16
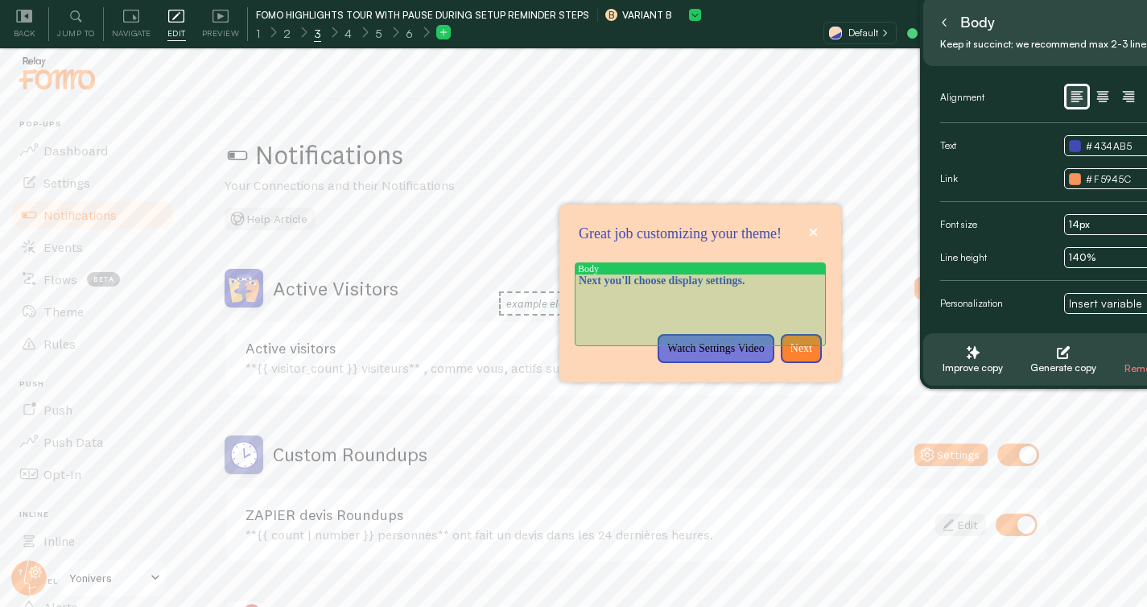
click at [807, 289] on p "Next you'll choose display settings." at bounding box center [700, 281] width 243 height 16
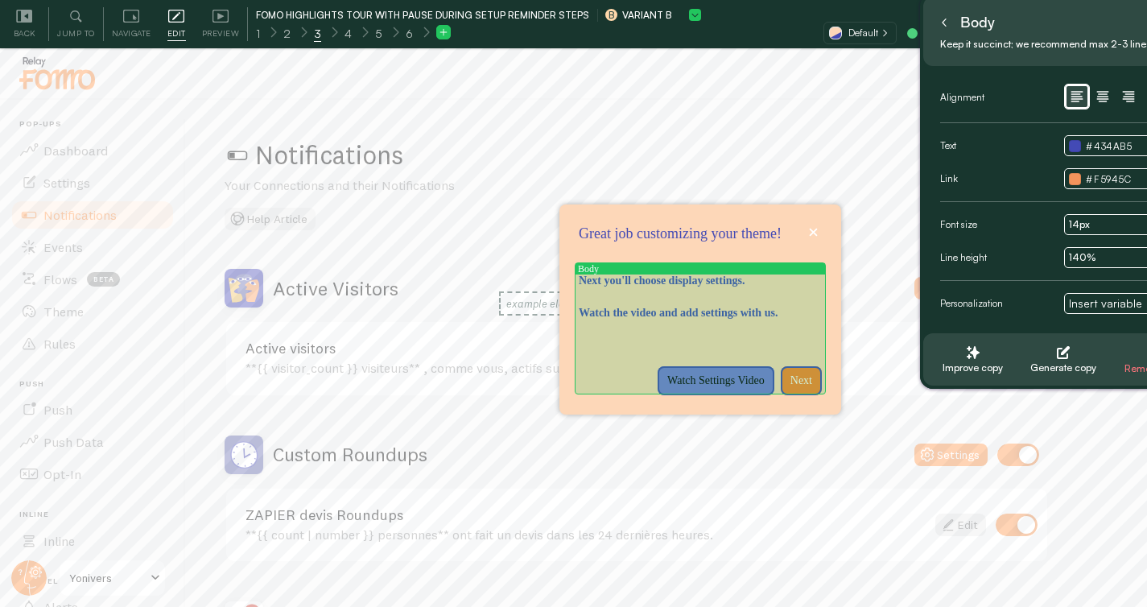
click at [646, 321] on p "Watch the video and add settings with us." at bounding box center [700, 313] width 243 height 16
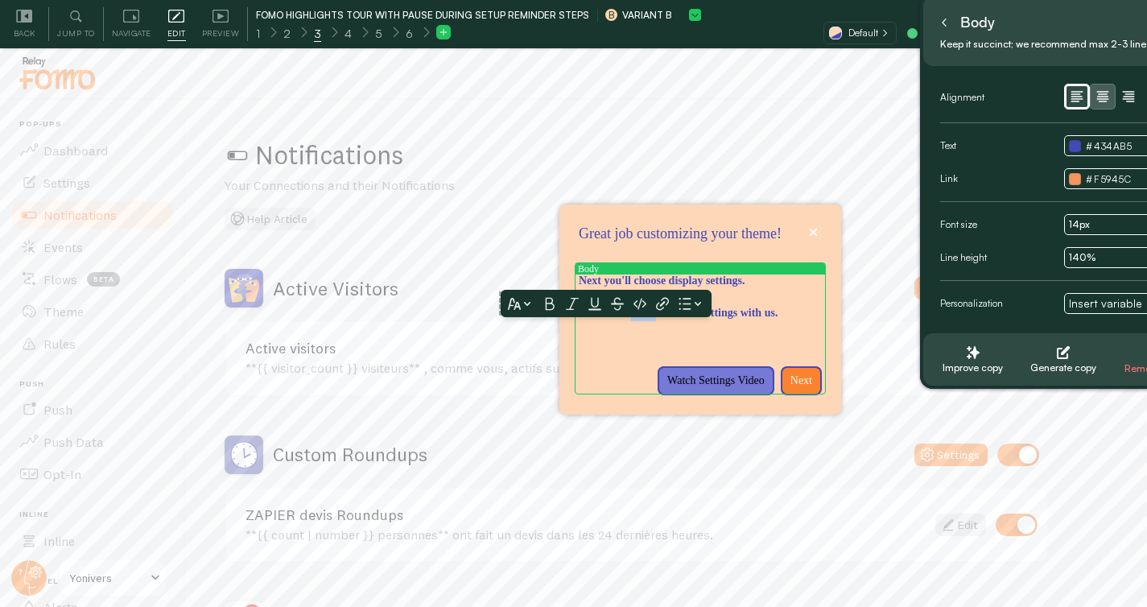
click at [1108, 100] on icon "button" at bounding box center [1102, 96] width 19 height 19
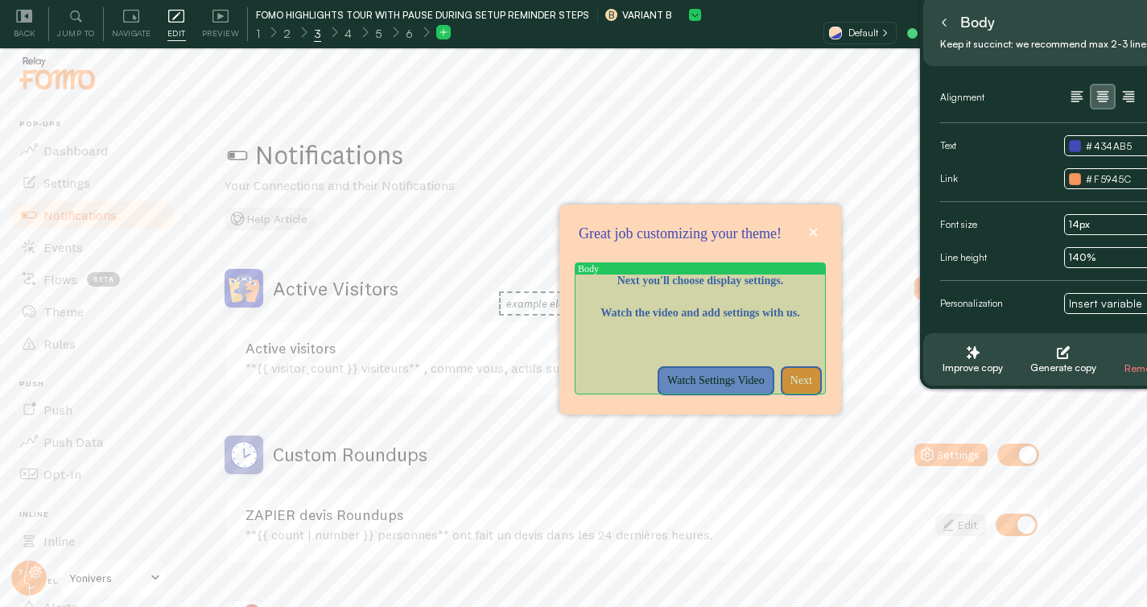
click at [713, 321] on p "Watch the video and add settings with us." at bounding box center [700, 313] width 243 height 16
click at [687, 321] on p "Watch the video and add settings with us." at bounding box center [700, 313] width 243 height 16
click at [696, 289] on p "Next you'll choose display settings." at bounding box center [700, 281] width 243 height 16
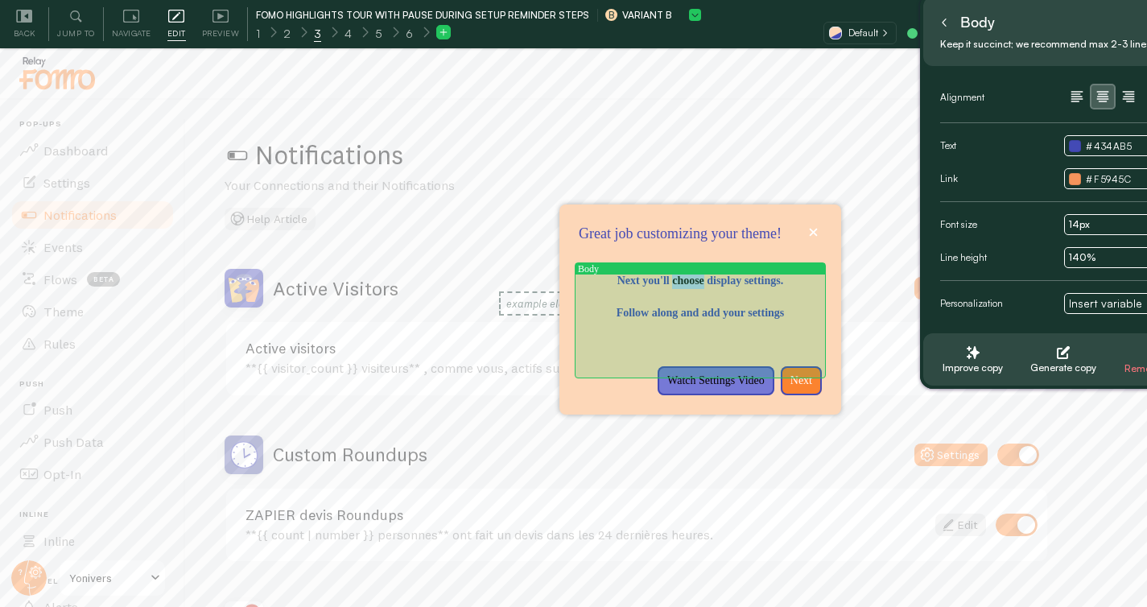
click at [696, 289] on p "Next you'll choose display settings." at bounding box center [700, 281] width 243 height 16
click at [697, 289] on p "Next you'll choose display settings." at bounding box center [700, 281] width 243 height 16
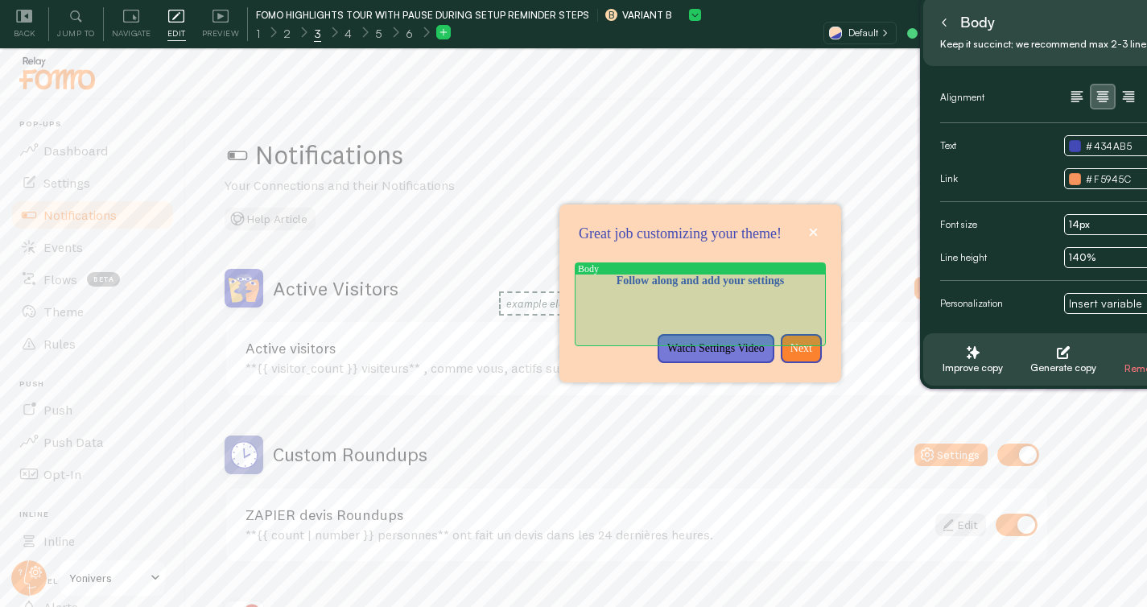
click at [674, 289] on p "Follow along and add your settings" at bounding box center [700, 281] width 243 height 16
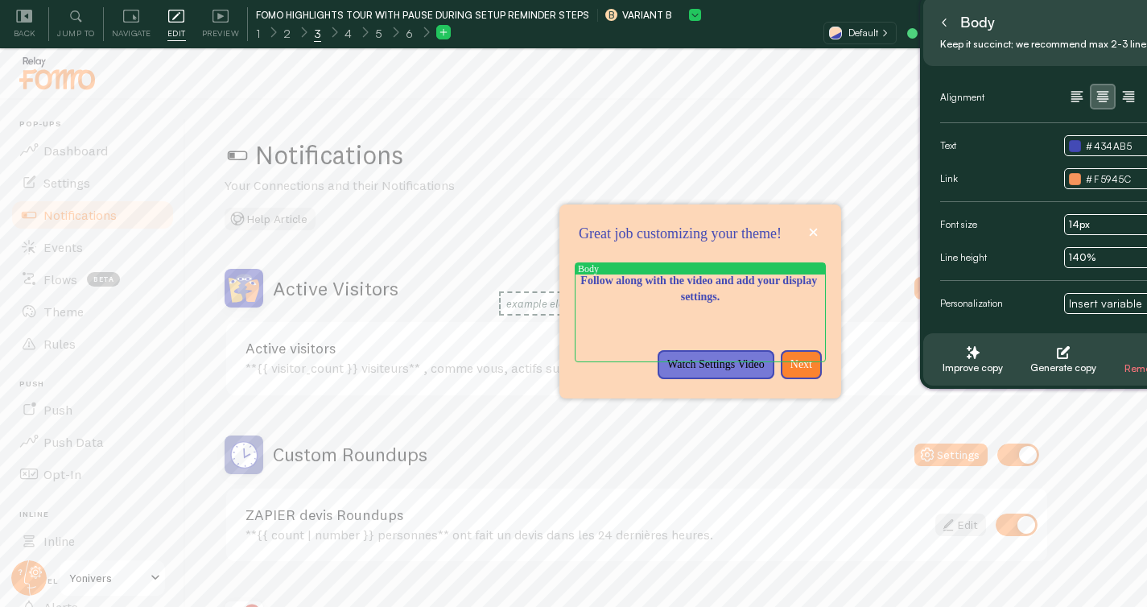
click at [944, 28] on button at bounding box center [944, 23] width 16 height 26
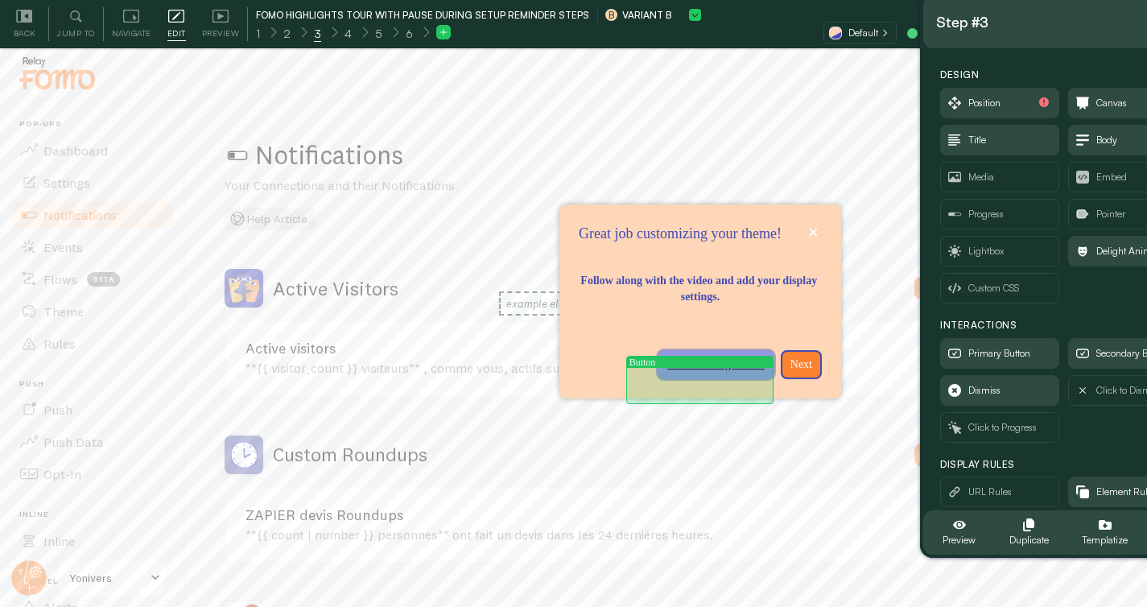
click at [728, 373] on p "Watch Settings Video" at bounding box center [715, 365] width 97 height 16
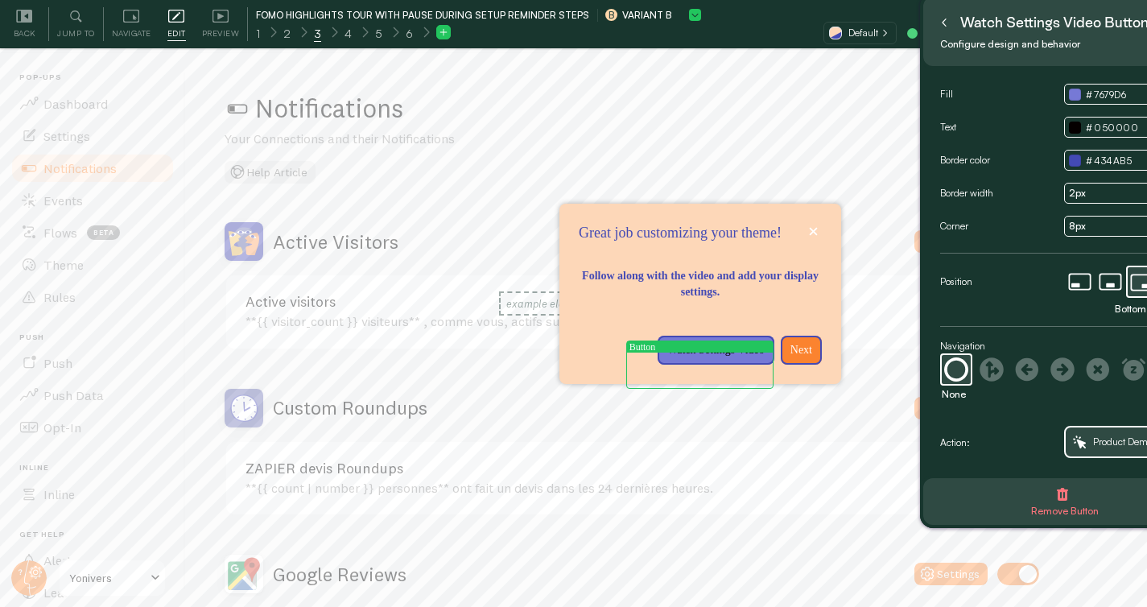
scroll to position [48, 0]
click at [949, 27] on button at bounding box center [944, 23] width 16 height 26
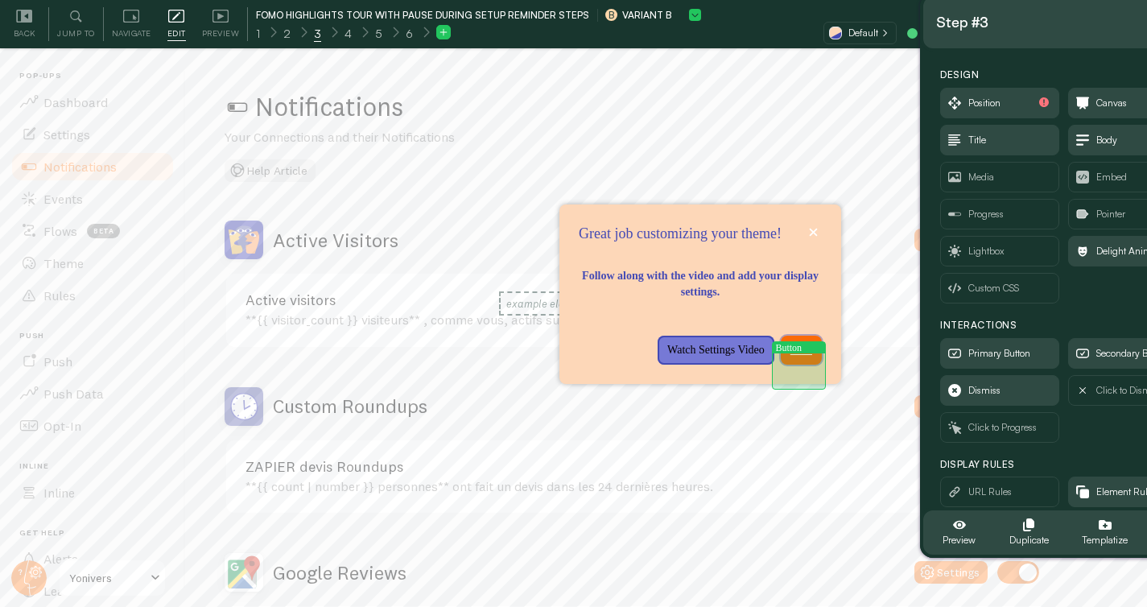
click at [811, 358] on p "Next" at bounding box center [801, 350] width 22 height 16
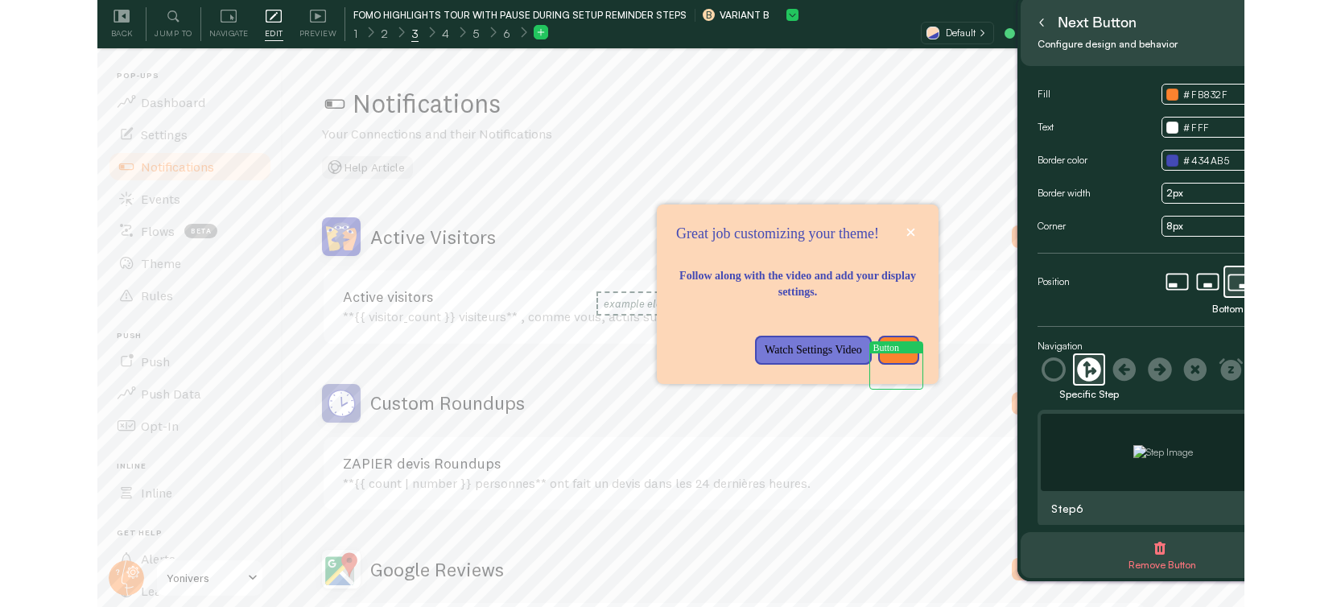
scroll to position [0, 0]
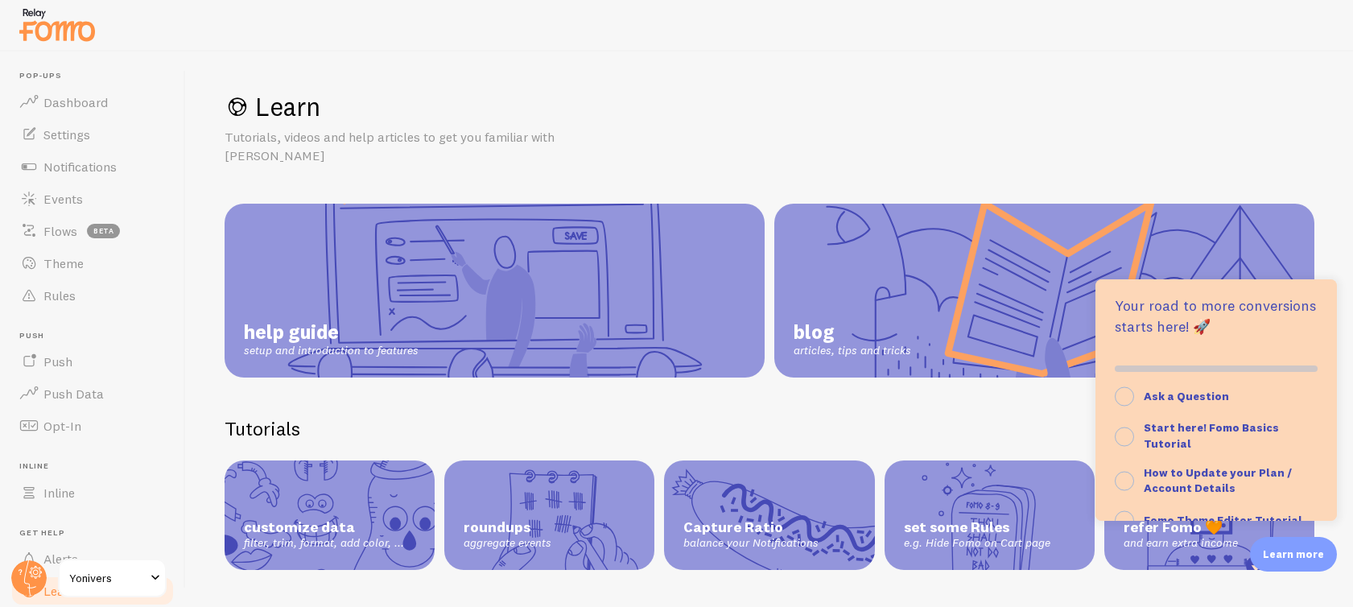
click at [748, 35] on div at bounding box center [676, 26] width 1353 height 52
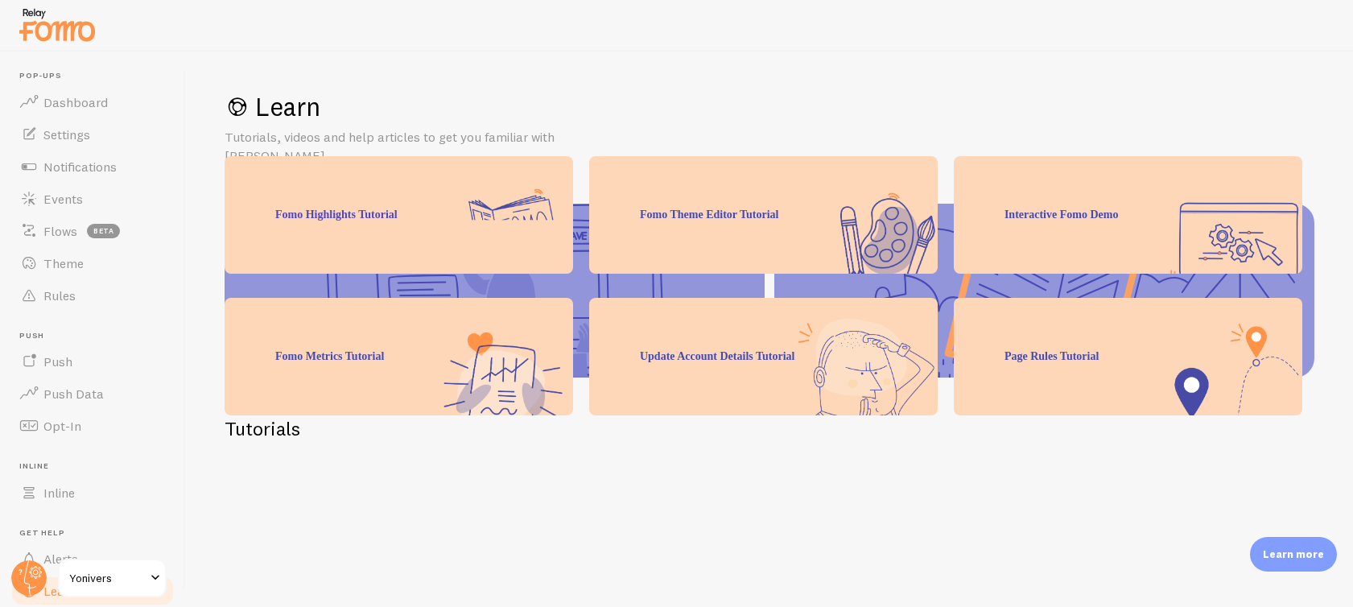
scroll to position [286, 0]
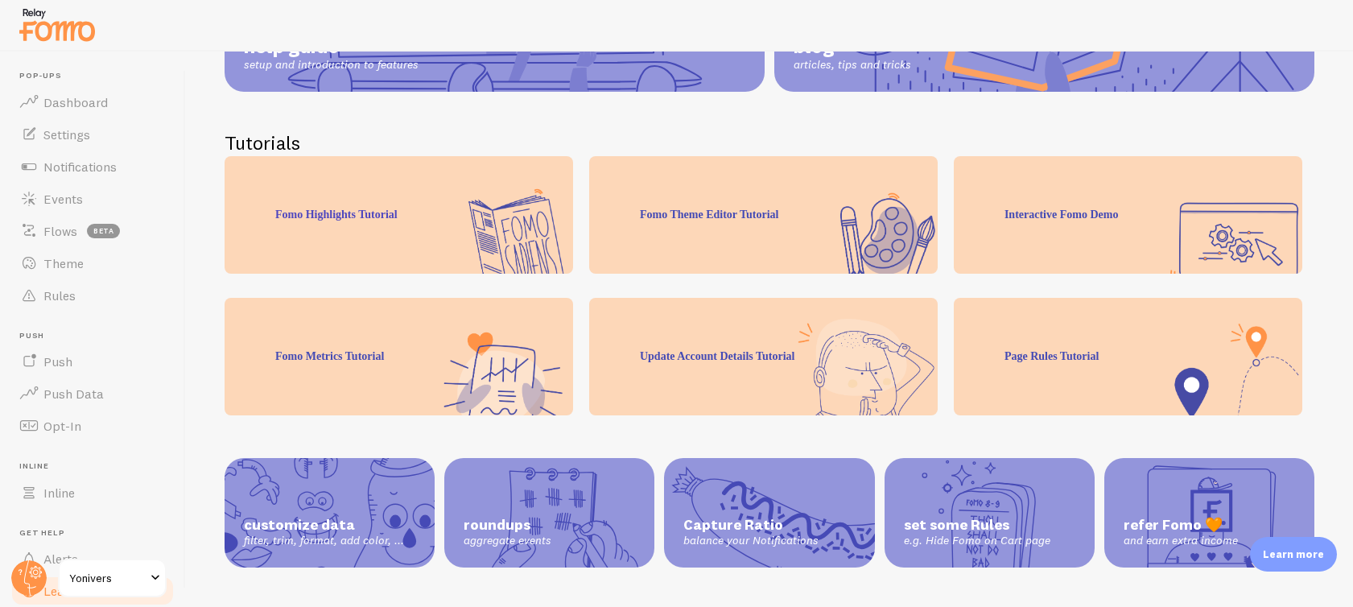
click at [510, 516] on span "roundups" at bounding box center [549, 525] width 171 height 19
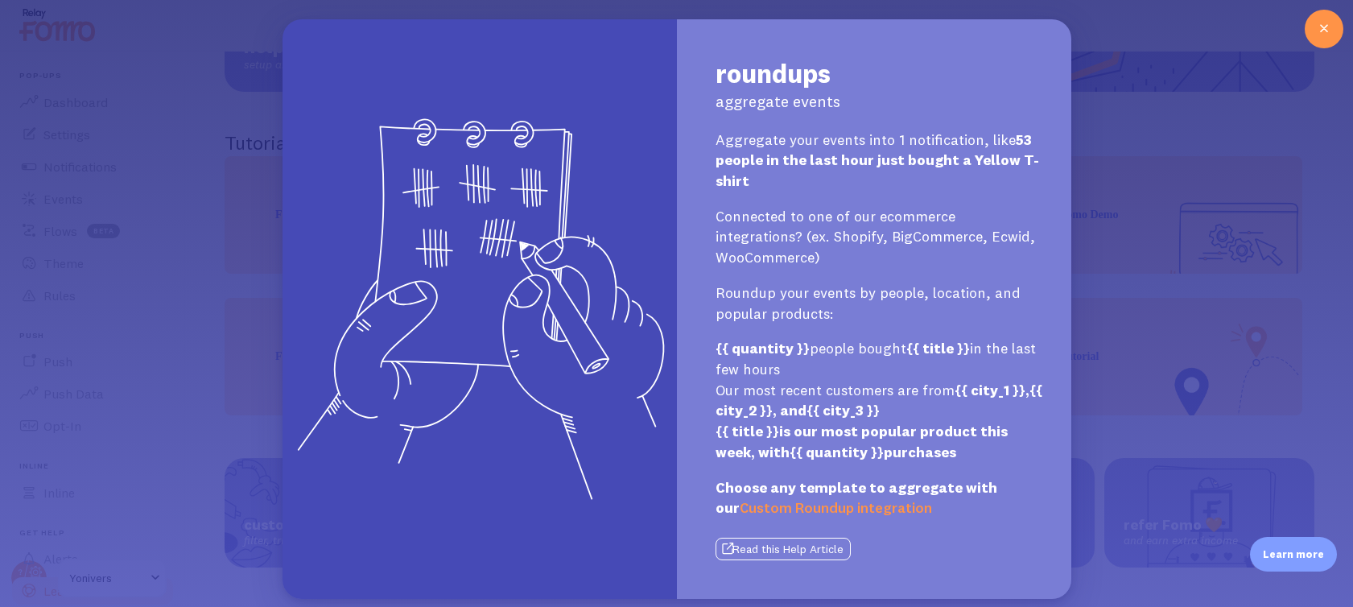
click at [1185, 218] on div "roundups aggregate events Aggregate your events into 1 notification, like 53 pe…" at bounding box center [676, 303] width 1353 height 607
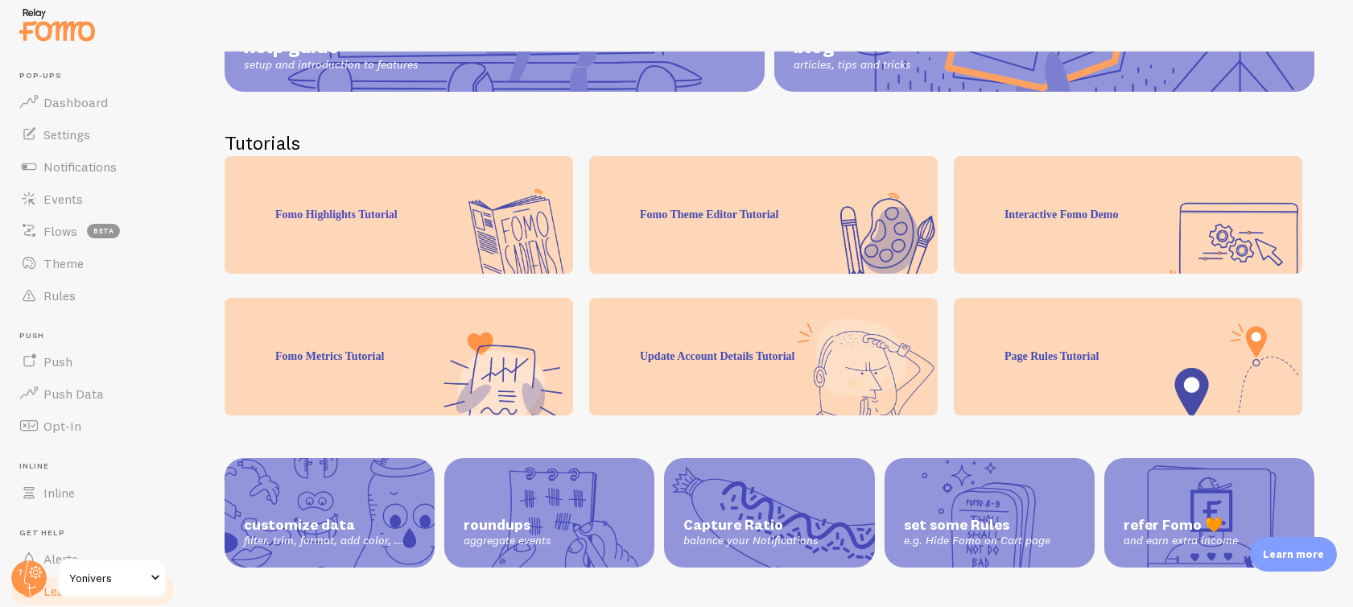
click at [1000, 479] on div "set some Rules e.g. Hide Fomo on Cart page" at bounding box center [990, 512] width 210 height 109
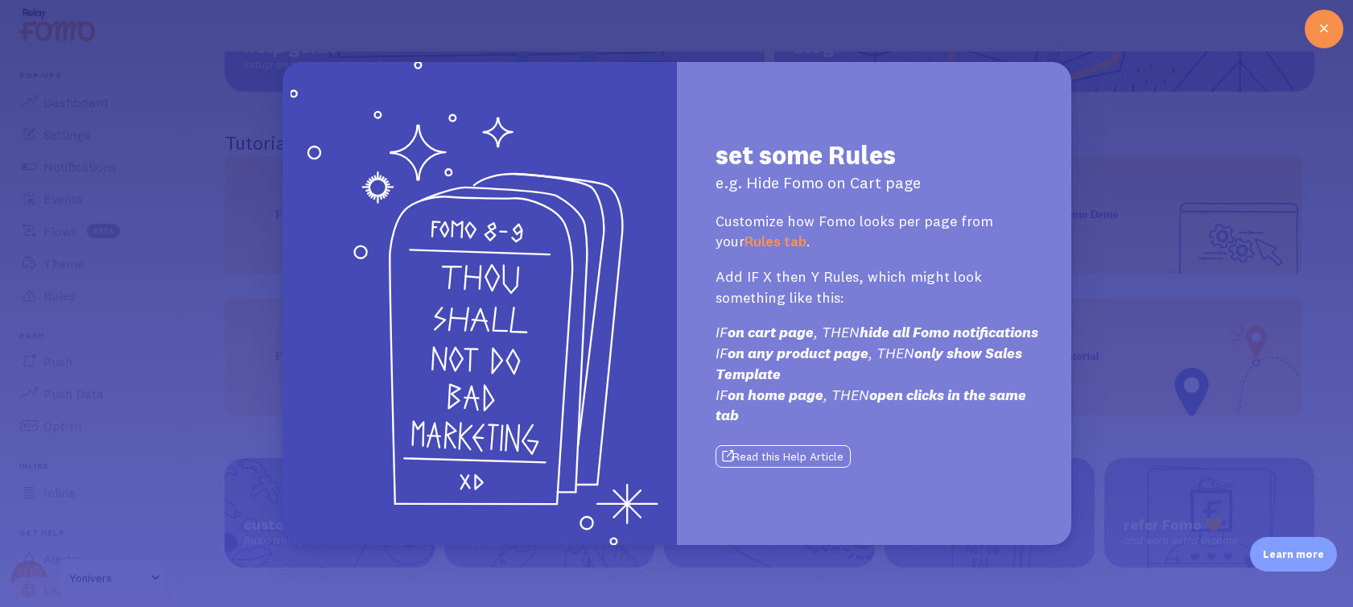
click at [1325, 24] on icon at bounding box center [1323, 28] width 19 height 19
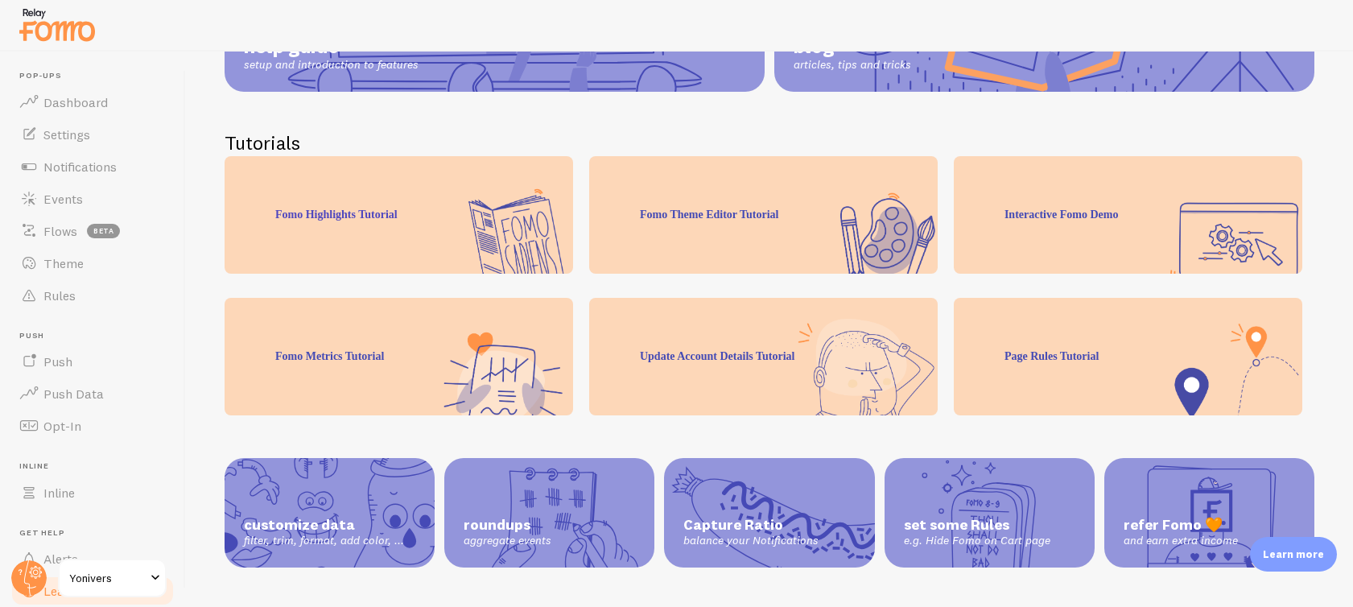
click at [740, 351] on div "Update Account Details Tutorial" at bounding box center [763, 357] width 348 height 118
click at [761, 355] on div "Update Account Details Tutorial" at bounding box center [763, 357] width 348 height 118
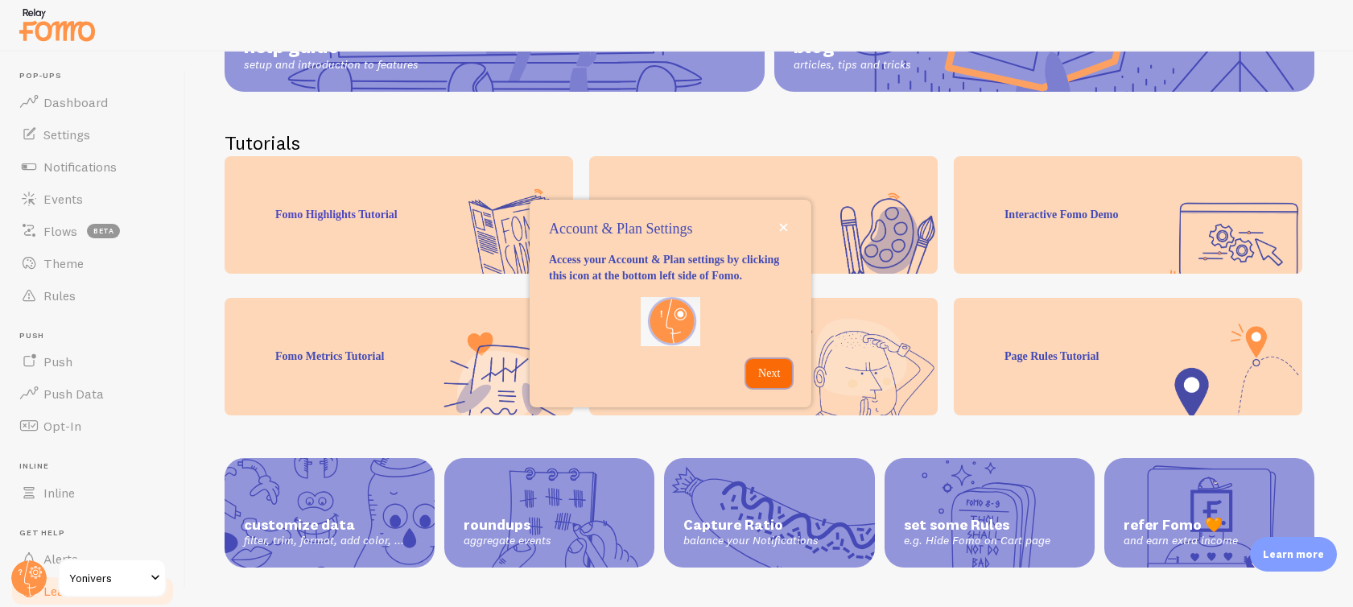
click at [770, 381] on p "Next" at bounding box center [769, 373] width 27 height 16
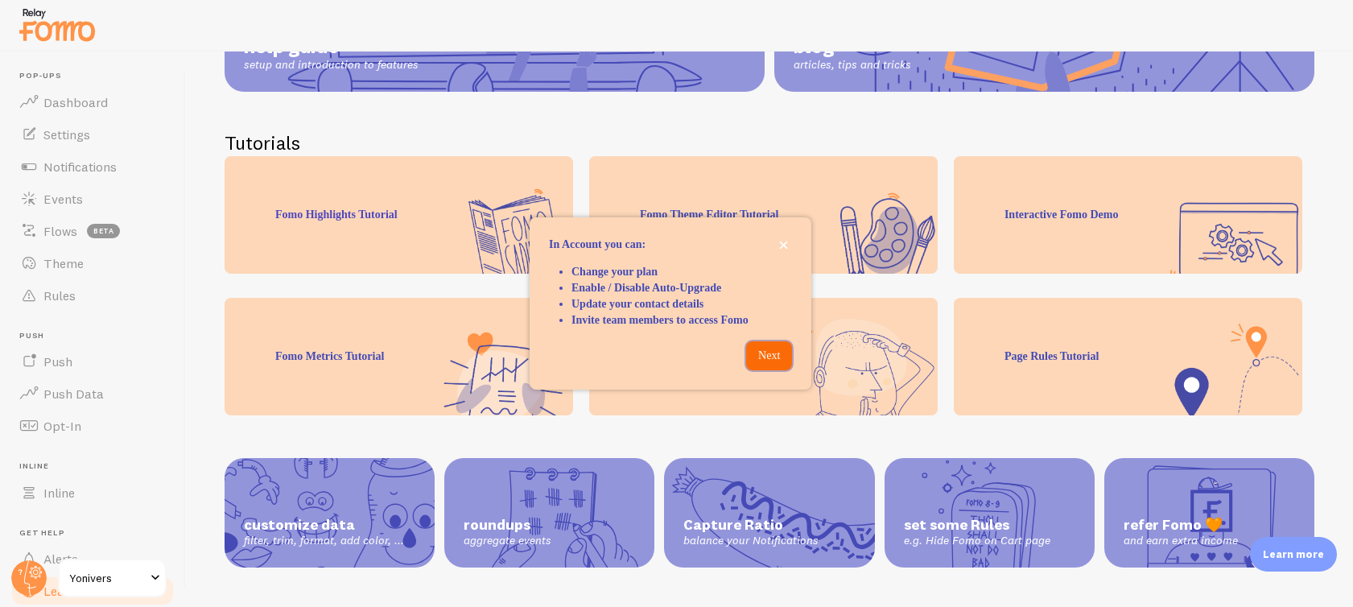
click at [765, 364] on p "Next" at bounding box center [769, 356] width 27 height 16
